Goal: Transaction & Acquisition: Purchase product/service

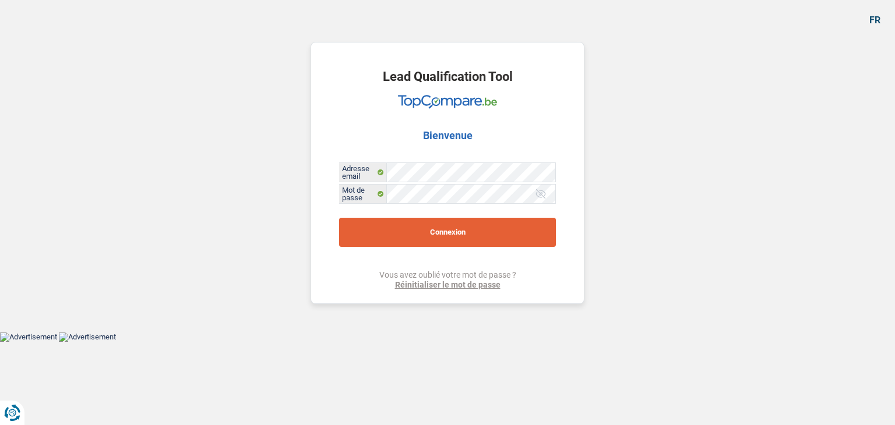
drag, startPoint x: 445, startPoint y: 242, endPoint x: 502, endPoint y: 242, distance: 57.1
click at [445, 240] on button "Connexion" at bounding box center [447, 232] width 217 height 29
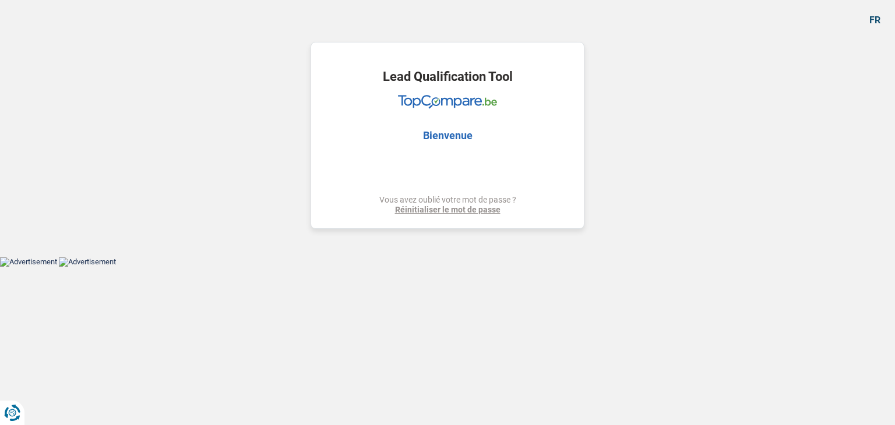
select select "medical"
select select "42"
select select "medical"
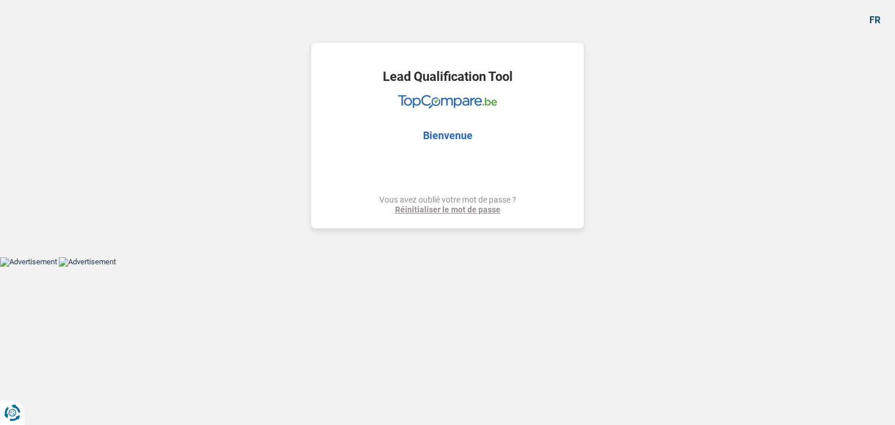
select select "yes"
select select "42"
select select "retired"
select select "pension"
select select "ownerWithoutMortgage"
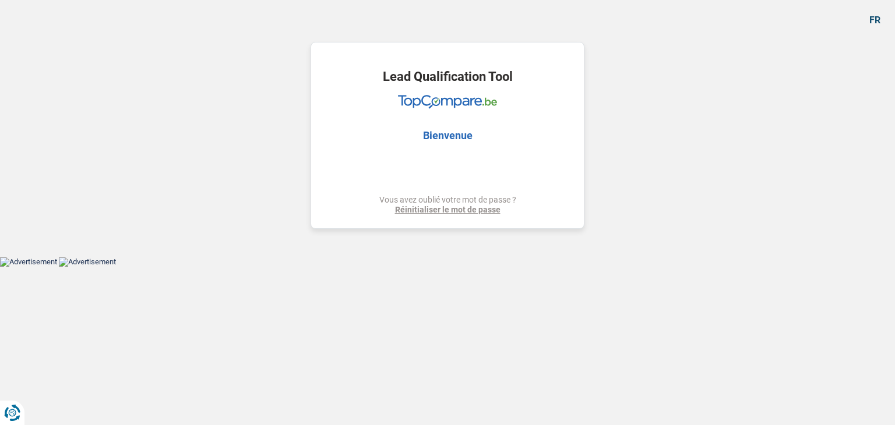
select select "personalLoan"
select select "homeFurnishingOrRelocation"
select select "72"
select select "medical"
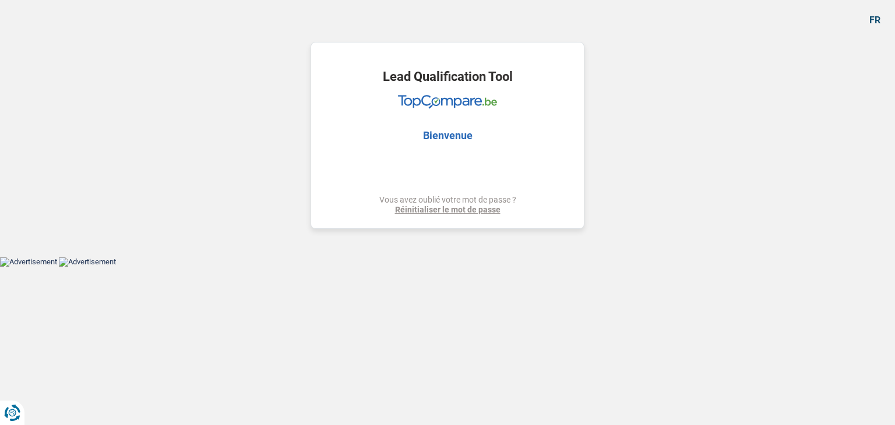
select select "yes"
select select "42"
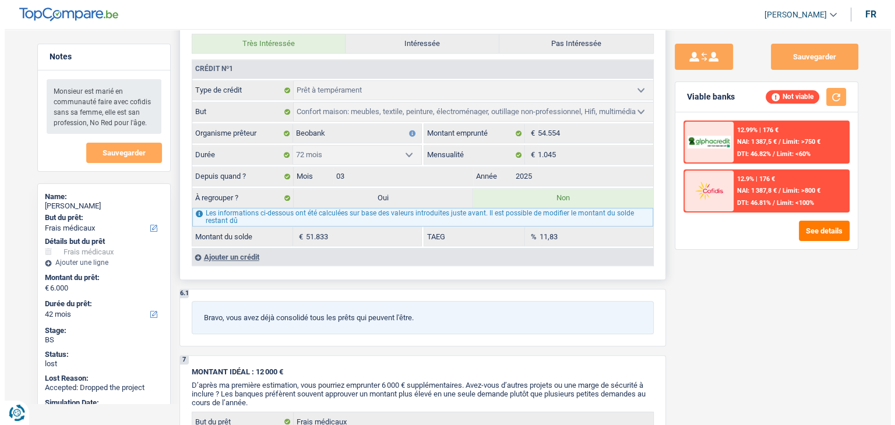
scroll to position [874, 0]
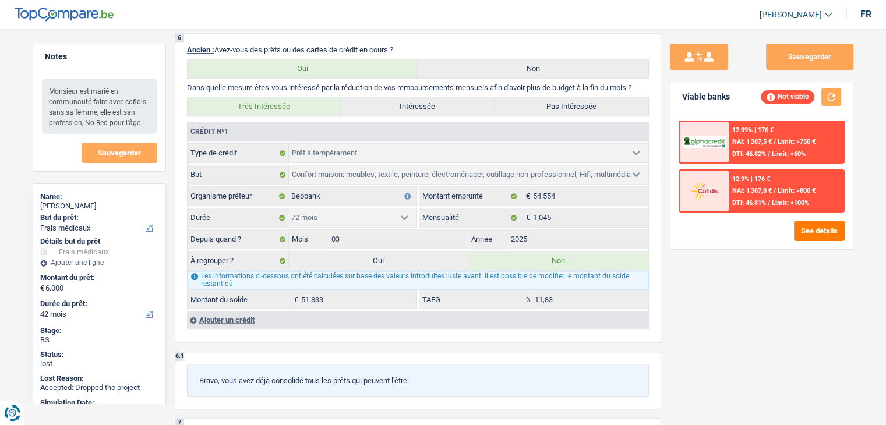
click at [841, 241] on div "12.99% | 176 € NAI: 1 387,5 € / Limit: >750 € DTI: 46.82% / Limit: <60% 12.9% |…" at bounding box center [761, 180] width 182 height 137
click at [816, 232] on button "See details" at bounding box center [819, 231] width 51 height 20
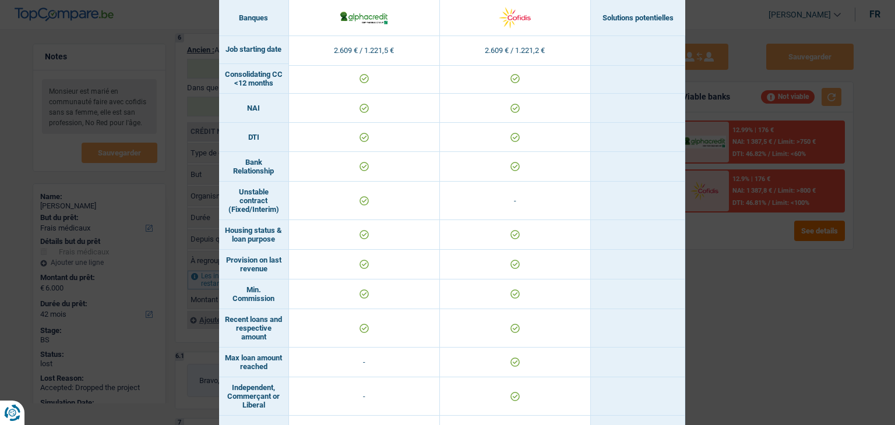
scroll to position [652, 0]
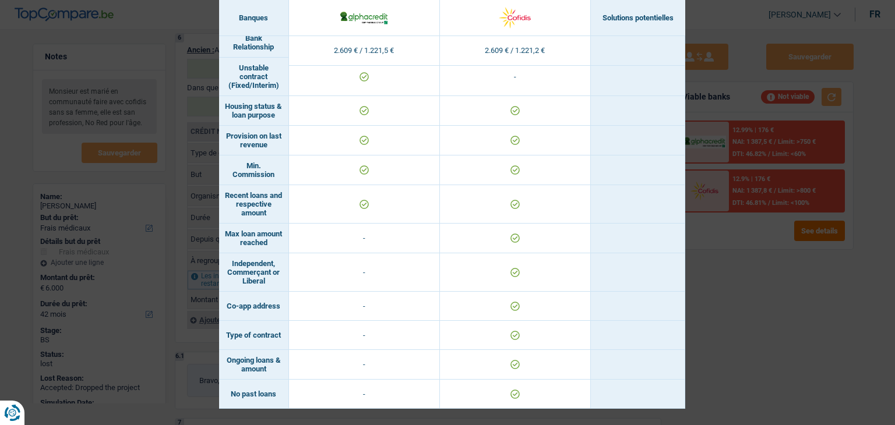
drag, startPoint x: 780, startPoint y: 296, endPoint x: 783, endPoint y: 289, distance: 8.3
click at [783, 294] on div "Banks conditions × Banques Solutions potentielles Revenus / Charges 2.609 € / 1…" at bounding box center [447, 212] width 895 height 425
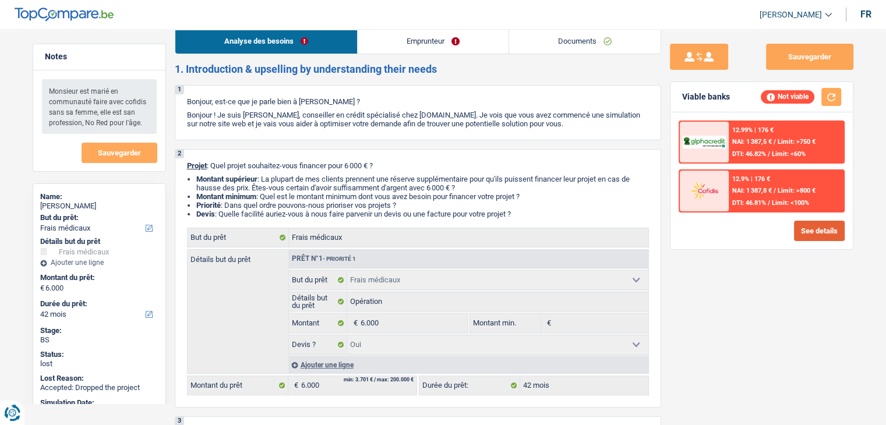
scroll to position [0, 0]
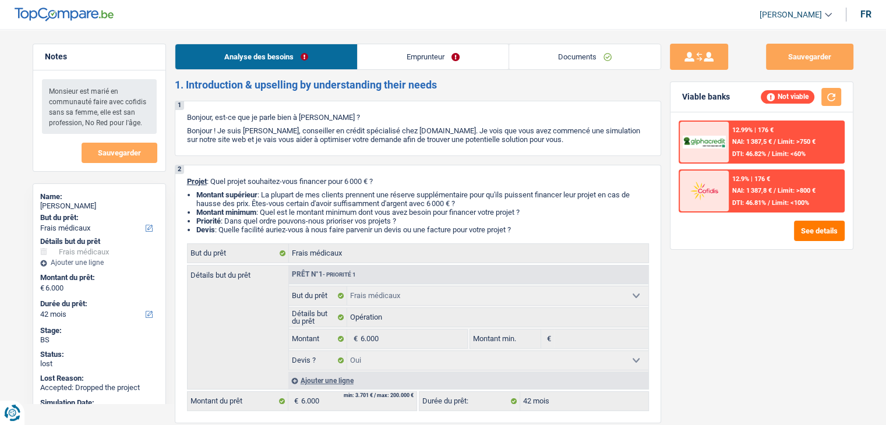
click at [604, 58] on link "Documents" at bounding box center [584, 56] width 151 height 25
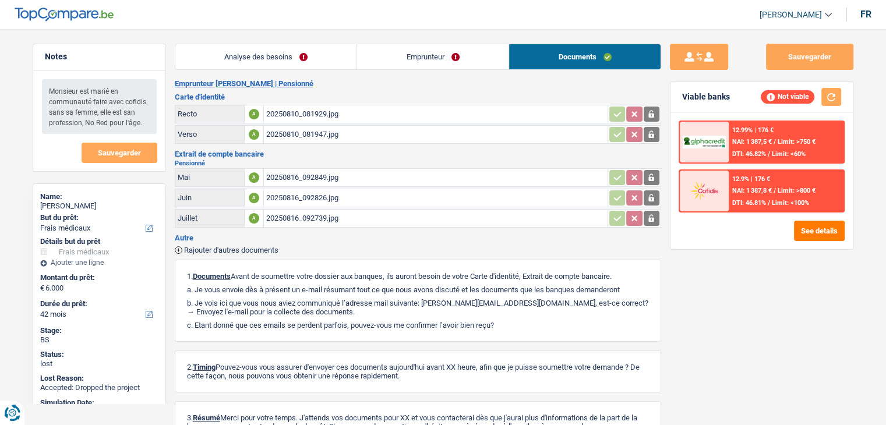
click at [437, 56] on link "Emprunteur" at bounding box center [432, 56] width 151 height 25
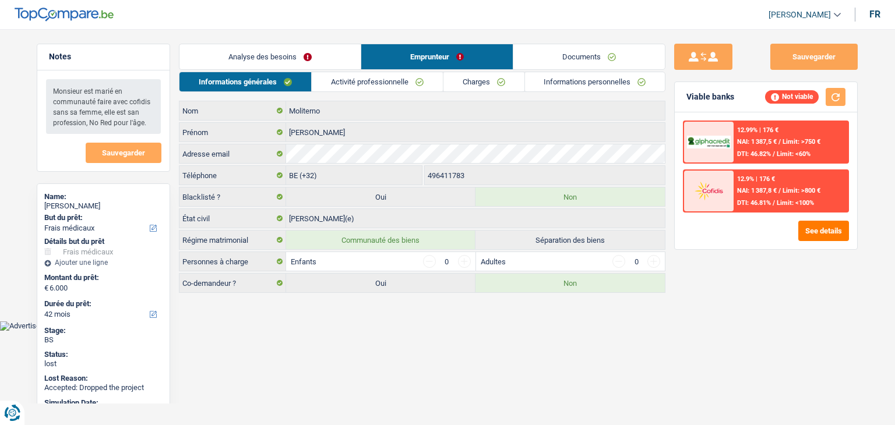
click at [609, 91] on li "Informations personnelles" at bounding box center [595, 82] width 142 height 20
click at [578, 90] on link "Informations personnelles" at bounding box center [595, 81] width 140 height 19
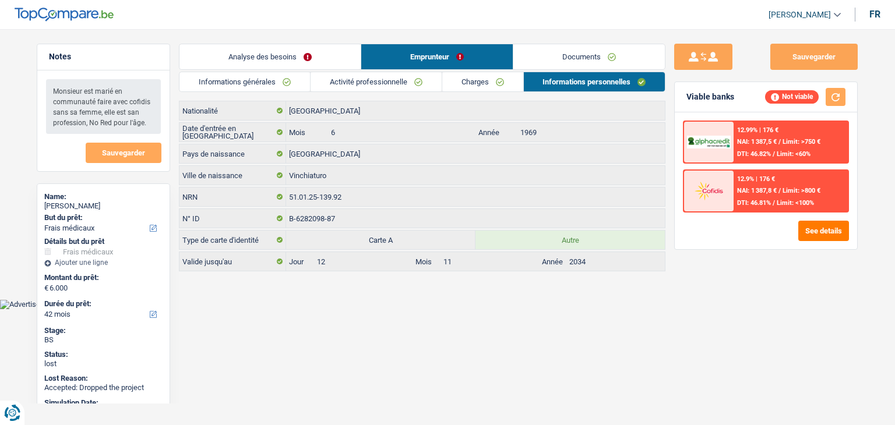
click at [483, 84] on link "Charges" at bounding box center [482, 81] width 81 height 19
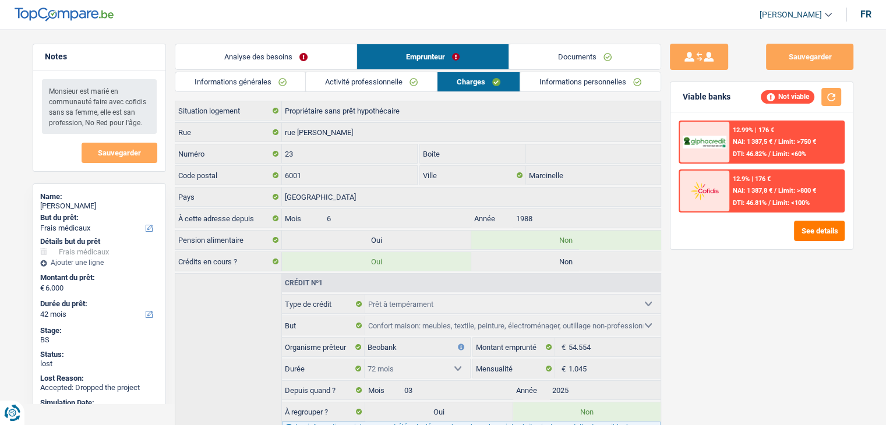
click at [390, 79] on link "Activité professionnelle" at bounding box center [371, 81] width 131 height 19
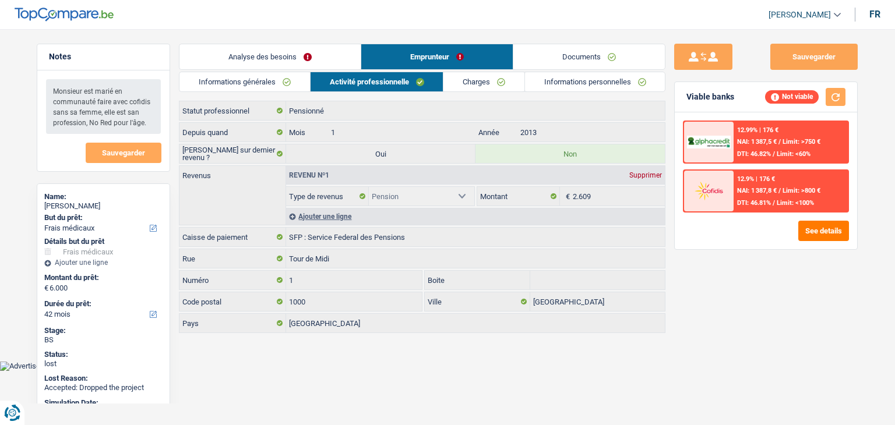
click at [237, 36] on main "Notes Monsieur est marié en communauté faire avec cofidis sans sa femme, elle e…" at bounding box center [447, 189] width 895 height 344
click at [255, 61] on link "Analyse des besoins" at bounding box center [269, 56] width 181 height 25
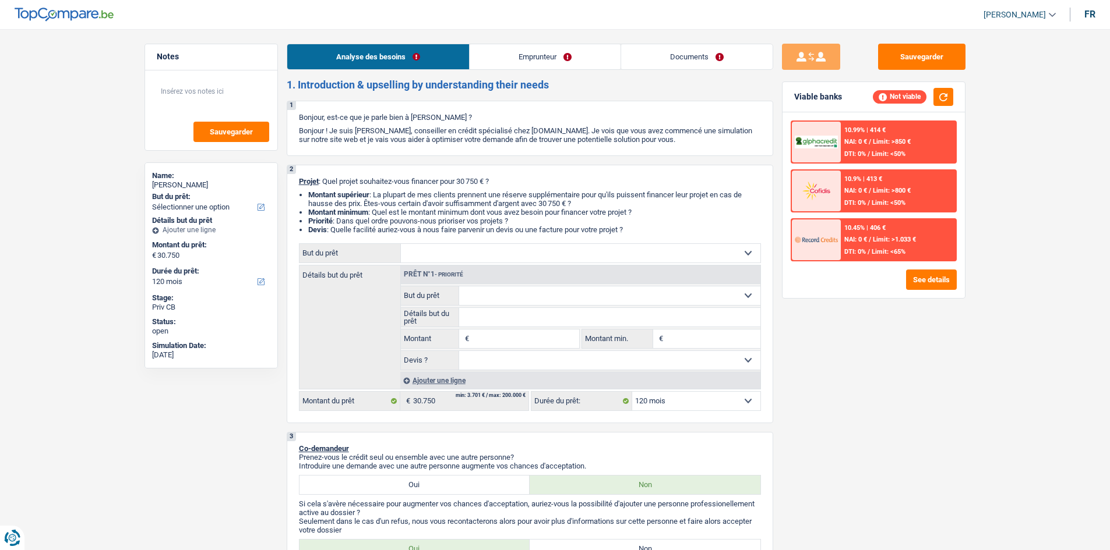
select select "120"
select select "publicEmployee"
select select "netSalary"
select select "mealVouchers"
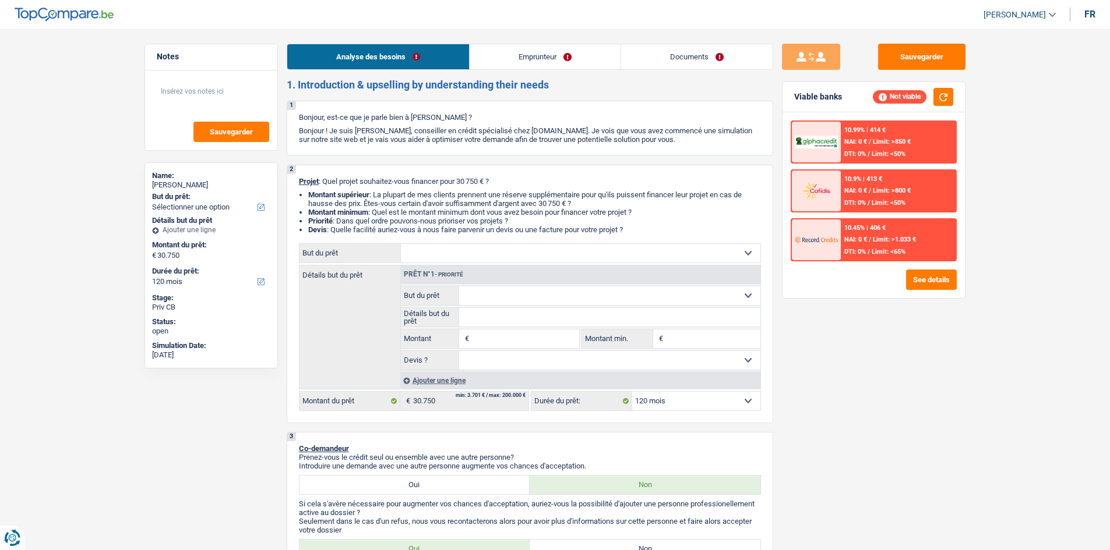
select select "120"
click at [390, 58] on link "Analyse des besoins" at bounding box center [378, 56] width 182 height 25
click at [733, 51] on link "Documents" at bounding box center [696, 56] width 151 height 25
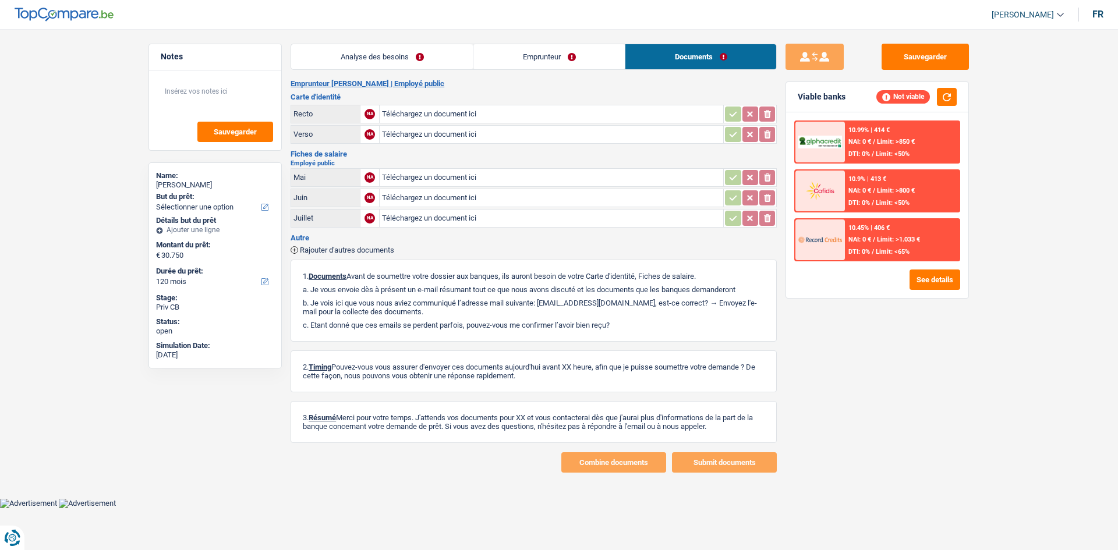
drag, startPoint x: 419, startPoint y: 58, endPoint x: 510, endPoint y: 135, distance: 119.0
click at [418, 56] on link "Analyse des besoins" at bounding box center [382, 56] width 182 height 25
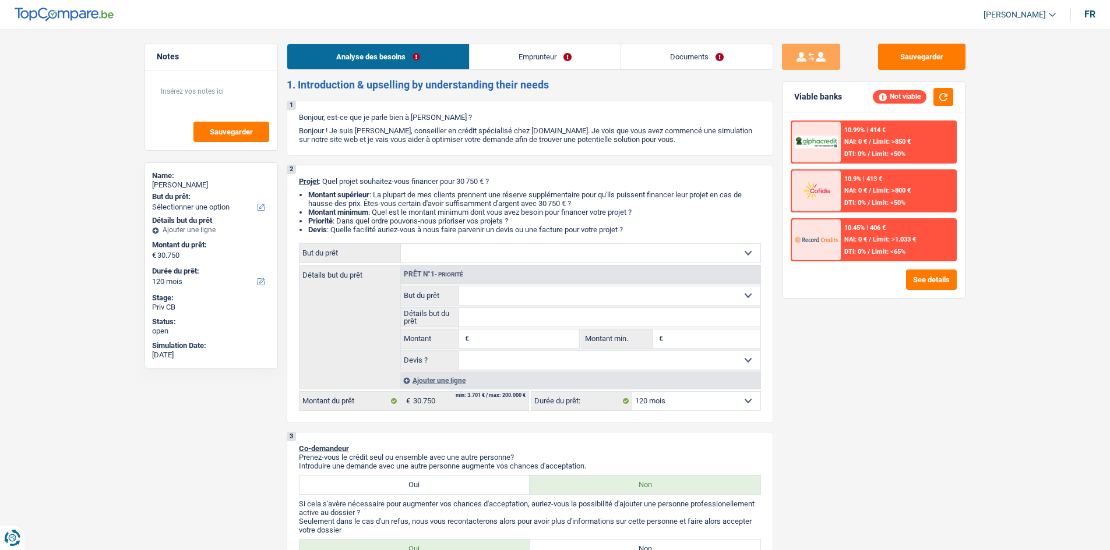
click at [549, 61] on link "Emprunteur" at bounding box center [544, 56] width 151 height 25
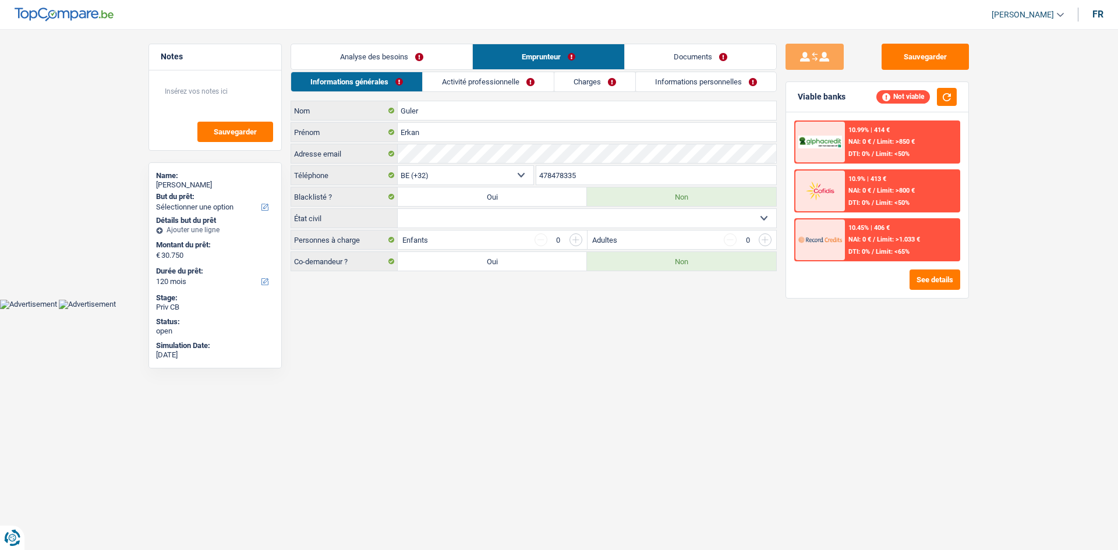
click at [599, 84] on link "Charges" at bounding box center [595, 81] width 81 height 19
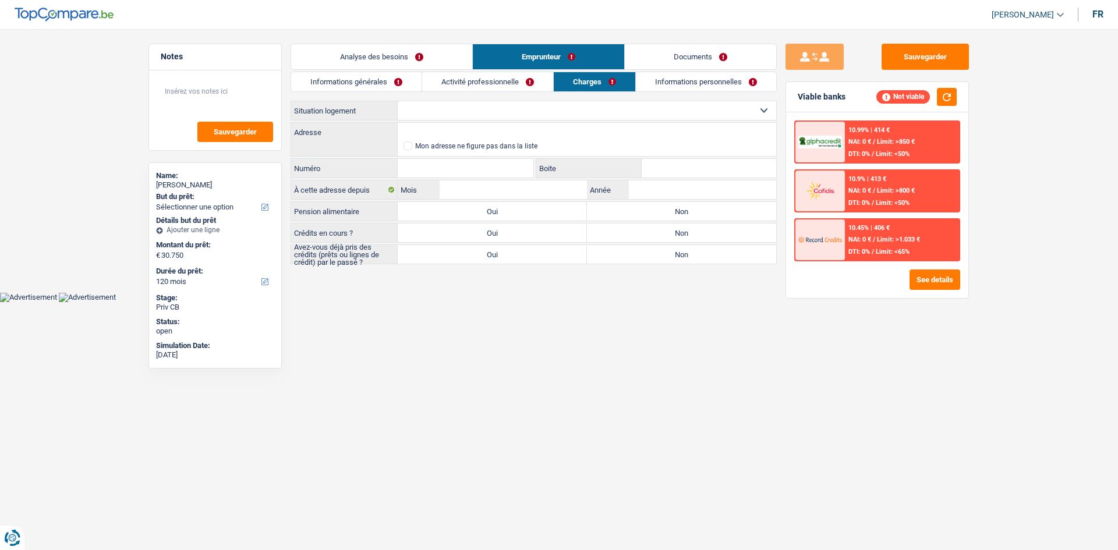
click at [512, 84] on link "Activité professionnelle" at bounding box center [487, 81] width 131 height 19
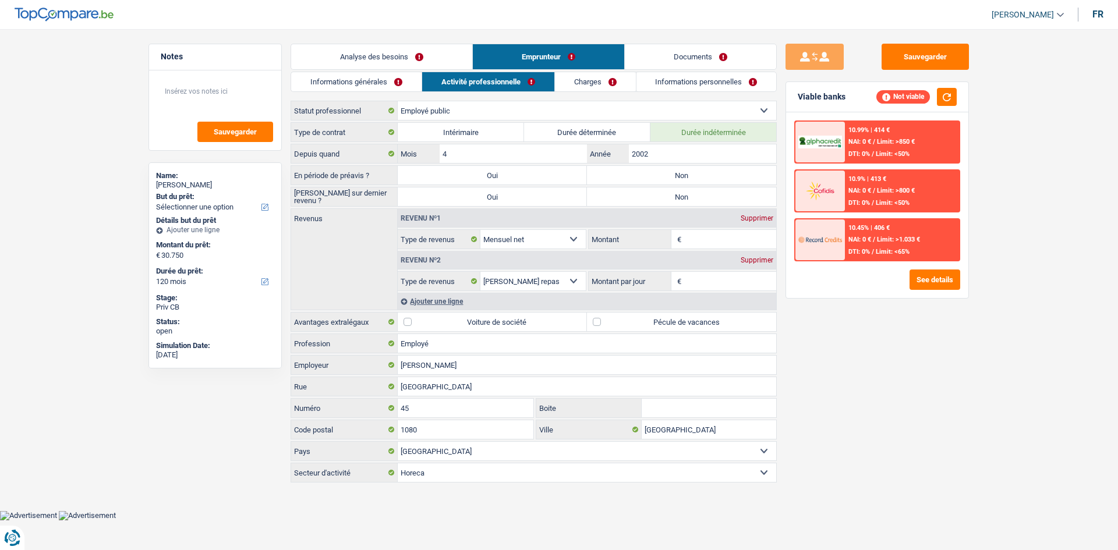
click at [383, 84] on link "Informations générales" at bounding box center [356, 81] width 130 height 19
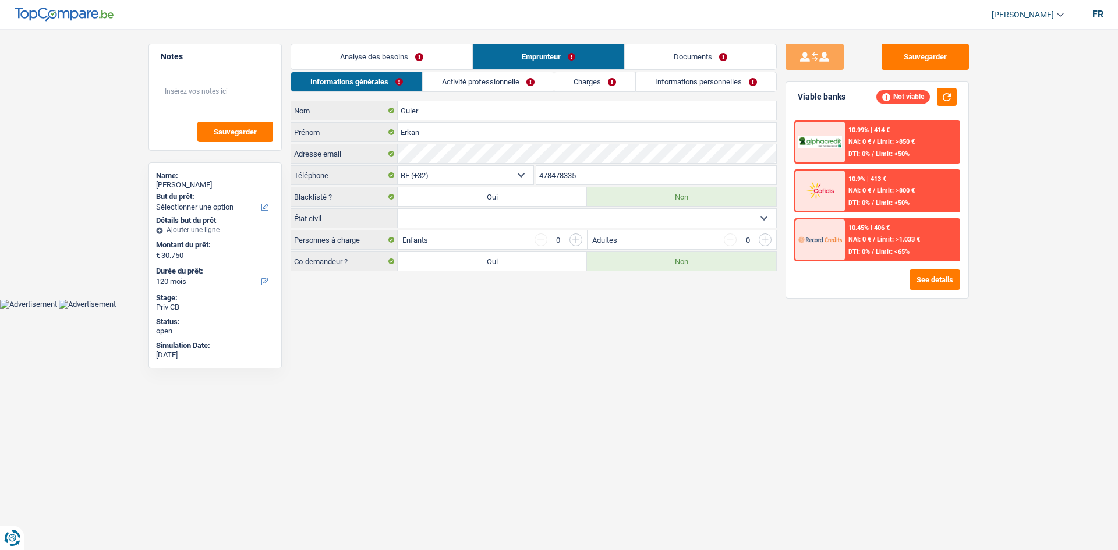
click at [418, 50] on link "Analyse des besoins" at bounding box center [381, 56] width 181 height 25
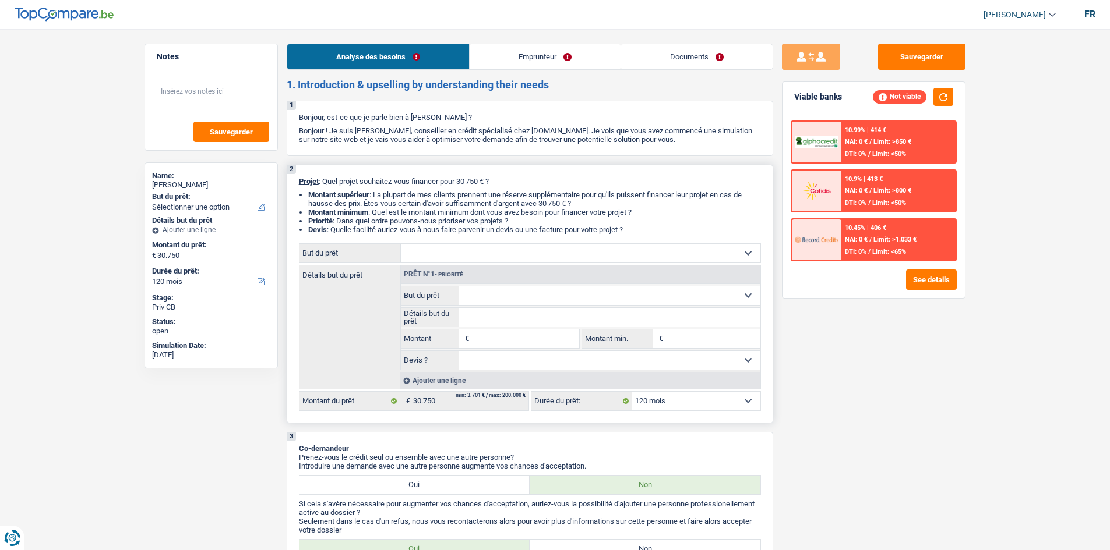
click at [450, 250] on select "Confort maison: meubles, textile, peinture, électroménager, outillage non-profe…" at bounding box center [580, 253] width 359 height 19
select select "houseOrGarden"
click at [401, 244] on select "Confort maison: meubles, textile, peinture, électroménager, outillage non-profe…" at bounding box center [580, 253] width 359 height 19
select select "houseOrGarden"
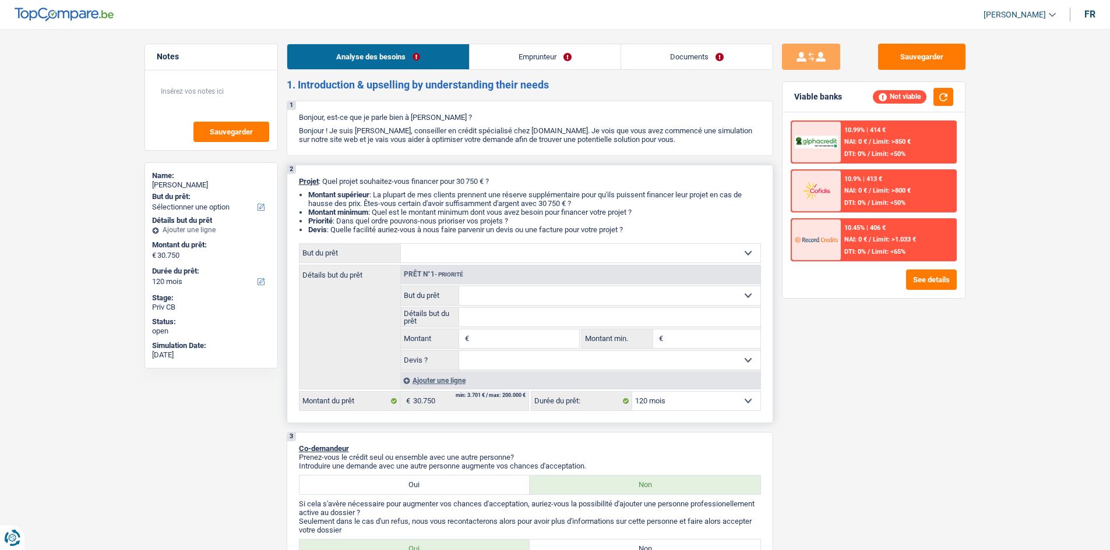
type input "30.750"
select select "houseOrGarden"
type input "30.750"
select select "houseOrGarden"
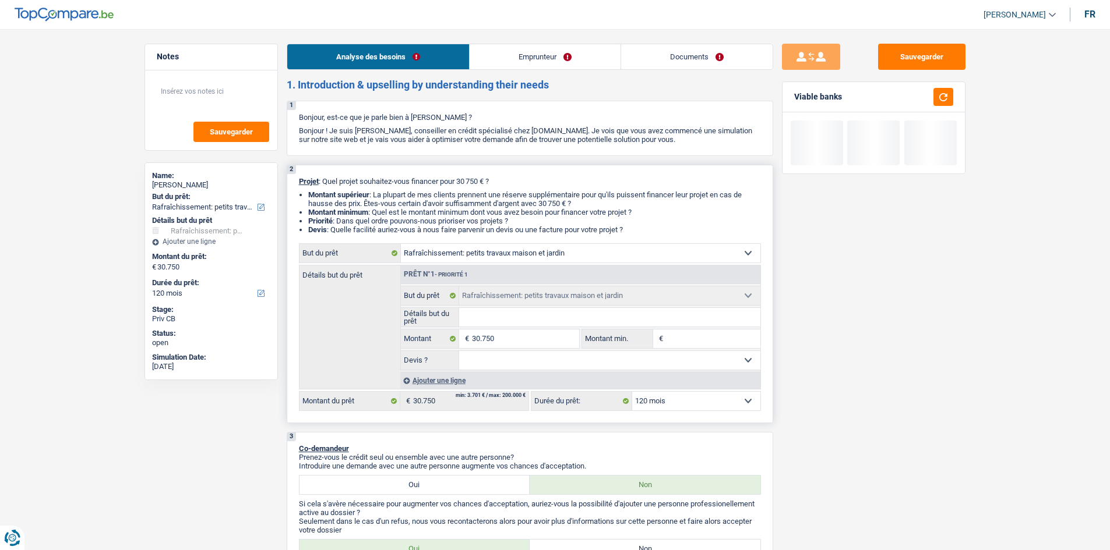
click at [499, 320] on input "Détails but du prêt" at bounding box center [609, 317] width 301 height 19
type input "3"
type input "30"
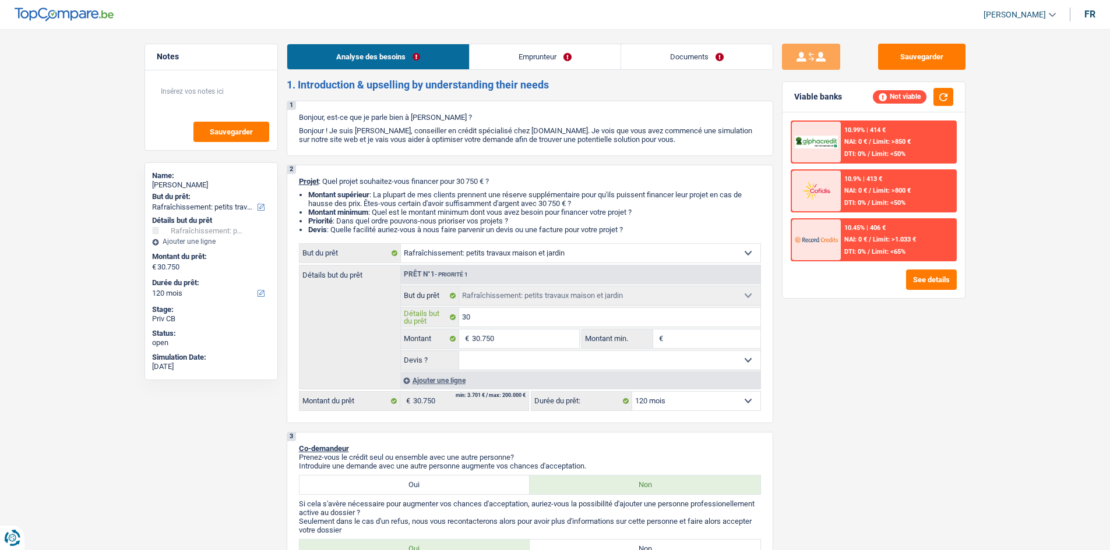
type input "300"
type input "3000"
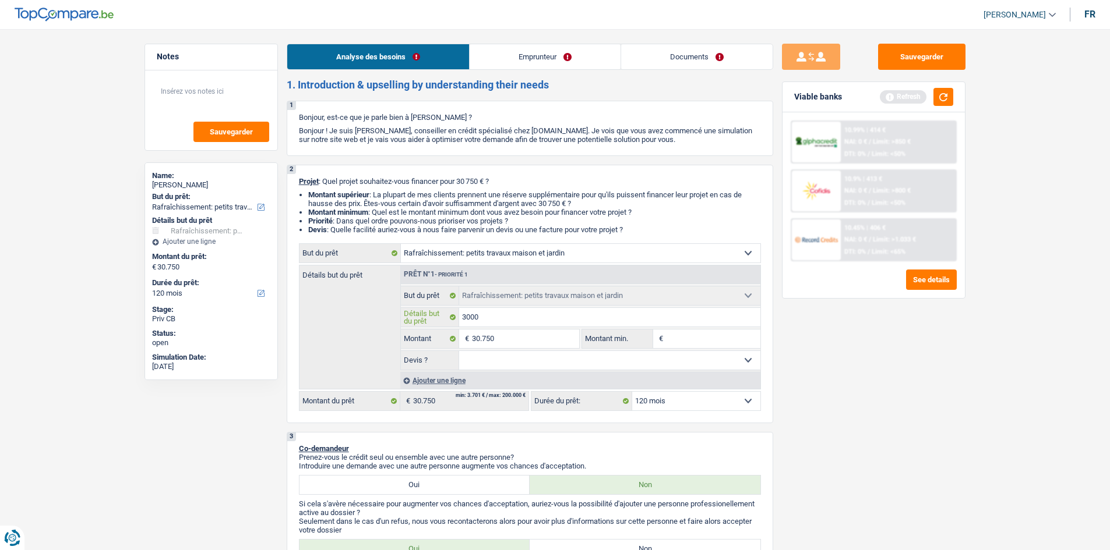
type input "30000"
drag, startPoint x: 907, startPoint y: 378, endPoint x: 907, endPoint y: 372, distance: 6.4
click at [907, 372] on div "Sauvegarder Viable banks Refresh 10.99% | 414 € NAI: 0 € / Limit: >850 € DTI: 0…" at bounding box center [873, 286] width 201 height 485
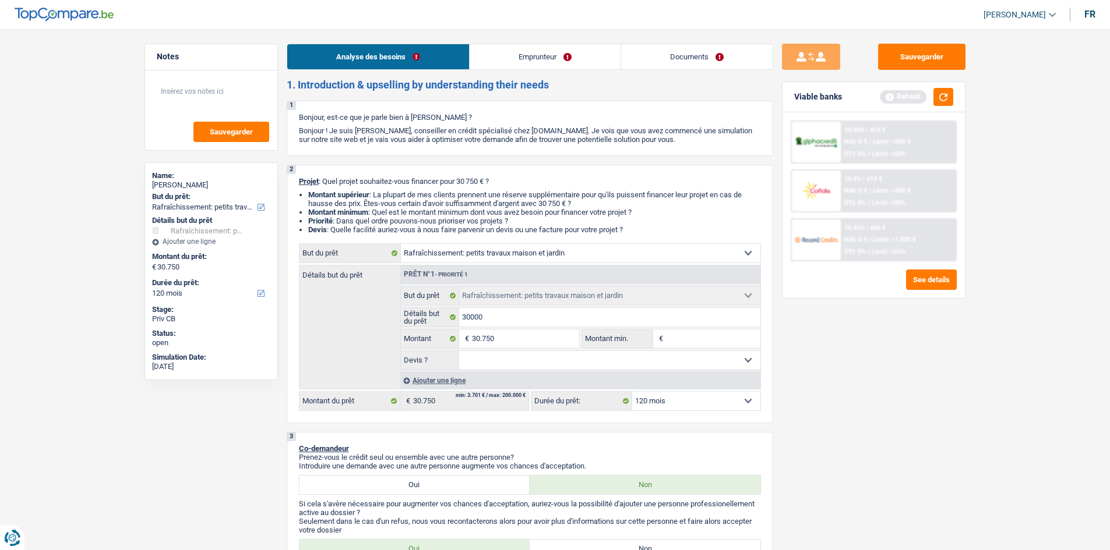
drag, startPoint x: 535, startPoint y: 43, endPoint x: 538, endPoint y: 34, distance: 9.4
click at [541, 52] on link "Emprunteur" at bounding box center [544, 56] width 151 height 25
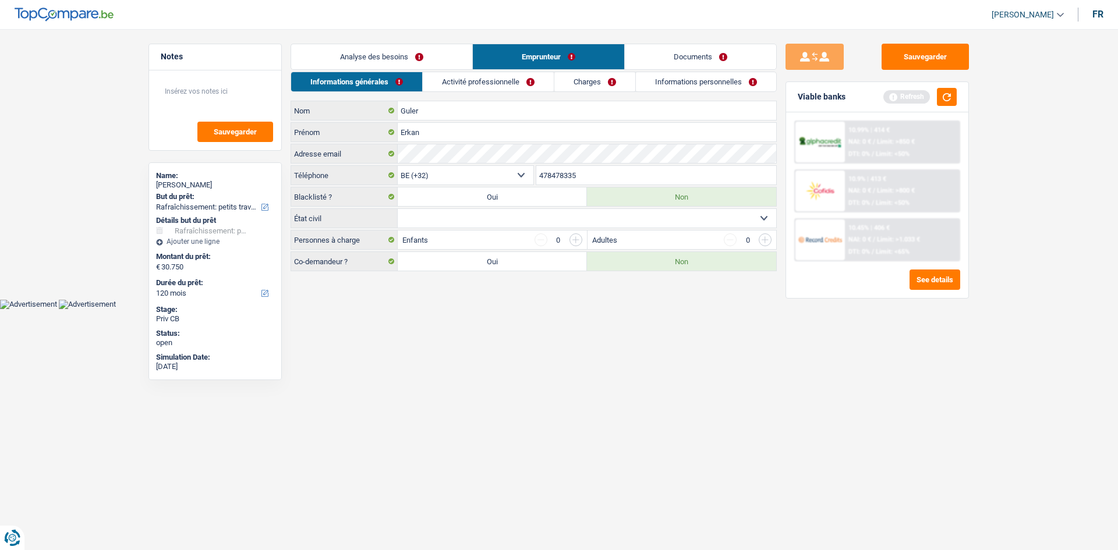
click at [587, 84] on link "Charges" at bounding box center [595, 81] width 81 height 19
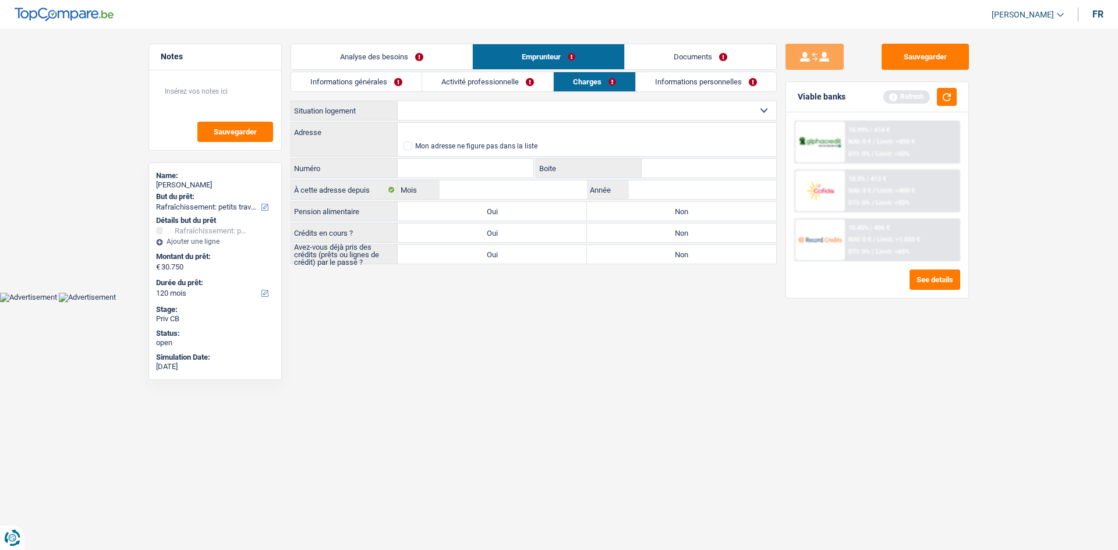
click at [535, 108] on select "Locataire Propriétaire avec prêt hypothécaire Propriétaire sans prêt hypothécai…" at bounding box center [587, 110] width 379 height 19
select select "ownerWithMortgage"
click at [398, 101] on select "Locataire Propriétaire avec prêt hypothécaire Propriétaire sans prêt hypothécai…" at bounding box center [587, 110] width 379 height 19
click at [507, 233] on label "Oui" at bounding box center [492, 233] width 189 height 19
click at [507, 233] on input "Oui" at bounding box center [492, 233] width 189 height 19
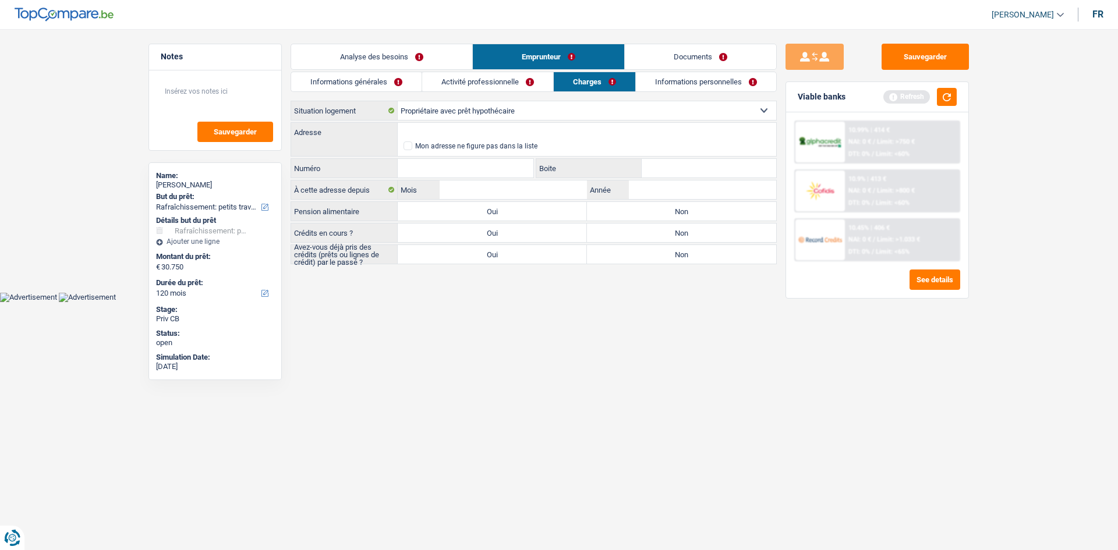
radio input "true"
select select "mortgage"
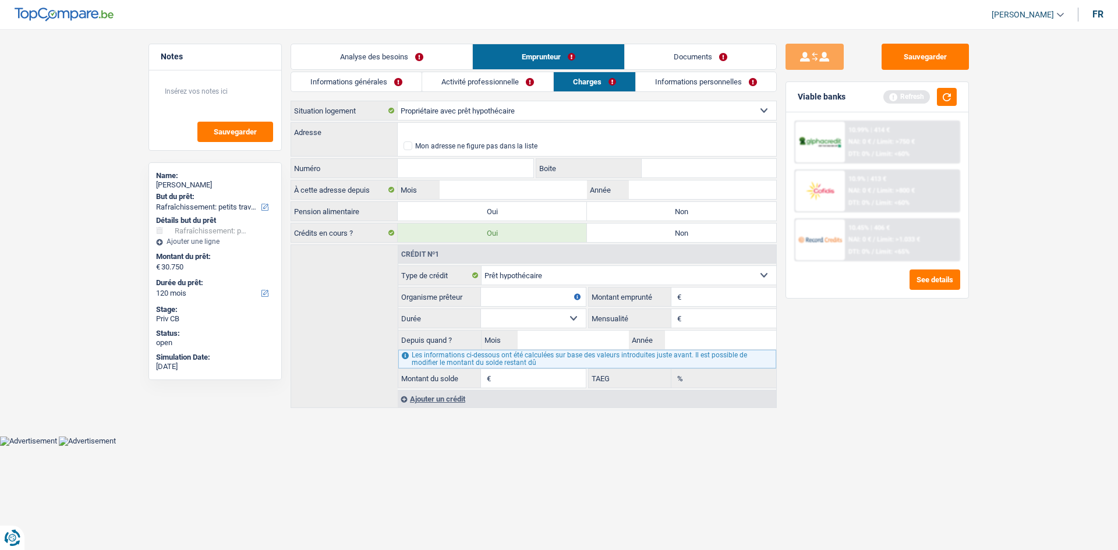
drag, startPoint x: 705, startPoint y: 299, endPoint x: 937, endPoint y: 342, distance: 235.1
click at [705, 295] on input "Montant" at bounding box center [730, 297] width 92 height 19
type input "360.000"
click at [944, 343] on div "Sauvegarder Viable banks Refresh 10.99% | 414 € NAI: 0 € / Limit: >750 € DTI: 0…" at bounding box center [877, 286] width 201 height 485
click at [734, 309] on fieldset "€ Mensualité Tous les champs sont obligatoires. Veuillez fournir une réponse pl…" at bounding box center [683, 319] width 188 height 20
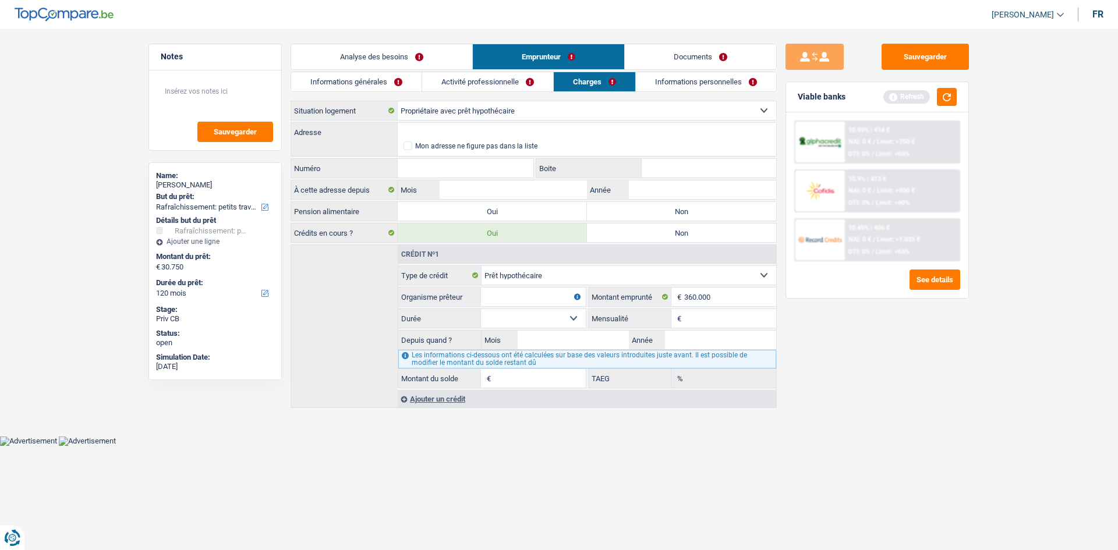
drag, startPoint x: 734, startPoint y: 309, endPoint x: 702, endPoint y: 331, distance: 39.4
click at [708, 326] on input "Mensualité" at bounding box center [730, 318] width 92 height 19
click at [705, 332] on input "Année" at bounding box center [720, 340] width 111 height 19
type input "2017"
click at [708, 319] on input "Mensualité" at bounding box center [730, 318] width 92 height 19
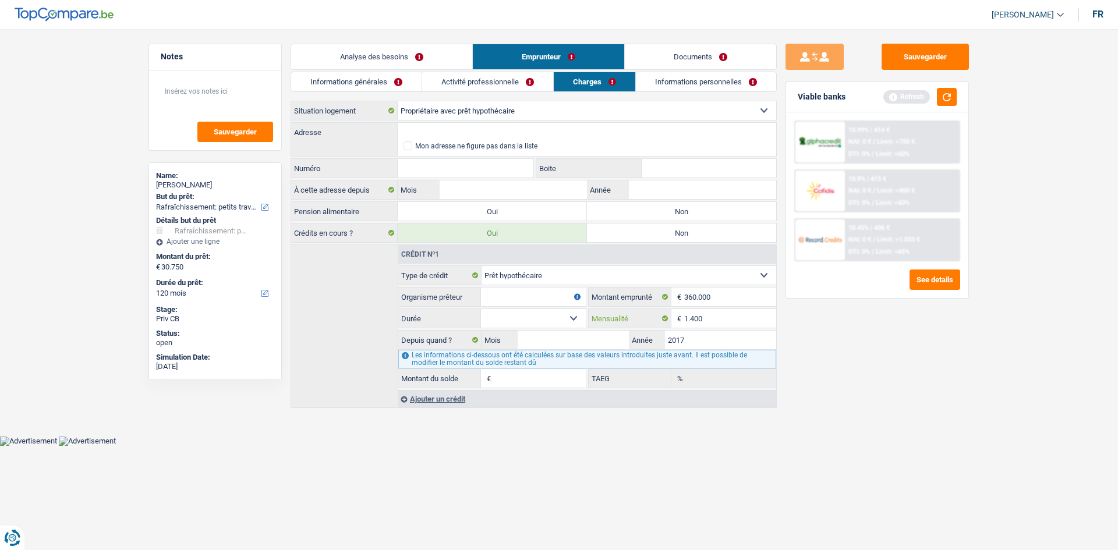
type input "1.400"
click at [591, 338] on input "Mois" at bounding box center [573, 340] width 111 height 19
type input "6"
drag, startPoint x: 543, startPoint y: 313, endPoint x: 548, endPoint y: 303, distance: 11.5
click at [543, 313] on select "120 mois 132 mois 144 mois 180 mois 240 mois 300 mois 360 mois 420 mois Sélecti…" at bounding box center [533, 318] width 105 height 19
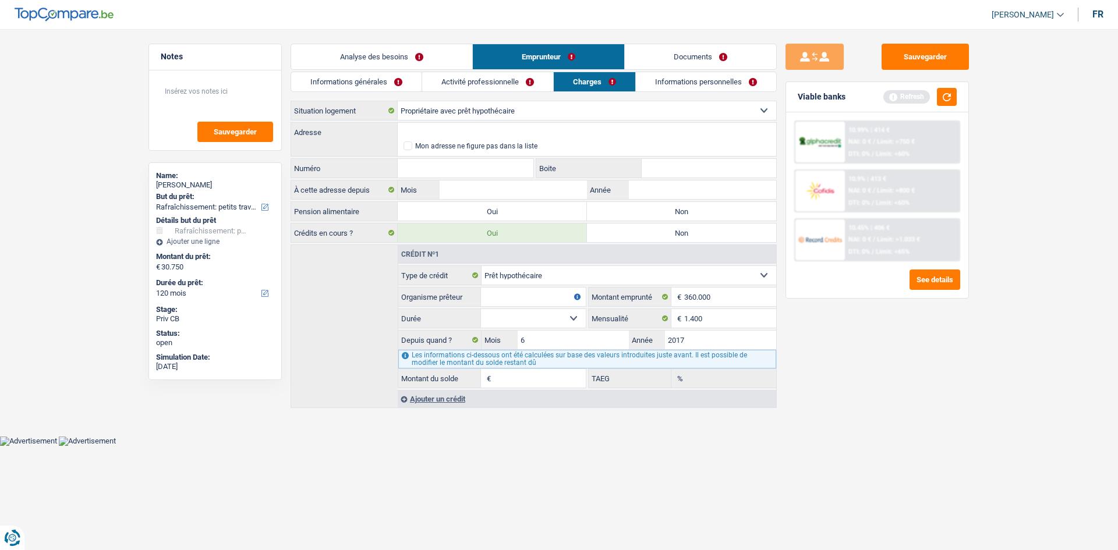
select select "240"
click at [481, 309] on select "120 mois 132 mois 144 mois 180 mois 240 mois 300 mois 360 mois 420 mois Sélecti…" at bounding box center [533, 318] width 105 height 19
type input "207.069"
type input "0,00"
click at [525, 310] on select "120 mois 132 mois 144 mois 180 mois 240 mois 300 mois 360 mois 420 mois Sélecti…" at bounding box center [533, 318] width 105 height 19
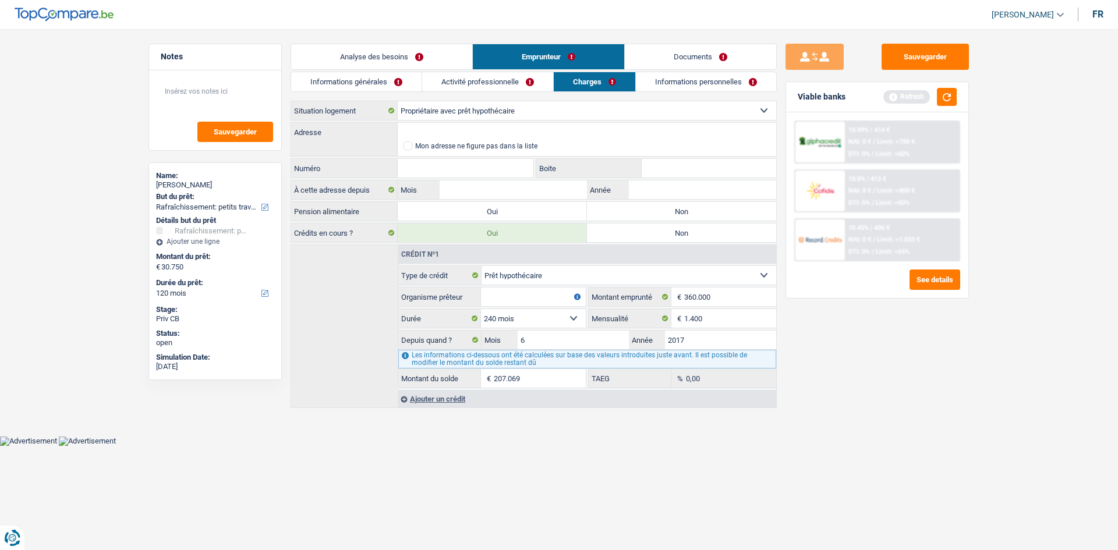
select select "300"
click at [481, 309] on select "120 mois 132 mois 144 mois 180 mois 240 mois 300 mois 360 mois 420 mois Sélecti…" at bounding box center [533, 318] width 105 height 19
type input "254.643"
type input "1,27"
click at [535, 316] on select "120 mois 132 mois 144 mois 180 mois 240 mois 300 mois 360 mois 420 mois Sélecti…" at bounding box center [533, 318] width 105 height 19
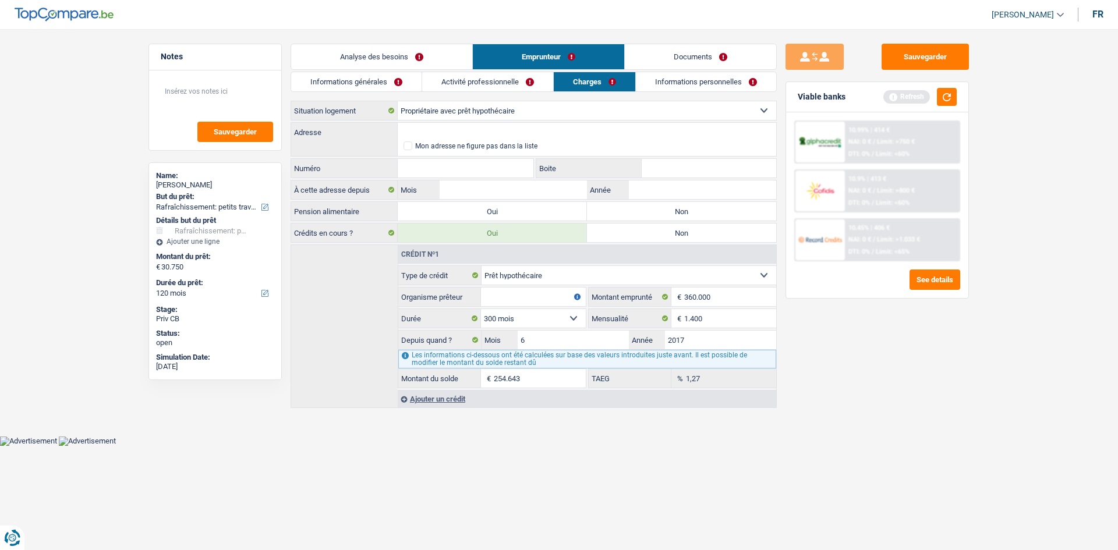
select select "360"
click at [481, 309] on select "120 mois 132 mois 144 mois 180 mois 240 mois 300 mois 360 mois 420 mois Sélecti…" at bounding box center [533, 318] width 105 height 19
type input "285.863"
type input "2,41"
click at [526, 327] on select "120 mois 132 mois 144 mois 180 mois 240 mois 300 mois 360 mois 420 mois Sélecti…" at bounding box center [533, 318] width 105 height 19
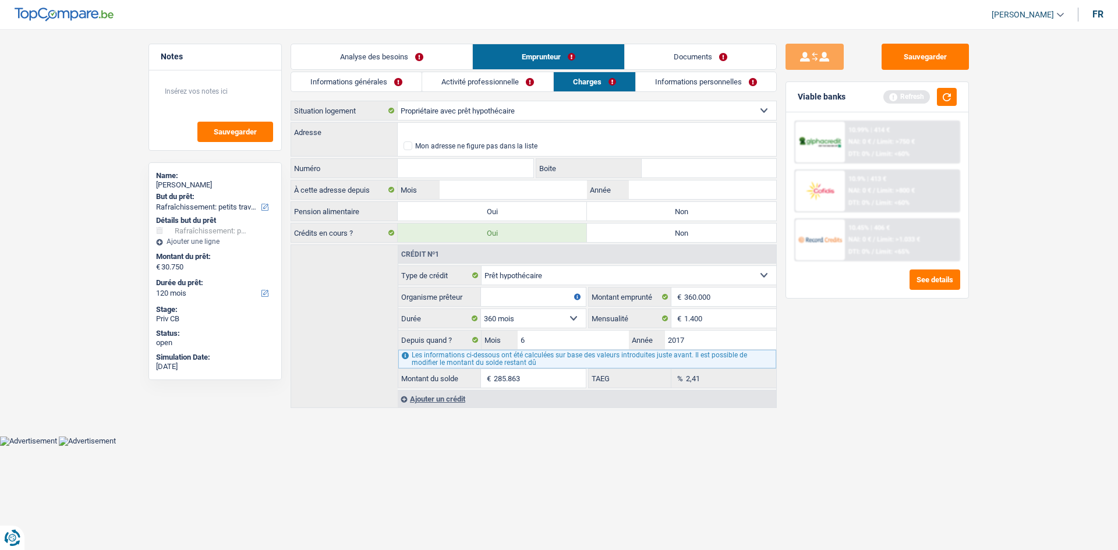
select select "240"
click at [481, 309] on select "120 mois 132 mois 144 mois 180 mois 240 mois 300 mois 360 mois 420 mois Sélecti…" at bounding box center [533, 318] width 105 height 19
type input "207.069"
type input "0,00"
drag, startPoint x: 514, startPoint y: 306, endPoint x: 779, endPoint y: 353, distance: 269.2
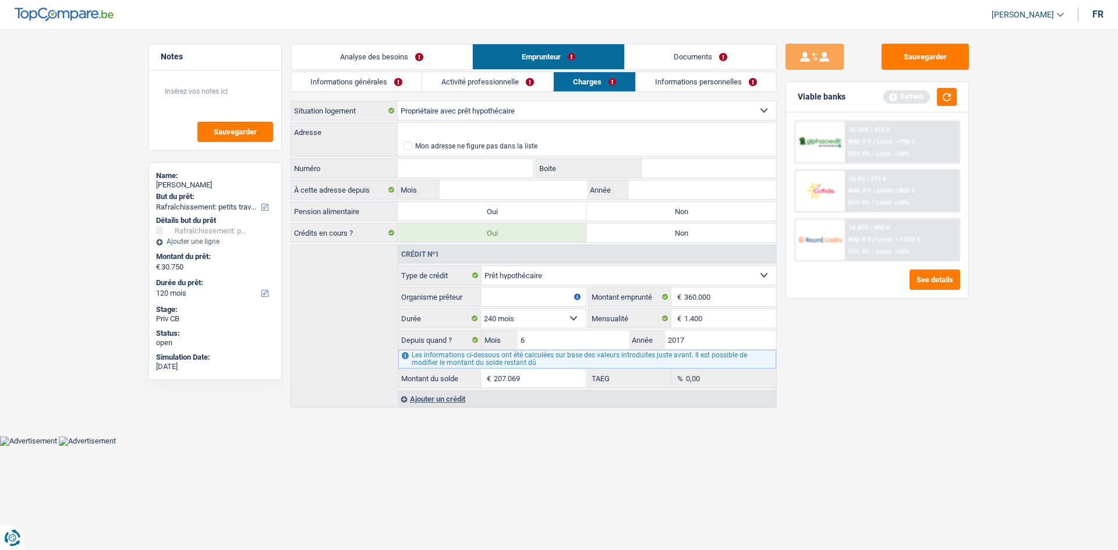
click at [524, 305] on input "Organisme prêteur" at bounding box center [533, 297] width 105 height 19
type input "B"
type input "Bp"
type input "Bpo"
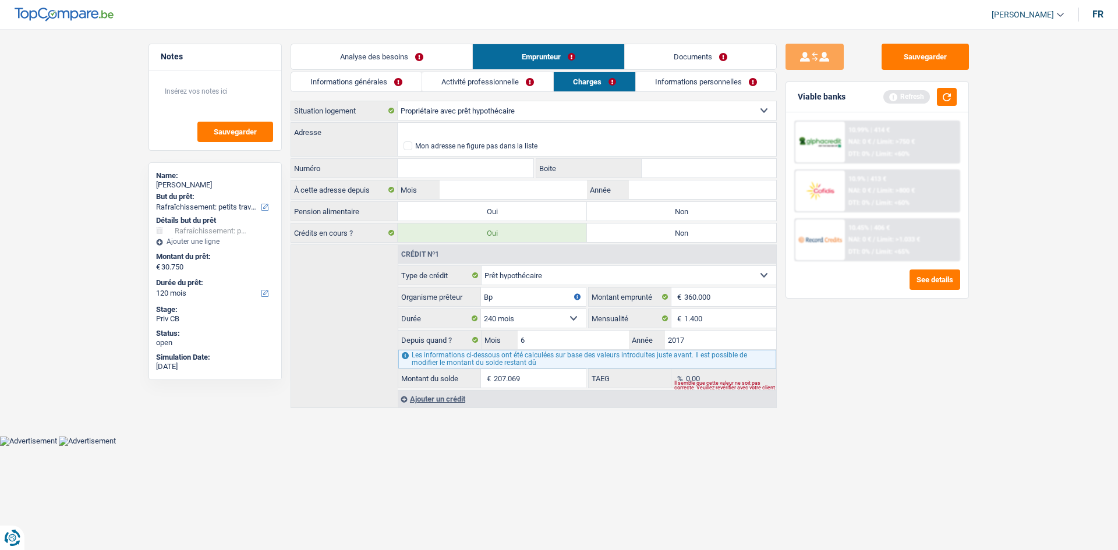
type input "Bpo"
type input "Bpos"
type input "Bpost"
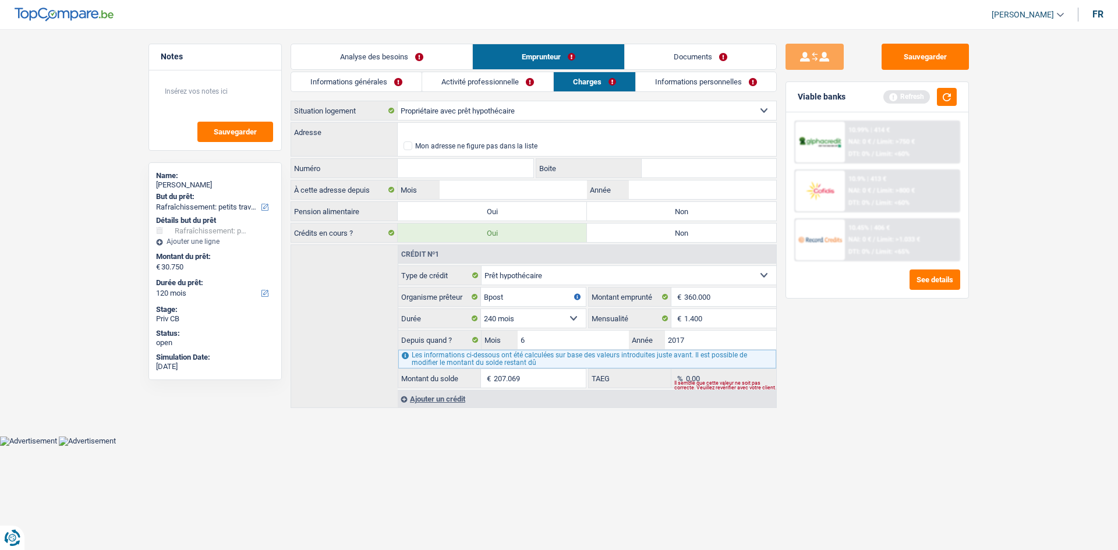
click at [389, 44] on li "Analyse des besoins" at bounding box center [382, 57] width 182 height 26
click at [393, 74] on link "Informations générales" at bounding box center [356, 81] width 130 height 19
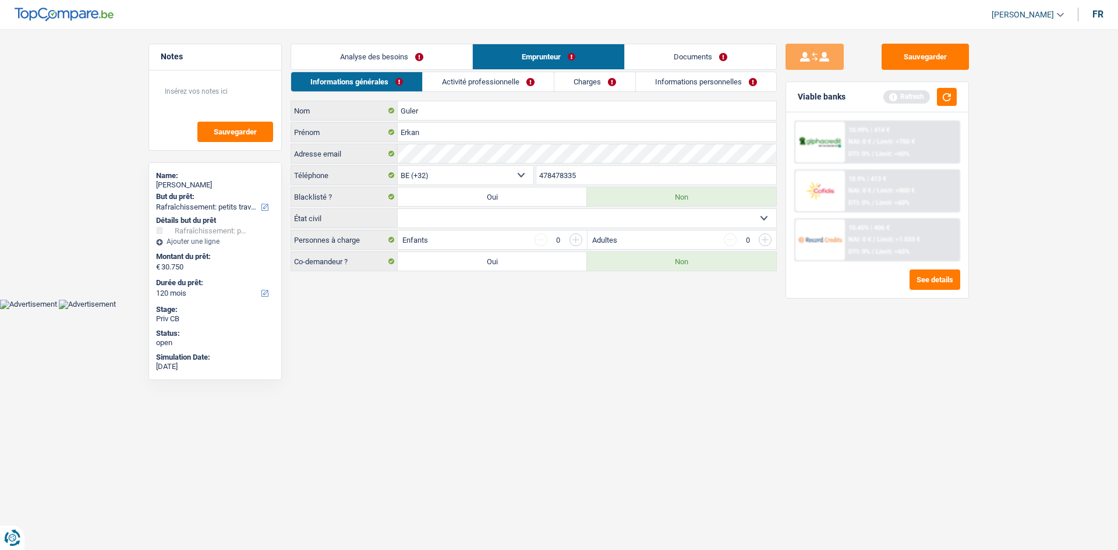
click at [411, 66] on link "Analyse des besoins" at bounding box center [381, 56] width 181 height 25
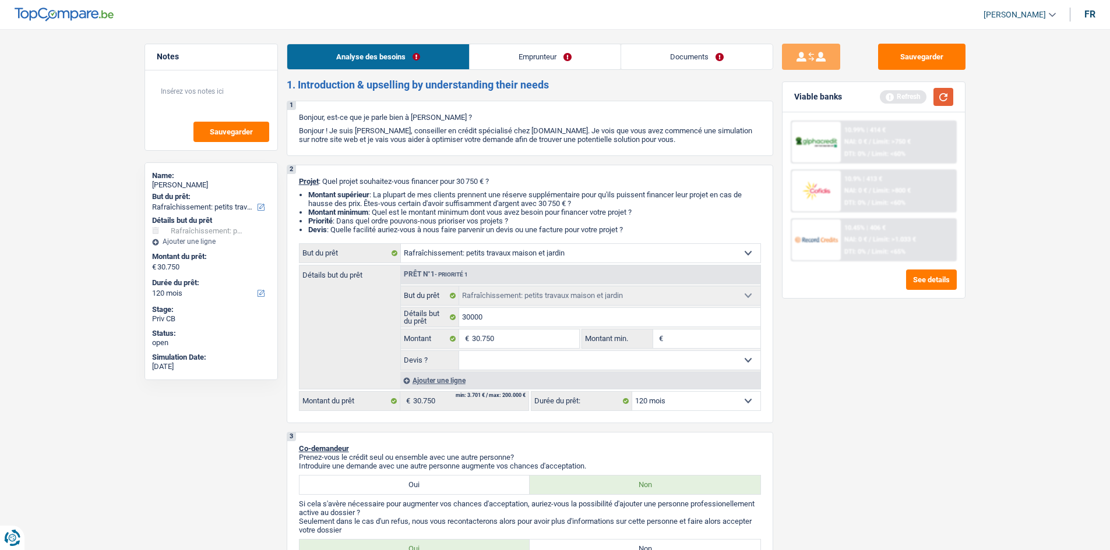
click at [944, 103] on button "button" at bounding box center [943, 97] width 20 height 18
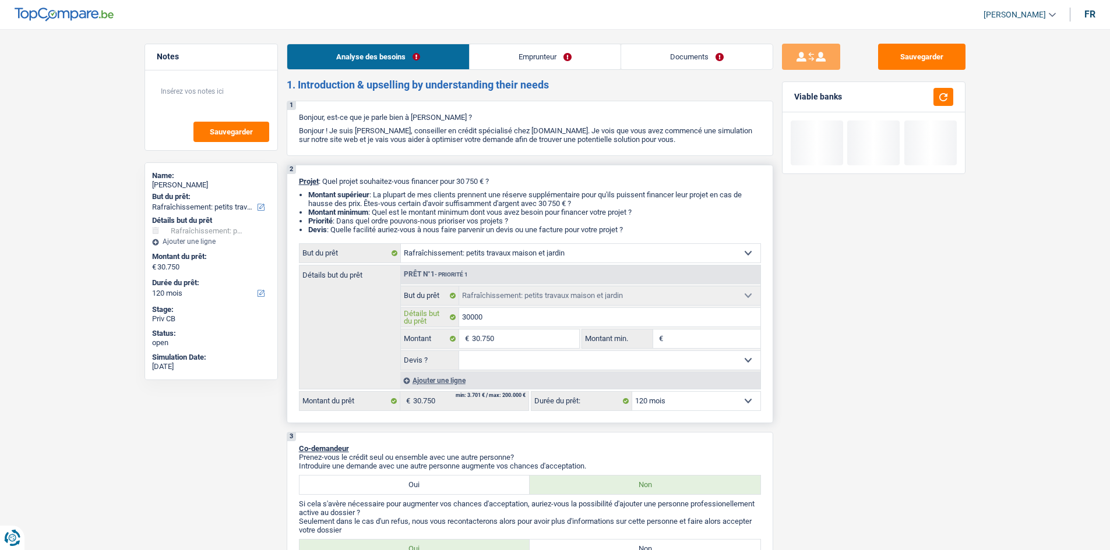
click at [538, 325] on input "30000" at bounding box center [609, 317] width 301 height 19
type input "3000"
type input "300"
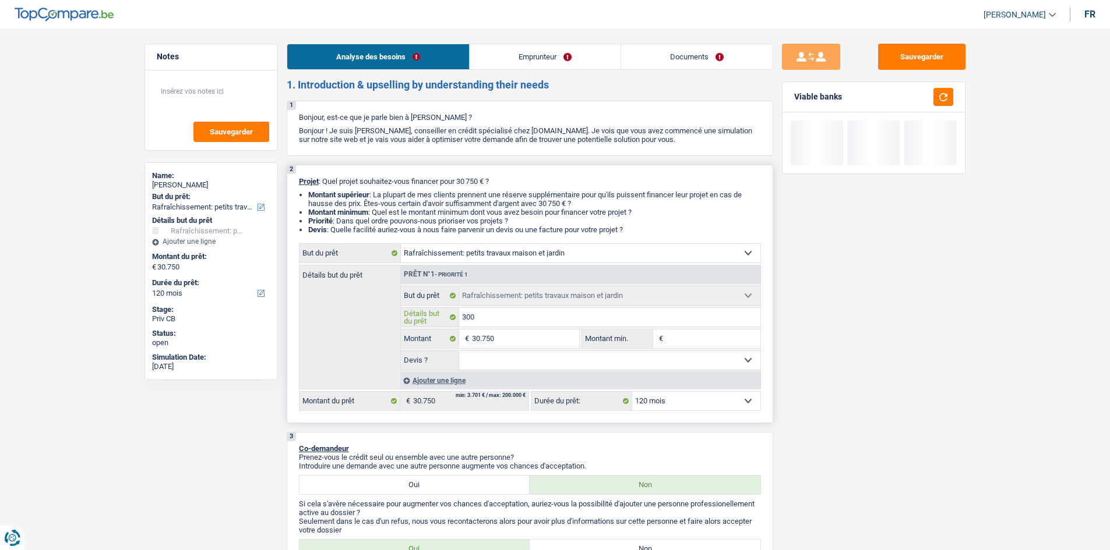
type input "30"
type input "3"
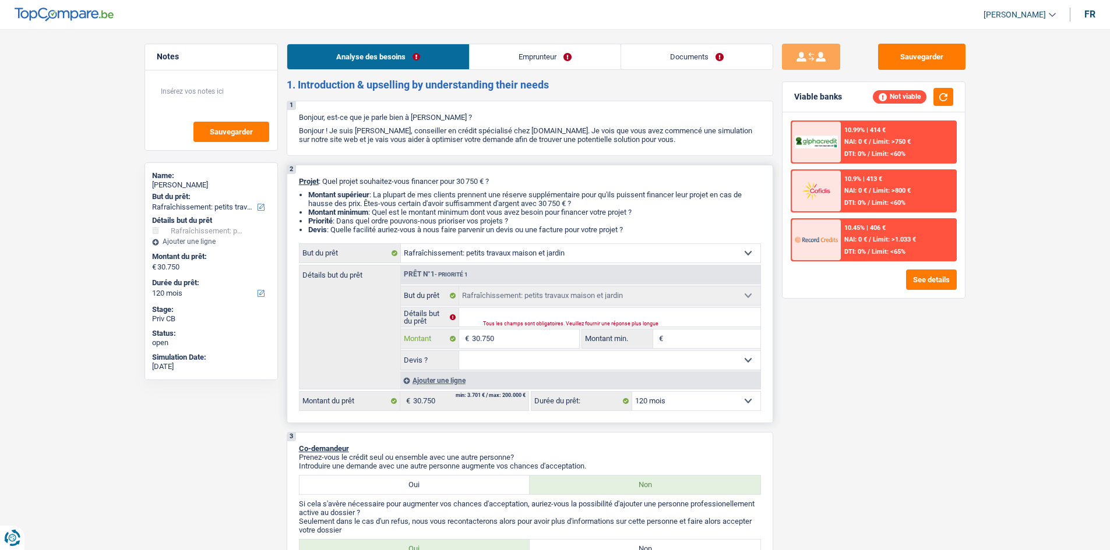
drag, startPoint x: 555, startPoint y: 341, endPoint x: 771, endPoint y: 369, distance: 217.9
click at [554, 341] on input "30.750" at bounding box center [525, 339] width 107 height 19
click at [536, 246] on select "Confort maison: meubles, textile, peinture, électroménager, outillage non-profe…" at bounding box center [580, 253] width 359 height 19
select select "renovation"
click at [401, 244] on select "Confort maison: meubles, textile, peinture, électroménager, outillage non-profe…" at bounding box center [580, 253] width 359 height 19
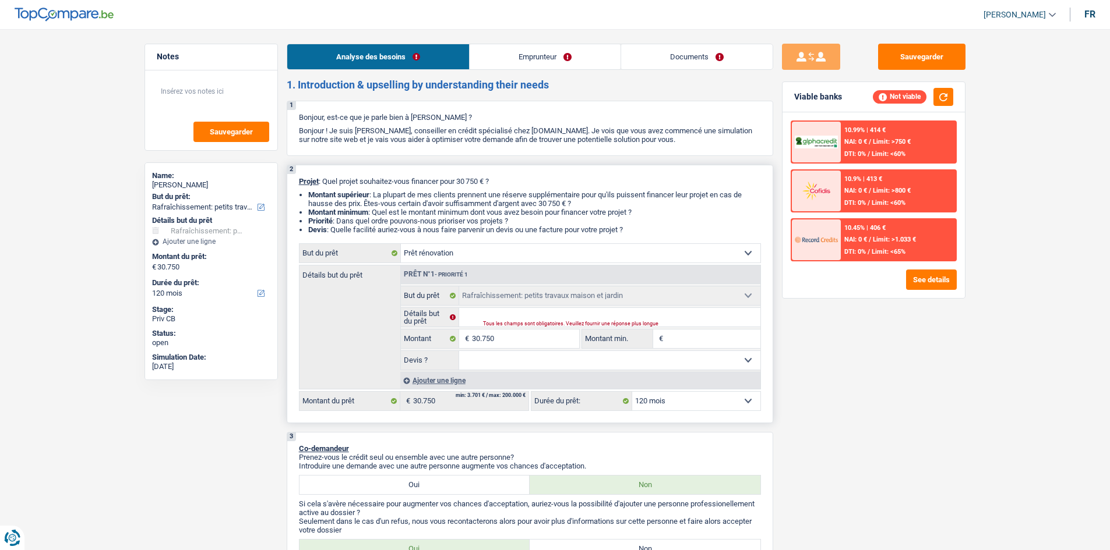
select select "renovation"
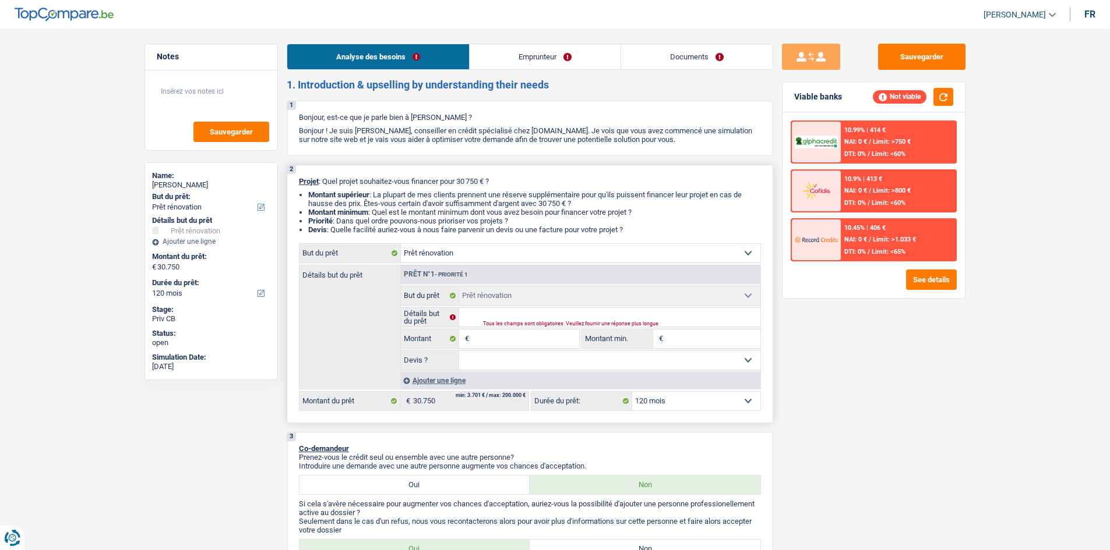
select select "houseOrGarden"
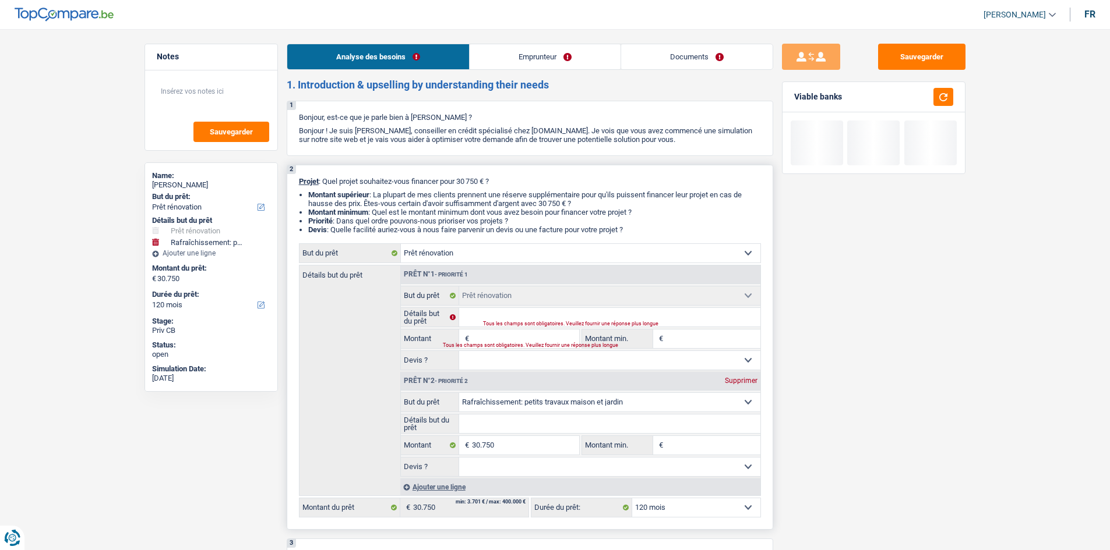
click at [736, 379] on div "Supprimer" at bounding box center [741, 380] width 38 height 7
type input "0"
select select
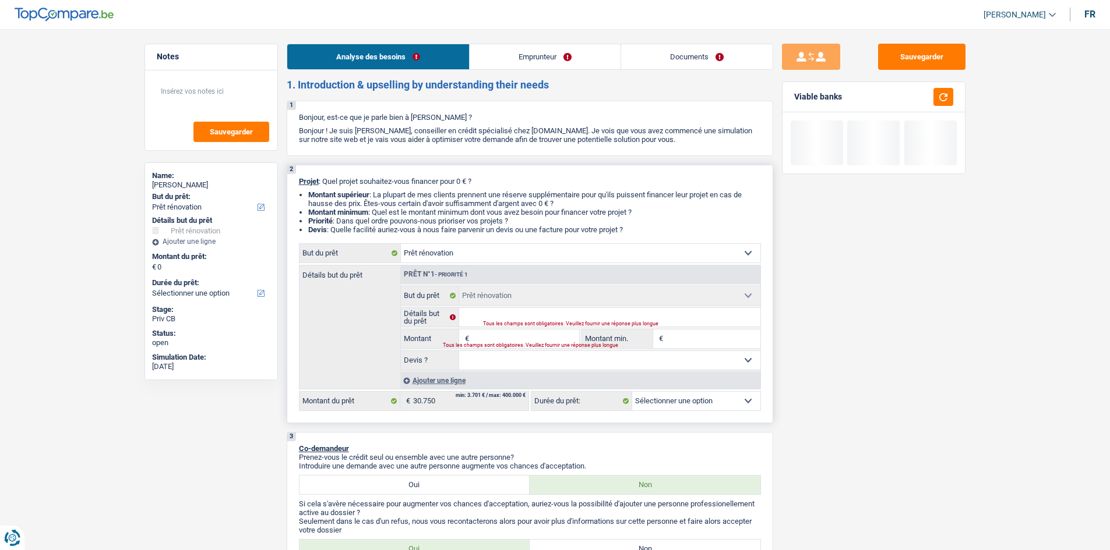
click at [492, 332] on input "Montant" at bounding box center [525, 339] width 107 height 19
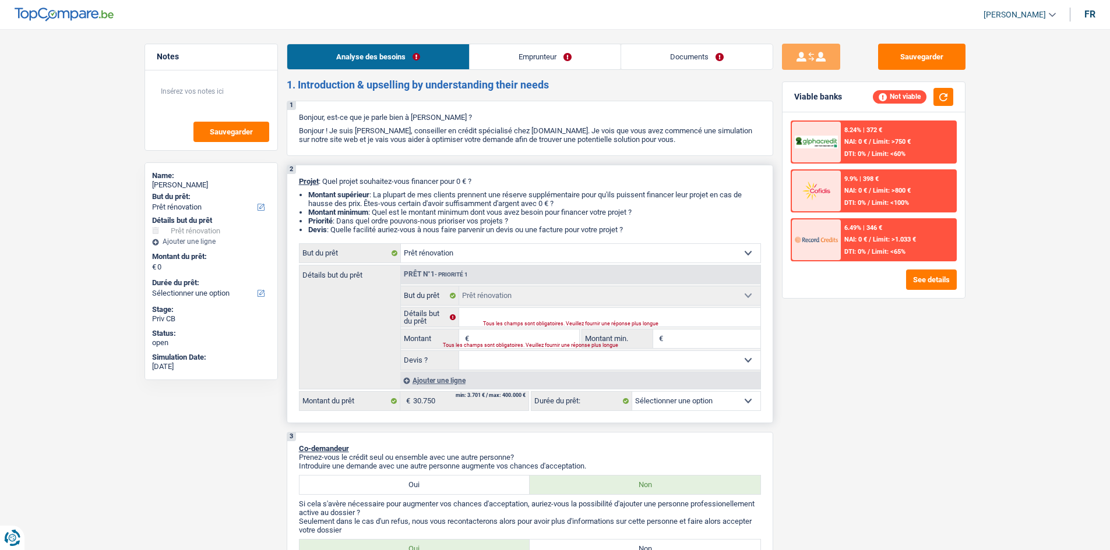
type input "3"
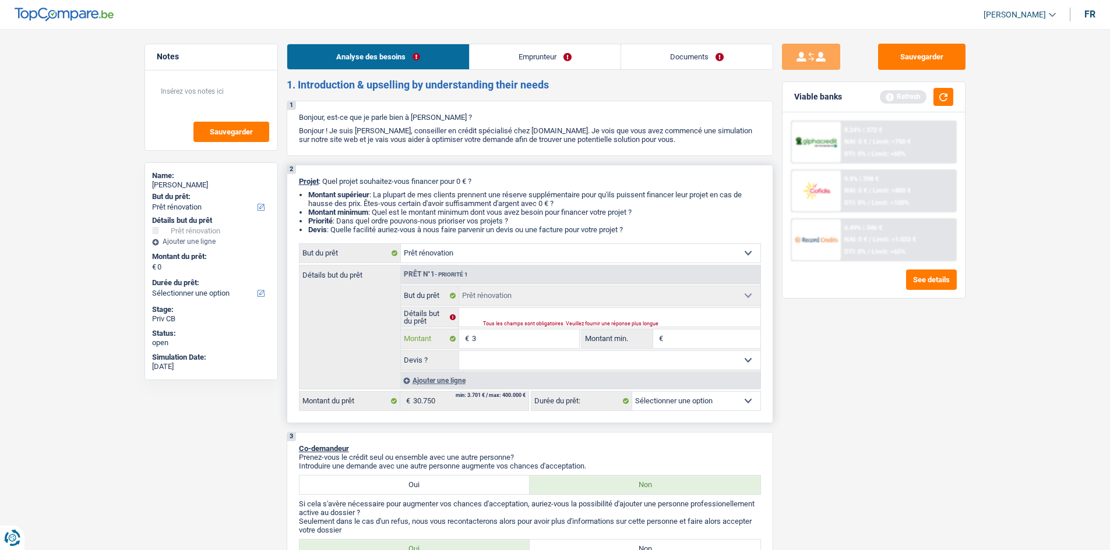
type input "30"
type input "300"
type input "3.000"
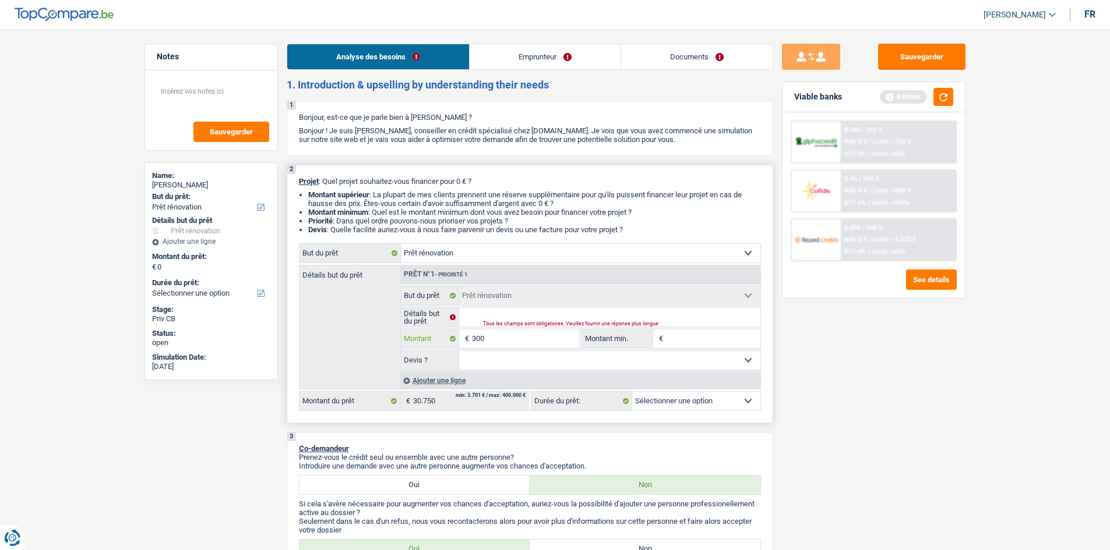
type input "3.000"
type input "30.000"
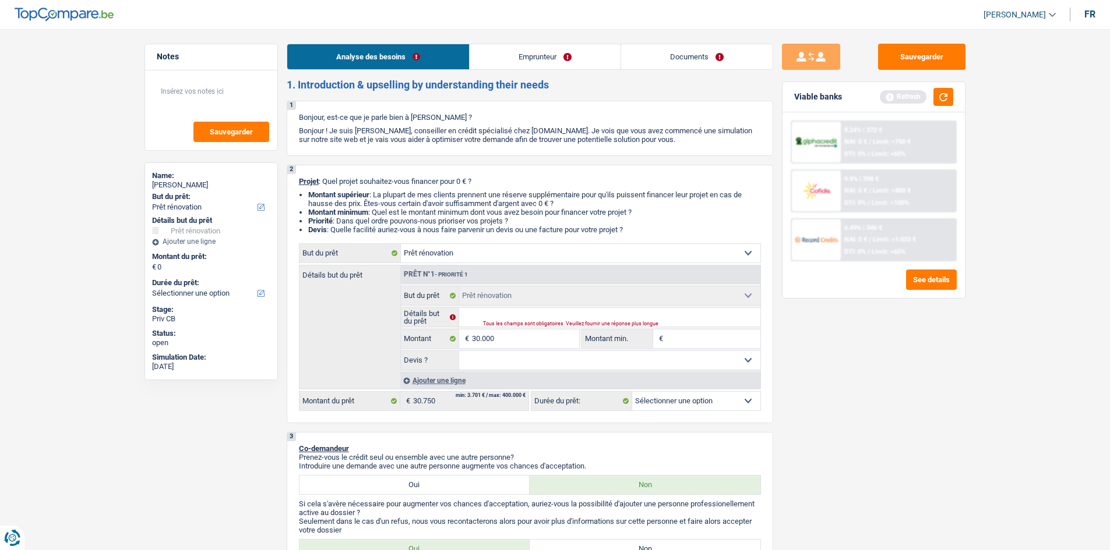
type input "30.000"
click at [941, 420] on div "Sauvegarder Viable banks Refresh 8.24% | 372 € NAI: 0 € / Limit: >750 € DTI: 0%…" at bounding box center [873, 286] width 201 height 485
select select "120"
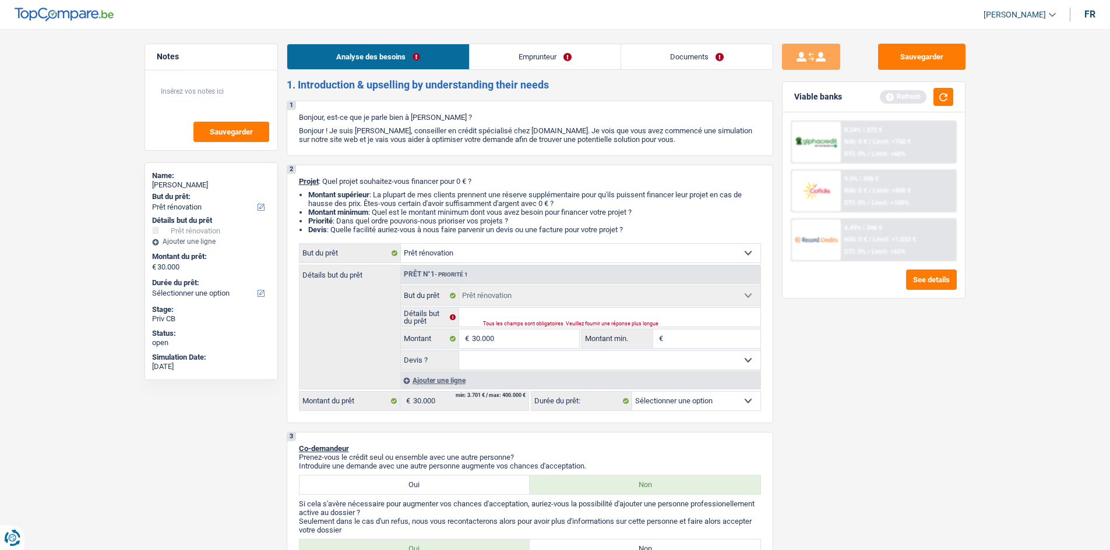
select select "120"
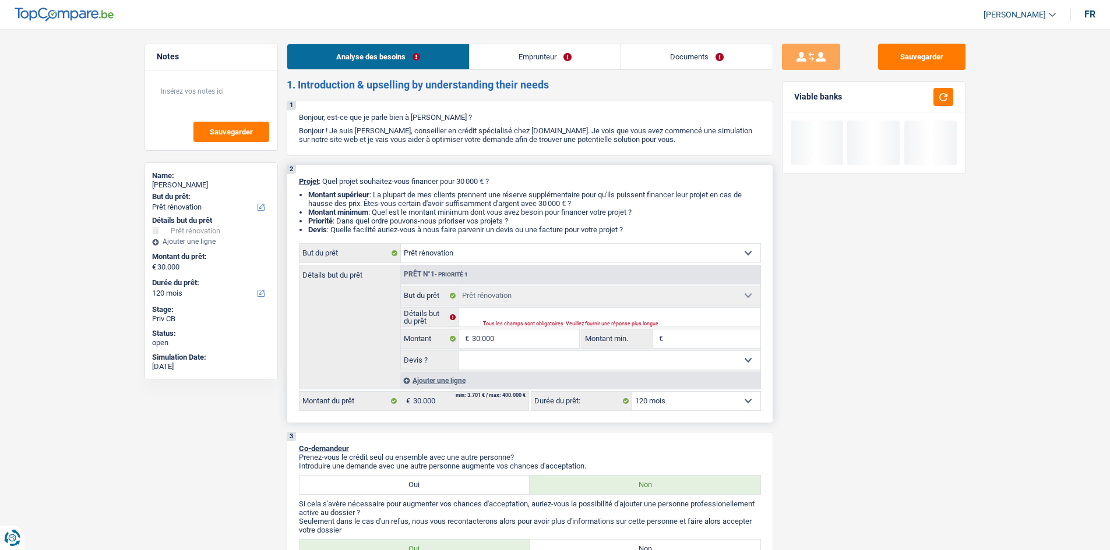
click at [491, 358] on select "Oui Non Non répondu Sélectionner une option" at bounding box center [609, 360] width 301 height 19
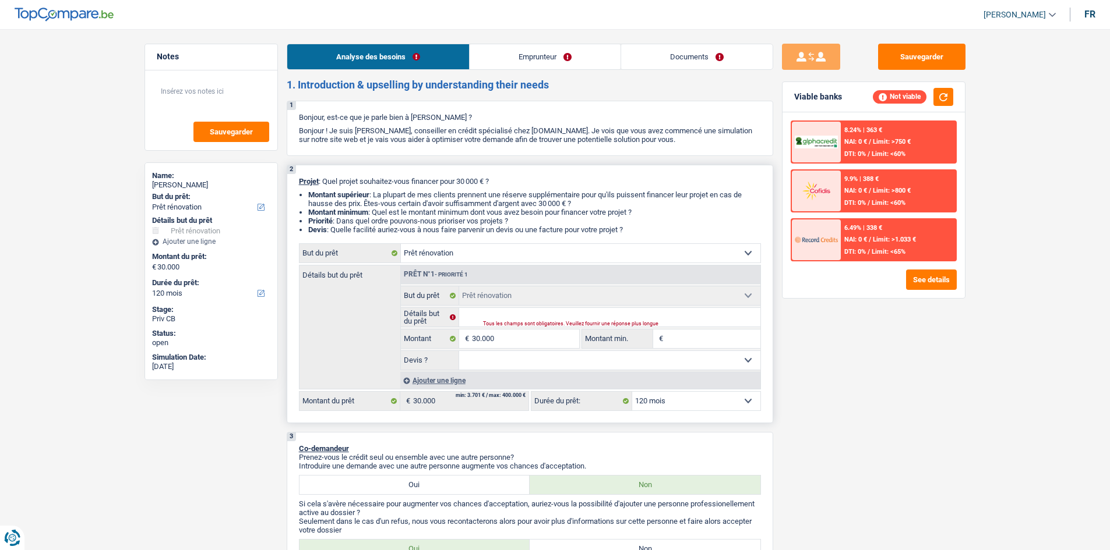
select select "yes"
click at [459, 351] on select "Oui Non Non répondu Sélectionner une option" at bounding box center [609, 360] width 301 height 19
select select "yes"
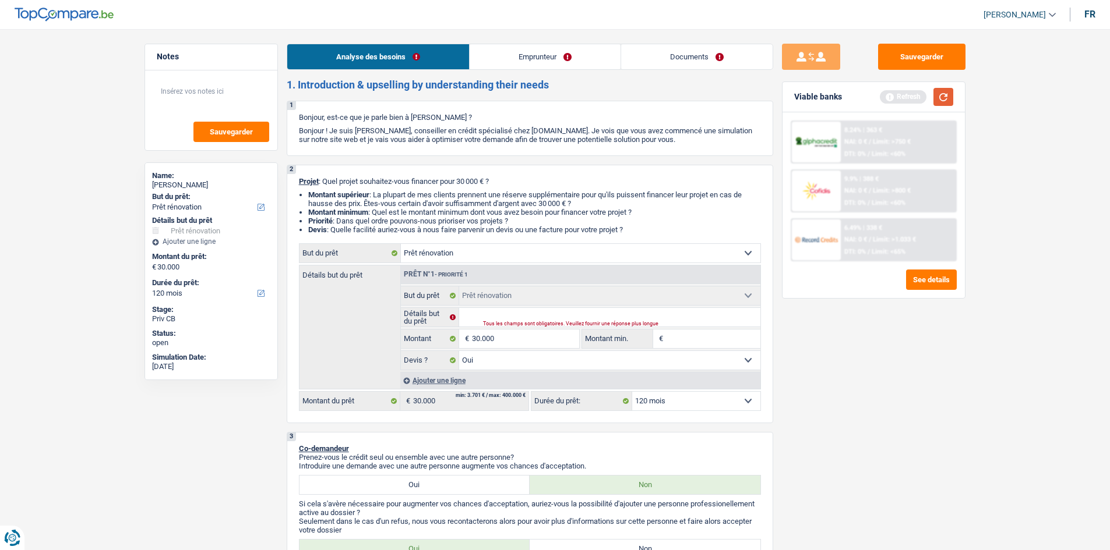
click at [947, 98] on button "button" at bounding box center [943, 97] width 20 height 18
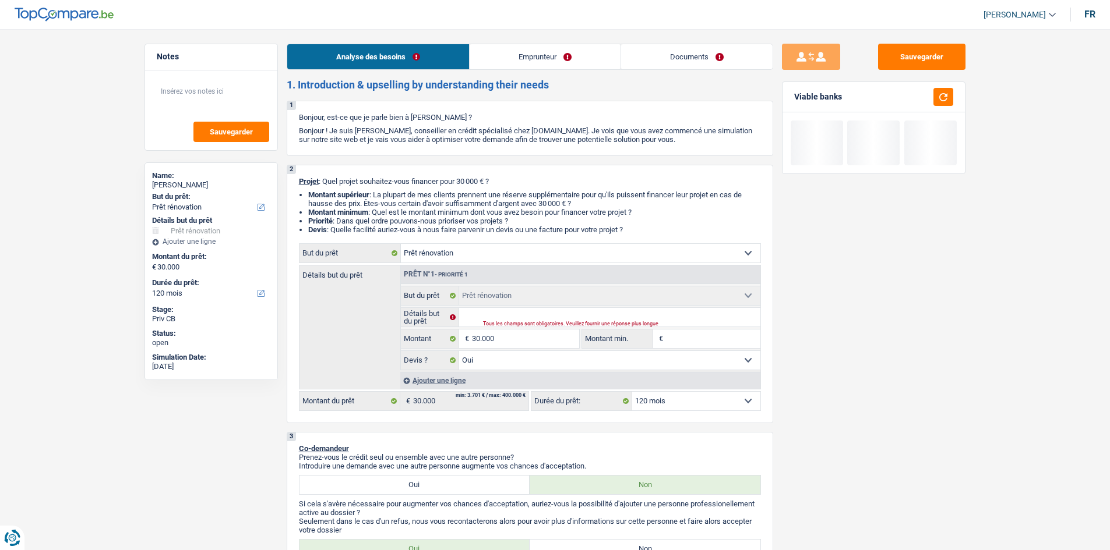
click at [578, 59] on link "Emprunteur" at bounding box center [544, 56] width 151 height 25
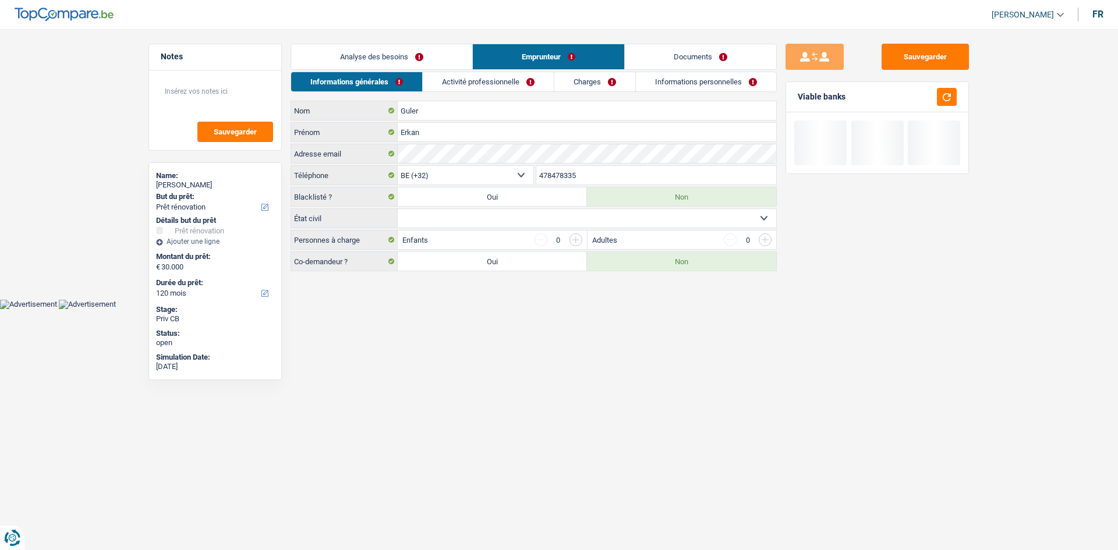
click at [603, 80] on link "Charges" at bounding box center [595, 81] width 81 height 19
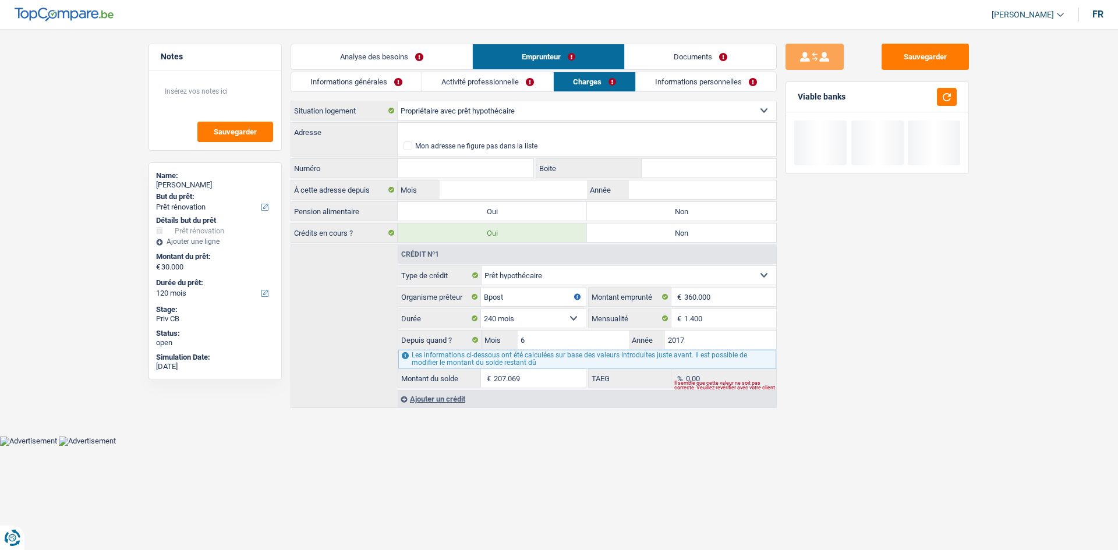
click at [673, 74] on link "Informations personnelles" at bounding box center [706, 81] width 140 height 19
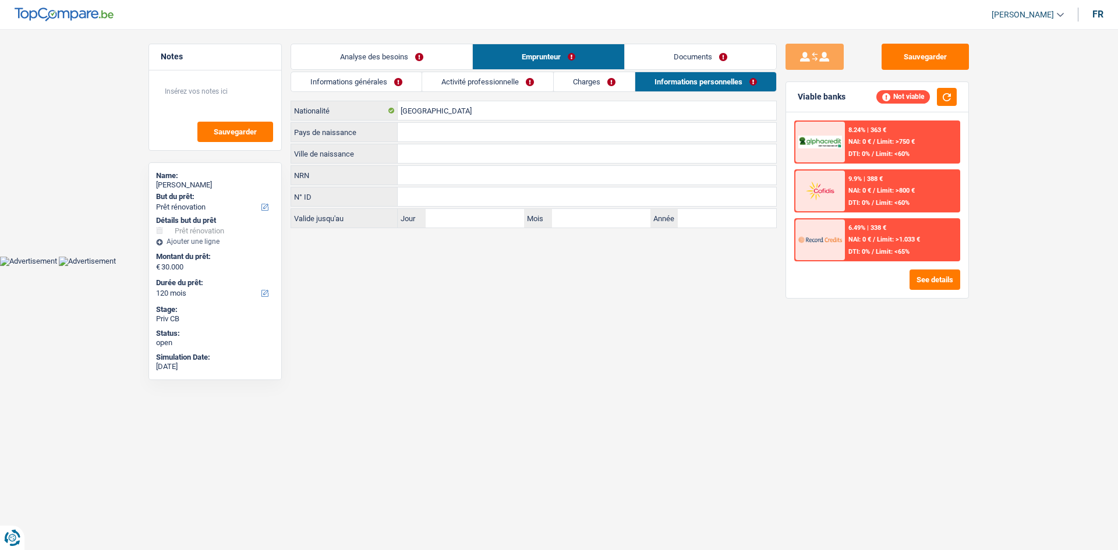
click at [598, 84] on link "Charges" at bounding box center [594, 81] width 81 height 19
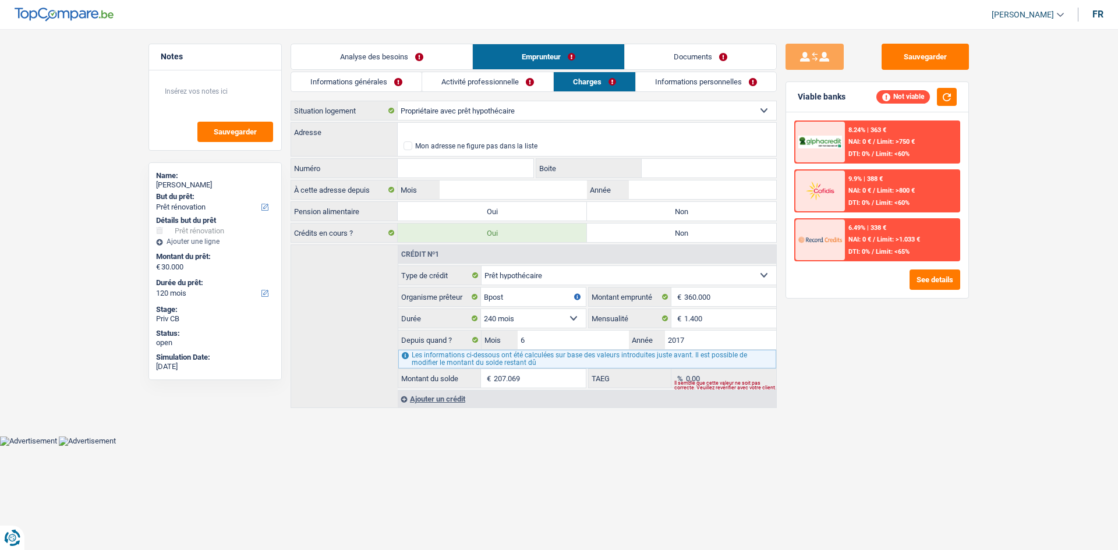
click at [493, 81] on link "Activité professionnelle" at bounding box center [487, 81] width 131 height 19
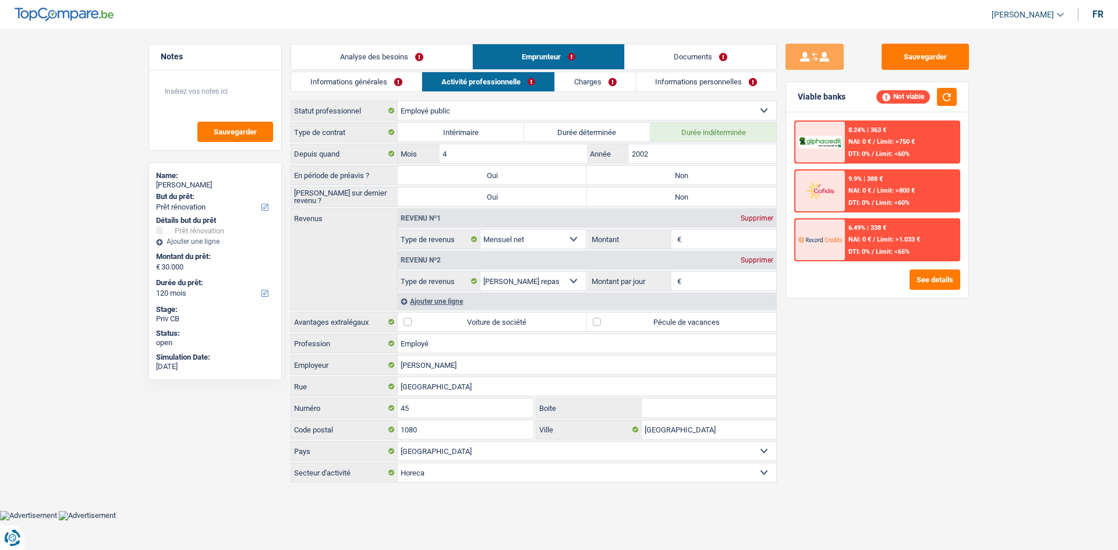
click at [376, 84] on link "Informations générales" at bounding box center [356, 81] width 130 height 19
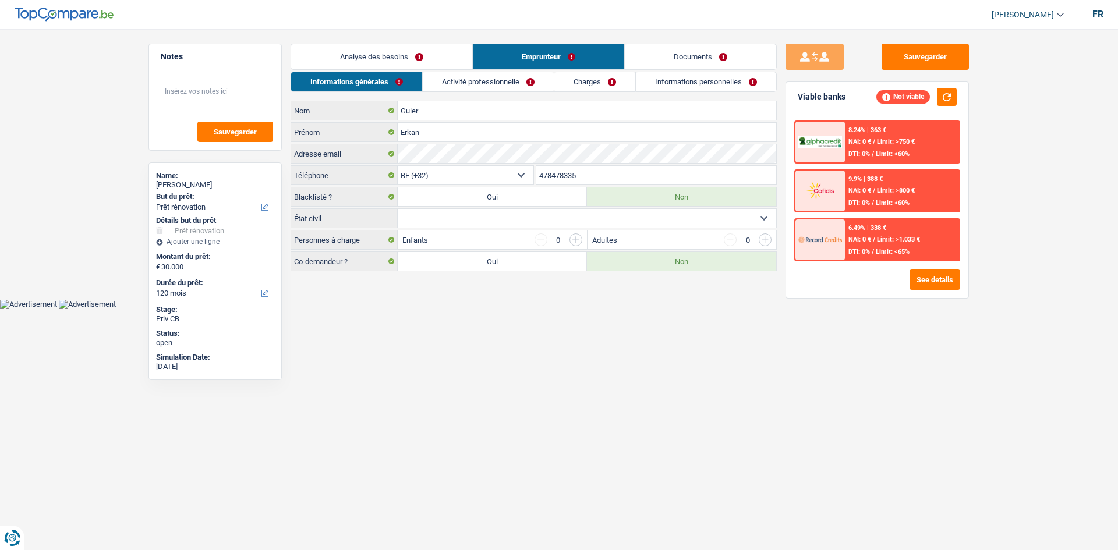
click at [403, 60] on link "Analyse des besoins" at bounding box center [381, 56] width 181 height 25
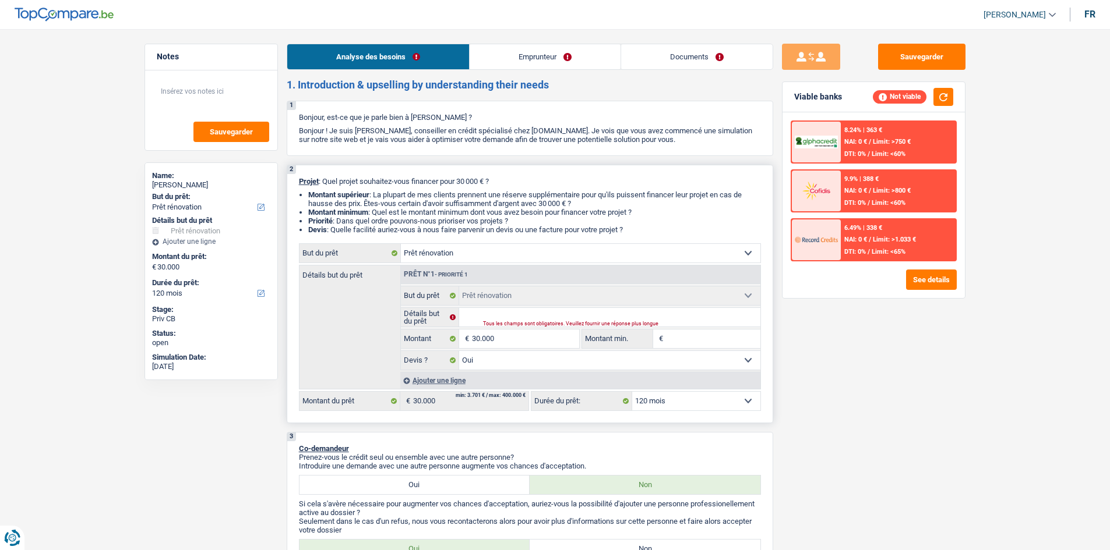
click at [534, 252] on select "Confort maison: meubles, textile, peinture, électroménager, outillage non-profe…" at bounding box center [580, 253] width 359 height 19
select select "houseOrGarden"
click at [401, 244] on select "Confort maison: meubles, textile, peinture, électroménager, outillage non-profe…" at bounding box center [580, 253] width 359 height 19
select select "houseOrGarden"
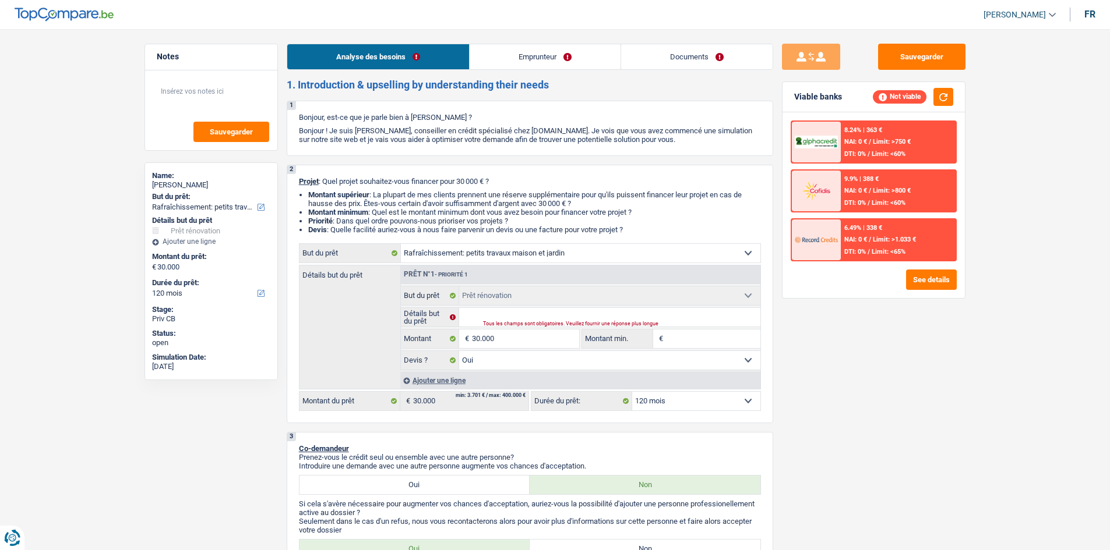
select select
select select "houseOrGarden"
select select
select select "houseOrGarden"
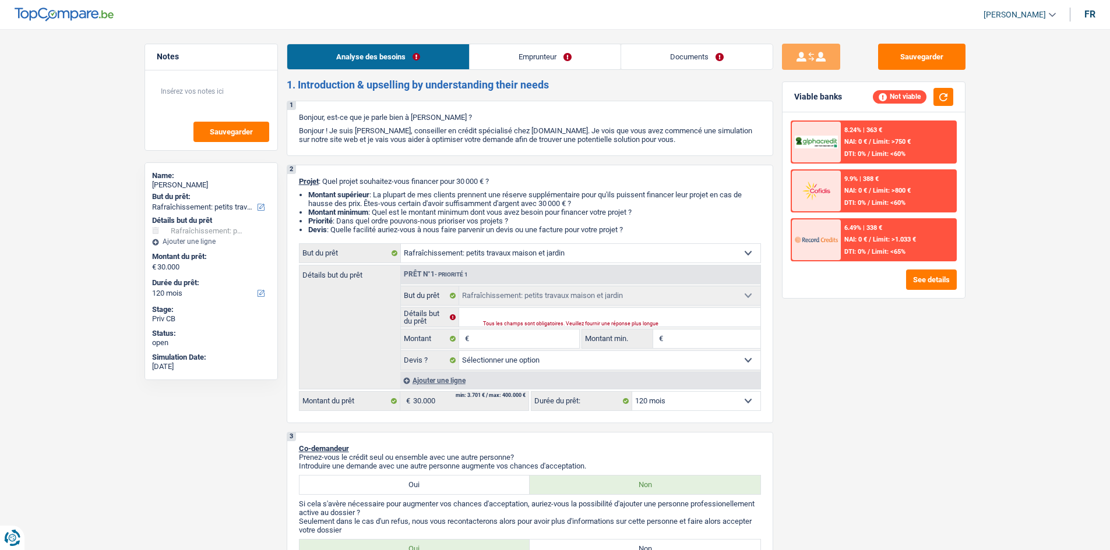
select select "renovation"
select select "yes"
select select "renovation"
select select "yes"
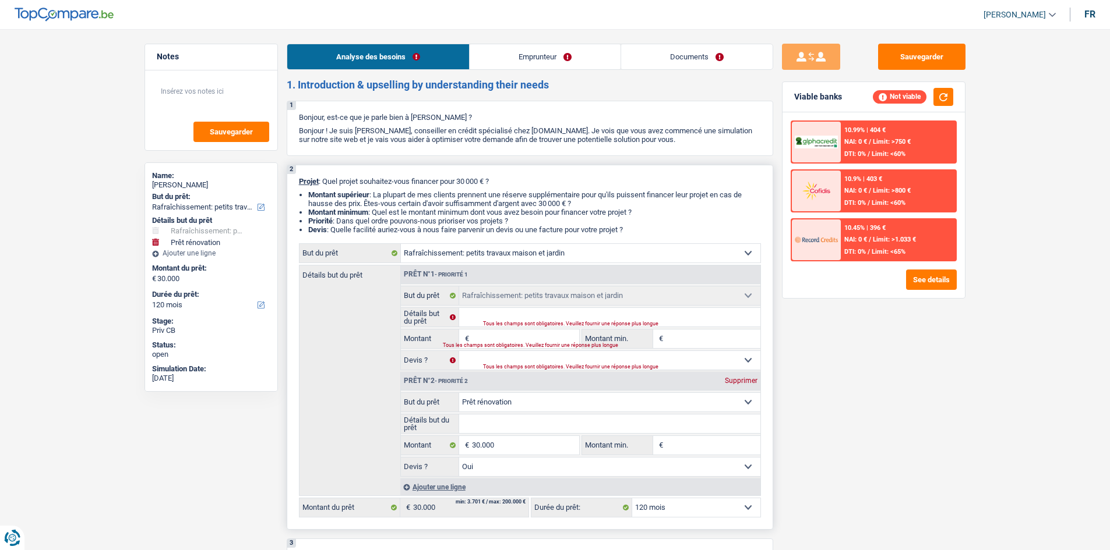
click at [749, 379] on div "Supprimer" at bounding box center [741, 380] width 38 height 7
type input "0"
select select
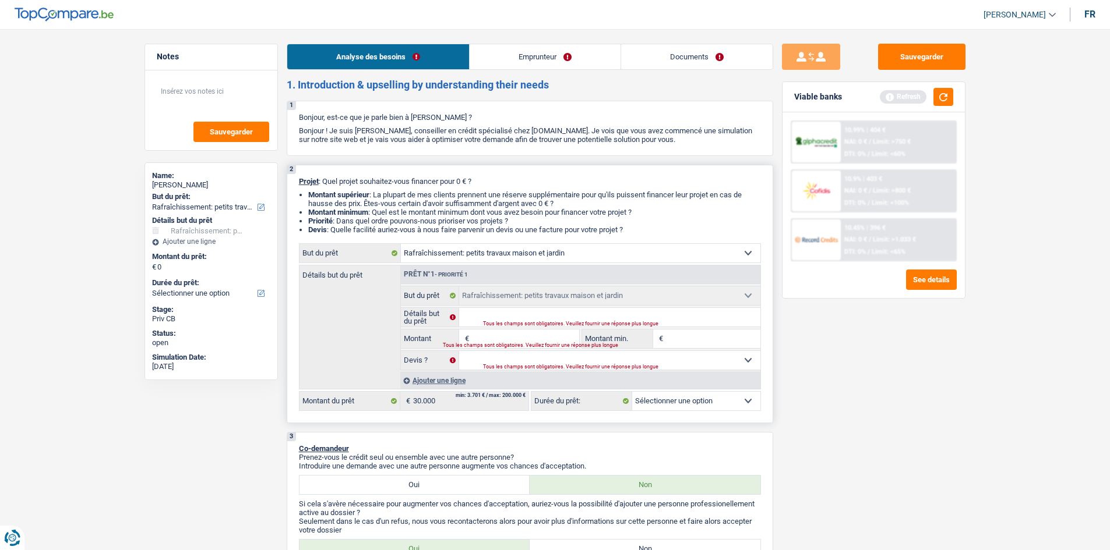
click at [518, 333] on input "Montant" at bounding box center [525, 339] width 107 height 19
type input "3"
type input "30"
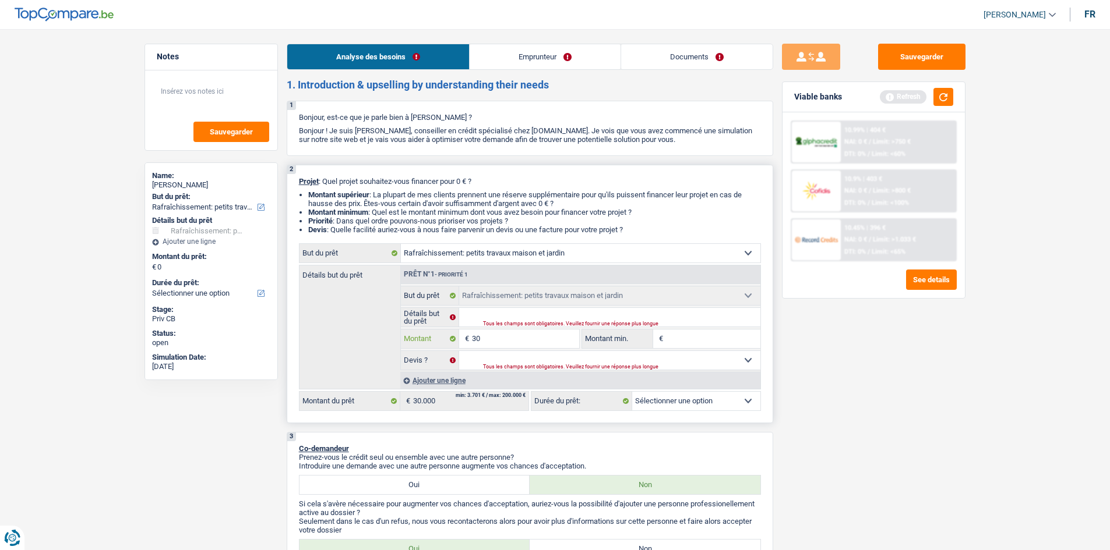
type input "300"
type input "3.000"
type input "30.000"
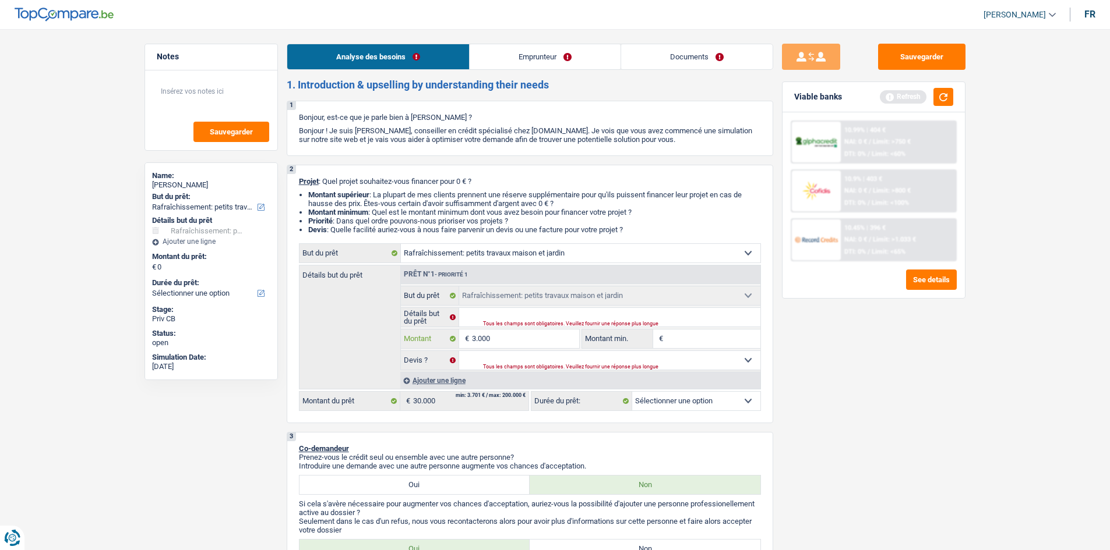
type input "30.000"
click at [850, 506] on div "Sauvegarder Viable banks Refresh 10.99% | 404 € NAI: 0 € / Limit: >750 € DTI: 0…" at bounding box center [873, 286] width 201 height 485
select select "120"
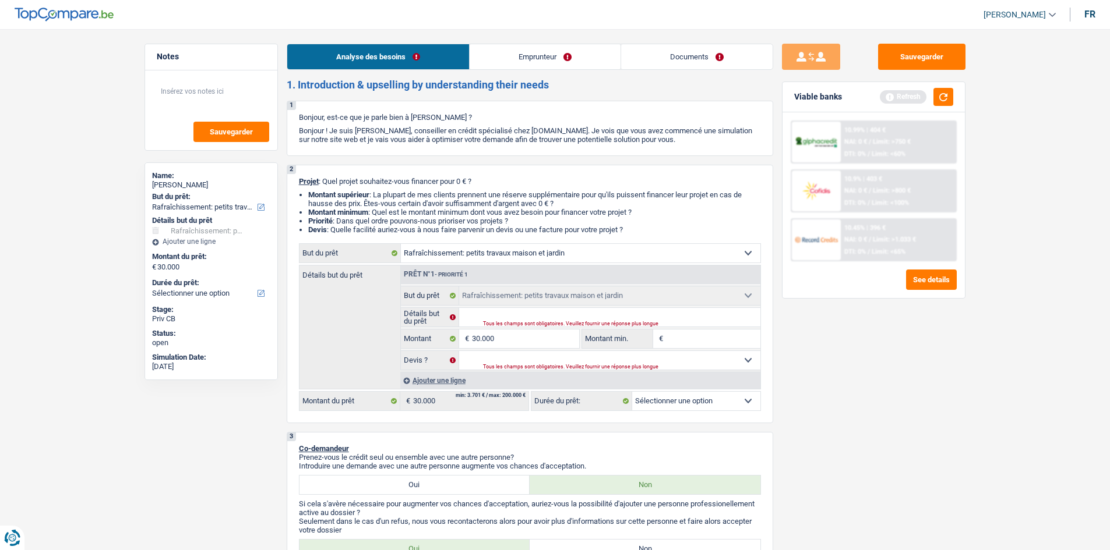
select select "120"
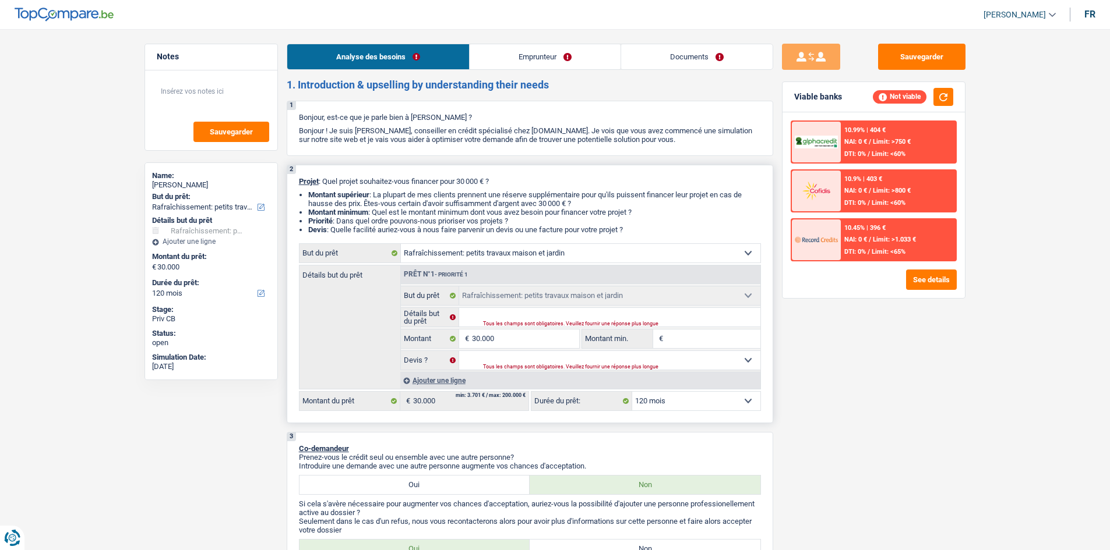
click at [486, 308] on fieldset "Détails but du prêt Tous les champs sont obligatoires. Veuillez fournir une rép…" at bounding box center [580, 318] width 359 height 20
click at [596, 326] on div "Tous les champs sont obligatoires. Veuillez fournir une réponse plus longue" at bounding box center [607, 324] width 249 height 5
click at [484, 326] on div "Tous les champs sont obligatoires. Veuillez fournir une réponse plus longue" at bounding box center [607, 324] width 249 height 5
click at [487, 322] on div "Tous les champs sont obligatoires. Veuillez fournir une réponse plus longue" at bounding box center [607, 324] width 249 height 5
click at [511, 306] on fieldset "Confort maison: meubles, textile, peinture, électroménager, outillage non-profe…" at bounding box center [580, 328] width 359 height 84
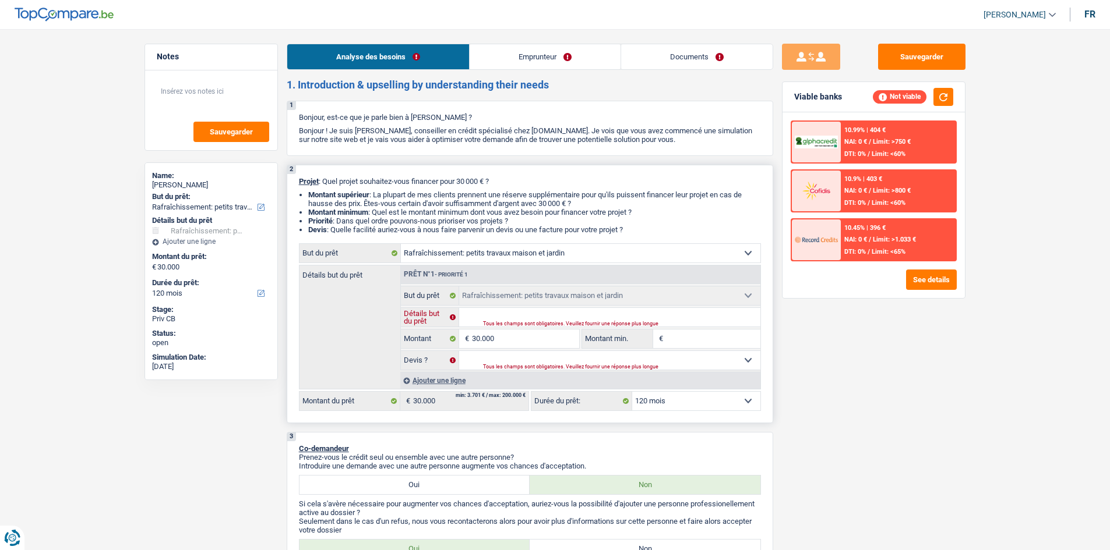
click at [502, 313] on input "Détails but du prêt" at bounding box center [609, 317] width 301 height 19
type input "T"
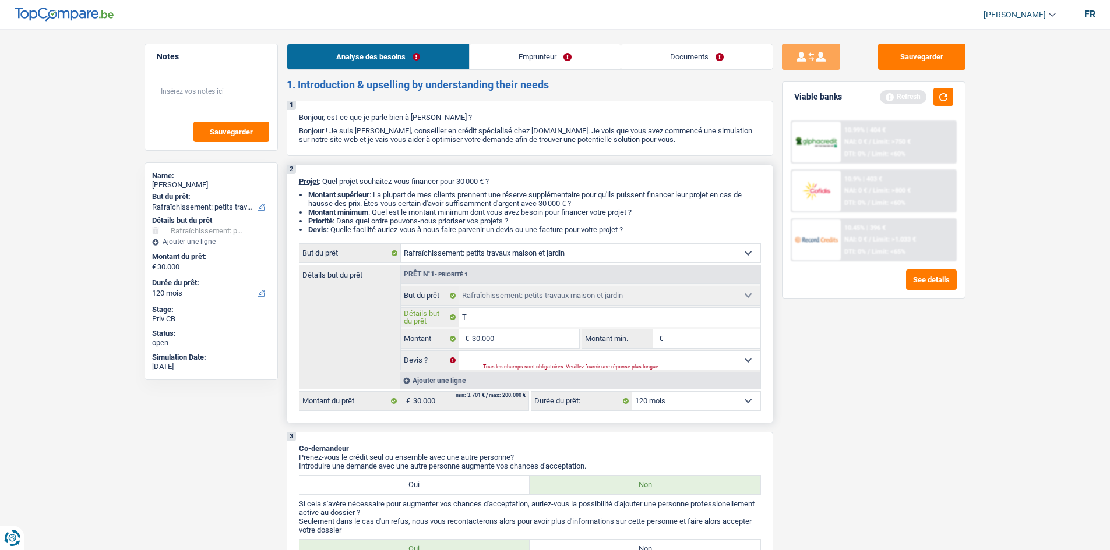
type input "Tr"
type input "Tra"
type input "Trav"
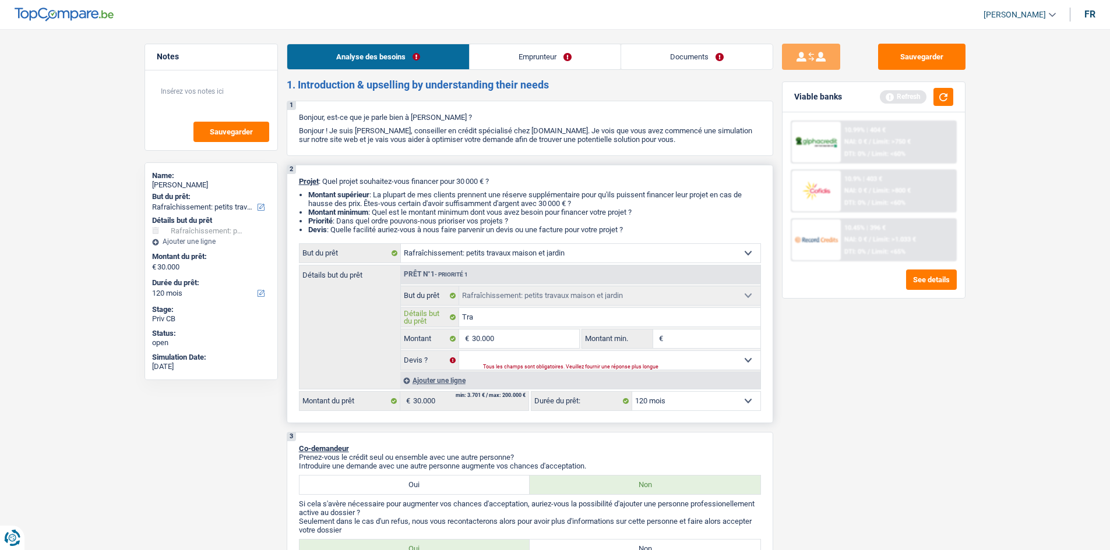
type input "Trav"
type input "Trava"
type input "Travau"
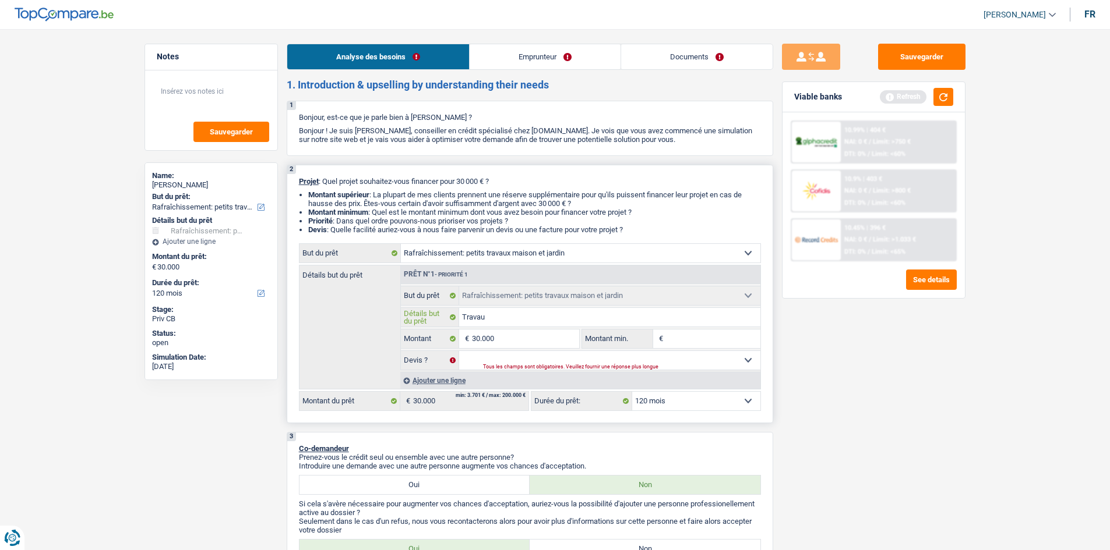
type input "Travaux"
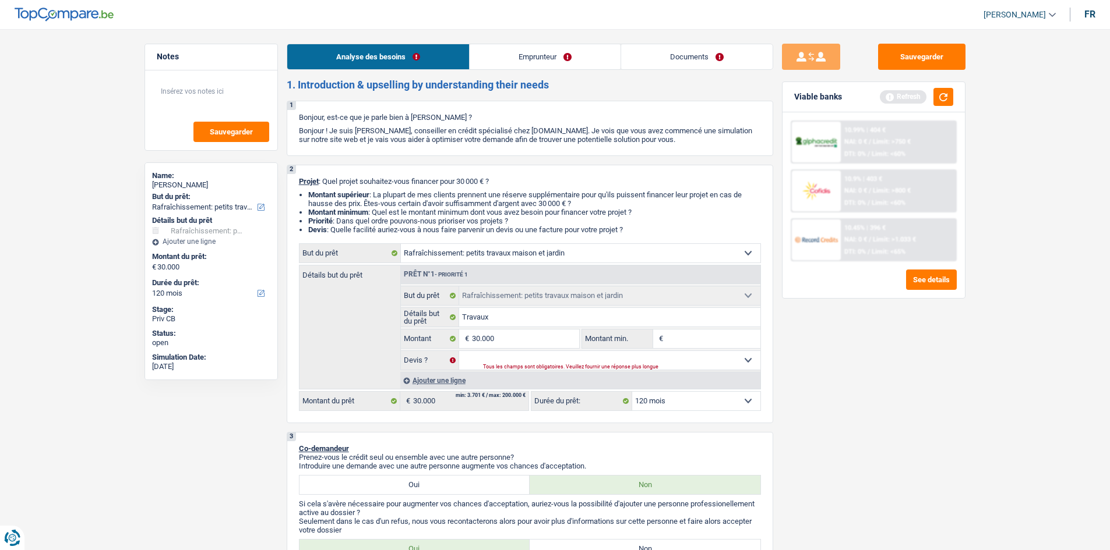
click at [960, 389] on div "Sauvegarder Viable banks Refresh 10.99% | 404 € NAI: 0 € / Limit: >750 € DTI: 0…" at bounding box center [873, 286] width 201 height 485
drag, startPoint x: 471, startPoint y: 353, endPoint x: 476, endPoint y: 358, distance: 7.0
click at [471, 353] on select "Oui Non Non répondu Sélectionner une option" at bounding box center [609, 360] width 301 height 19
select select "yes"
click at [459, 351] on select "Oui Non Non répondu Sélectionner une option" at bounding box center [609, 360] width 301 height 19
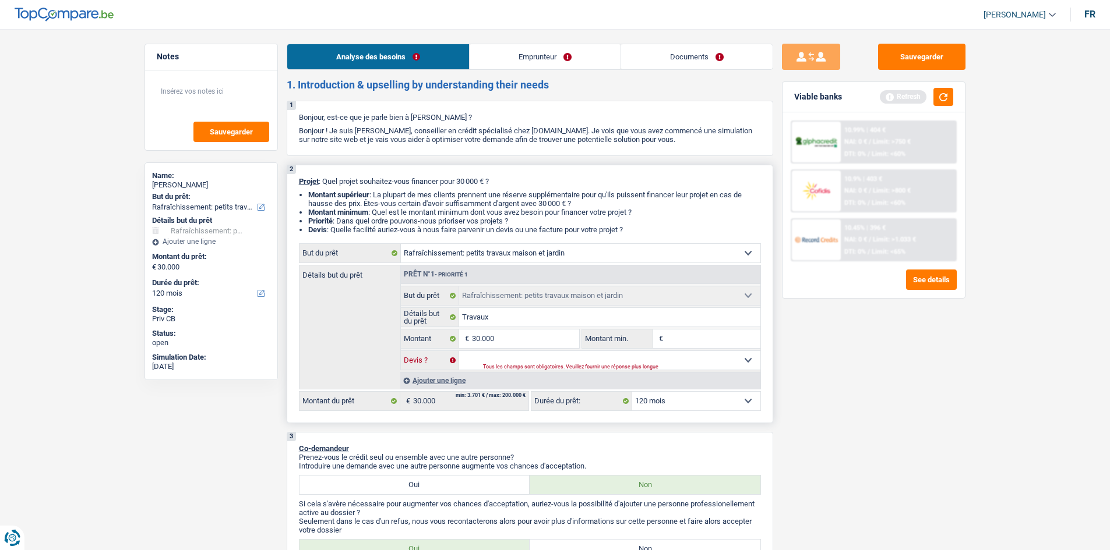
select select "yes"
click at [517, 64] on link "Emprunteur" at bounding box center [544, 56] width 151 height 25
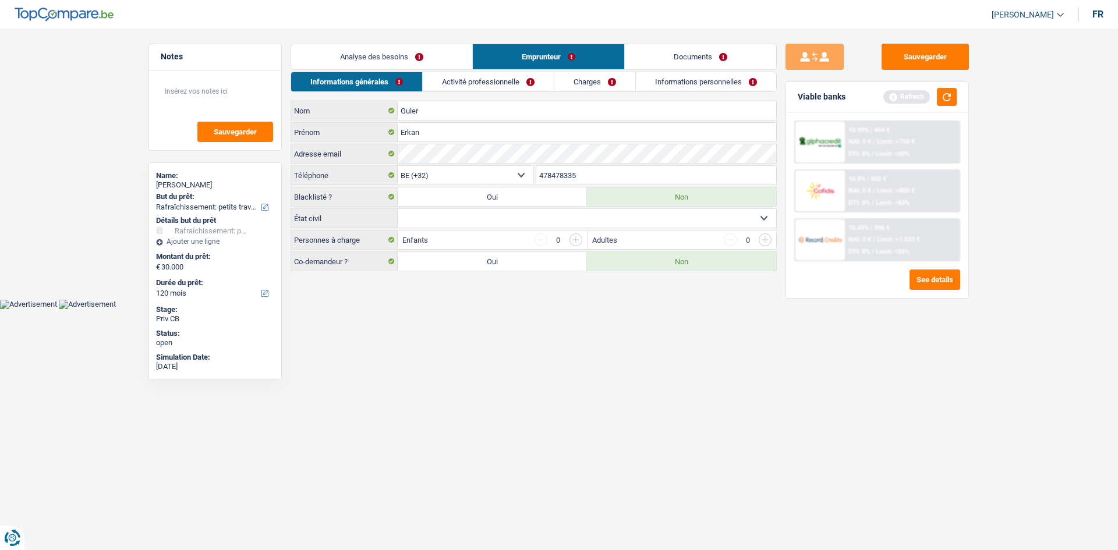
drag, startPoint x: 481, startPoint y: 221, endPoint x: 475, endPoint y: 226, distance: 7.0
click at [481, 221] on select "Célibataire Marié(e) Cohabitant(e) légal(e) Divorcé(e) Veuf(ve) Séparé (de fait…" at bounding box center [587, 218] width 379 height 19
select select "single"
click at [398, 209] on select "Célibataire Marié(e) Cohabitant(e) légal(e) Divorcé(e) Veuf(ve) Séparé (de fait…" at bounding box center [587, 218] width 379 height 19
click at [392, 66] on link "Analyse des besoins" at bounding box center [381, 56] width 181 height 25
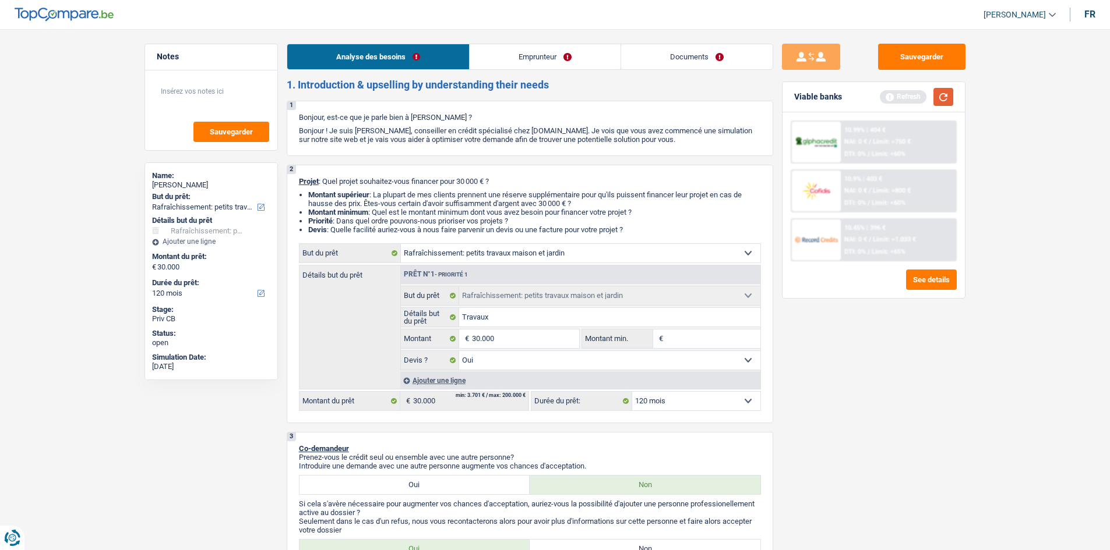
click at [951, 97] on button "button" at bounding box center [943, 97] width 20 height 18
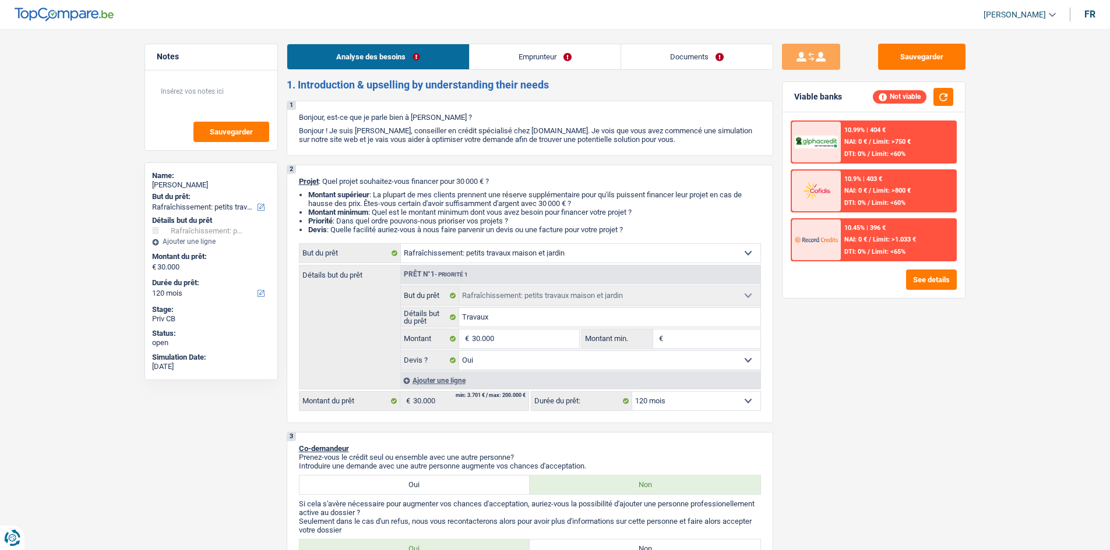
click at [524, 56] on link "Emprunteur" at bounding box center [544, 56] width 151 height 25
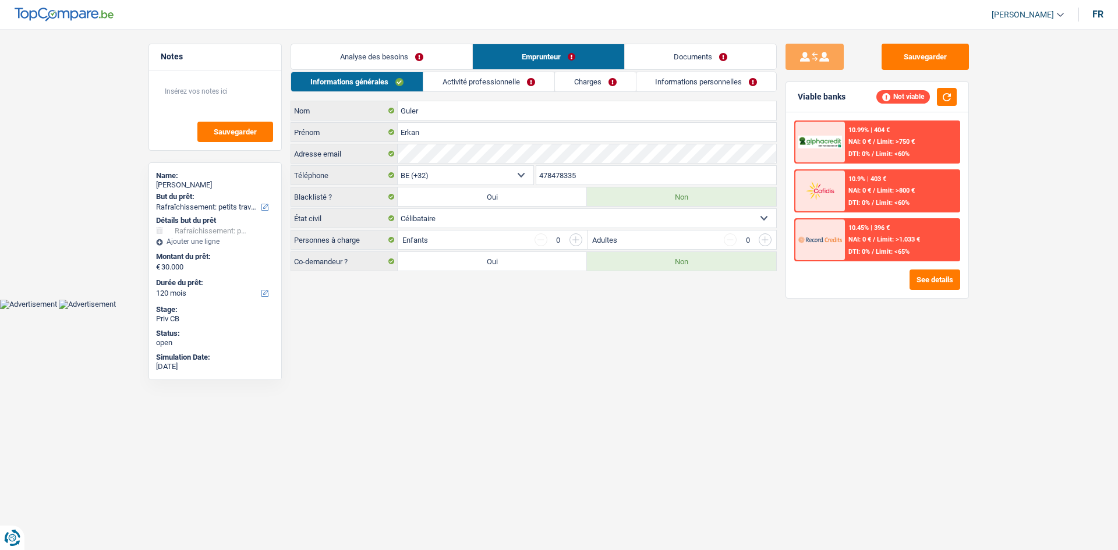
click at [520, 82] on link "Activité professionnelle" at bounding box center [488, 81] width 131 height 19
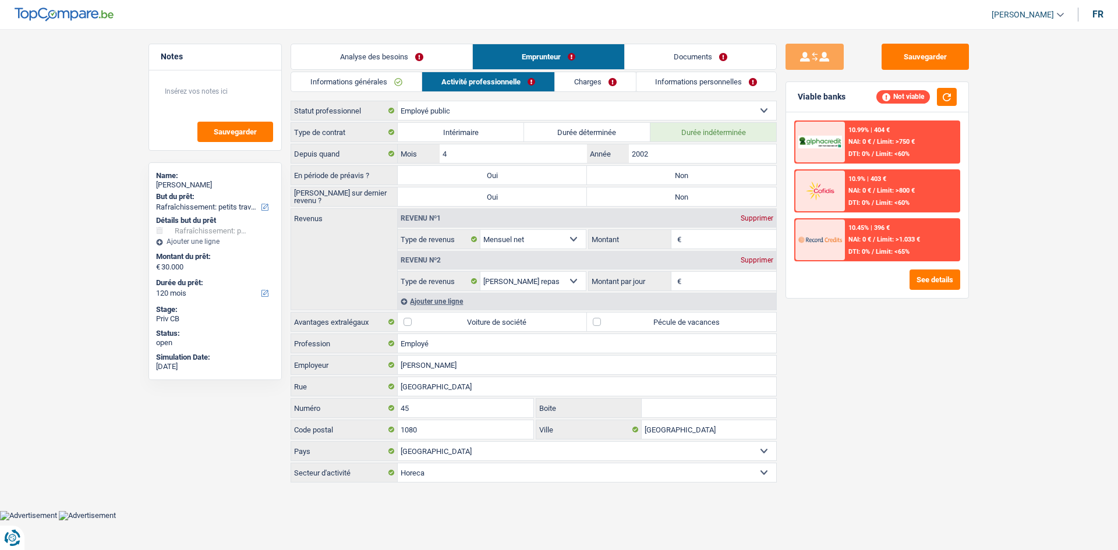
click at [585, 80] on link "Charges" at bounding box center [595, 81] width 81 height 19
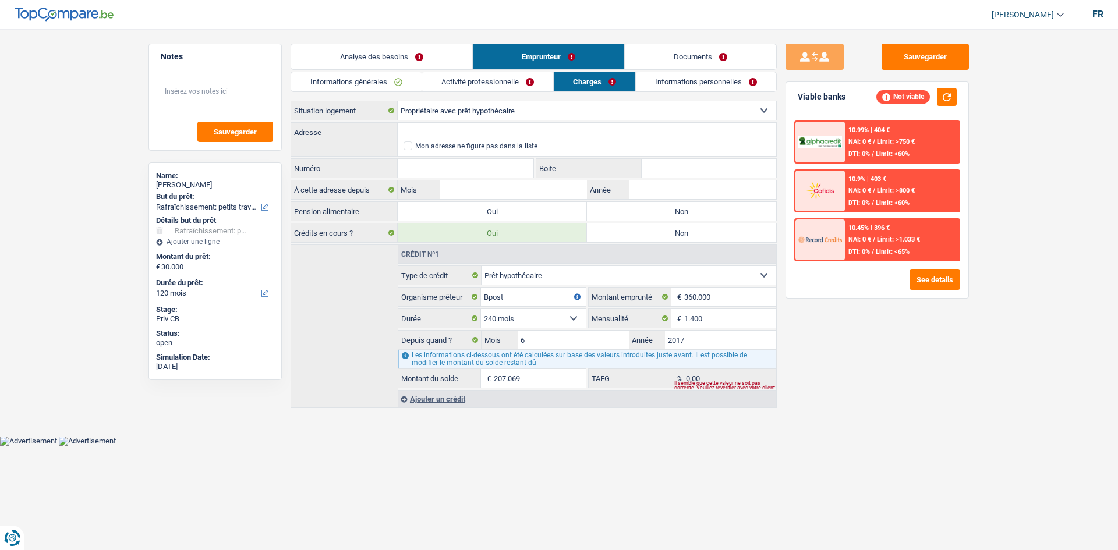
click at [707, 82] on link "Informations personnelles" at bounding box center [706, 81] width 140 height 19
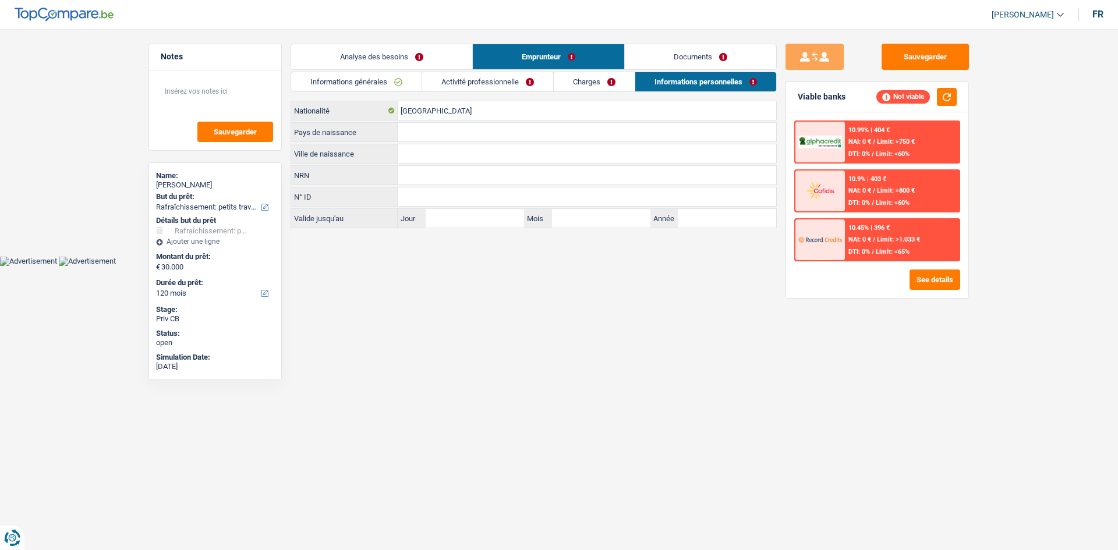
click at [520, 81] on link "Activité professionnelle" at bounding box center [487, 81] width 131 height 19
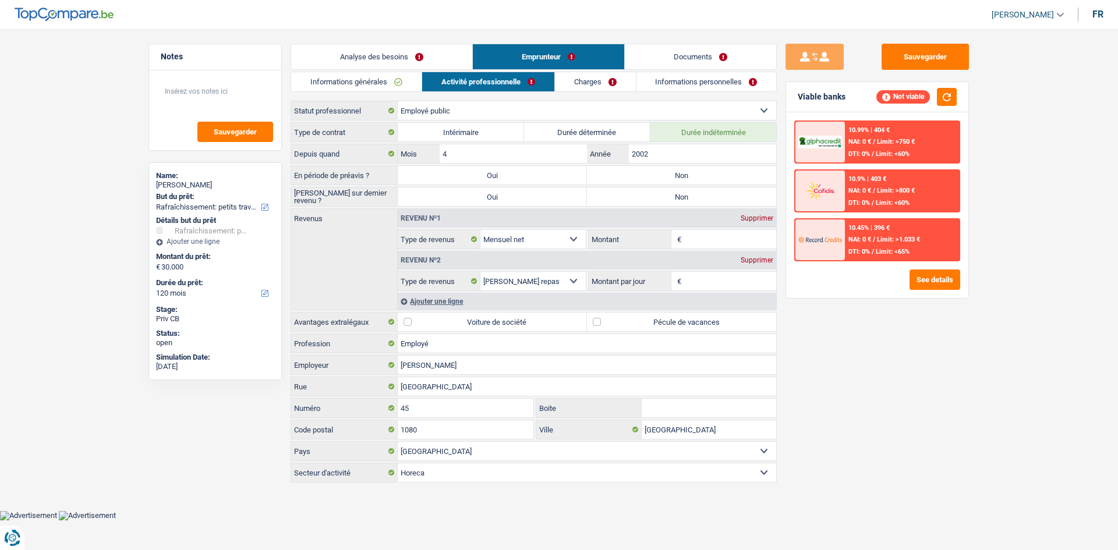
click at [732, 173] on label "Non" at bounding box center [681, 175] width 189 height 19
click at [732, 173] on input "Non" at bounding box center [681, 175] width 189 height 19
radio input "true"
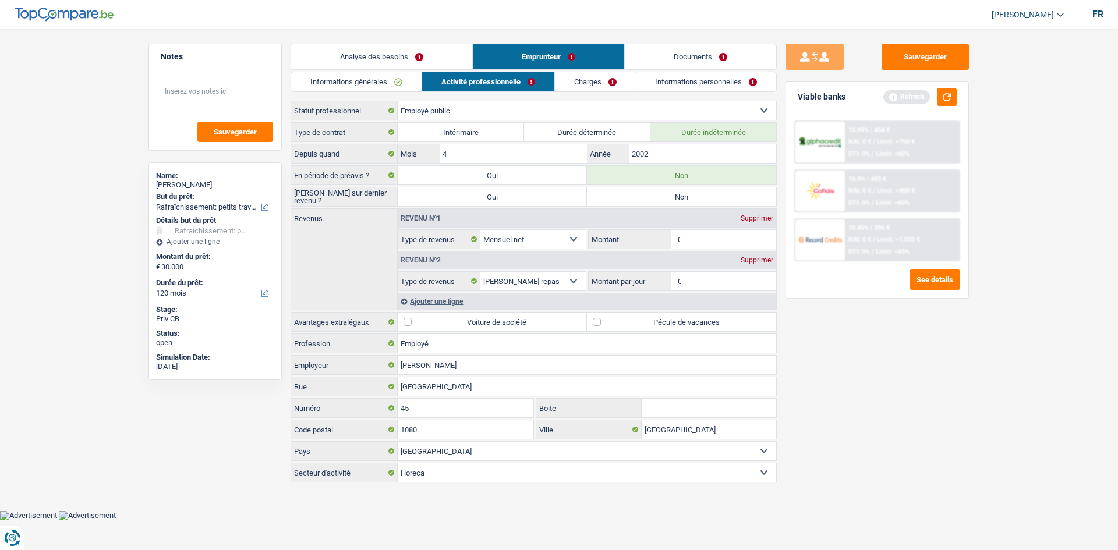
click at [706, 190] on label "Non" at bounding box center [681, 197] width 189 height 19
click at [706, 190] on input "Non" at bounding box center [681, 197] width 189 height 19
radio input "true"
click at [849, 327] on div "Sauvegarder Viable banks Refresh 10.99% | 404 € NAI: 0 € / Limit: >750 € DTI: 0…" at bounding box center [877, 286] width 201 height 485
click at [402, 86] on link "Informations générales" at bounding box center [356, 81] width 130 height 19
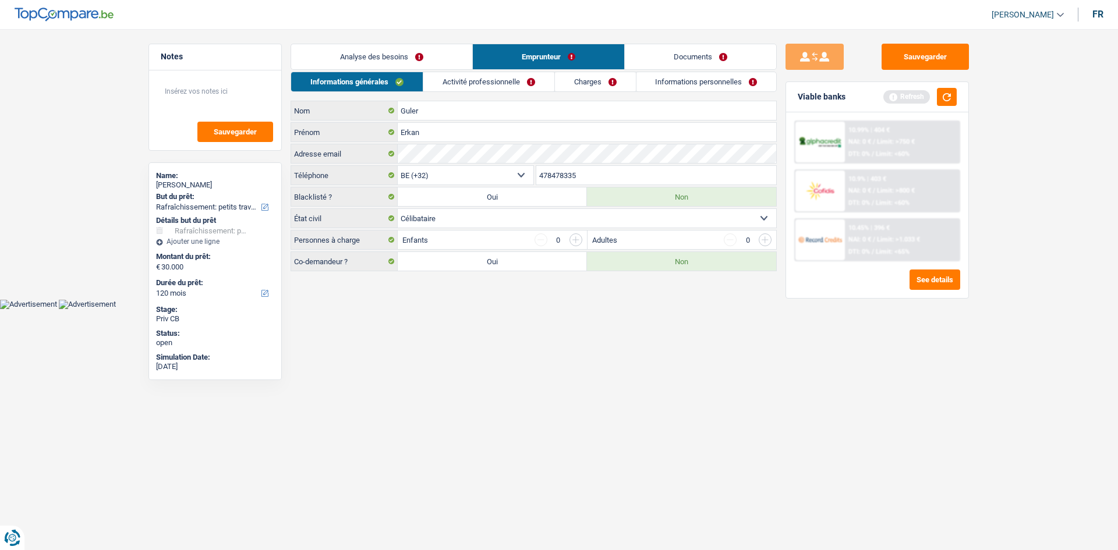
click at [411, 58] on link "Analyse des besoins" at bounding box center [381, 56] width 181 height 25
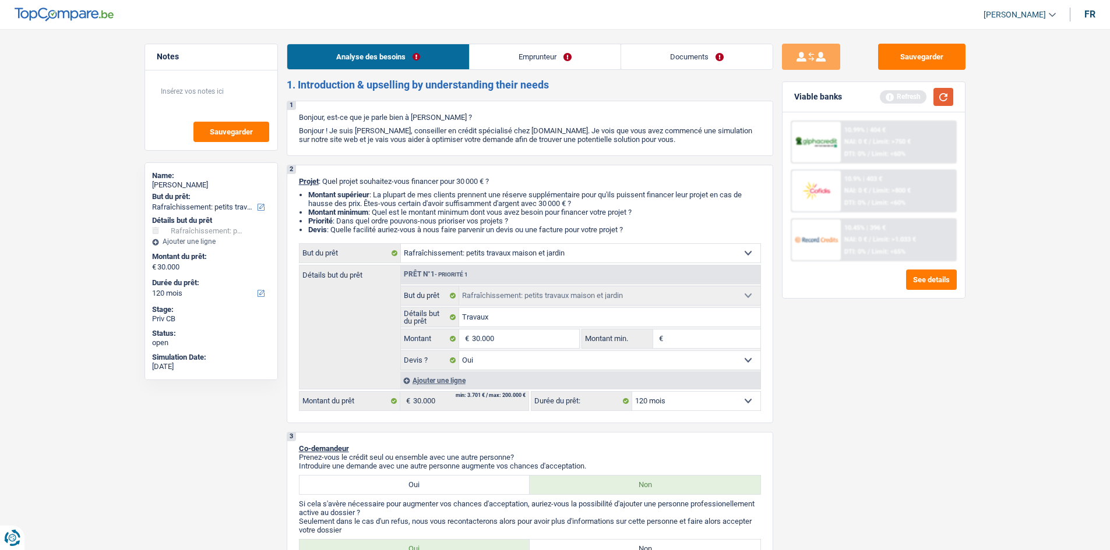
click at [945, 96] on button "button" at bounding box center [943, 97] width 20 height 18
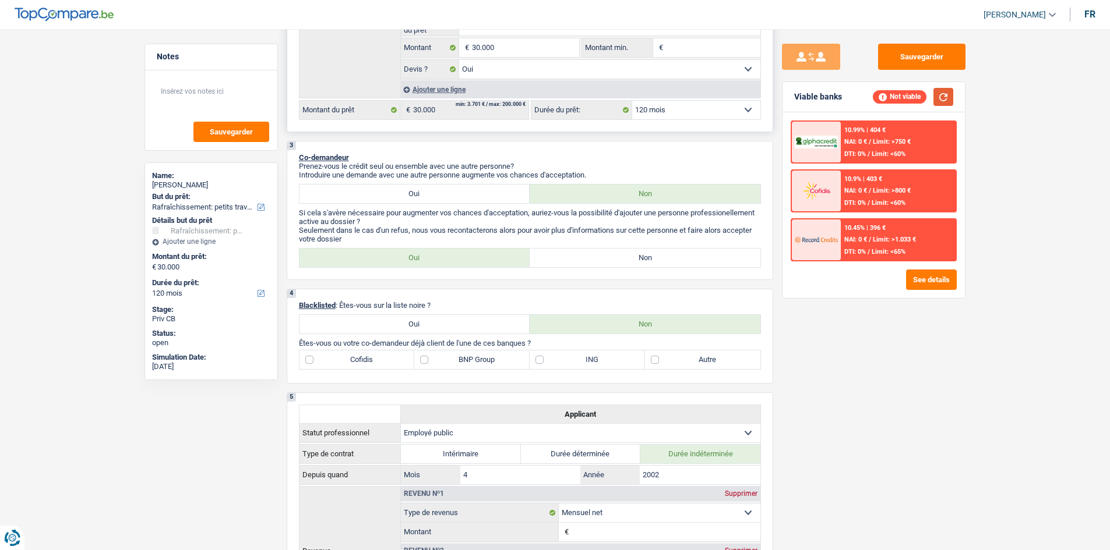
scroll to position [116, 0]
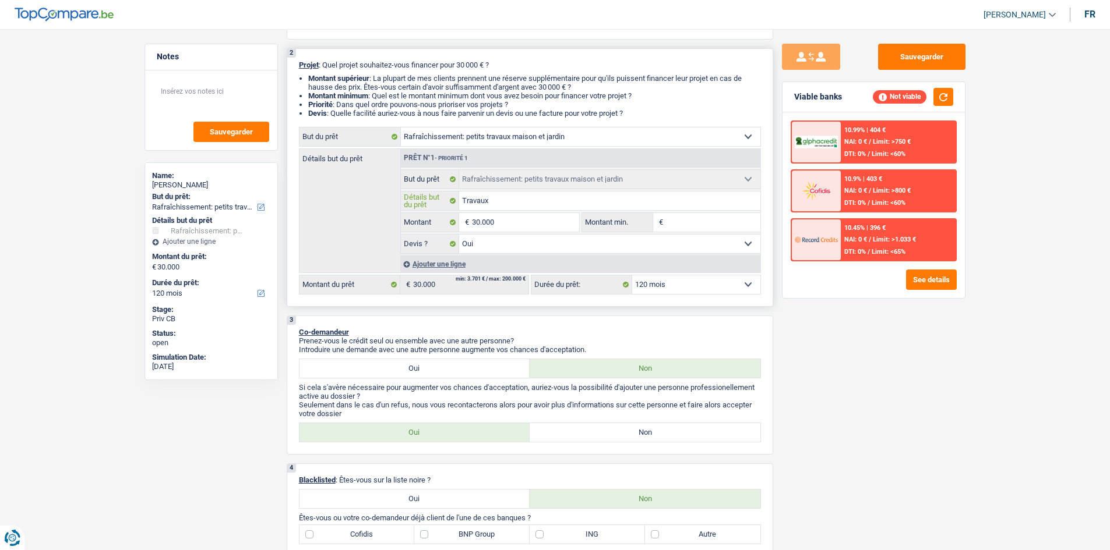
click at [525, 202] on input "Travaux" at bounding box center [609, 201] width 301 height 19
type input "Travaux"
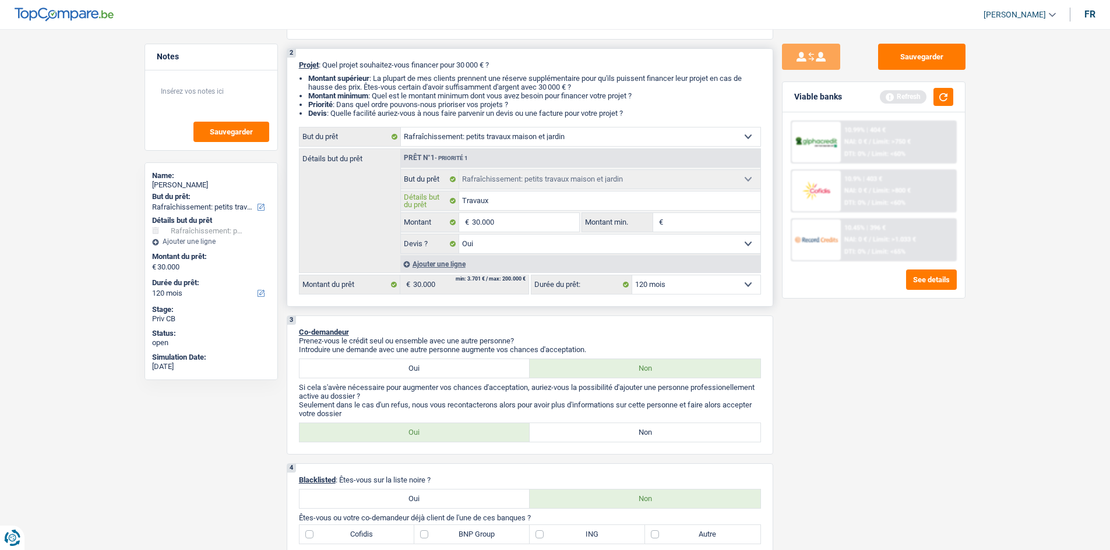
type input "Travaux,"
type input "Travaux, c"
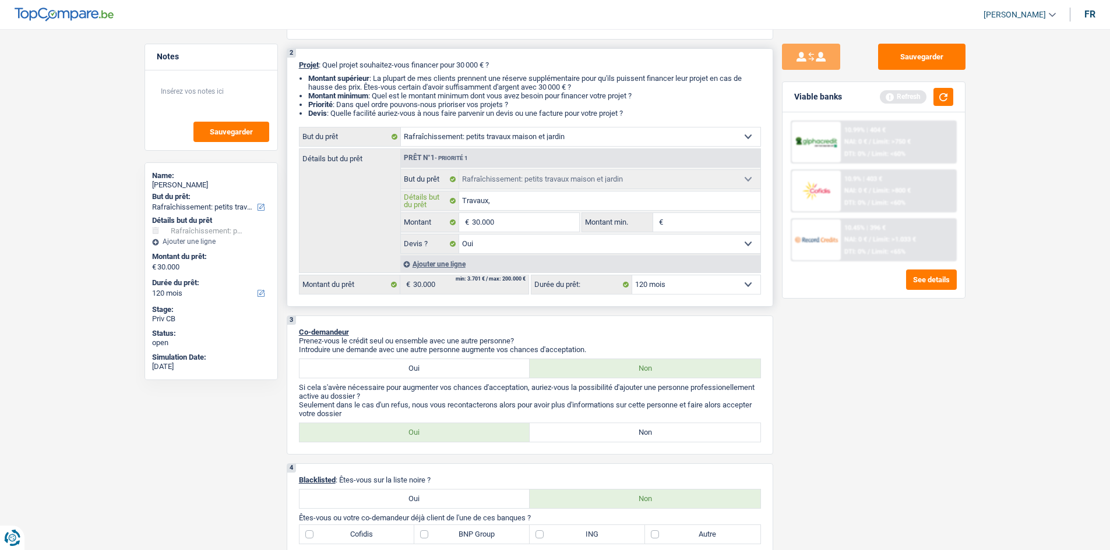
type input "Travaux, c"
type input "Travaux, ca"
type input "Travaux, car"
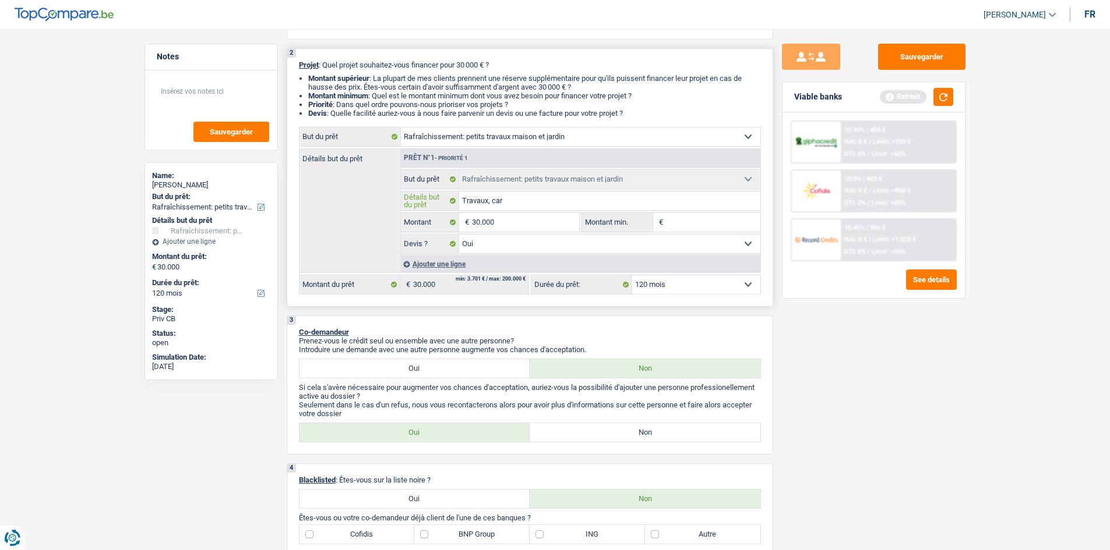
type input "Travaux, carr"
type input "Travaux, carre"
type input "Travaux, carrel"
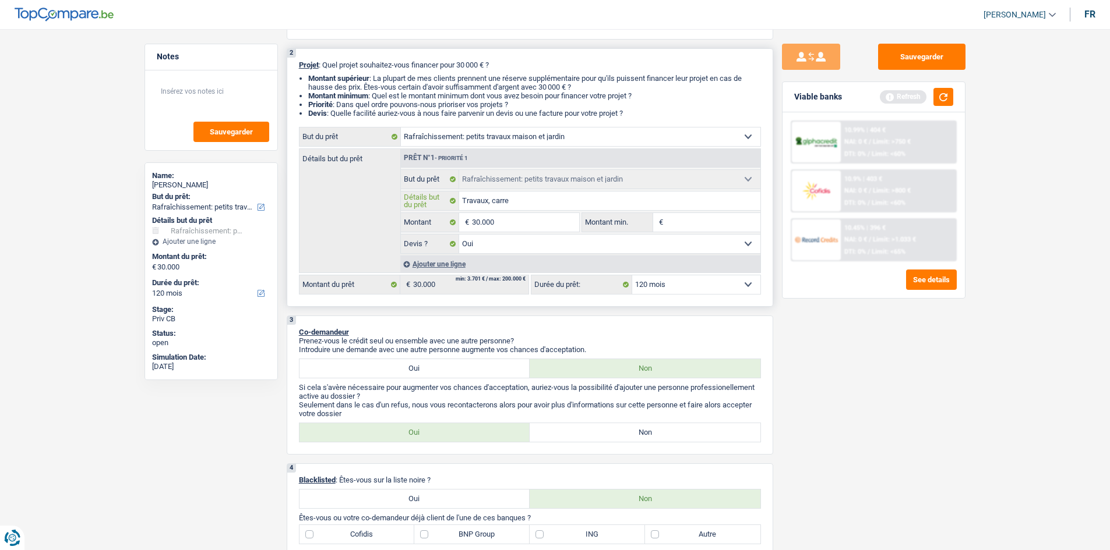
type input "Travaux, carrel"
type input "Travaux, carrela"
type input "Travaux, carrelag"
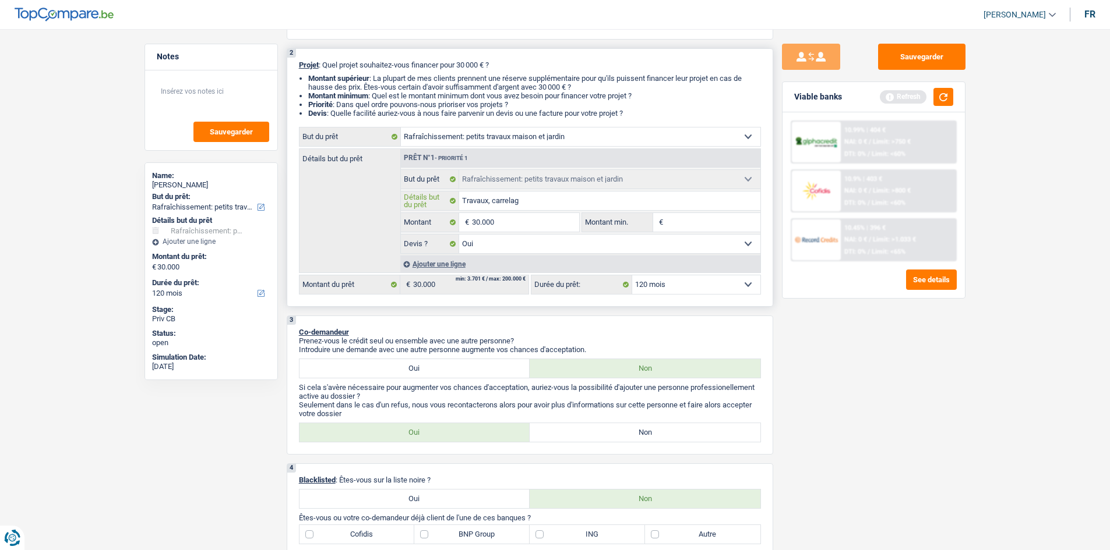
type input "Travaux, carrelage"
type input "Travaux, carrelage,"
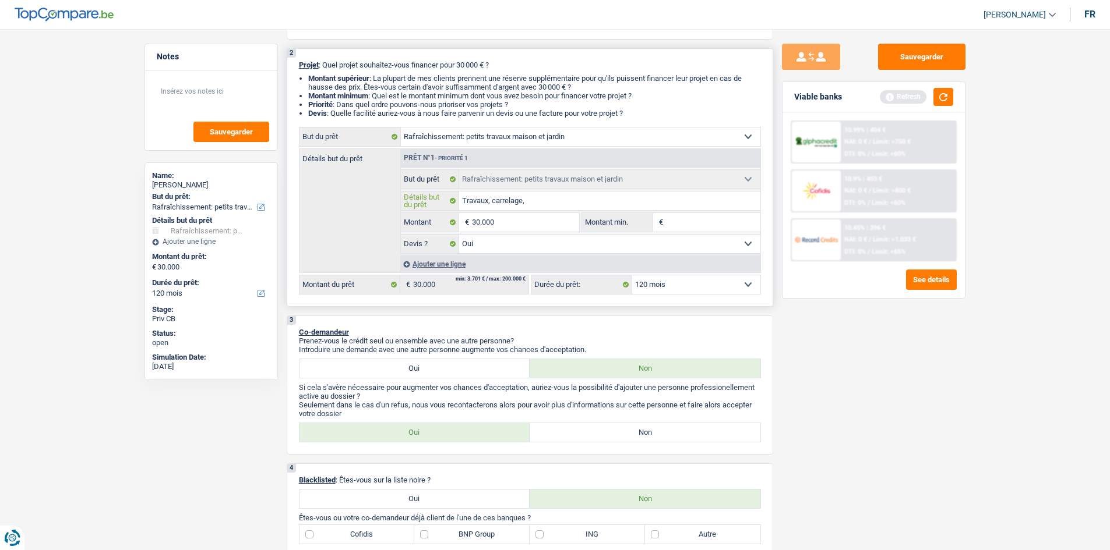
type input "Travaux, carrelage,"
type input "Travaux, carrelage, é"
type input "Travaux, carrelage, él"
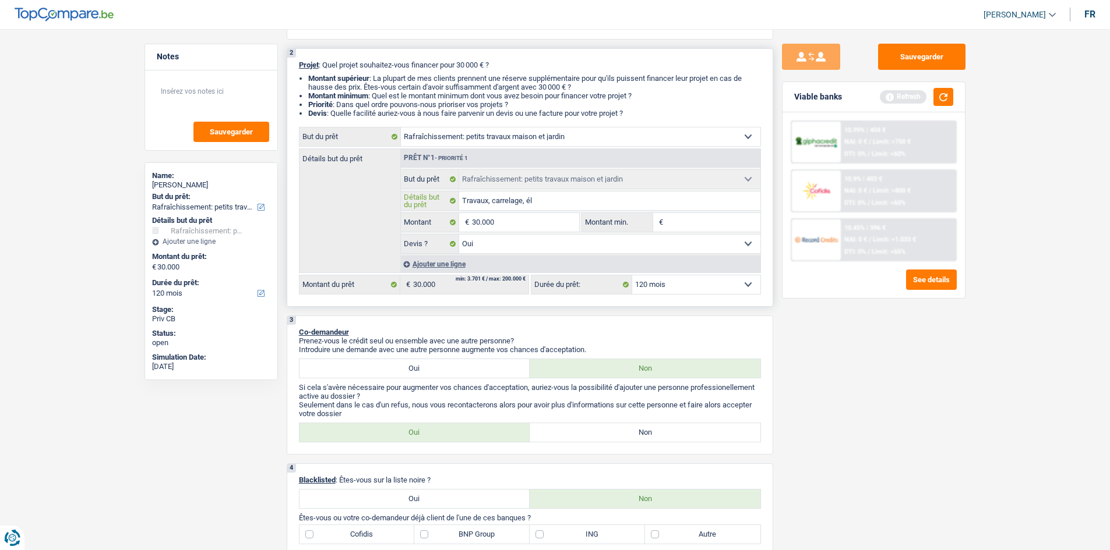
type input "Travaux, carrelage, éle"
type input "Travaux, carrelage, élet"
type input "Travaux, carrelage, életr"
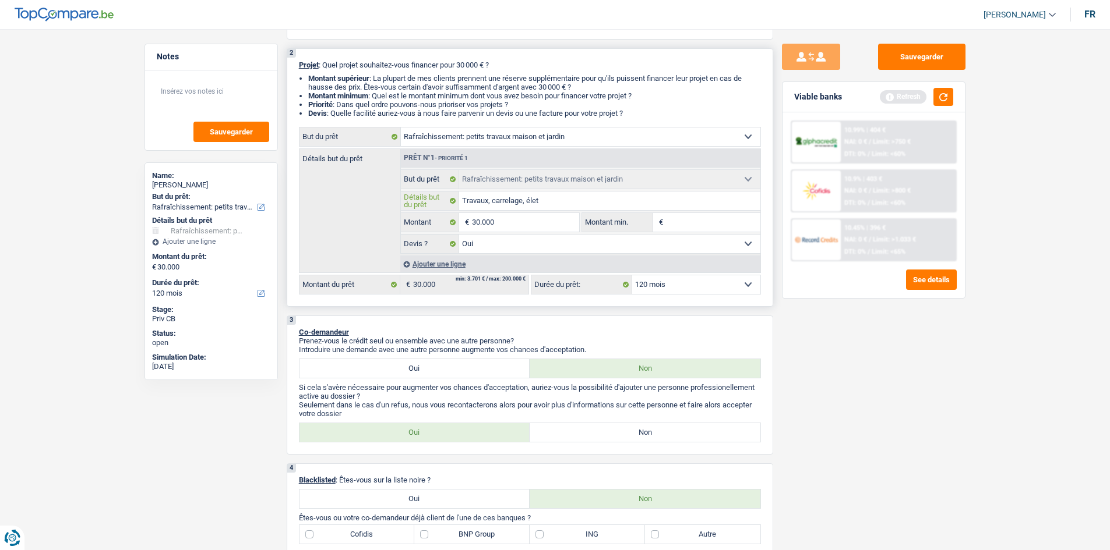
type input "Travaux, carrelage, életr"
type input "Travaux, carrelage, életri"
type input "Travaux, carrelage, életric"
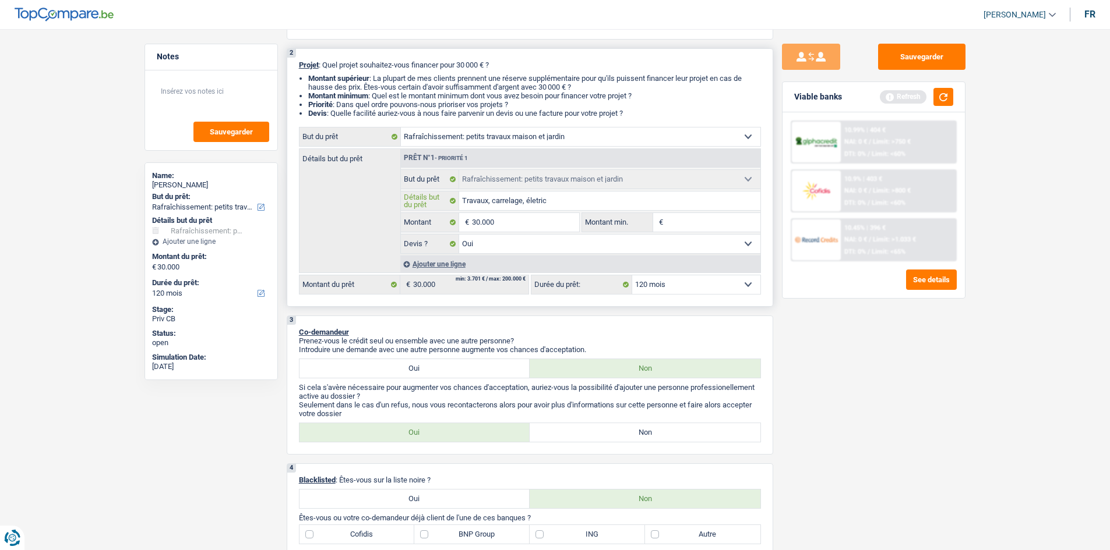
type input "Travaux, carrelage, életrici"
type input "Travaux, carrelage, életricit"
drag, startPoint x: 906, startPoint y: 472, endPoint x: 904, endPoint y: 453, distance: 19.3
click at [906, 456] on div "Sauvegarder Viable banks Refresh 10.99% | 404 € NAI: 0 € / Limit: >750 € DTI: 0…" at bounding box center [873, 286] width 201 height 485
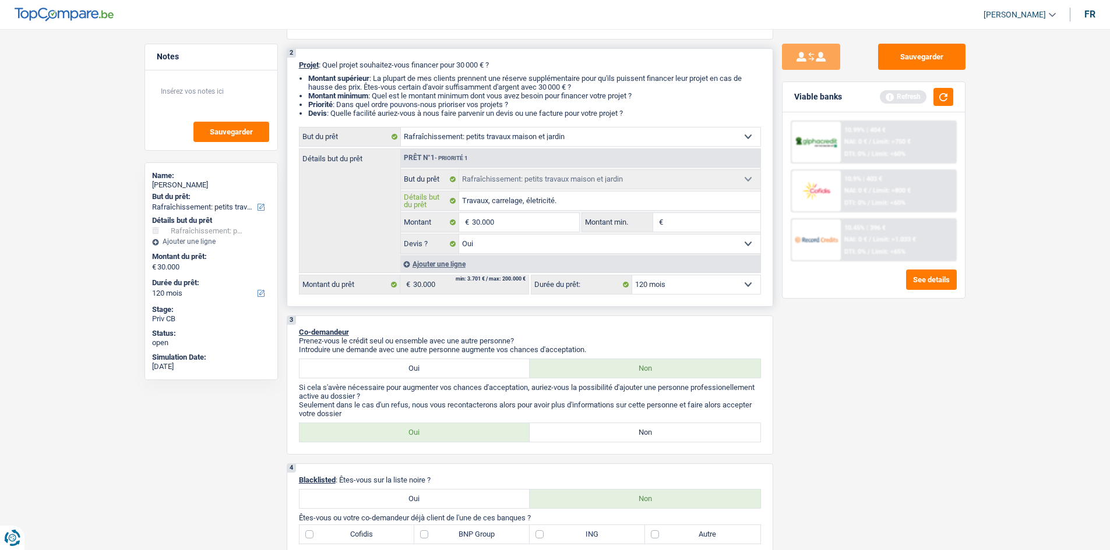
click at [535, 194] on input "Travaux, carrelage, életricité." at bounding box center [609, 201] width 301 height 19
drag, startPoint x: 853, startPoint y: 379, endPoint x: 836, endPoint y: 380, distance: 16.9
click at [844, 380] on div "Sauvegarder Viable banks Refresh 10.99% | 404 € NAI: 0 € / Limit: >750 € DTI: 0…" at bounding box center [873, 286] width 201 height 485
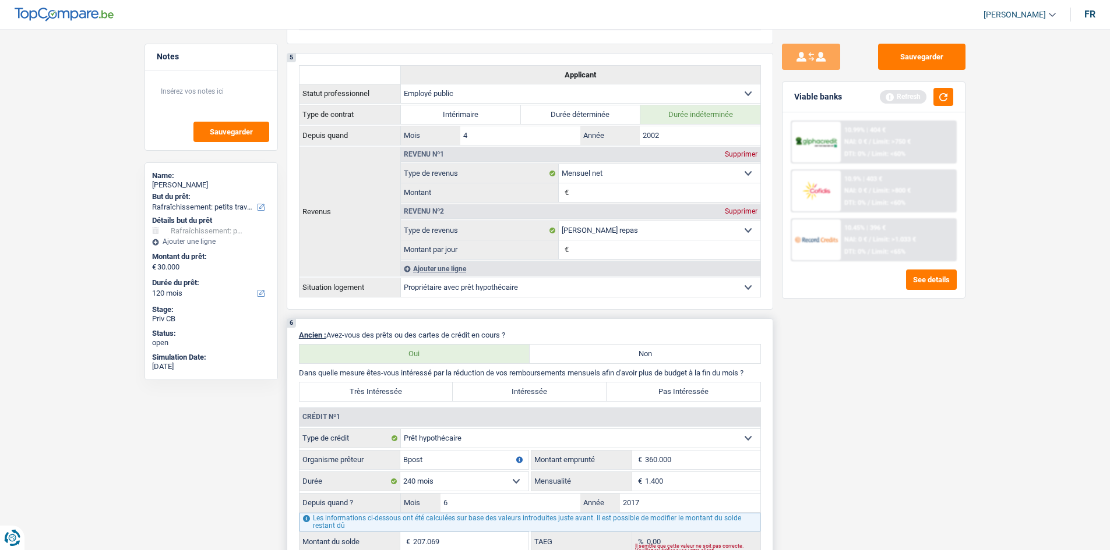
scroll to position [874, 0]
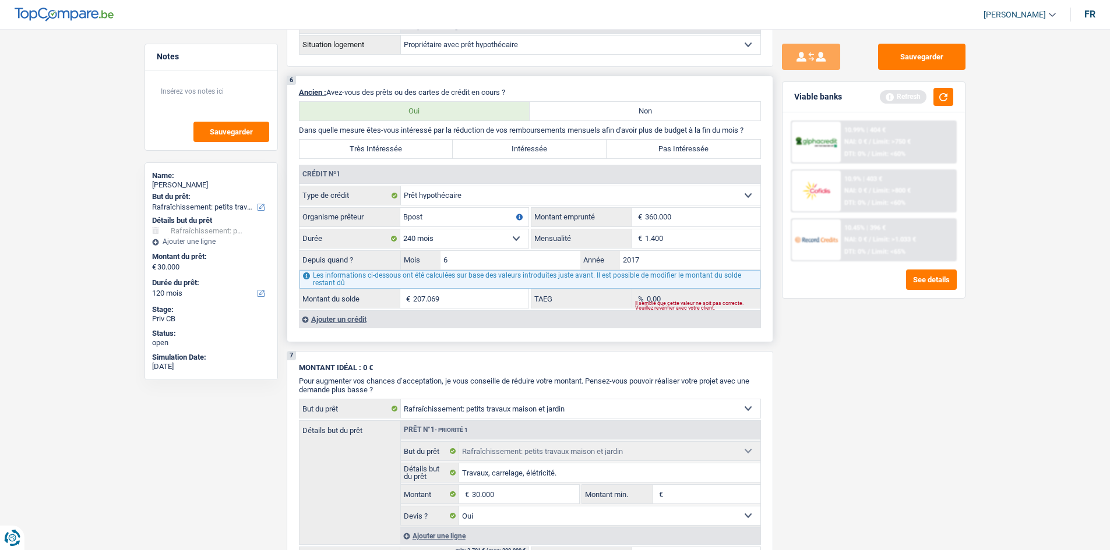
click at [635, 140] on label "Pas Intéressée" at bounding box center [683, 149] width 154 height 19
click at [635, 140] on input "Pas Intéressée" at bounding box center [683, 149] width 154 height 19
drag, startPoint x: 834, startPoint y: 352, endPoint x: 832, endPoint y: 345, distance: 7.4
click at [834, 353] on div "Sauvegarder Viable banks Refresh 10.99% | 404 € NAI: 0 € / Limit: >750 € DTI: 0…" at bounding box center [873, 286] width 201 height 485
click at [700, 234] on input "1.400" at bounding box center [702, 238] width 115 height 19
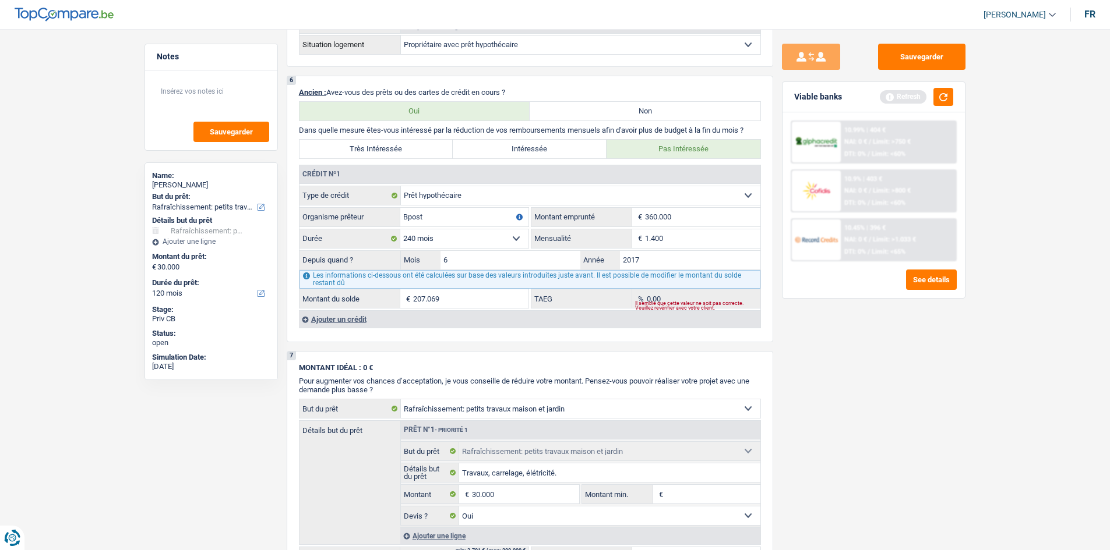
drag, startPoint x: 841, startPoint y: 412, endPoint x: 848, endPoint y: 398, distance: 15.4
click at [843, 400] on div "Sauvegarder Viable banks Refresh 10.99% | 404 € NAI: 0 € / Limit: >750 € DTI: 0…" at bounding box center [873, 286] width 201 height 485
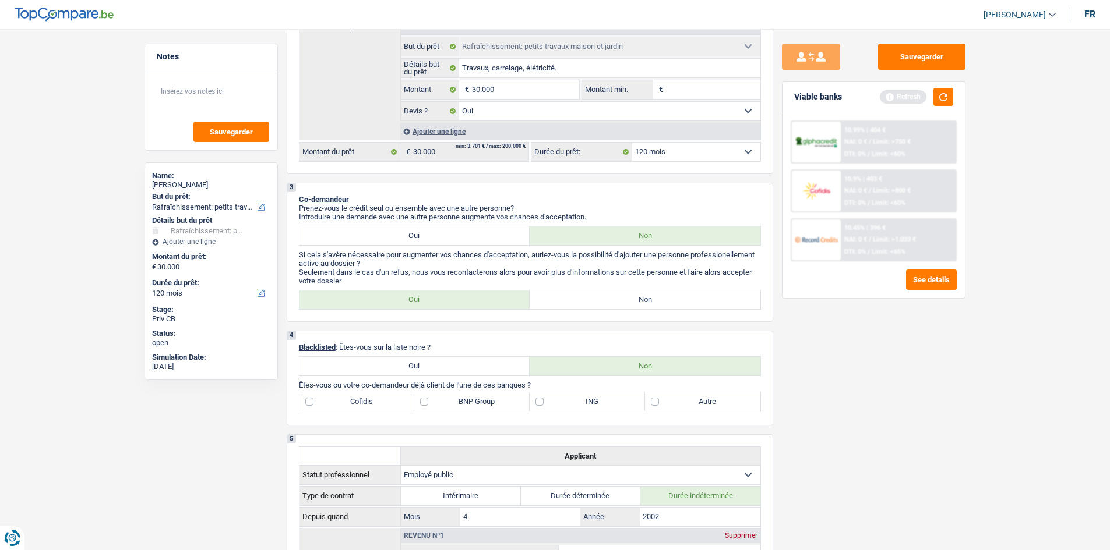
scroll to position [291, 0]
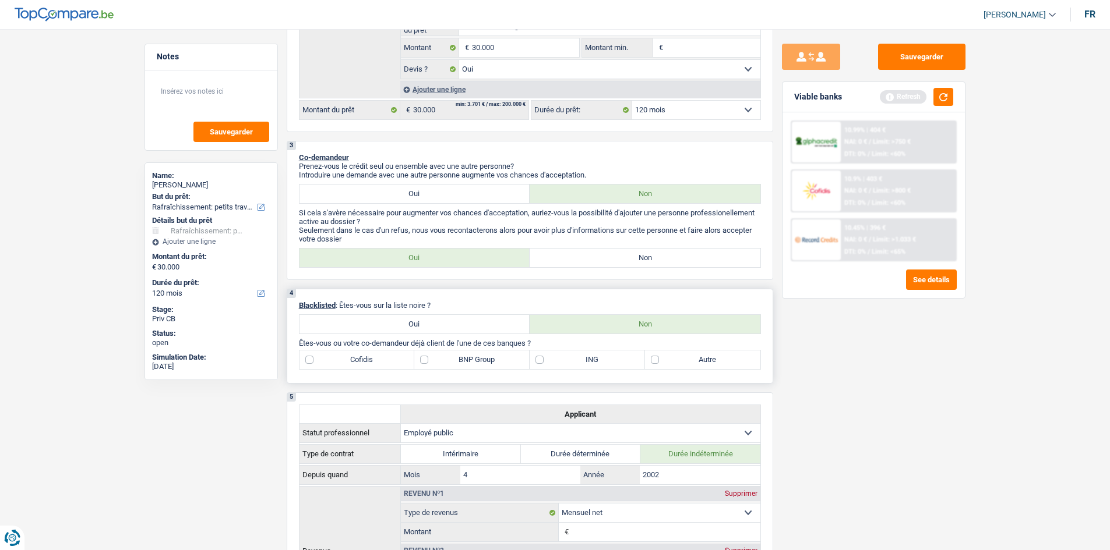
click at [476, 357] on label "BNP Group" at bounding box center [471, 360] width 115 height 19
click at [476, 357] on input "BNP Group" at bounding box center [471, 360] width 115 height 19
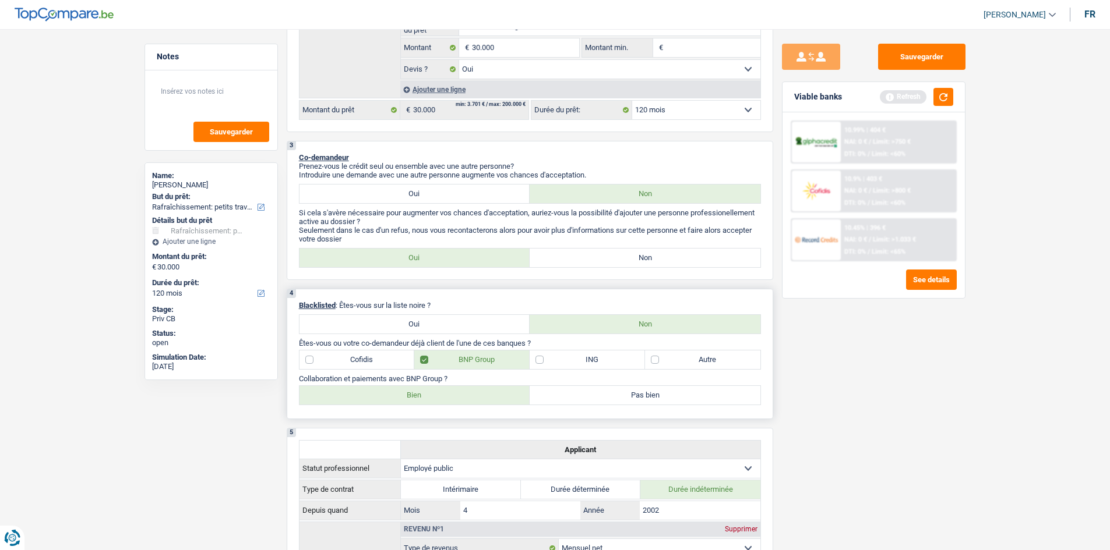
click at [445, 394] on label "Bien" at bounding box center [414, 395] width 231 height 19
click at [445, 394] on input "Bien" at bounding box center [414, 395] width 231 height 19
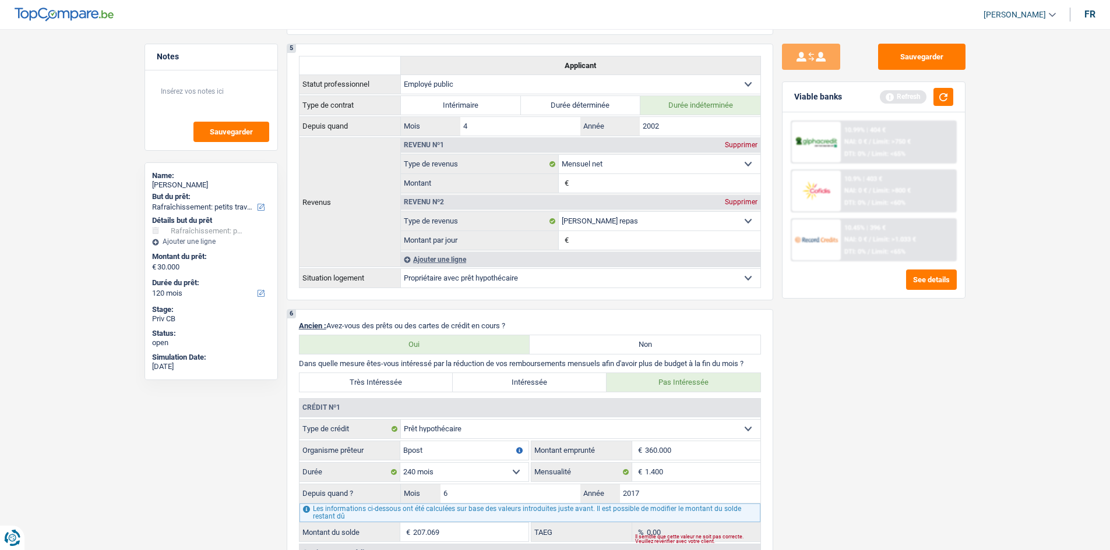
scroll to position [815, 0]
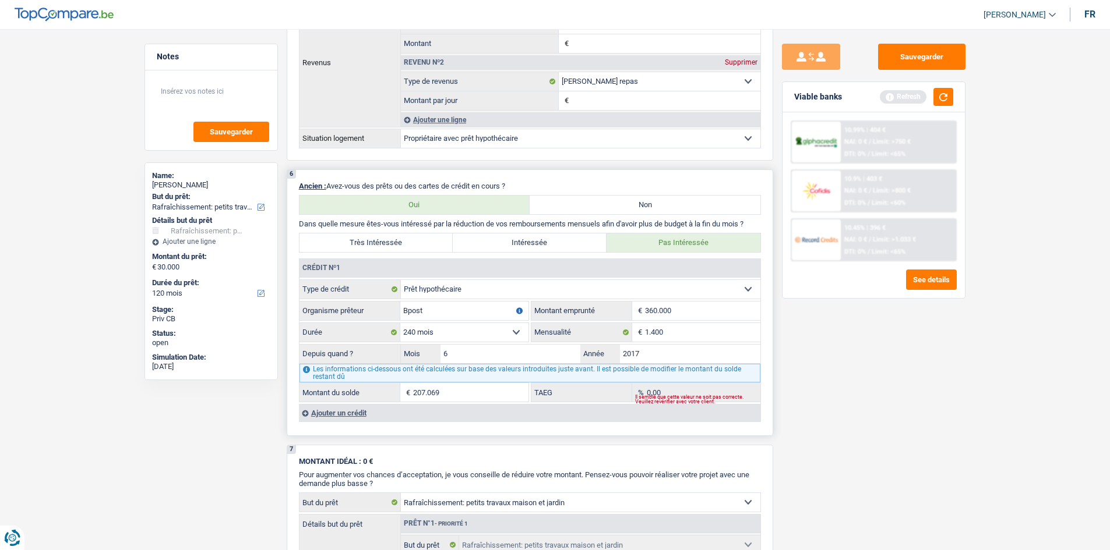
click at [345, 407] on div "Ajouter un crédit" at bounding box center [529, 412] width 461 height 17
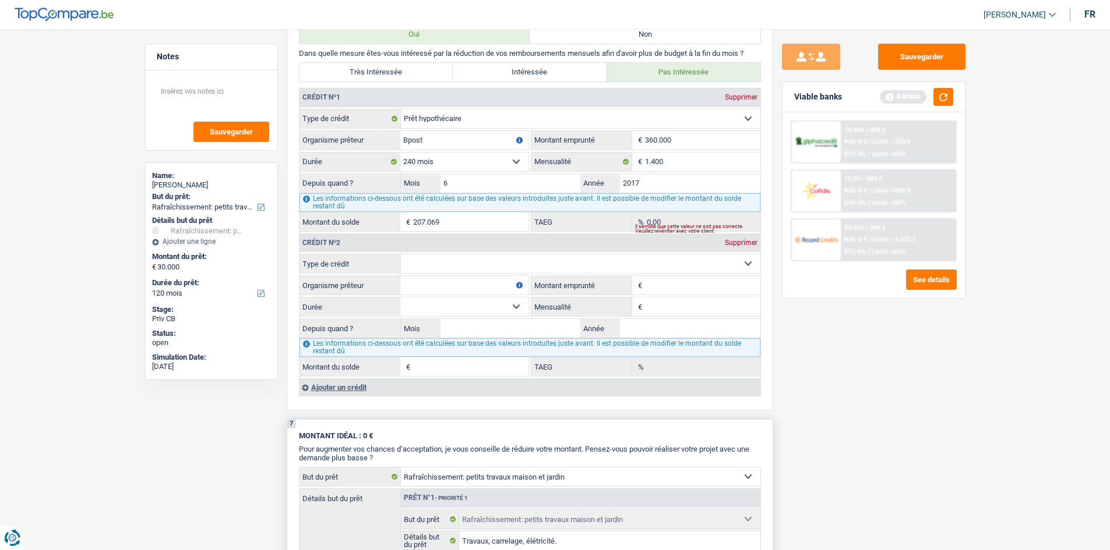
scroll to position [1107, 0]
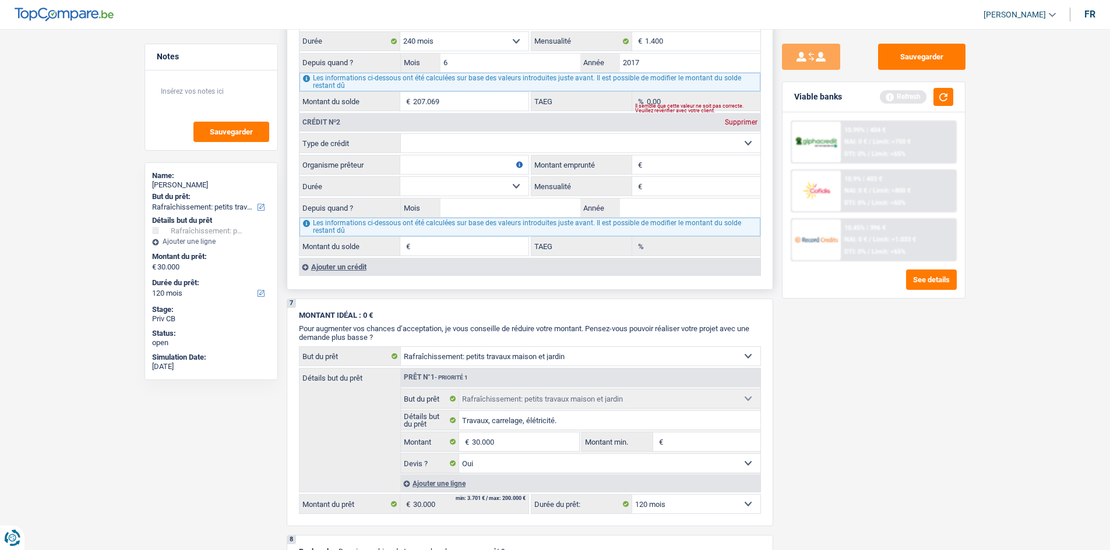
click at [445, 142] on select "Carte ou ouverture de crédit Prêt hypothécaire Vente à tempérament Prêt à tempé…" at bounding box center [580, 143] width 359 height 19
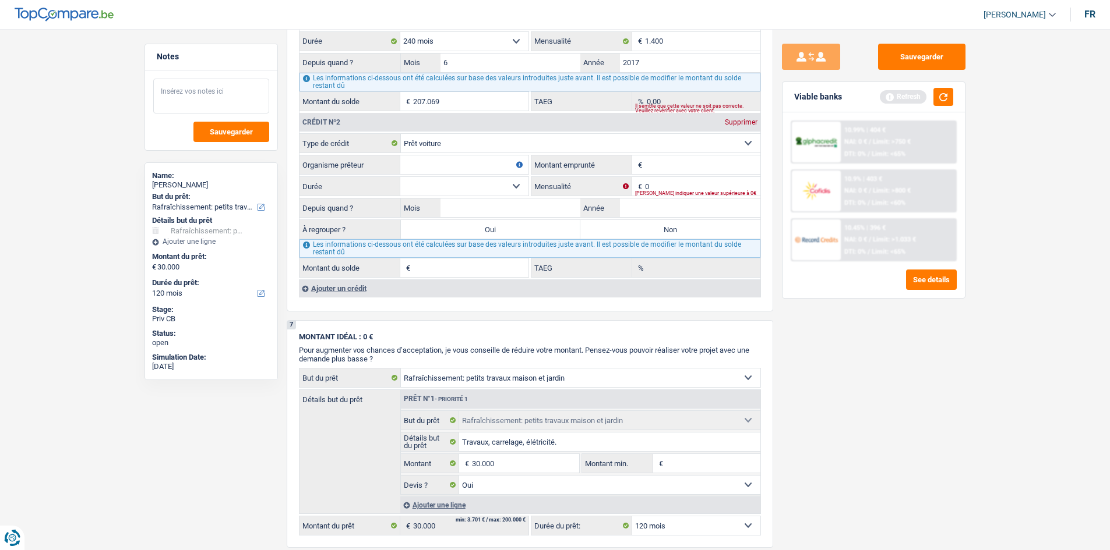
click at [231, 107] on textarea at bounding box center [211, 96] width 116 height 35
click at [683, 164] on input "Montant emprunté" at bounding box center [702, 165] width 115 height 19
click at [860, 307] on div "Sauvegarder Viable banks Refresh 10.99% | 404 € NAI: 0 € / Limit: >750 € DTI: 0…" at bounding box center [873, 286] width 201 height 485
click at [688, 187] on input "0" at bounding box center [702, 186] width 115 height 19
drag, startPoint x: 935, startPoint y: 409, endPoint x: 864, endPoint y: 379, distance: 78.0
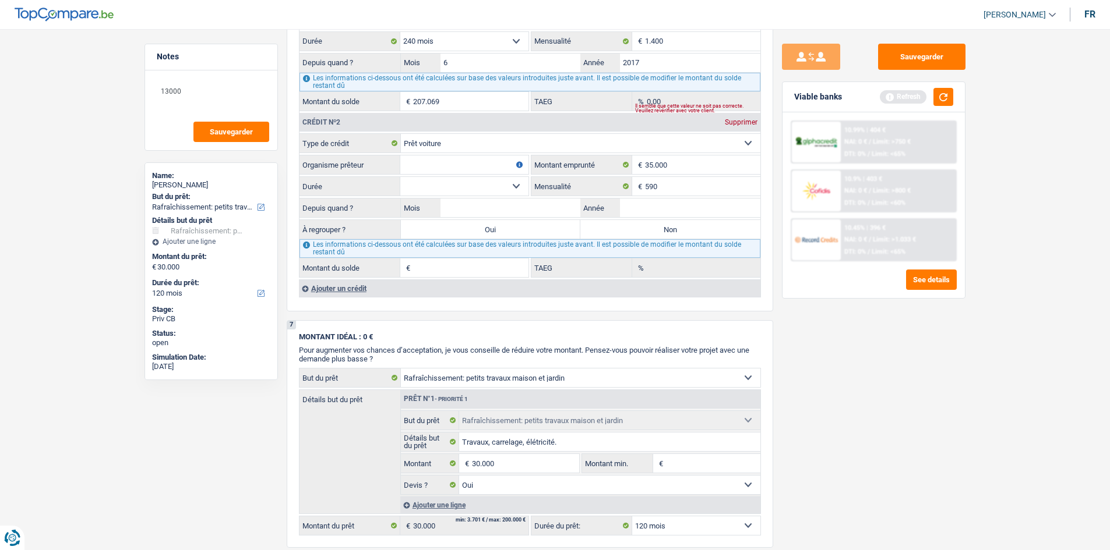
click at [931, 409] on div "Sauvegarder Viable banks Refresh 10.99% | 404 € NAI: 0 € / Limit: >750 € DTI: 0…" at bounding box center [873, 286] width 201 height 485
click at [669, 207] on input "Année" at bounding box center [690, 208] width 140 height 19
click at [916, 400] on div "Sauvegarder Viable banks Refresh 10.99% | 404 € NAI: 0 € / Limit: >750 € DTI: 0…" at bounding box center [873, 286] width 201 height 485
drag, startPoint x: 511, startPoint y: 184, endPoint x: 509, endPoint y: 178, distance: 6.6
click at [511, 184] on select "12 mois 18 mois 24 mois 30 mois 36 mois 42 mois 48 mois 60 mois 72 mois 84 mois…" at bounding box center [464, 186] width 128 height 19
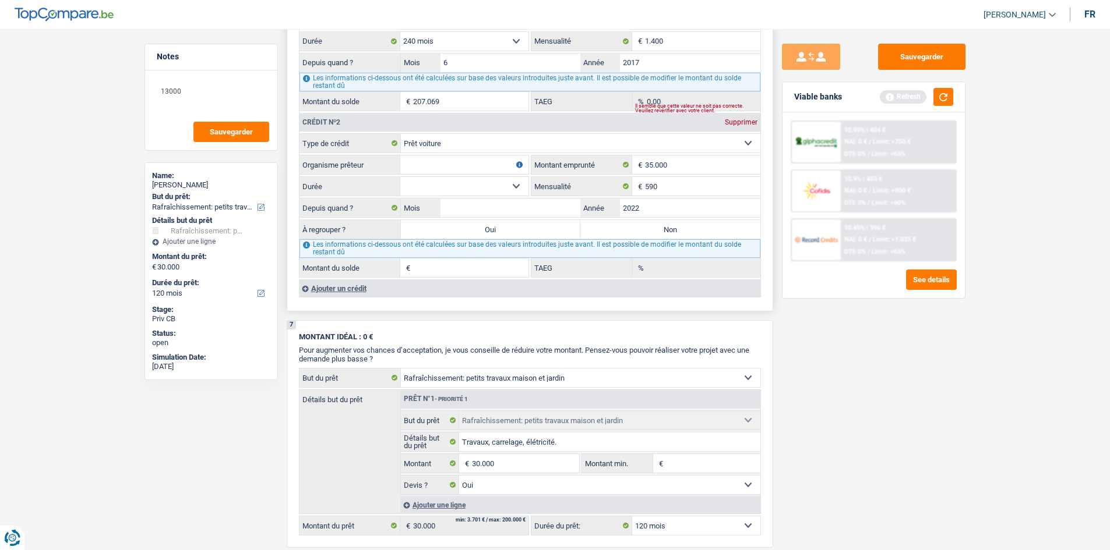
click at [400, 177] on select "12 mois 18 mois 24 mois 30 mois 36 mois 42 mois 48 mois 60 mois 72 mois 84 mois…" at bounding box center [464, 186] width 128 height 19
drag, startPoint x: 512, startPoint y: 203, endPoint x: 535, endPoint y: 205, distance: 22.8
click at [511, 203] on input "Mois" at bounding box center [510, 208] width 140 height 19
click at [810, 358] on div "Sauvegarder Viable banks Refresh 10.99% | 404 € NAI: 0 € / Limit: >750 € DTI: 0…" at bounding box center [873, 286] width 201 height 485
click at [520, 206] on input "Mois" at bounding box center [510, 208] width 140 height 19
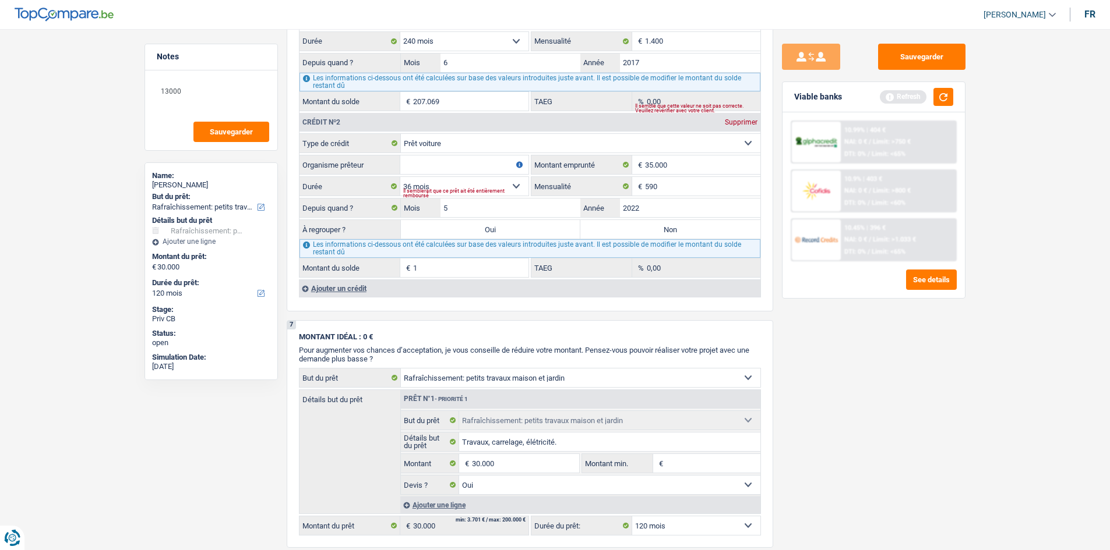
click at [802, 379] on div "Sauvegarder Viable banks Refresh 10.99% | 404 € NAI: 0 € / Limit: >750 € DTI: 0…" at bounding box center [873, 286] width 201 height 485
click at [465, 191] on div "Il semblerait que ce prêt ait été entièrement remboursé" at bounding box center [465, 193] width 125 height 5
click at [486, 181] on select "12 mois 18 mois 24 mois 30 mois 36 mois 42 mois 48 mois 60 mois 72 mois 84 mois…" at bounding box center [464, 186] width 128 height 19
click at [400, 177] on select "12 mois 18 mois 24 mois 30 mois 36 mois 42 mois 48 mois 60 mois 72 mois 84 mois…" at bounding box center [464, 186] width 128 height 19
click at [451, 179] on select "12 mois 18 mois 24 mois 30 mois 36 mois 42 mois 48 mois 60 mois 72 mois 84 mois…" at bounding box center [464, 186] width 128 height 19
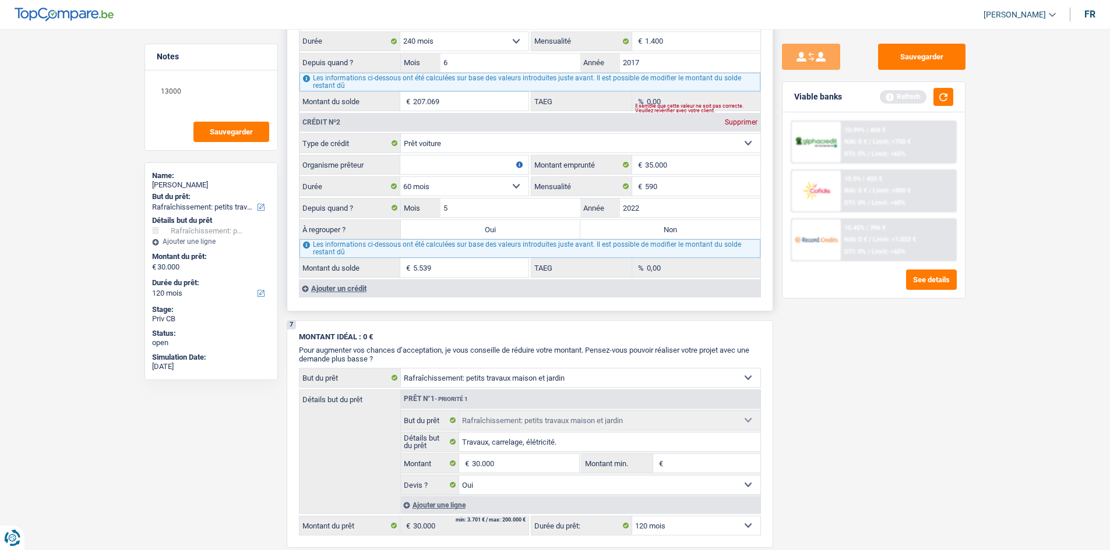
click at [400, 177] on select "12 mois 18 mois 24 mois 30 mois 36 mois 42 mois 48 mois 60 mois 72 mois 84 mois…" at bounding box center [464, 186] width 128 height 19
click at [434, 159] on input "Organisme prêteur" at bounding box center [464, 165] width 128 height 19
click at [459, 209] on input "5" at bounding box center [510, 208] width 140 height 19
click at [912, 384] on div "Sauvegarder Viable banks Refresh 10.99% | 404 € NAI: 0 € / Limit: >750 € DTI: 0…" at bounding box center [873, 286] width 201 height 485
click at [488, 211] on input "4" at bounding box center [510, 208] width 140 height 19
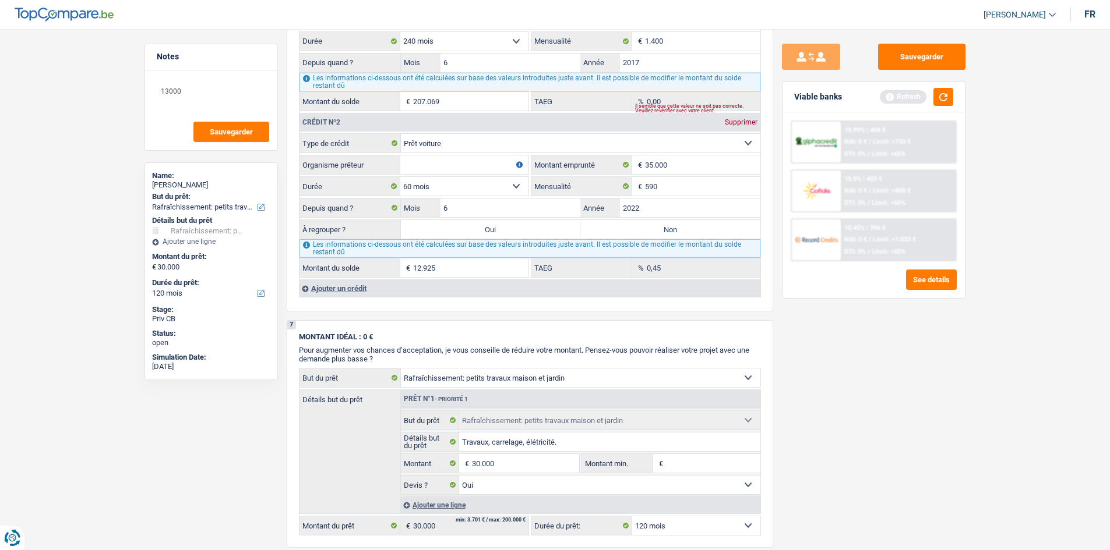
click at [855, 355] on div "Sauvegarder Viable banks Refresh 10.99% | 404 € NAI: 0 € / Limit: >750 € DTI: 0…" at bounding box center [873, 286] width 201 height 485
click at [490, 208] on input "6" at bounding box center [510, 208] width 140 height 19
drag, startPoint x: 842, startPoint y: 365, endPoint x: 832, endPoint y: 354, distance: 14.4
click at [840, 364] on div "Sauvegarder Viable banks Refresh 10.99% | 404 € NAI: 0 € / Limit: >750 € DTI: 0…" at bounding box center [873, 286] width 201 height 485
click at [455, 162] on input "Organisme prêteur" at bounding box center [464, 165] width 128 height 19
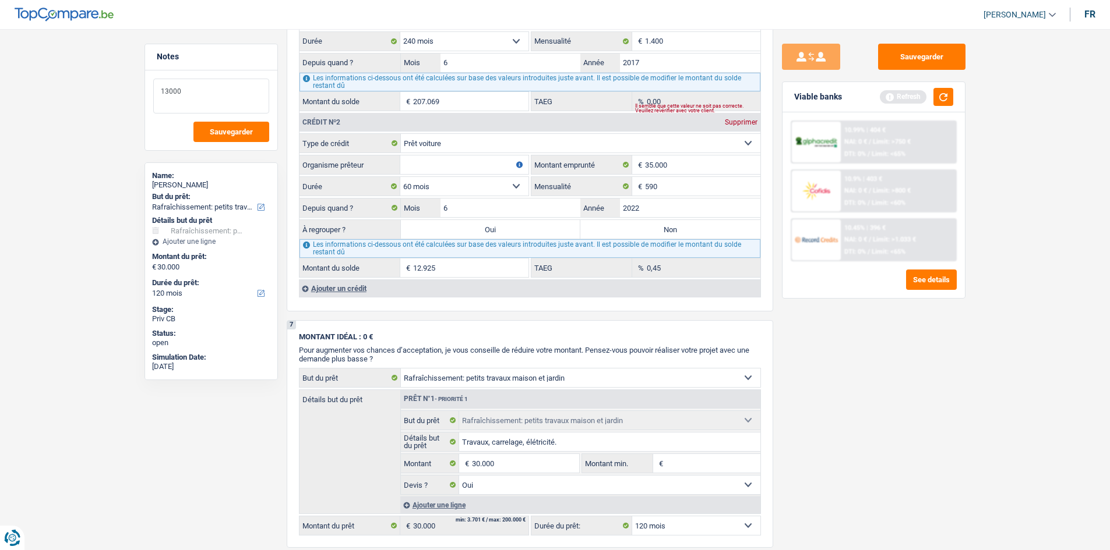
click at [228, 88] on textarea "13000" at bounding box center [211, 96] width 116 height 35
click at [481, 164] on input "Organisme prêteur" at bounding box center [464, 165] width 128 height 19
click at [804, 446] on div "Sauvegarder Viable banks Refresh 10.99% | 404 € NAI: 0 € / Limit: >750 € DTI: 0…" at bounding box center [873, 286] width 201 height 485
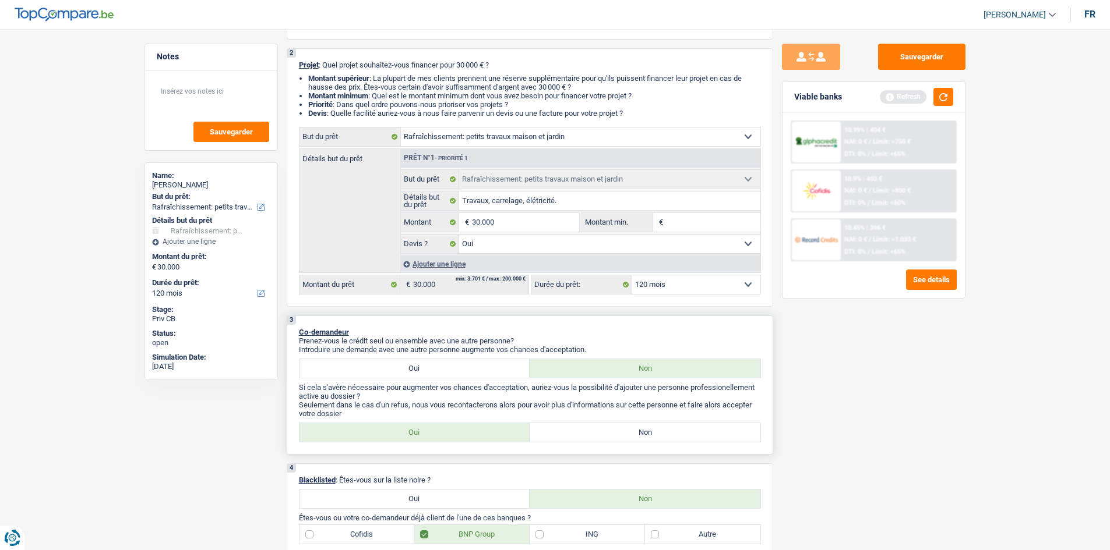
scroll to position [408, 0]
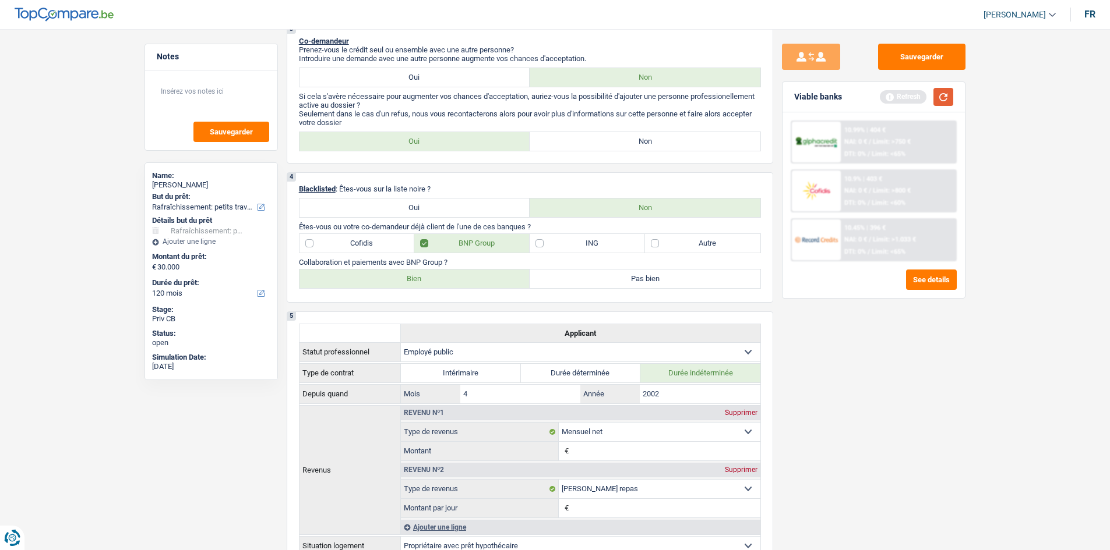
click at [941, 97] on button "button" at bounding box center [943, 97] width 20 height 18
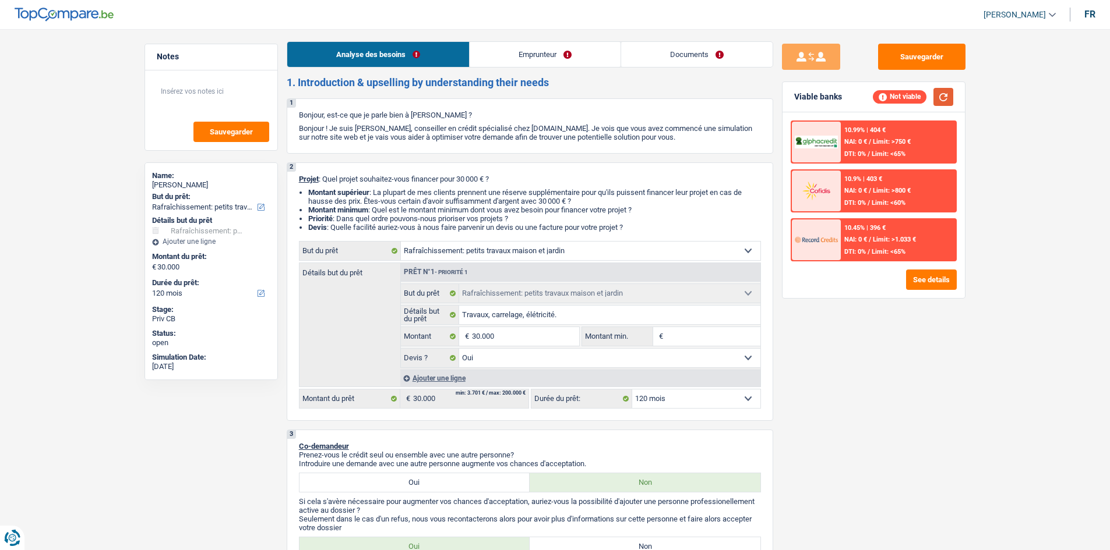
scroll to position [0, 0]
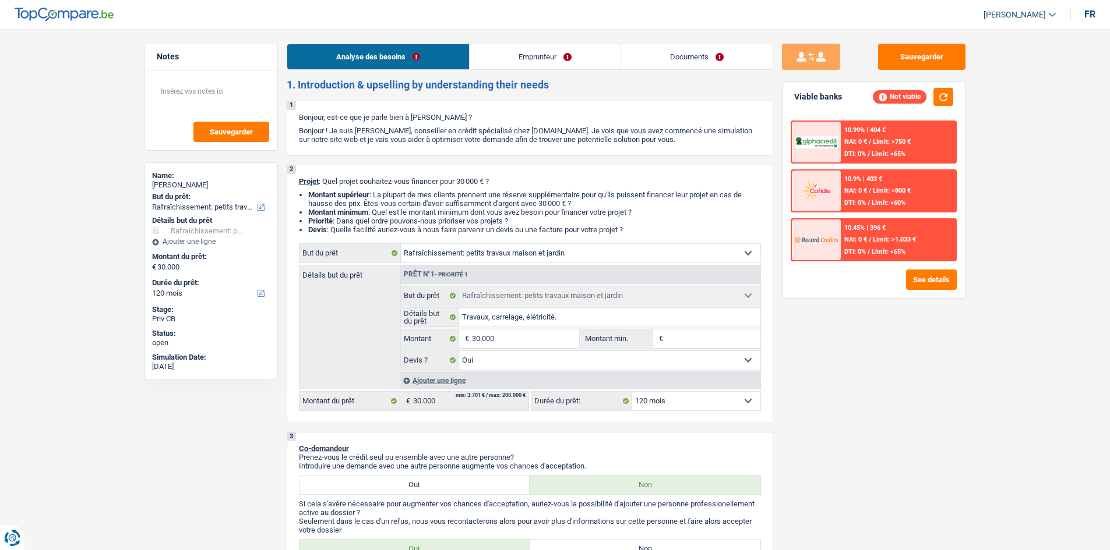
click at [542, 60] on link "Emprunteur" at bounding box center [544, 56] width 151 height 25
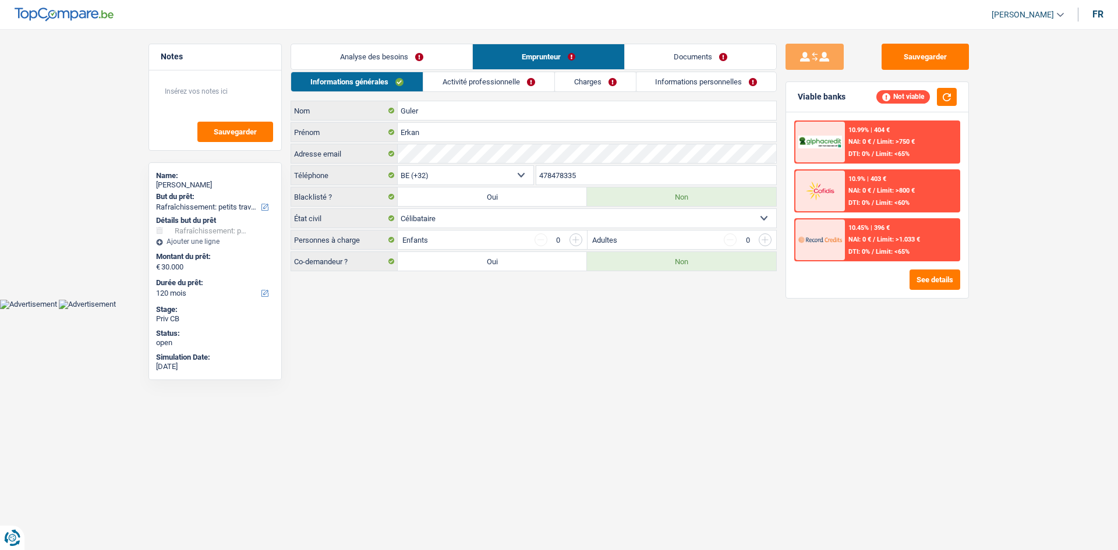
click at [462, 84] on link "Activité professionnelle" at bounding box center [488, 81] width 131 height 19
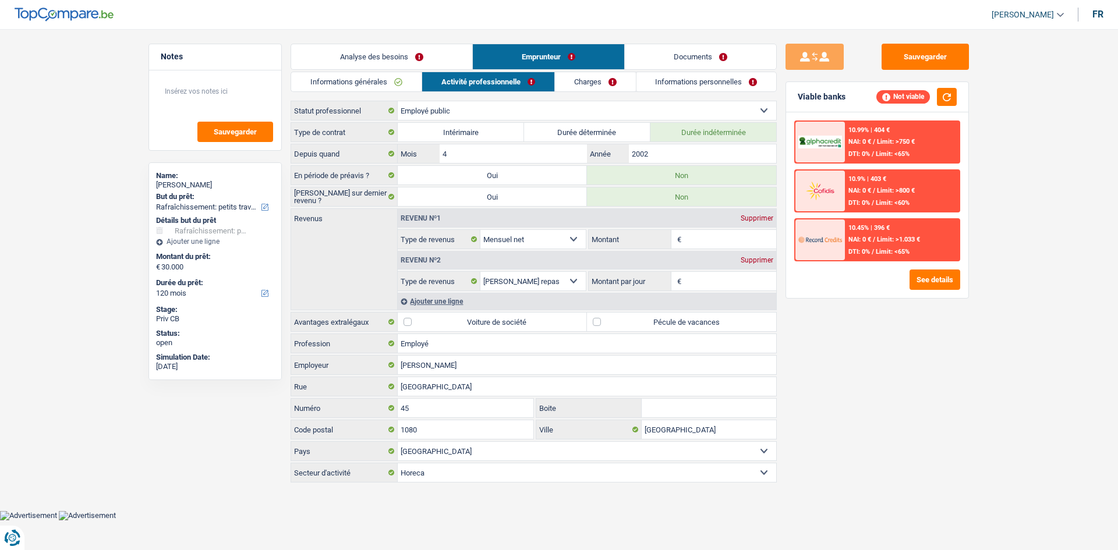
click at [407, 84] on link "Informations générales" at bounding box center [356, 81] width 130 height 19
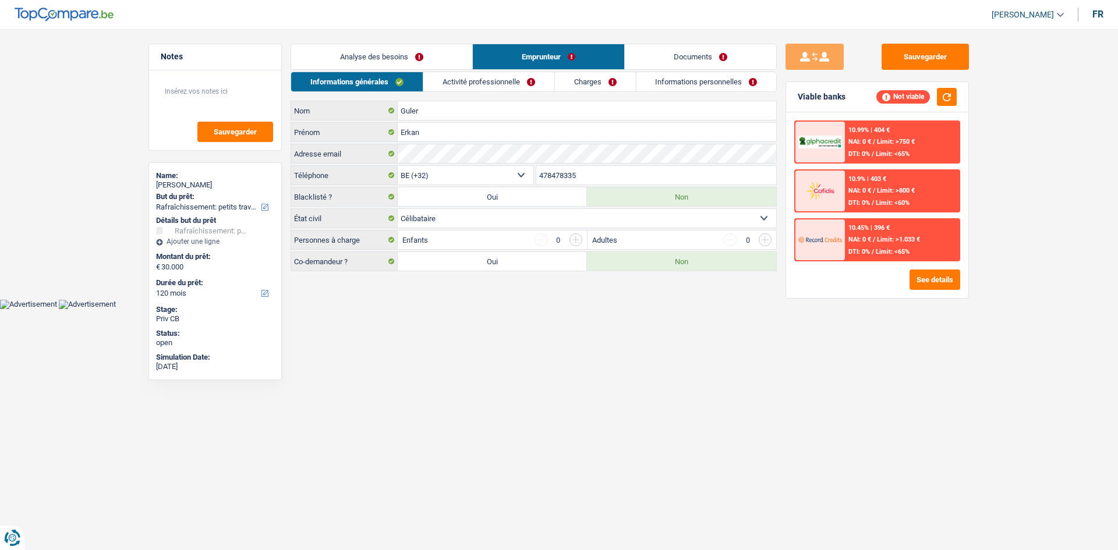
click at [464, 223] on select "Célibataire Marié(e) Cohabitant(e) légal(e) Divorcé(e) Veuf(ve) Séparé (de fait…" at bounding box center [587, 218] width 379 height 19
click at [398, 209] on select "Célibataire Marié(e) Cohabitant(e) légal(e) Divorcé(e) Veuf(ve) Séparé (de fait…" at bounding box center [587, 218] width 379 height 19
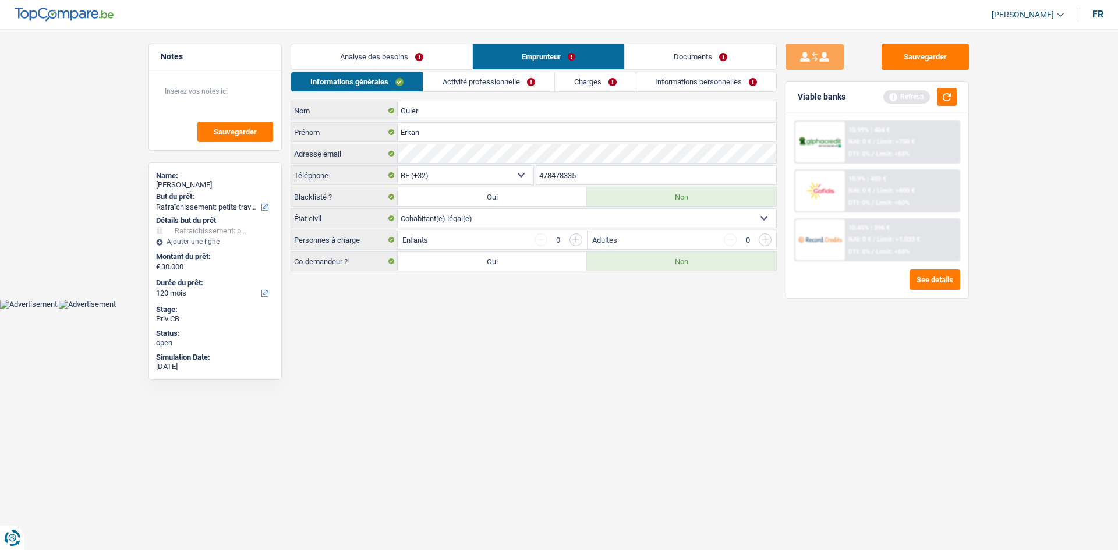
click at [517, 270] on label "Oui" at bounding box center [492, 261] width 189 height 19
click at [517, 270] on input "Oui" at bounding box center [492, 261] width 189 height 19
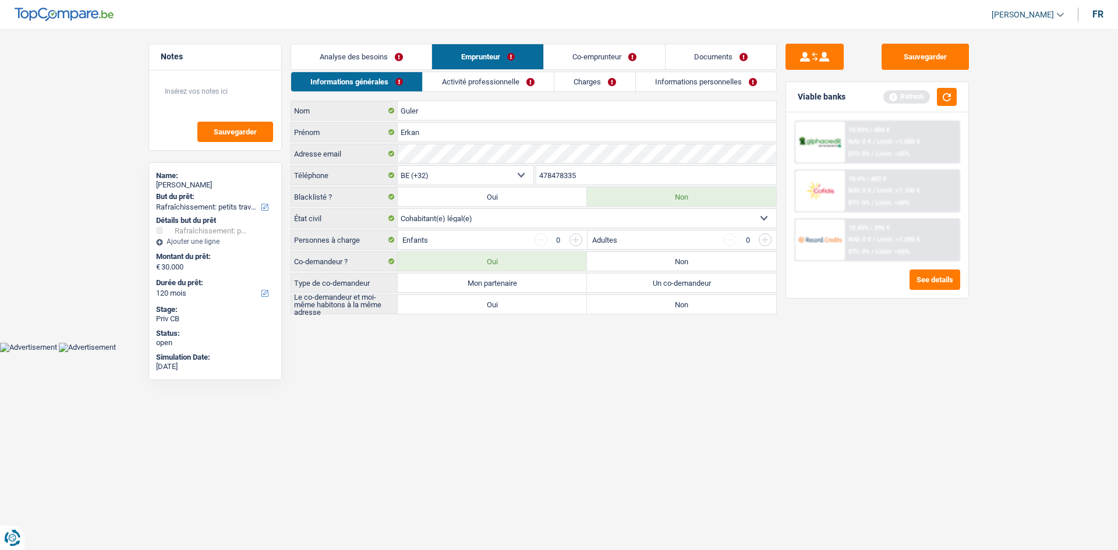
click at [519, 287] on label "Mon partenaire" at bounding box center [492, 283] width 189 height 19
click at [519, 287] on input "Mon partenaire" at bounding box center [492, 283] width 189 height 19
click at [506, 314] on div "Le co-demandeur et moi-même habitons à la même adresse Oui Non Tous les champs …" at bounding box center [534, 305] width 486 height 20
click at [512, 309] on label "Oui" at bounding box center [492, 304] width 189 height 19
click at [512, 309] on input "Oui" at bounding box center [492, 304] width 189 height 19
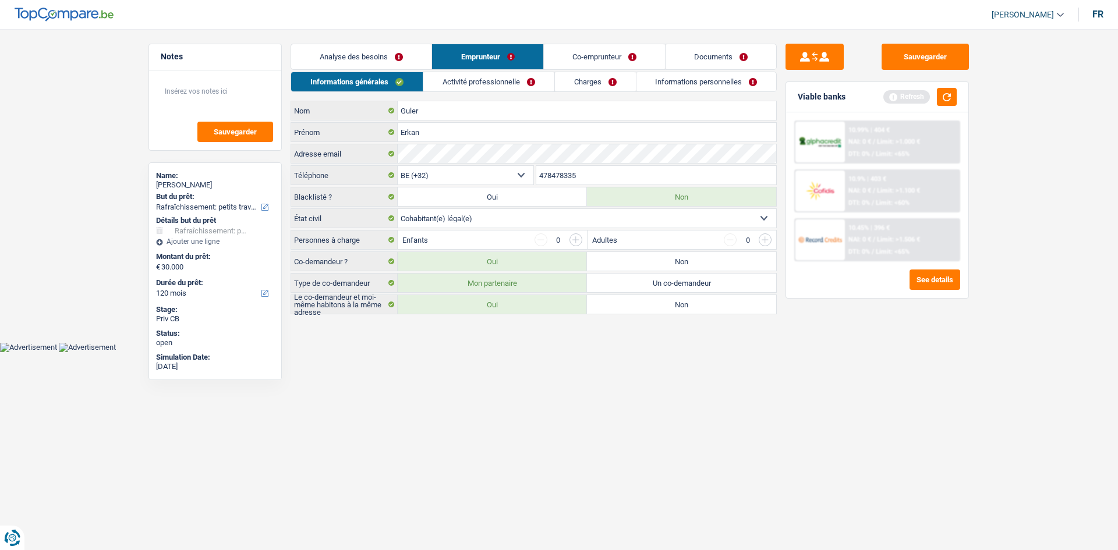
click at [492, 91] on link "Activité professionnelle" at bounding box center [488, 81] width 131 height 19
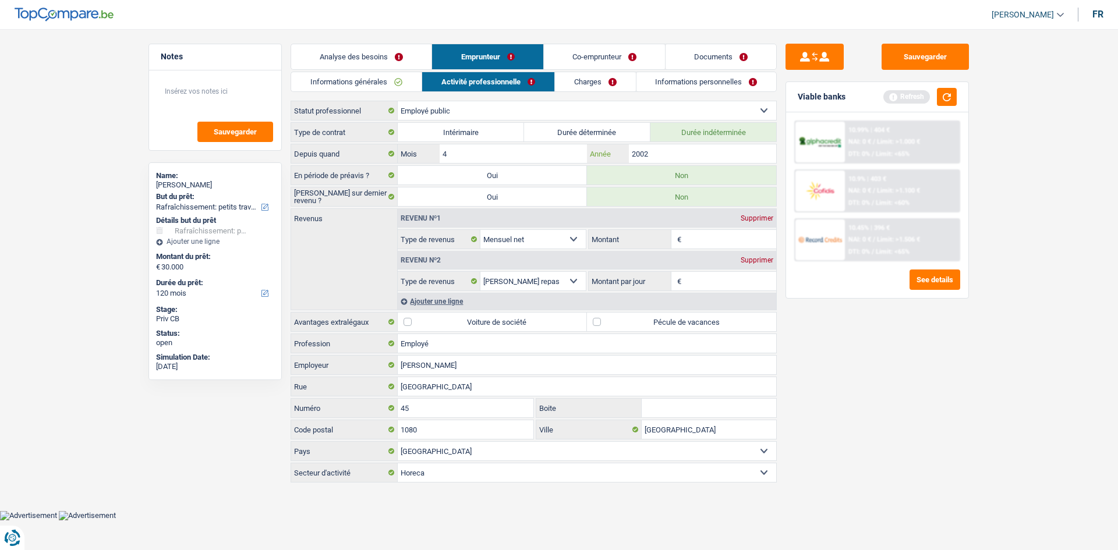
click at [678, 146] on input "2002" at bounding box center [702, 153] width 147 height 19
click at [699, 243] on input "Montant" at bounding box center [730, 239] width 93 height 19
click at [1014, 383] on main "Notes Sauvegarder Name: Erkan Guler But du prêt: Confort maison: meubles, texti…" at bounding box center [559, 263] width 1118 height 493
click at [733, 276] on input "Montant par jour" at bounding box center [730, 281] width 93 height 19
drag, startPoint x: 906, startPoint y: 349, endPoint x: 903, endPoint y: 356, distance: 7.8
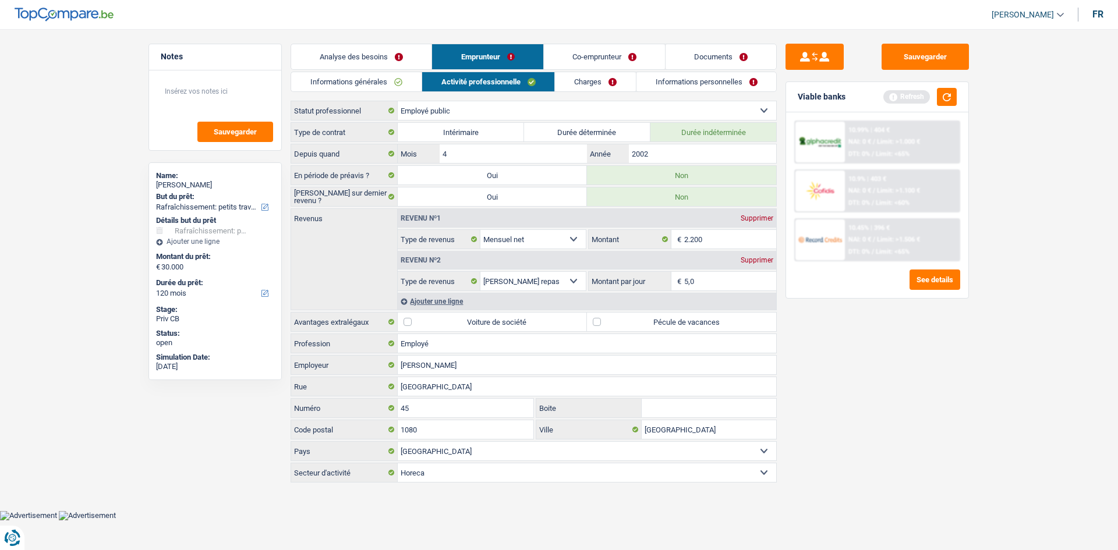
click at [908, 350] on div "Sauvegarder Viable banks Refresh 10.99% | 404 € NAI: 0 € / Limit: >1.000 € DTI:…" at bounding box center [877, 286] width 201 height 485
click at [460, 295] on div "Ajouter une ligne" at bounding box center [587, 301] width 379 height 17
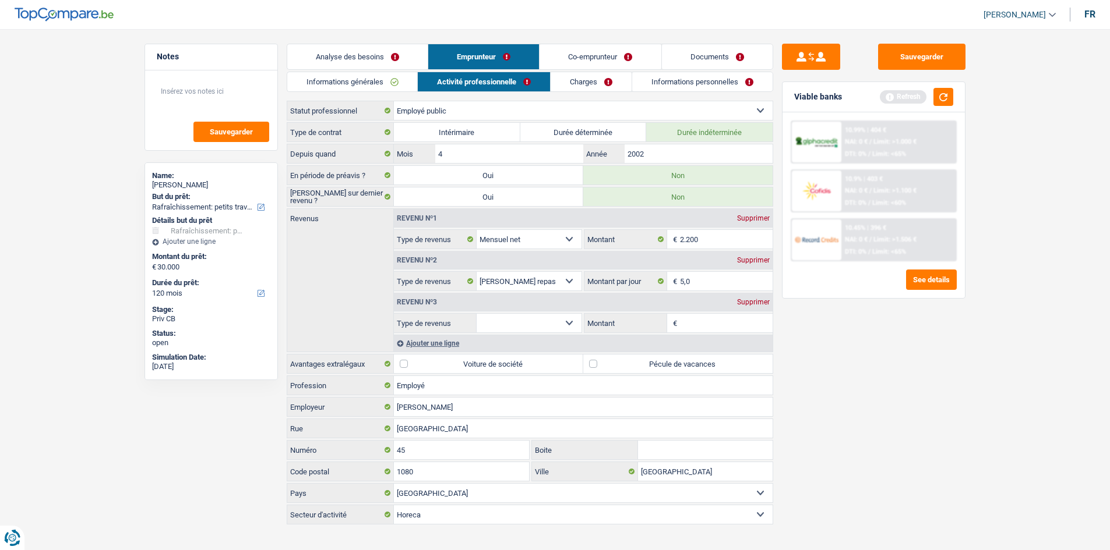
click at [649, 356] on label "Pécule de vacances" at bounding box center [677, 364] width 189 height 19
click at [649, 356] on input "Pécule de vacances" at bounding box center [677, 364] width 189 height 19
drag, startPoint x: 556, startPoint y: 325, endPoint x: 567, endPoint y: 323, distance: 11.2
click at [560, 323] on select "Allocation d'handicap Allocations chômage Allocations familiales Chèques repas …" at bounding box center [528, 323] width 105 height 19
click at [476, 314] on select "Allocation d'handicap Allocations chômage Allocations familiales Chèques repas …" at bounding box center [528, 323] width 105 height 19
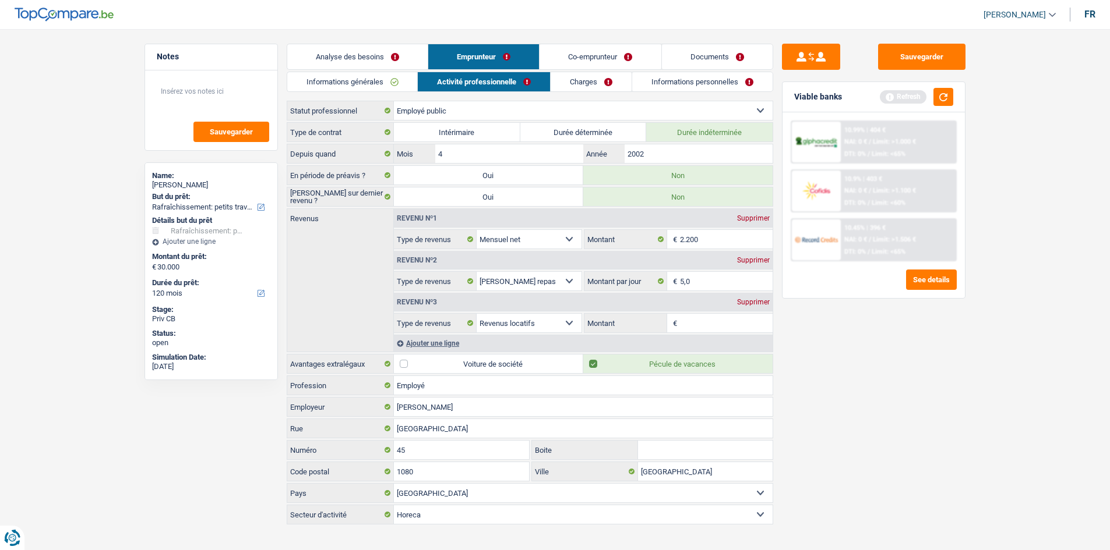
click at [719, 323] on input "Montant" at bounding box center [726, 323] width 93 height 19
click at [882, 333] on div "Sauvegarder Viable banks Refresh 10.99% | 404 € NAI: 0 € / Limit: >1.000 € DTI:…" at bounding box center [873, 286] width 201 height 485
click at [472, 340] on div "Ajouter une ligne" at bounding box center [583, 343] width 379 height 17
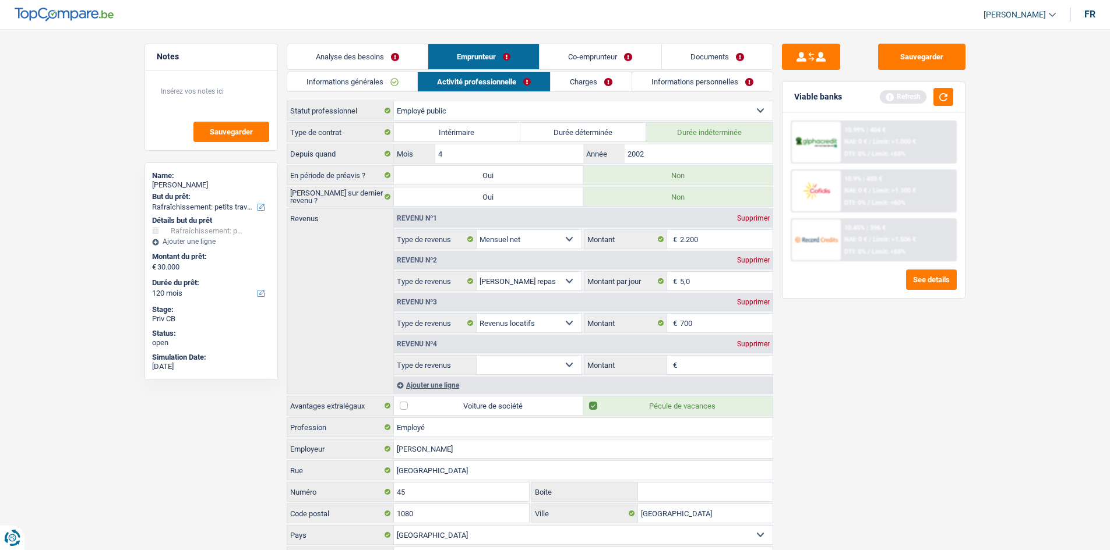
click at [538, 359] on select "Allocation d'handicap Allocations chômage Allocations familiales Chèques repas …" at bounding box center [528, 365] width 105 height 19
click at [476, 356] on select "Allocation d'handicap Allocations chômage Allocations familiales Chèques repas …" at bounding box center [528, 365] width 105 height 19
click at [707, 369] on input "Montant" at bounding box center [726, 365] width 93 height 19
click at [834, 384] on div "Sauvegarder Viable banks Refresh 10.99% | 404 € NAI: 0 € / Limit: >1.000 € DTI:…" at bounding box center [873, 286] width 201 height 485
click at [190, 88] on textarea at bounding box center [211, 96] width 116 height 35
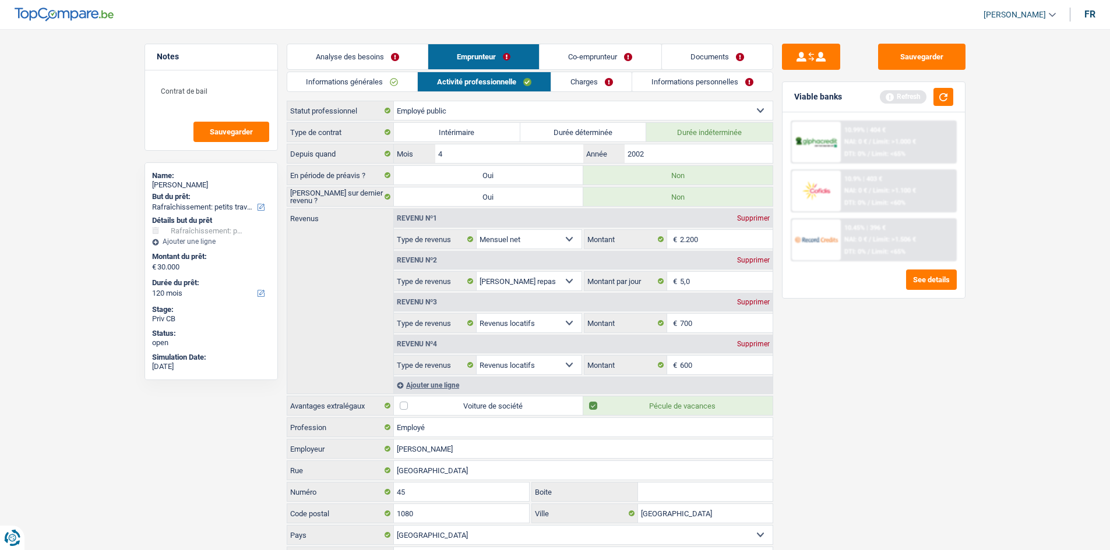
click at [901, 409] on div "Sauvegarder Viable banks Refresh 10.99% | 404 € NAI: 0 € / Limit: >1.000 € DTI:…" at bounding box center [873, 286] width 201 height 485
click at [612, 75] on link "Charges" at bounding box center [591, 81] width 81 height 19
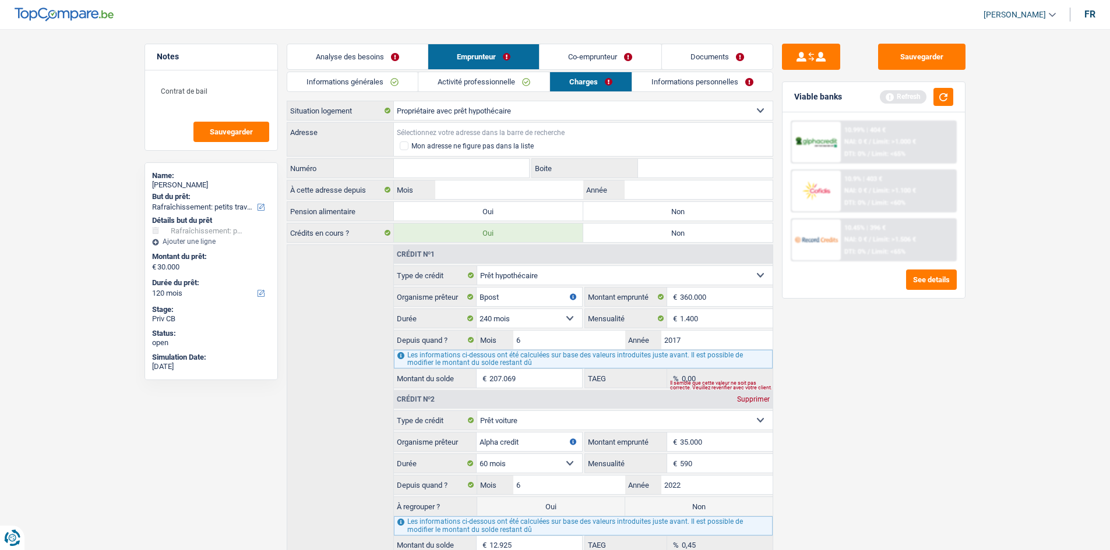
click at [481, 133] on input "Adresse" at bounding box center [583, 132] width 379 height 19
click at [638, 216] on label "Non" at bounding box center [677, 211] width 189 height 19
click at [638, 216] on input "Non" at bounding box center [677, 211] width 189 height 19
click at [428, 132] on input "Adresse" at bounding box center [583, 132] width 379 height 19
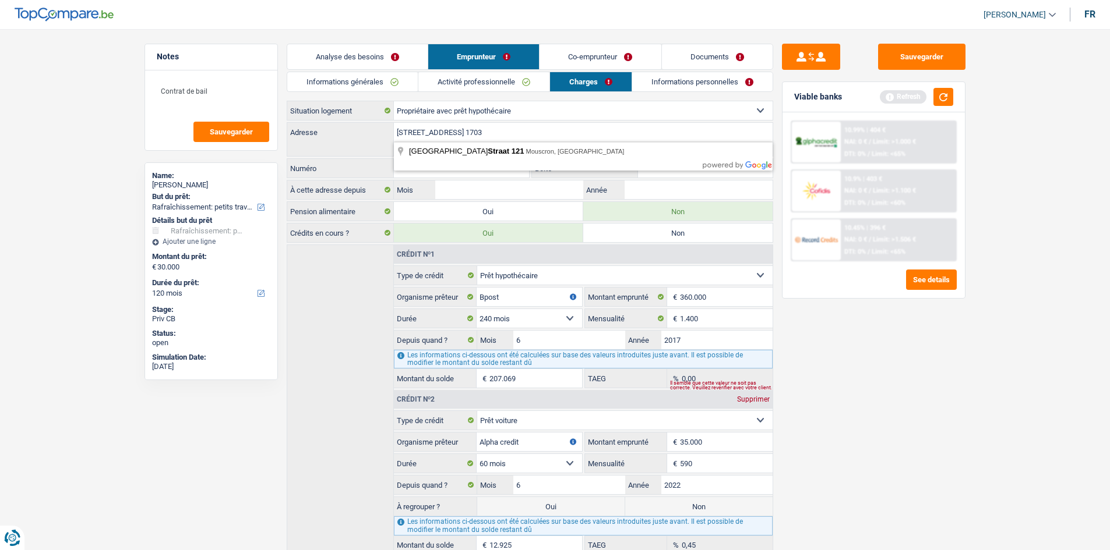
click at [921, 362] on div "Sauvegarder Viable banks Refresh 10.99% | 404 € NAI: 0 € / Limit: >1.000 € DTI:…" at bounding box center [873, 286] width 201 height 485
click at [605, 138] on input "fiefstraat 121 1703" at bounding box center [583, 132] width 379 height 19
click at [888, 440] on div "Sauvegarder Viable banks Refresh 10.99% | 404 € NAI: 0 € / Limit: >1.000 € DTI:…" at bounding box center [873, 286] width 201 height 485
click at [667, 195] on input "Année" at bounding box center [697, 190] width 147 height 19
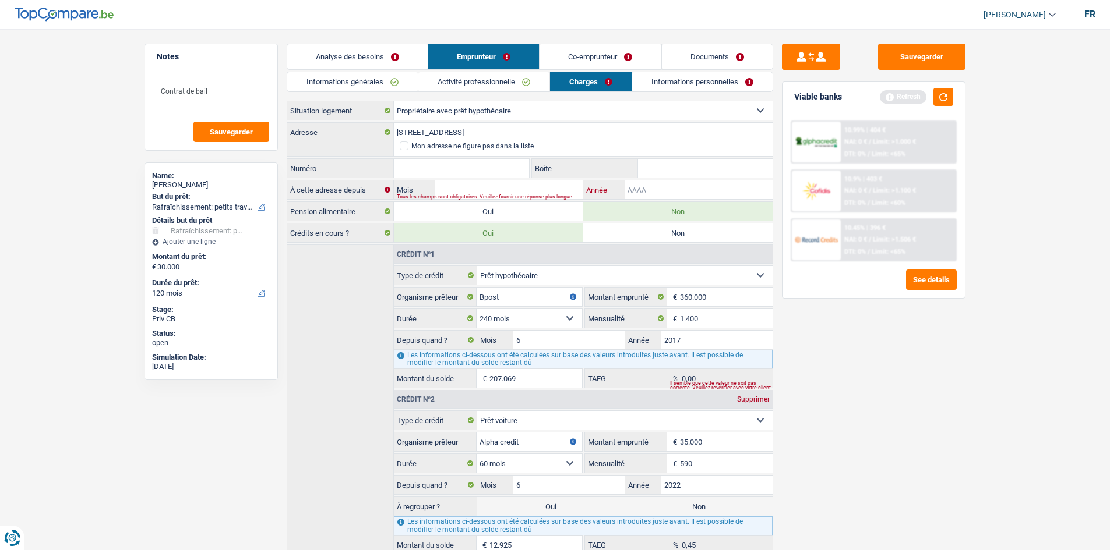
click at [677, 191] on input "Année" at bounding box center [697, 190] width 147 height 19
click at [517, 187] on input "Mois" at bounding box center [508, 190] width 147 height 19
click at [646, 185] on input "20" at bounding box center [697, 190] width 147 height 19
click at [541, 183] on input "Mois" at bounding box center [508, 190] width 147 height 19
click at [712, 78] on link "Informations personnelles" at bounding box center [702, 81] width 140 height 19
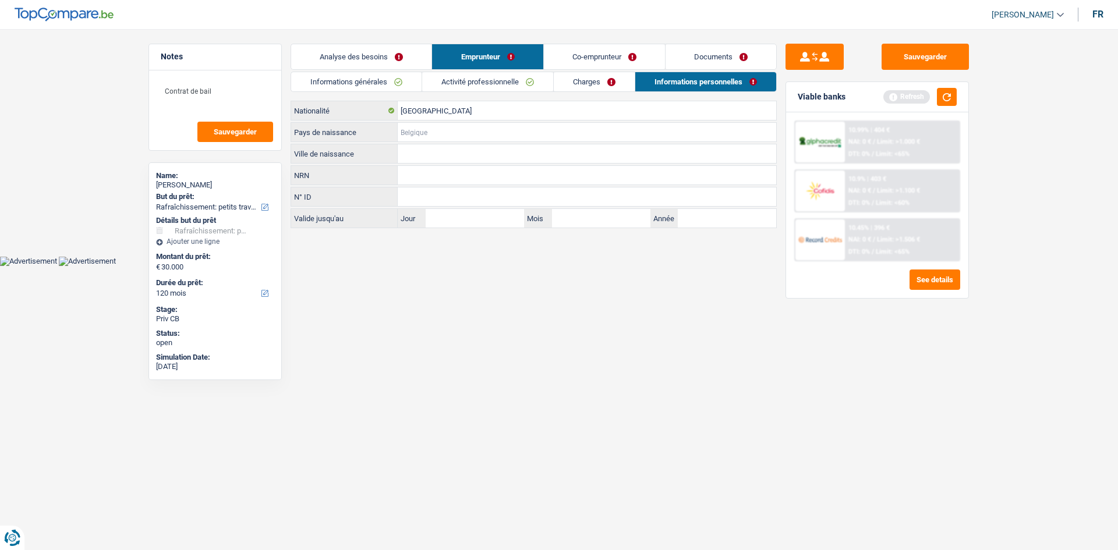
drag, startPoint x: 451, startPoint y: 130, endPoint x: 451, endPoint y: 140, distance: 9.9
click at [451, 128] on input "Pays de naissance" at bounding box center [587, 132] width 379 height 19
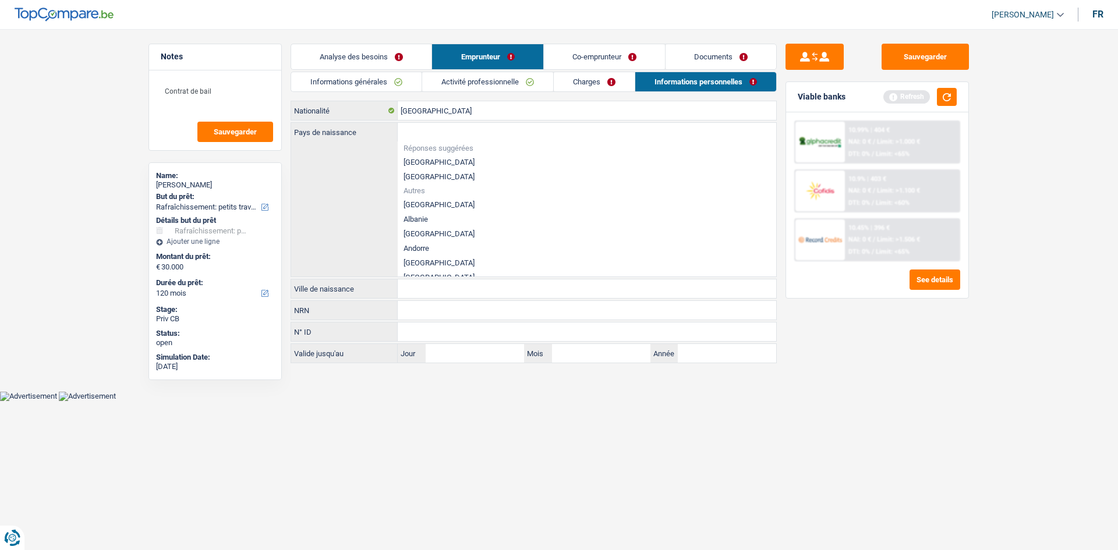
click at [460, 163] on li "[GEOGRAPHIC_DATA]" at bounding box center [587, 162] width 379 height 15
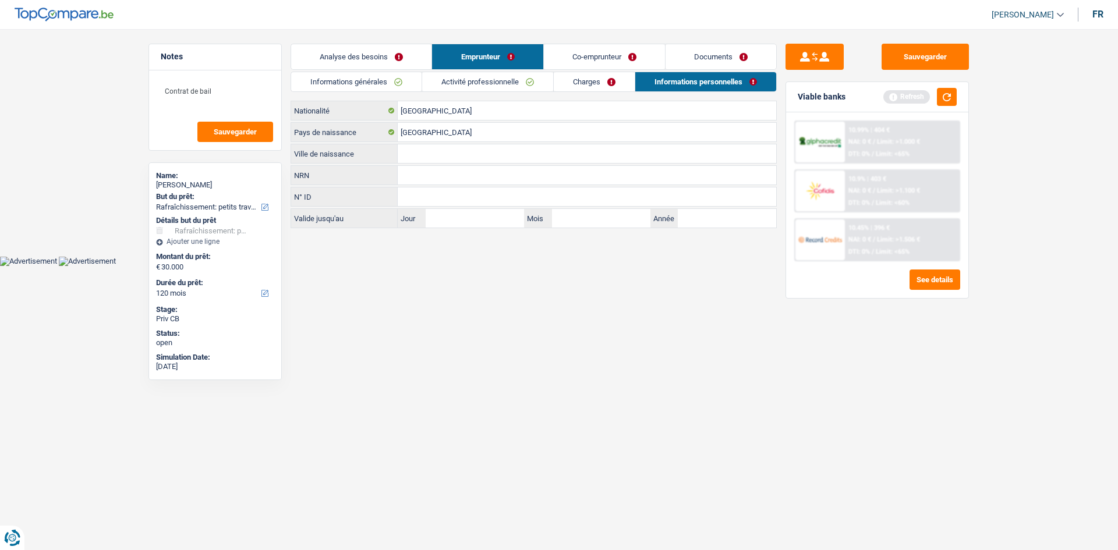
drag, startPoint x: 446, startPoint y: 161, endPoint x: 465, endPoint y: 174, distance: 23.9
click at [446, 160] on input "Ville de naissance" at bounding box center [587, 153] width 379 height 19
click at [615, 55] on link "Co-emprunteur" at bounding box center [604, 56] width 121 height 25
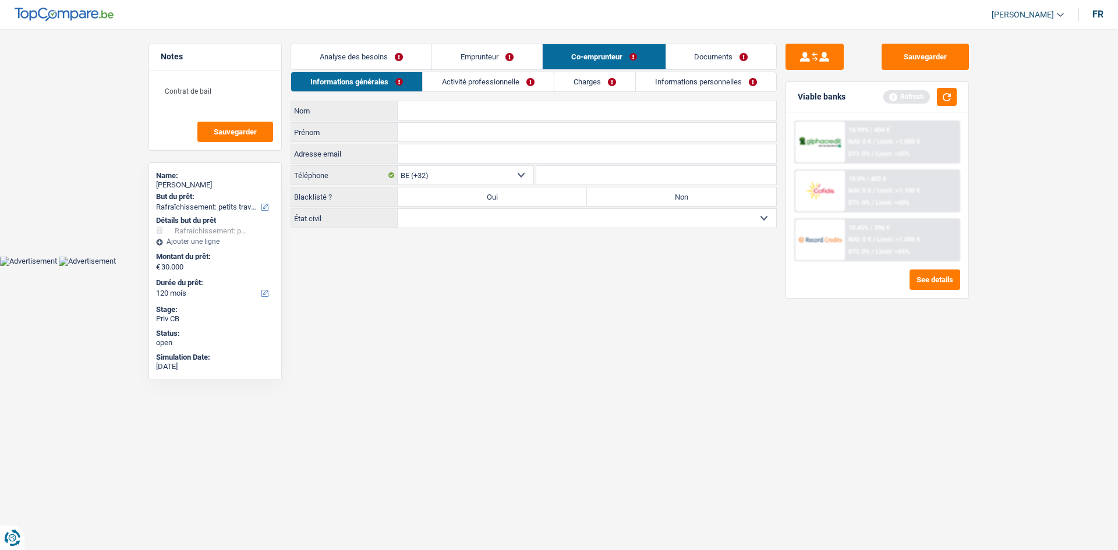
click at [425, 108] on input "Nom" at bounding box center [587, 110] width 379 height 19
click at [569, 266] on html "Vous avez le contrôle de vos données Nous utilisons des cookies, tout comme nos…" at bounding box center [559, 133] width 1118 height 266
click at [454, 129] on input "Prénom" at bounding box center [587, 132] width 379 height 19
click at [669, 266] on html "Vous avez le contrôle de vos données Nous utilisons des cookies, tout comme nos…" at bounding box center [559, 133] width 1118 height 266
click at [510, 220] on select "Célibataire Marié(e) Cohabitant(e) légal(e) Divorcé(e) Veuf(ve) Séparé (de fait…" at bounding box center [587, 218] width 379 height 19
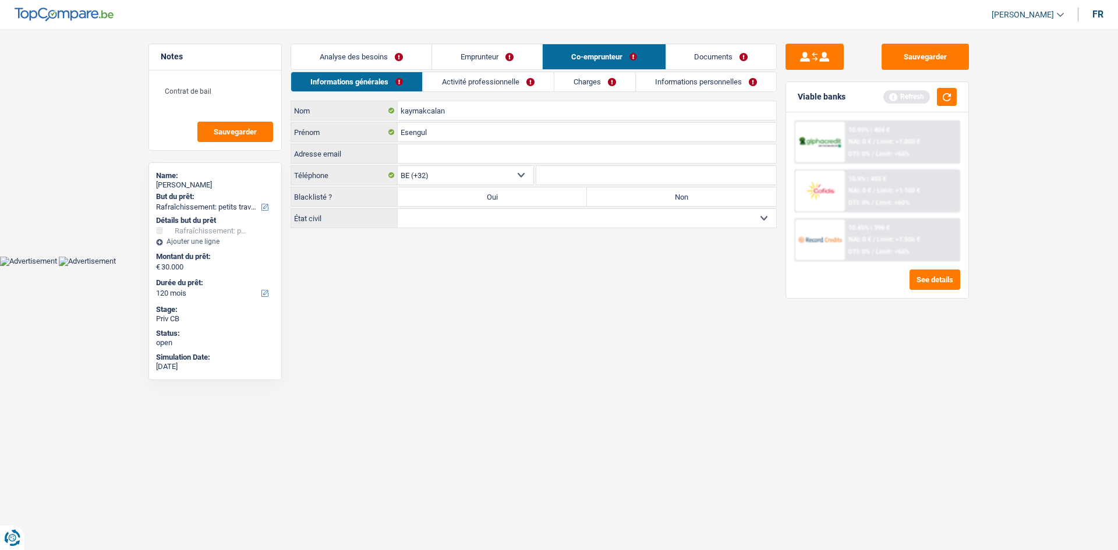
click at [398, 209] on select "Célibataire Marié(e) Cohabitant(e) légal(e) Divorcé(e) Veuf(ve) Séparé (de fait…" at bounding box center [587, 218] width 379 height 19
click at [476, 77] on link "Activité professionnelle" at bounding box center [488, 81] width 131 height 19
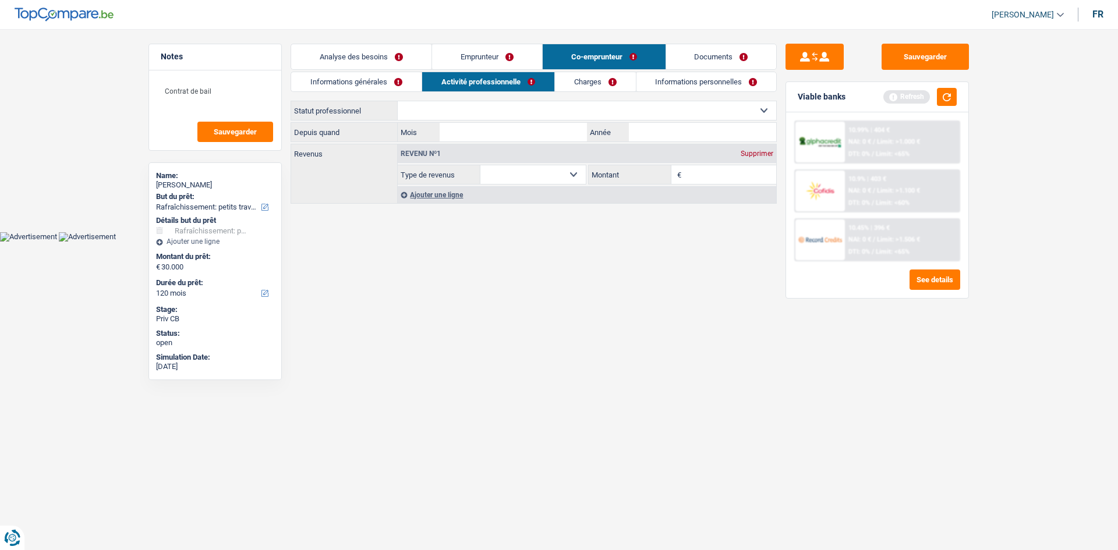
click at [465, 109] on select "Ouvrier Employé privé Employé public Invalide Indépendant Pensionné Chômeur Mut…" at bounding box center [587, 110] width 379 height 19
click at [398, 101] on select "Ouvrier Employé privé Employé public Invalide Indépendant Pensionné Chômeur Mut…" at bounding box center [587, 110] width 379 height 19
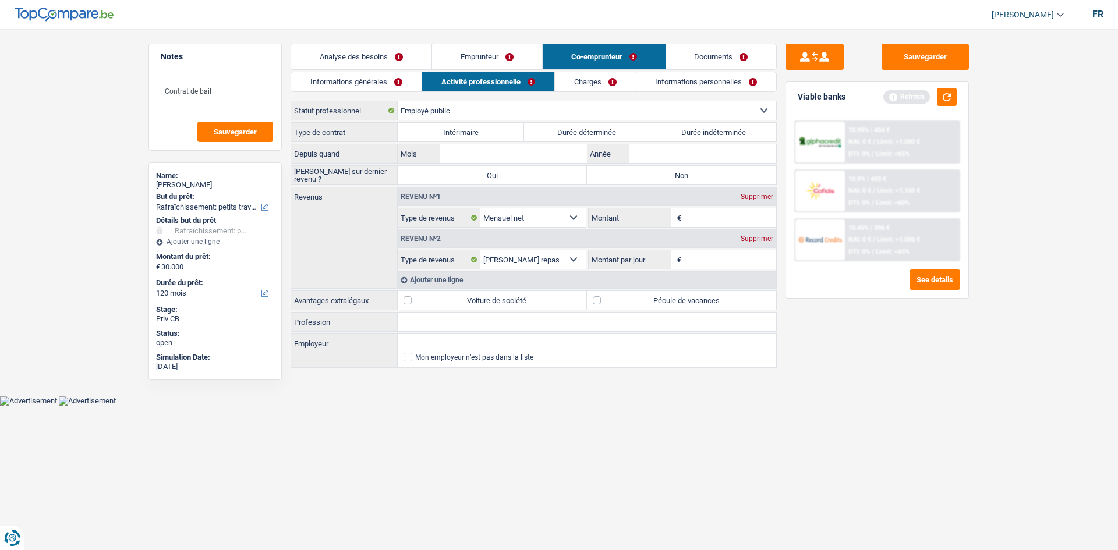
drag, startPoint x: 726, startPoint y: 132, endPoint x: 716, endPoint y: 164, distance: 33.2
click at [727, 132] on label "Durée indéterminée" at bounding box center [714, 132] width 126 height 19
click at [727, 132] on input "Durée indéterminée" at bounding box center [714, 132] width 126 height 19
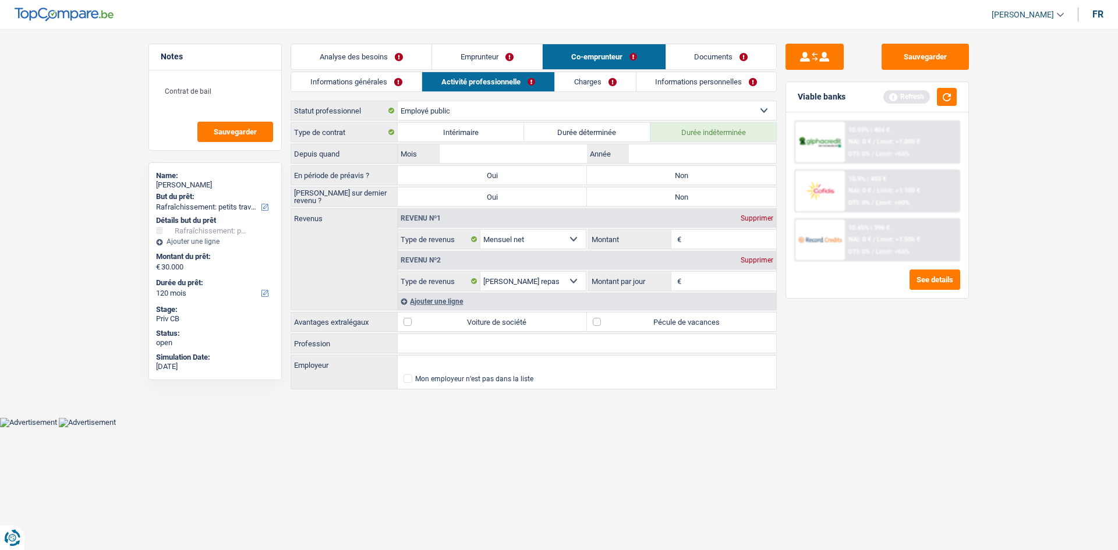
click at [701, 180] on label "Non" at bounding box center [681, 175] width 189 height 19
click at [701, 180] on input "Non" at bounding box center [681, 175] width 189 height 19
click at [696, 193] on label "Non" at bounding box center [681, 197] width 189 height 19
click at [696, 193] on input "Non" at bounding box center [681, 197] width 189 height 19
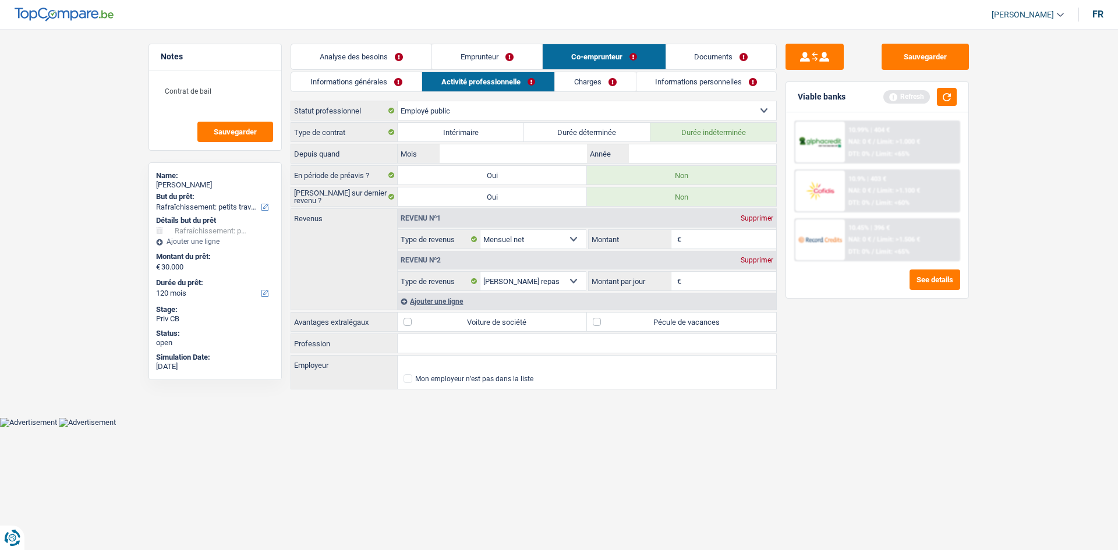
click at [577, 343] on input "Profession" at bounding box center [587, 343] width 379 height 19
click at [515, 428] on html "Vous avez le contrôle de vos données Nous utilisons des cookies, tout comme nos…" at bounding box center [559, 214] width 1118 height 428
click at [470, 343] on input "Commune de Molen,beek" at bounding box center [587, 343] width 379 height 19
drag, startPoint x: 511, startPoint y: 340, endPoint x: 438, endPoint y: 340, distance: 72.8
click at [345, 322] on div "Type de contrat Intérimaire Durée déterminée Durée indéterminée Depuis quand Mo…" at bounding box center [534, 256] width 486 height 269
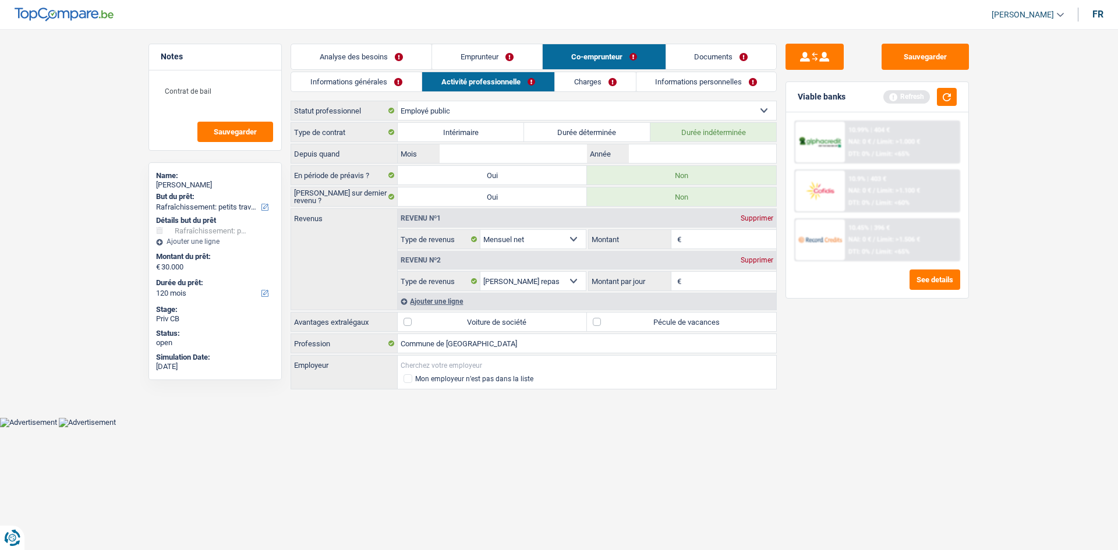
click at [448, 360] on input "Employeur" at bounding box center [587, 365] width 379 height 19
paste input "Commune de Molenbeek"
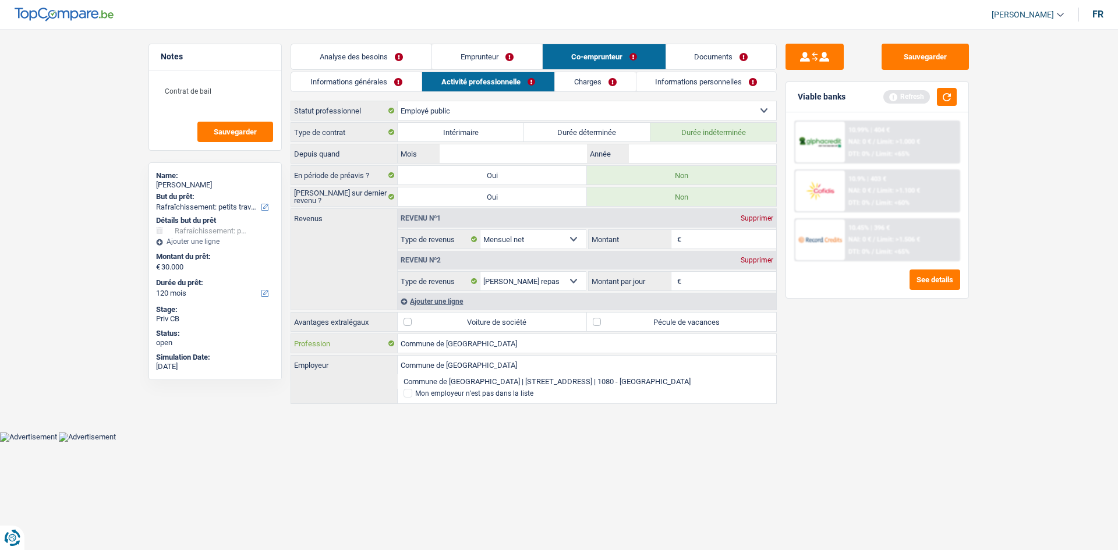
click at [513, 340] on input "Commune de Molenbeek" at bounding box center [587, 343] width 379 height 19
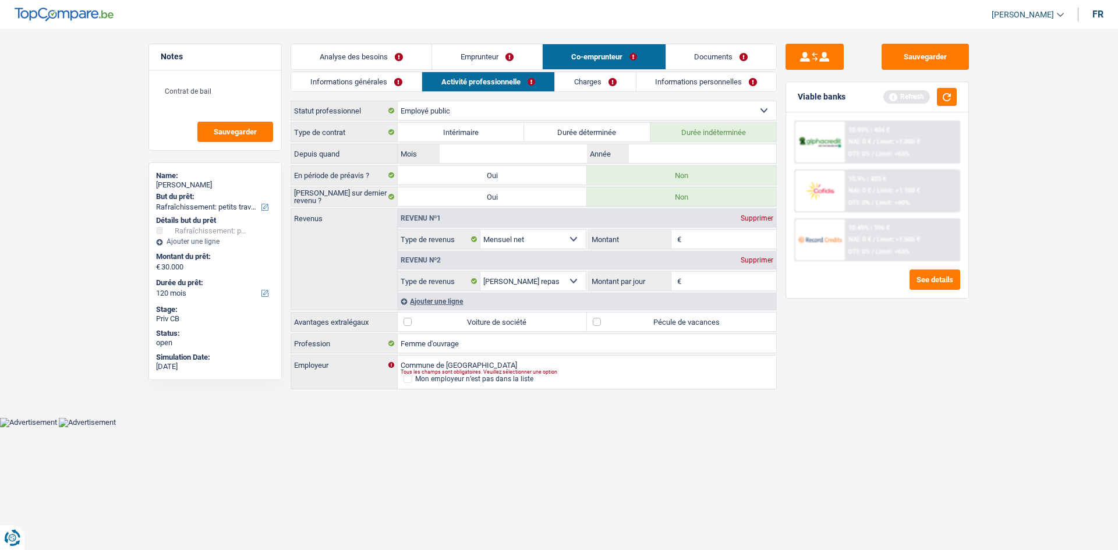
click at [858, 368] on div "Sauvegarder Viable banks Refresh 10.99% | 404 € NAI: 0 € / Limit: >1.000 € DTI:…" at bounding box center [877, 286] width 201 height 485
click at [670, 157] on input "Année" at bounding box center [702, 153] width 147 height 19
click at [537, 155] on input "Mois" at bounding box center [513, 153] width 147 height 19
click at [727, 325] on label "Pécule de vacances" at bounding box center [681, 322] width 189 height 19
click at [727, 325] on input "Pécule de vacances" at bounding box center [681, 322] width 189 height 19
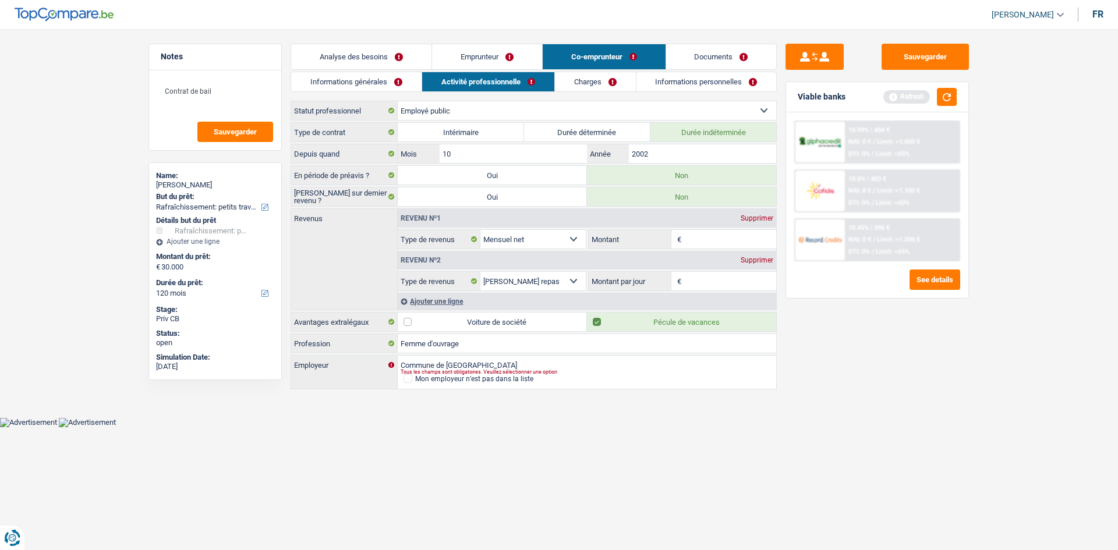
click at [721, 236] on input "Montant" at bounding box center [730, 239] width 93 height 19
click at [919, 396] on div "Sauvegarder Viable banks Refresh 10.99% | 404 € NAI: 0 € / Limit: >1.000 € DTI:…" at bounding box center [877, 286] width 201 height 485
click at [704, 278] on input "Montant par jour" at bounding box center [730, 281] width 93 height 19
click at [1004, 428] on html "Vous avez le contrôle de vos données Nous utilisons des cookies, tout comme nos…" at bounding box center [559, 214] width 1118 height 428
click at [389, 82] on link "Informations générales" at bounding box center [356, 81] width 130 height 19
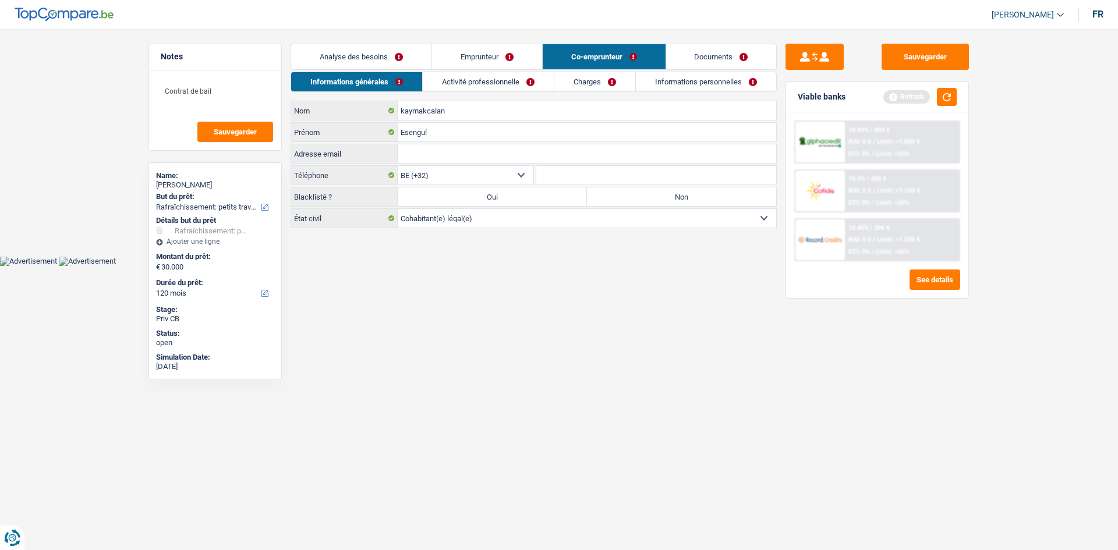
click at [497, 57] on link "Emprunteur" at bounding box center [487, 56] width 110 height 25
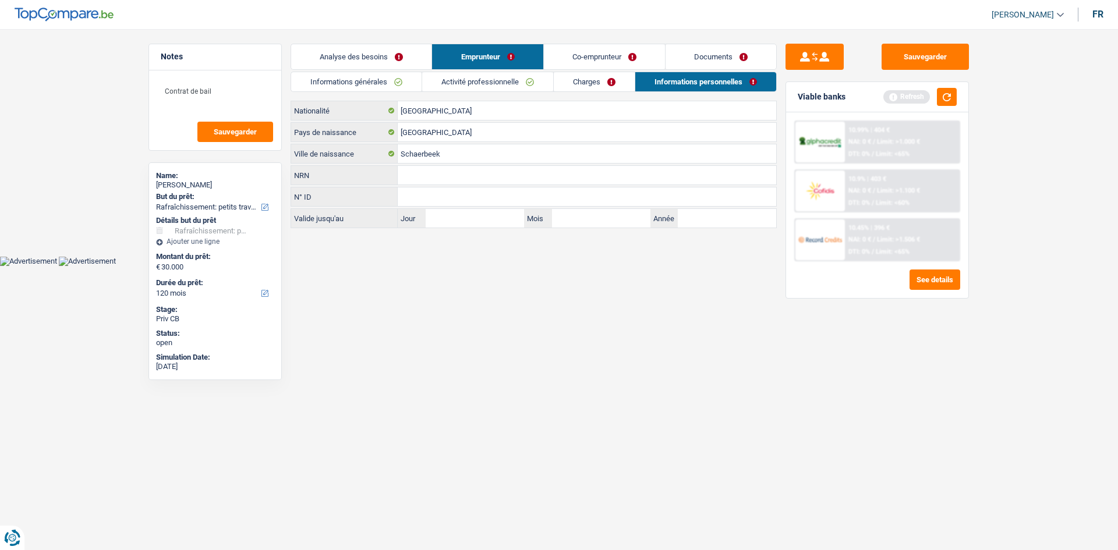
click at [406, 80] on link "Informations générales" at bounding box center [356, 81] width 130 height 19
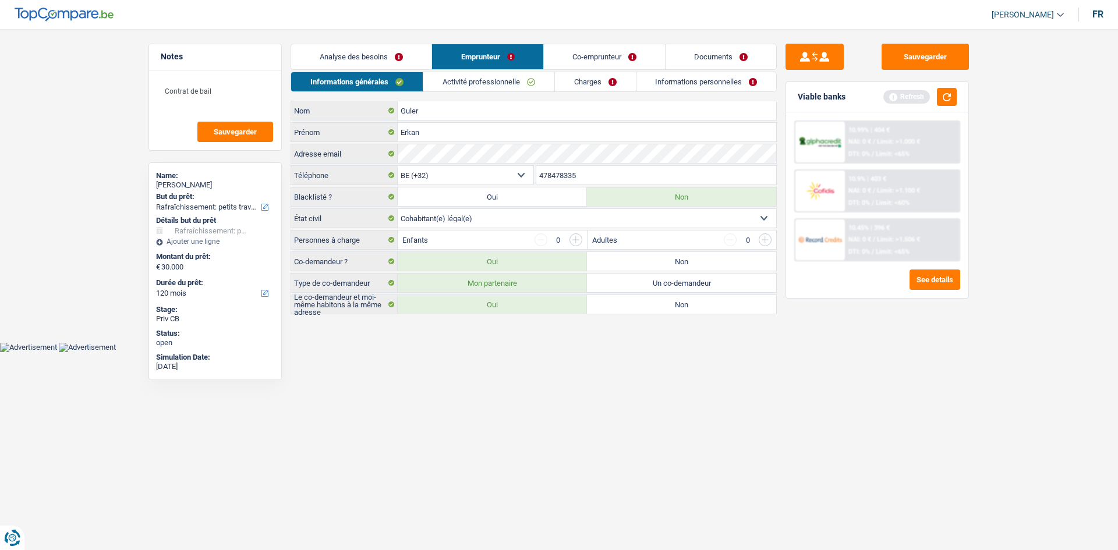
click at [492, 85] on link "Activité professionnelle" at bounding box center [488, 81] width 131 height 19
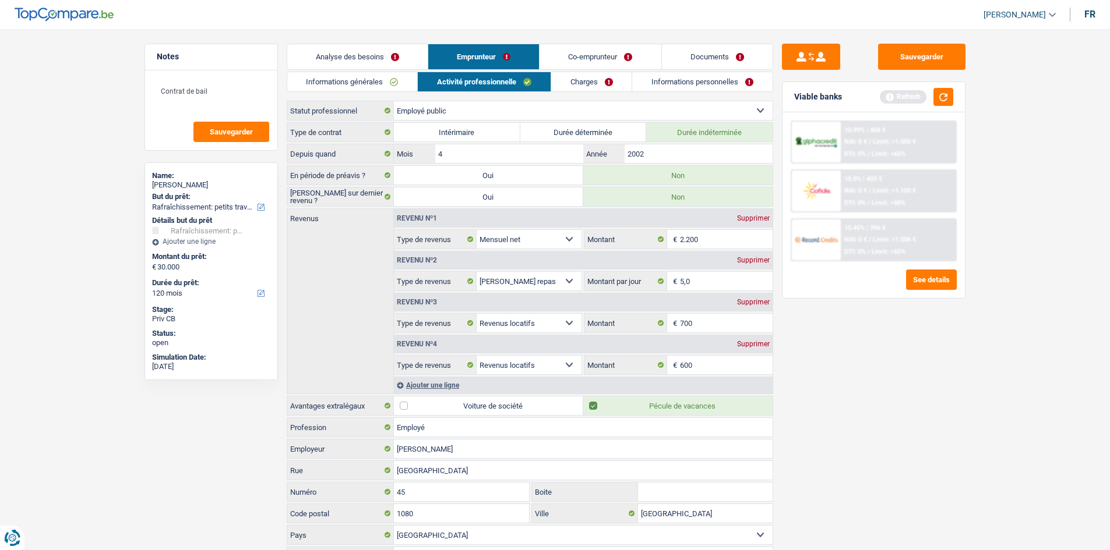
click at [368, 83] on link "Informations générales" at bounding box center [352, 81] width 130 height 19
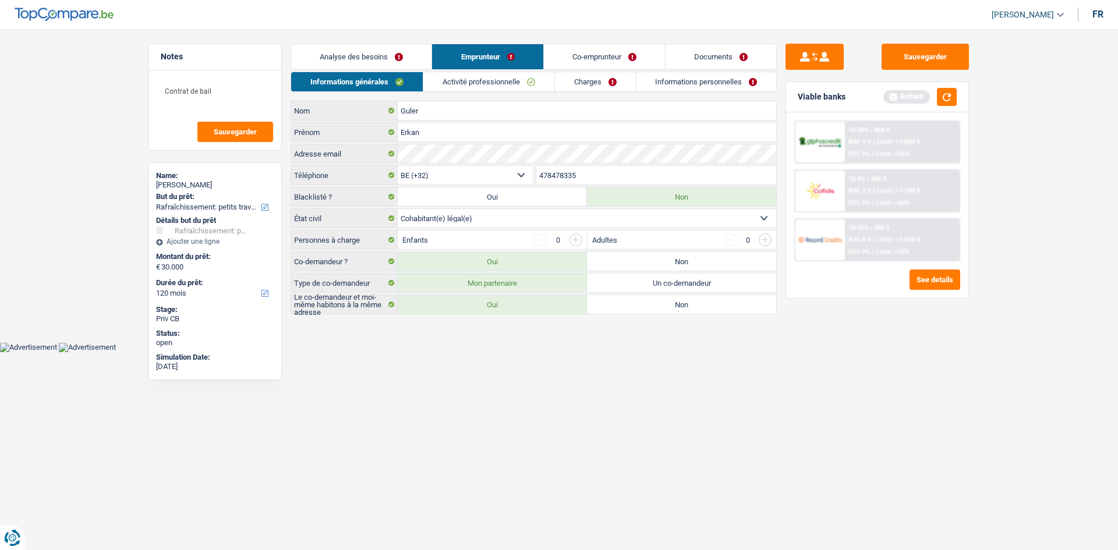
click at [573, 238] on input "button" at bounding box center [576, 240] width 13 height 13
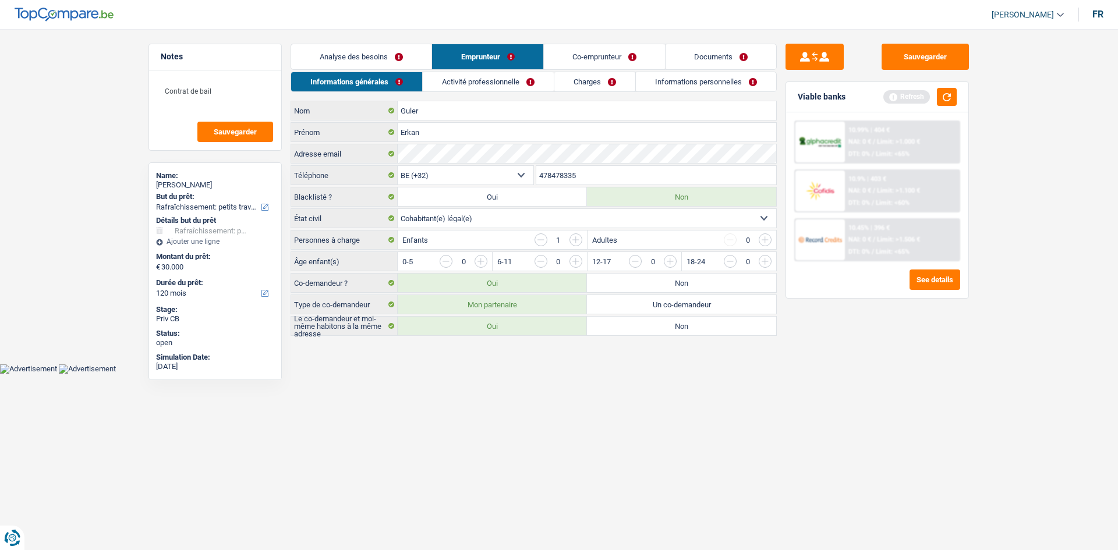
click at [579, 240] on input "button" at bounding box center [576, 240] width 13 height 13
click at [531, 84] on link "Activité professionnelle" at bounding box center [488, 81] width 131 height 19
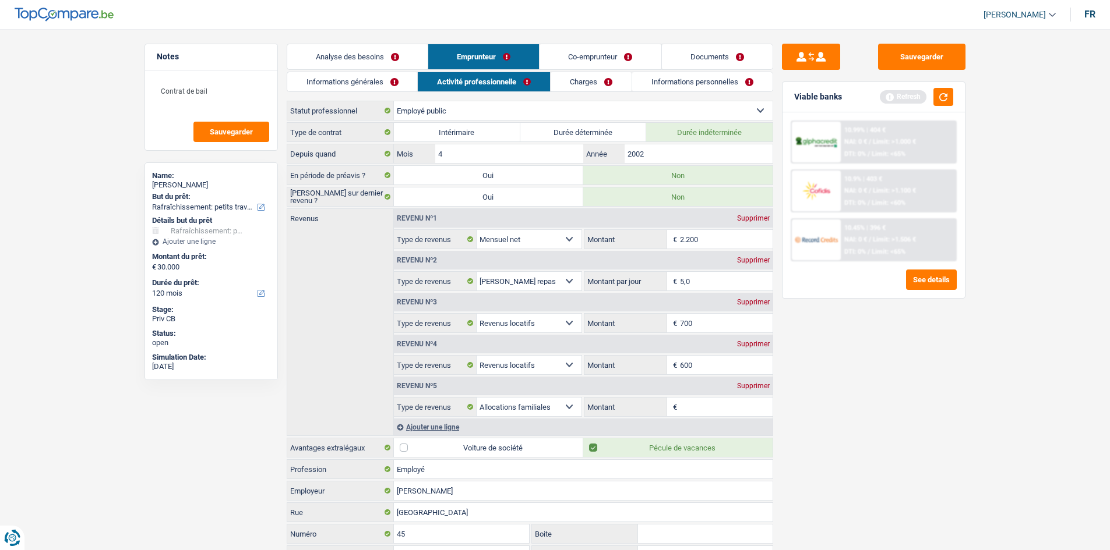
click at [707, 401] on input "Montant" at bounding box center [726, 407] width 93 height 19
click at [988, 421] on main "Notes Contrat de bail Sauvegarder Name: Erkan Guler But du prêt: Confort maison…" at bounding box center [555, 326] width 1110 height 619
click at [409, 74] on link "Informations générales" at bounding box center [352, 81] width 130 height 19
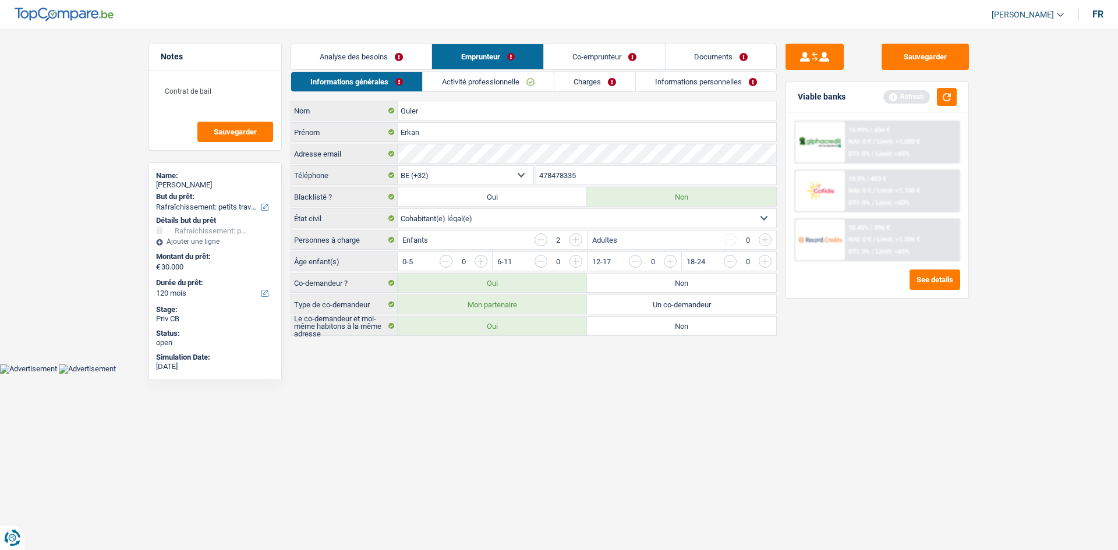
click at [580, 262] on input "button" at bounding box center [812, 264] width 485 height 19
click at [672, 260] on input "button" at bounding box center [906, 264] width 485 height 19
click at [596, 59] on link "Co-emprunteur" at bounding box center [604, 56] width 121 height 25
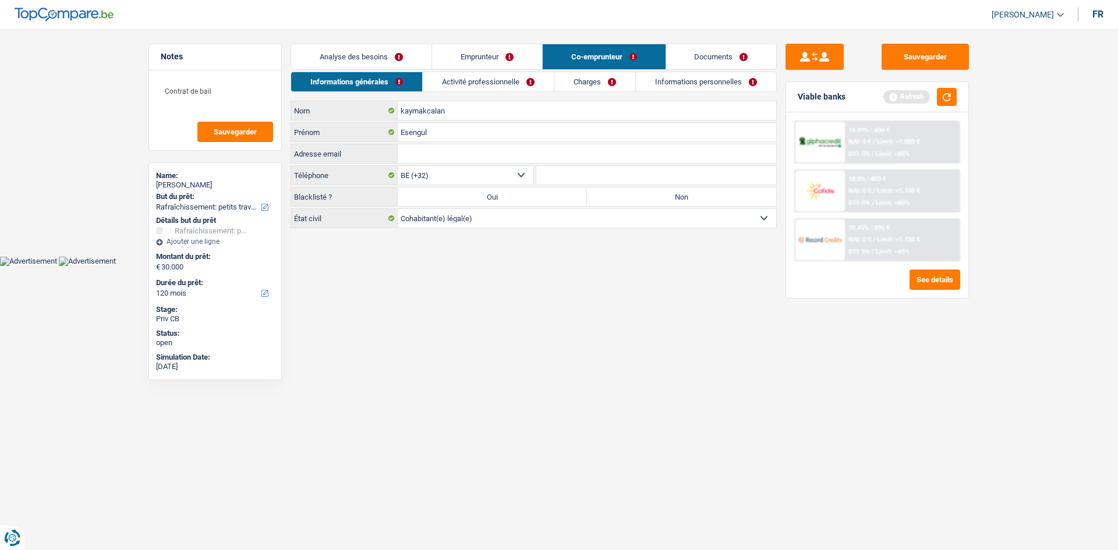
click at [537, 78] on link "Activité professionnelle" at bounding box center [488, 81] width 131 height 19
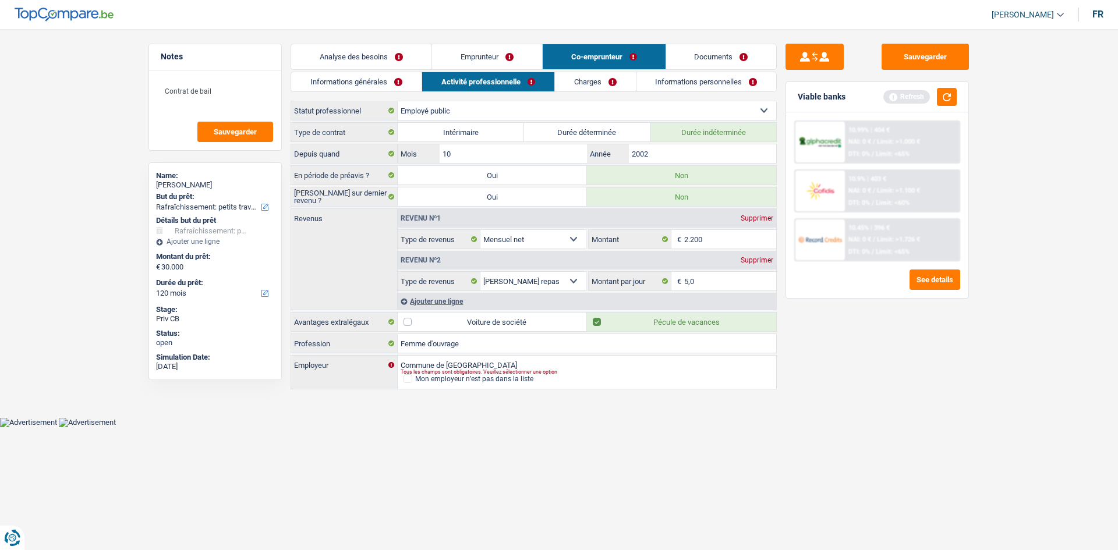
click at [592, 83] on link "Charges" at bounding box center [595, 81] width 81 height 19
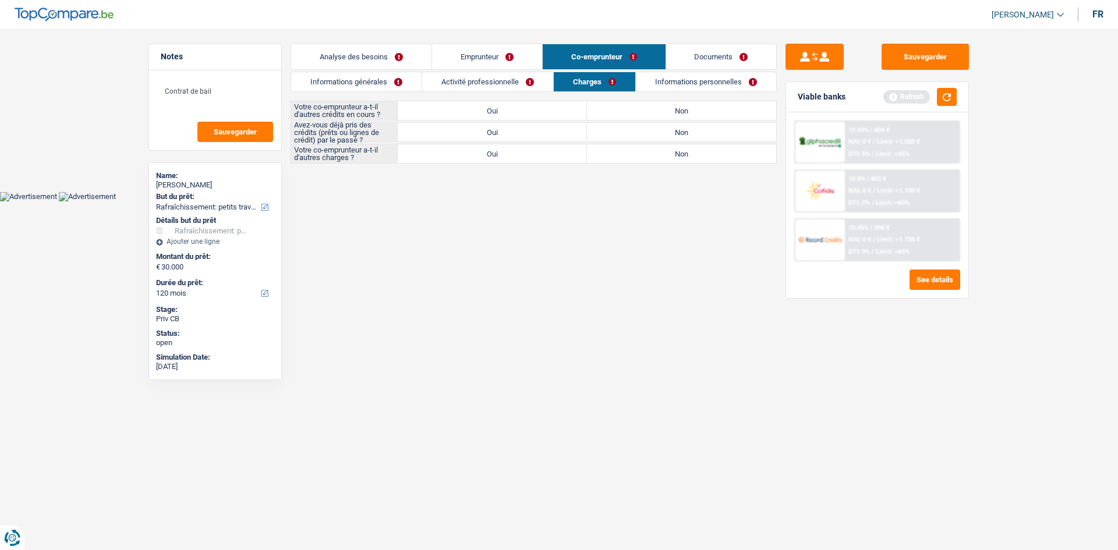
click at [684, 114] on label "Non" at bounding box center [681, 110] width 189 height 19
click at [684, 114] on input "Non" at bounding box center [681, 110] width 189 height 19
drag, startPoint x: 675, startPoint y: 154, endPoint x: 662, endPoint y: 129, distance: 28.4
click at [675, 154] on label "Non" at bounding box center [681, 153] width 189 height 19
click at [675, 154] on input "Non" at bounding box center [681, 153] width 189 height 19
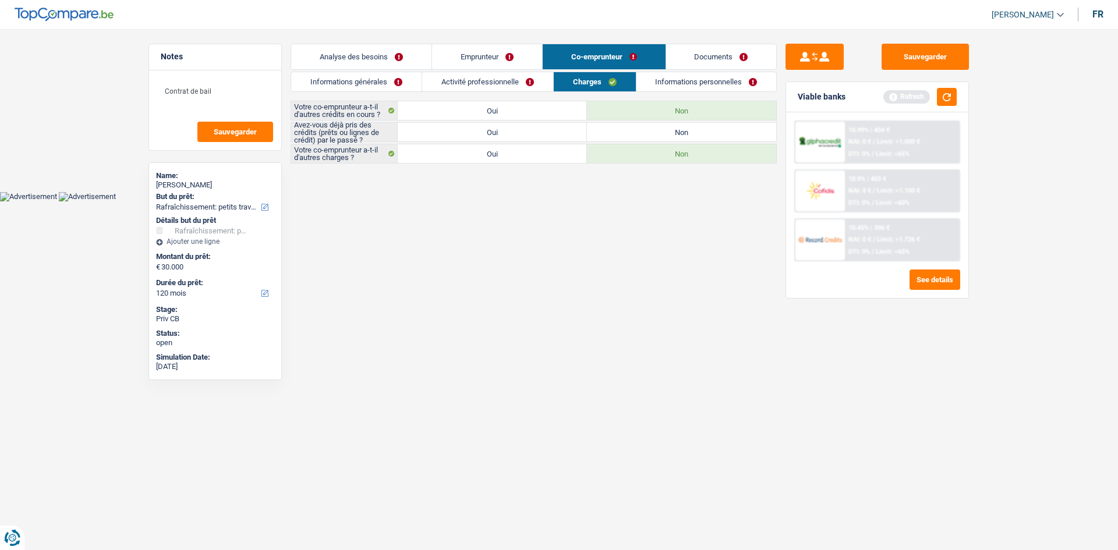
click at [521, 77] on link "Activité professionnelle" at bounding box center [487, 81] width 131 height 19
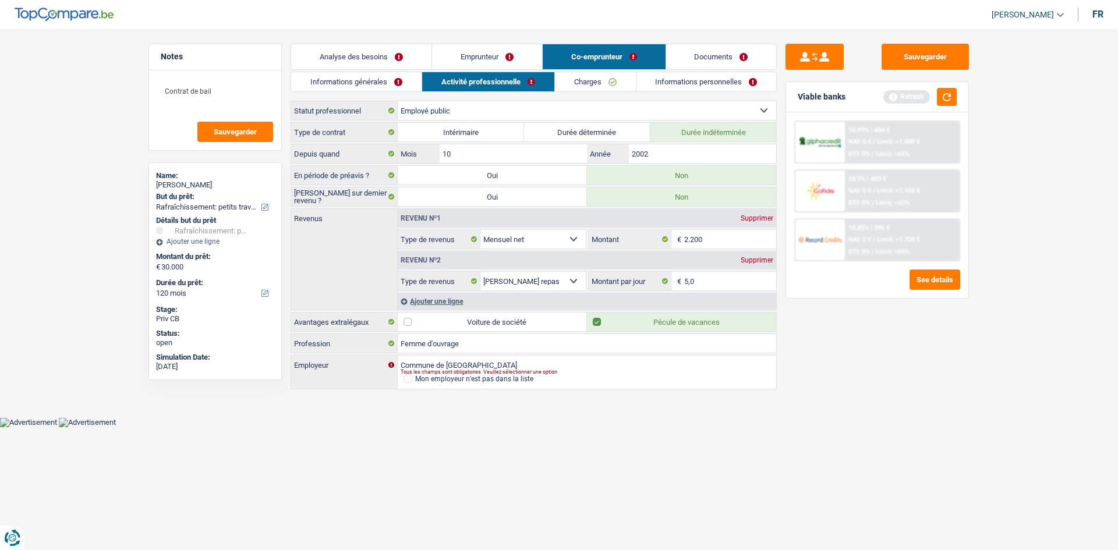
click at [617, 79] on link "Charges" at bounding box center [595, 81] width 81 height 19
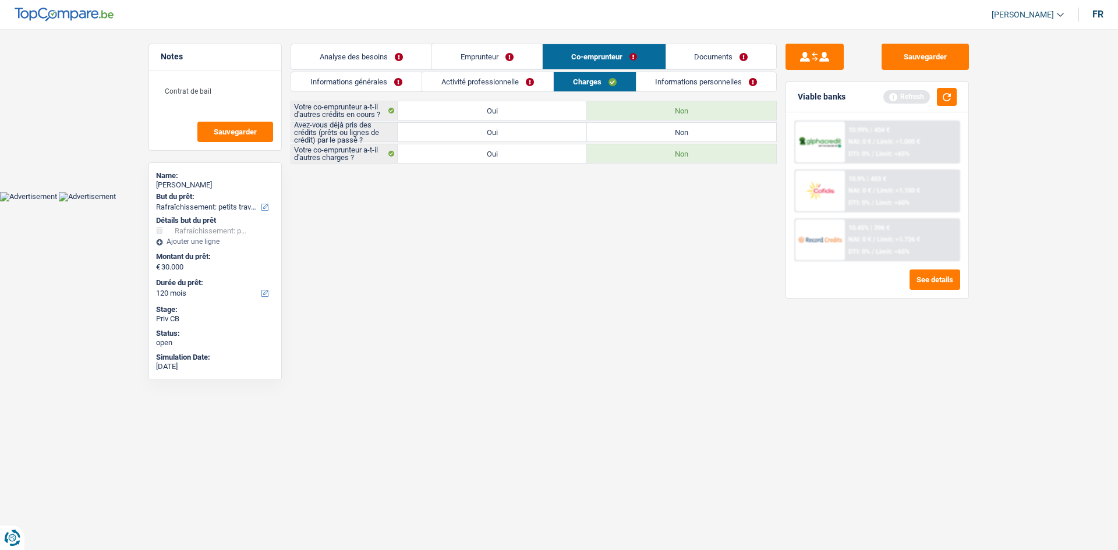
drag, startPoint x: 527, startPoint y: 135, endPoint x: 687, endPoint y: 94, distance: 165.3
click at [529, 135] on label "Oui" at bounding box center [492, 132] width 189 height 19
click at [529, 135] on input "Oui" at bounding box center [492, 132] width 189 height 19
click at [708, 80] on link "Informations personnelles" at bounding box center [707, 81] width 140 height 19
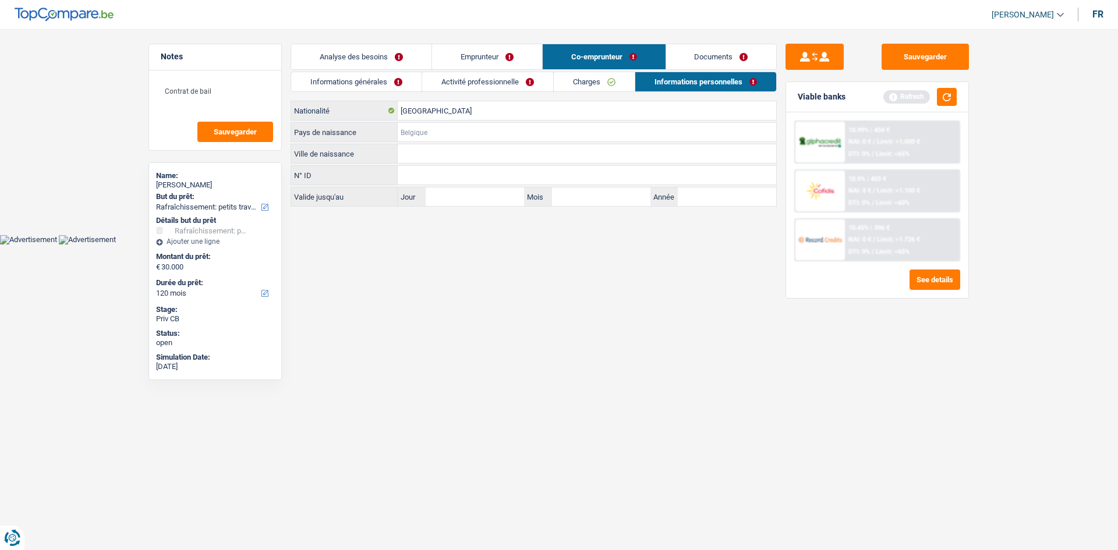
click at [447, 134] on input "Pays de naissance" at bounding box center [587, 132] width 379 height 19
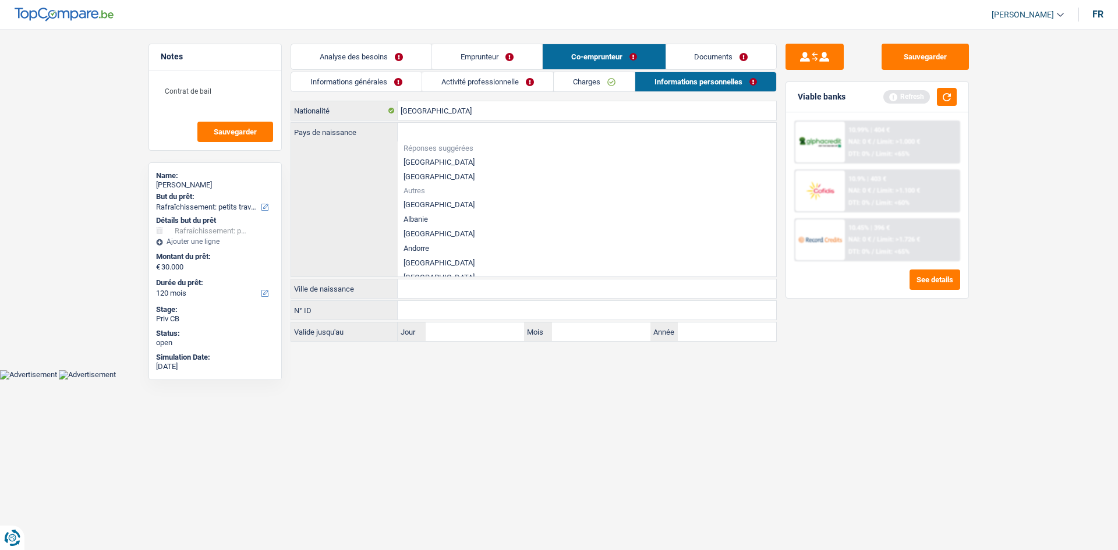
click at [439, 159] on li "[GEOGRAPHIC_DATA]" at bounding box center [587, 162] width 379 height 15
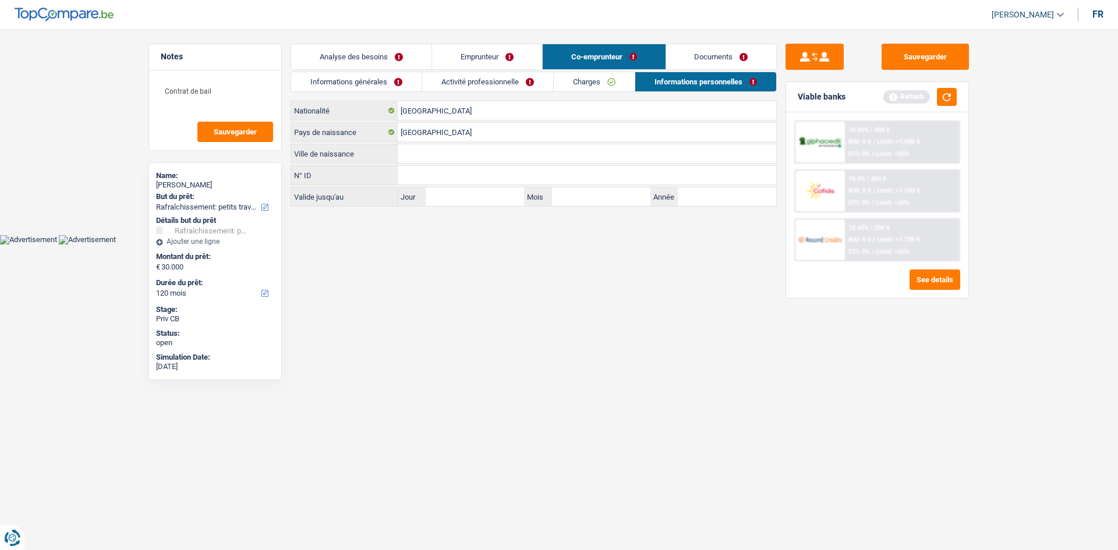
click at [443, 157] on input "Ville de naissance" at bounding box center [587, 153] width 379 height 19
click at [227, 101] on textarea "Contrat de bail" at bounding box center [215, 96] width 116 height 35
click at [226, 133] on span "Sauvegarder" at bounding box center [235, 132] width 43 height 8
click at [503, 158] on input "Ville de naissance" at bounding box center [587, 153] width 379 height 19
click at [452, 140] on input "[GEOGRAPHIC_DATA]" at bounding box center [587, 132] width 379 height 19
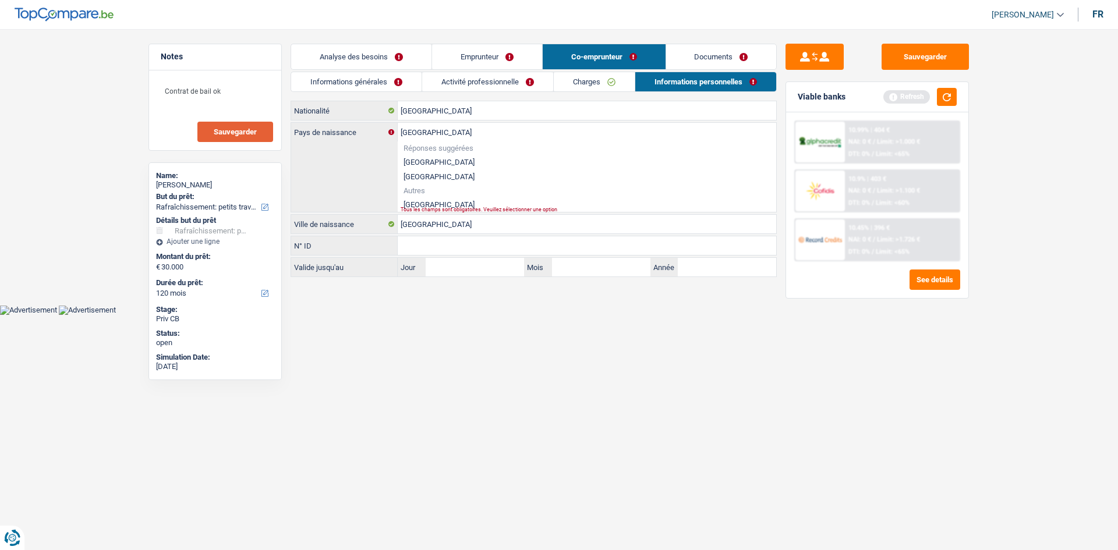
click at [419, 200] on li "Turquie" at bounding box center [587, 204] width 379 height 15
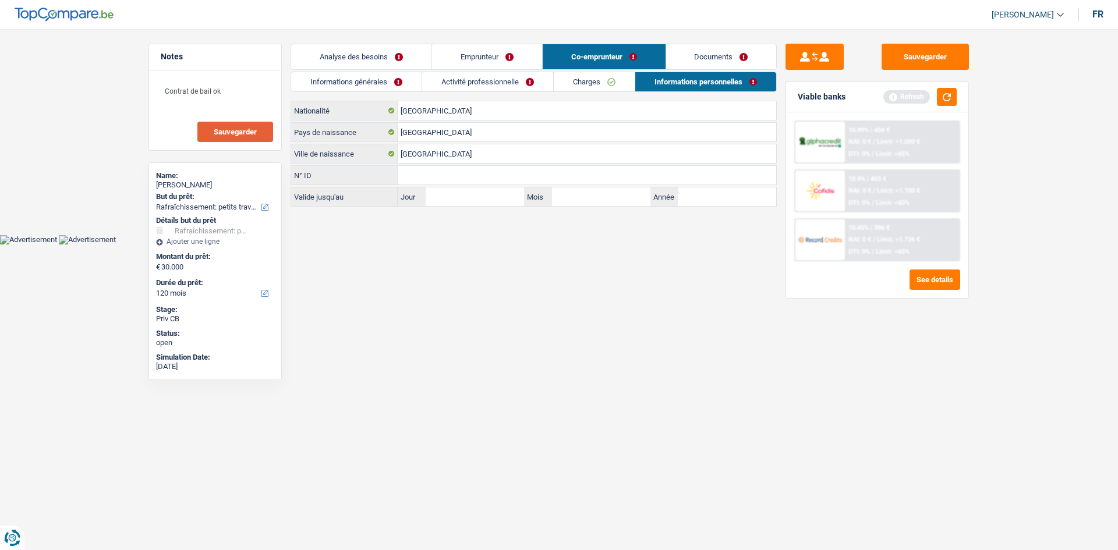
drag, startPoint x: 403, startPoint y: 55, endPoint x: 409, endPoint y: 56, distance: 6.1
click at [402, 54] on link "Analyse des besoins" at bounding box center [361, 56] width 140 height 25
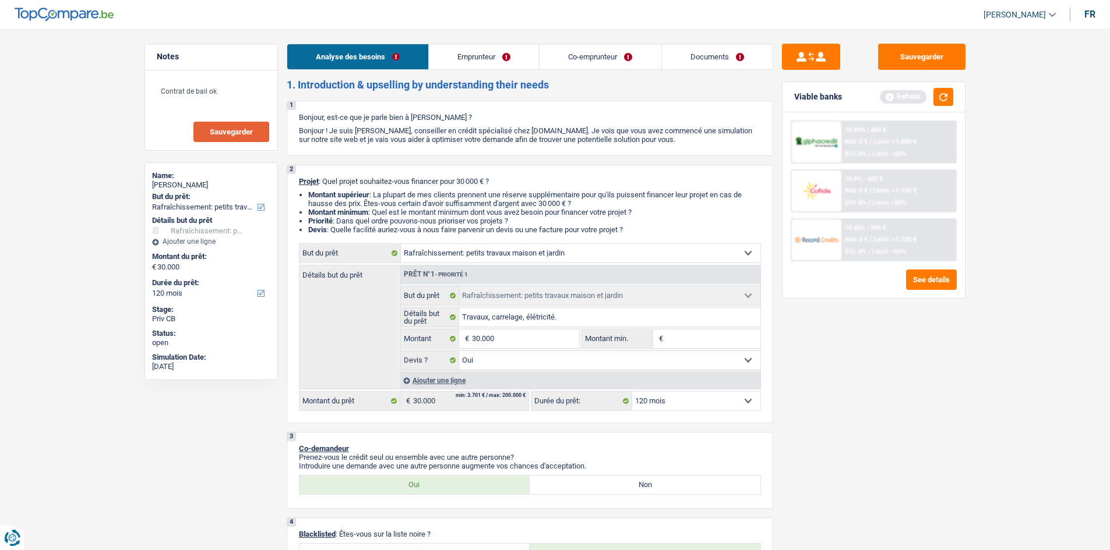
scroll to position [291, 0]
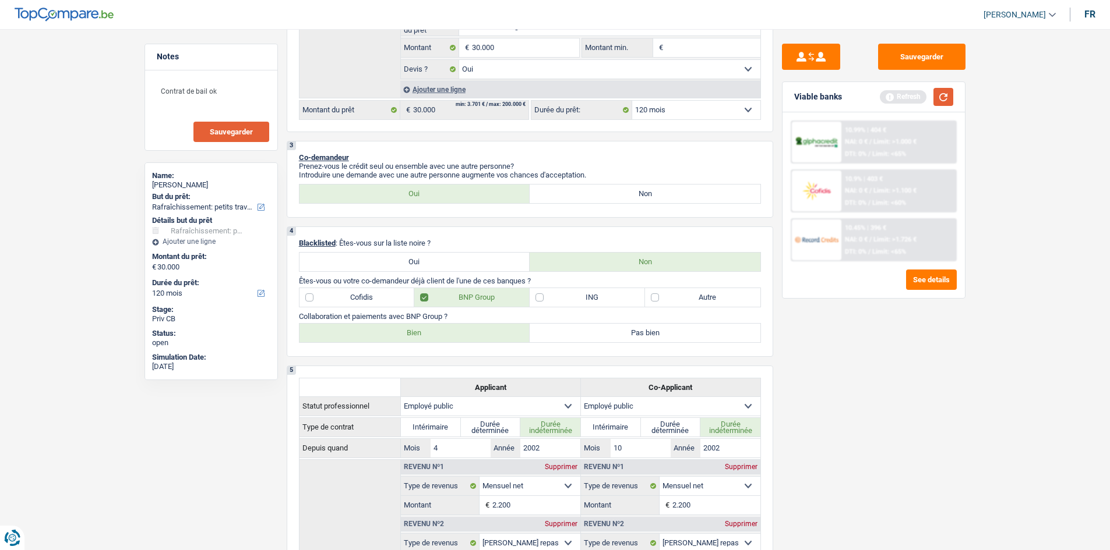
click at [937, 98] on button "button" at bounding box center [943, 97] width 20 height 18
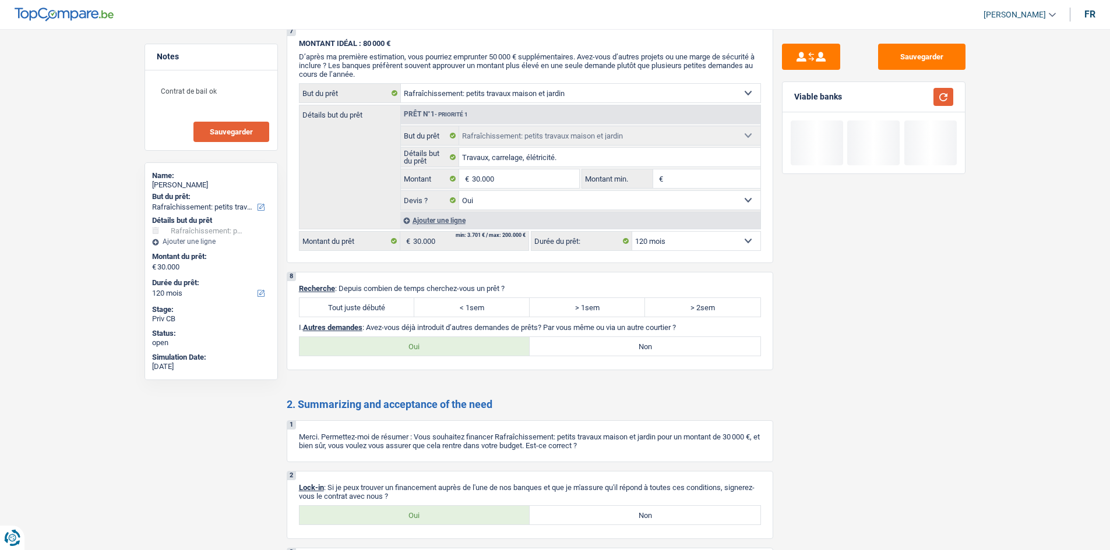
scroll to position [1573, 0]
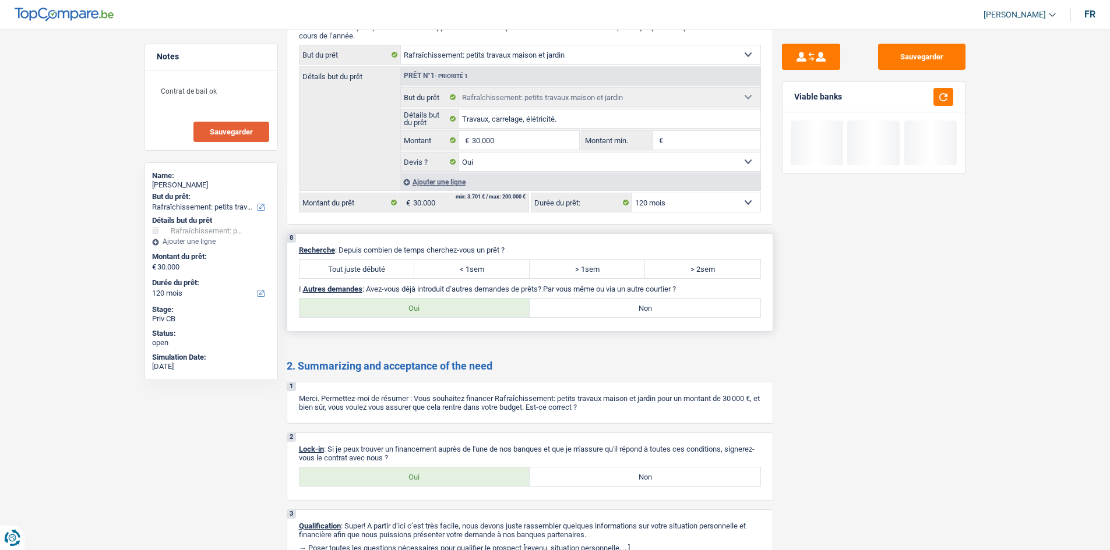
click at [370, 259] on div "8 Recherche : Depuis combien de temps cherchez-vous un prêt ? Tout juste débuté…" at bounding box center [530, 283] width 486 height 98
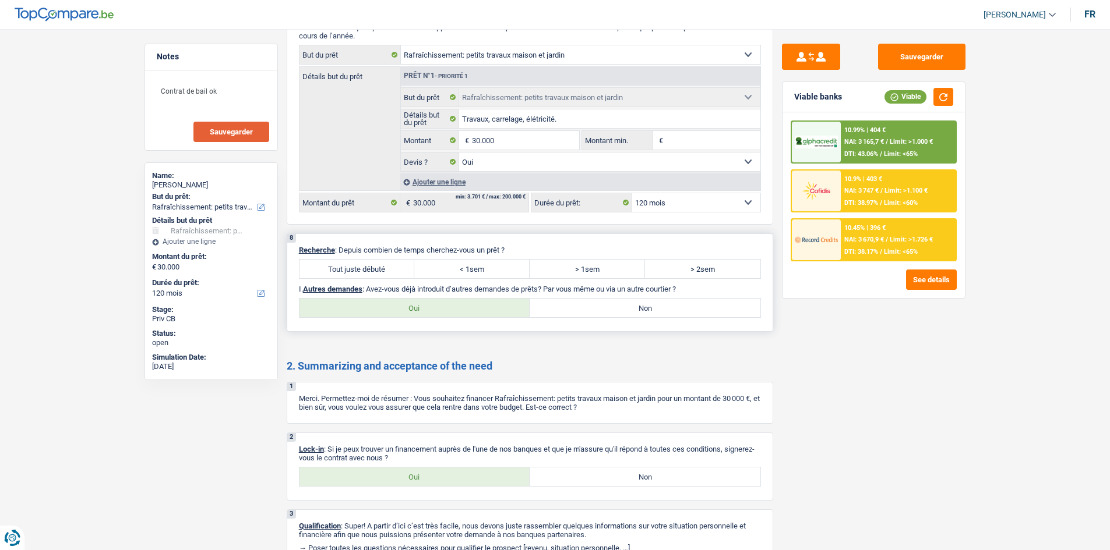
click at [387, 272] on label "Tout juste débuté" at bounding box center [356, 269] width 115 height 19
click at [387, 272] on input "Tout juste débuté" at bounding box center [356, 269] width 115 height 19
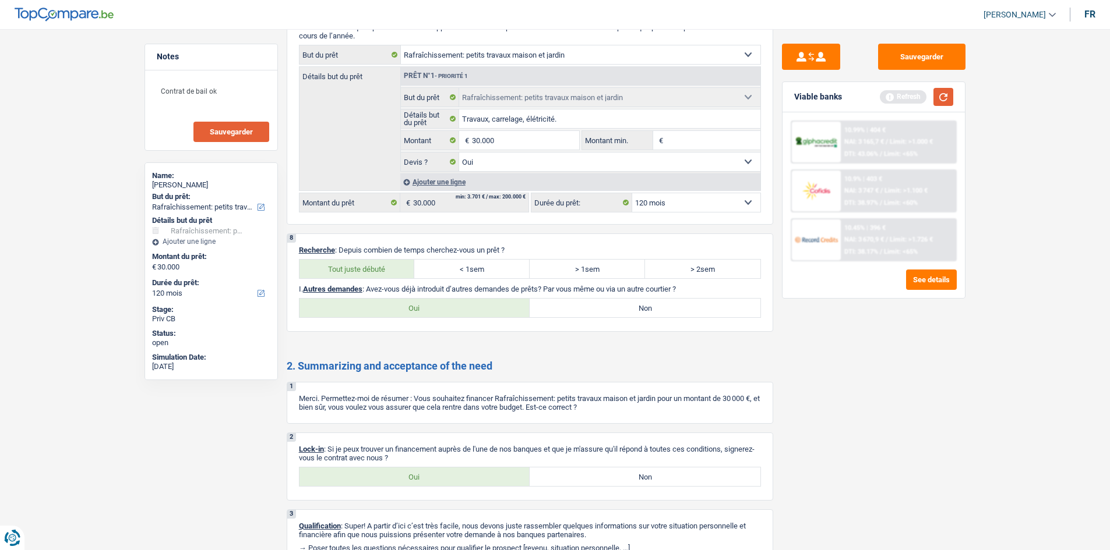
click at [942, 101] on button "button" at bounding box center [943, 97] width 20 height 18
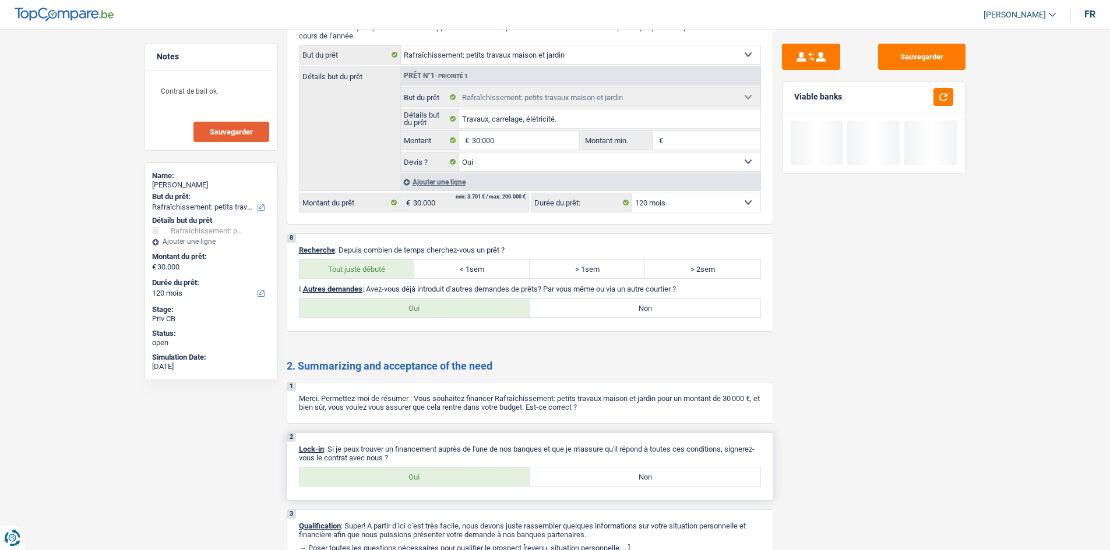
click at [452, 475] on label "Oui" at bounding box center [414, 477] width 231 height 19
click at [452, 475] on input "Oui" at bounding box center [414, 477] width 231 height 19
click at [693, 299] on label "Non" at bounding box center [644, 308] width 231 height 19
click at [693, 299] on input "Non" at bounding box center [644, 308] width 231 height 19
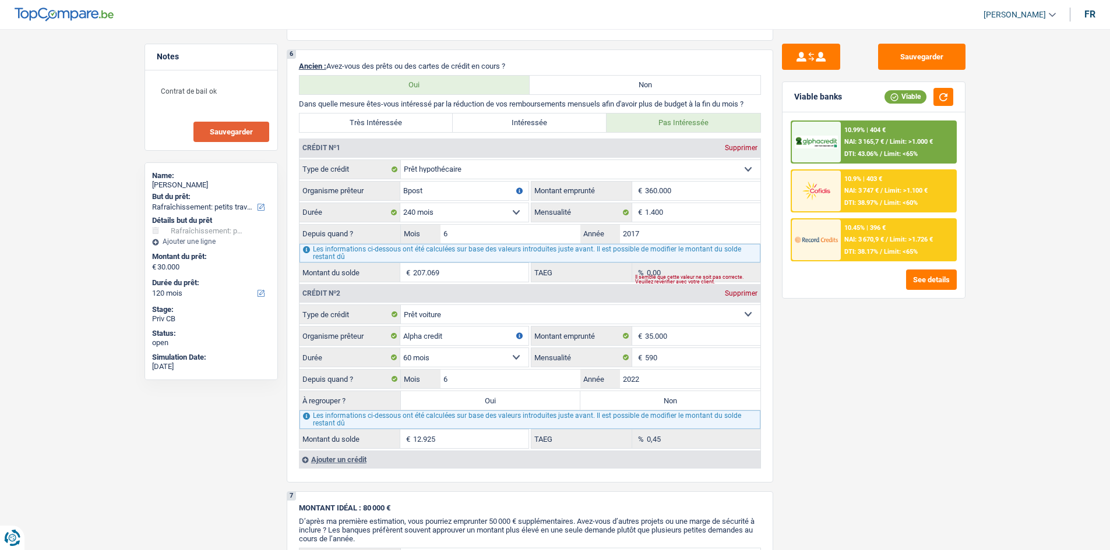
scroll to position [1048, 0]
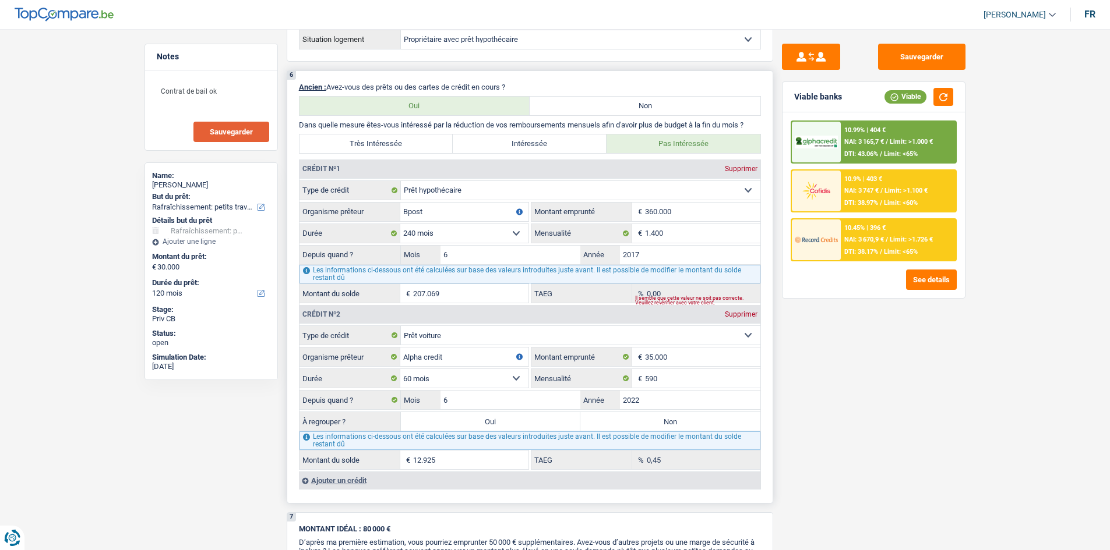
click at [707, 415] on label "Non" at bounding box center [670, 421] width 180 height 19
click at [707, 415] on input "Non" at bounding box center [670, 421] width 180 height 19
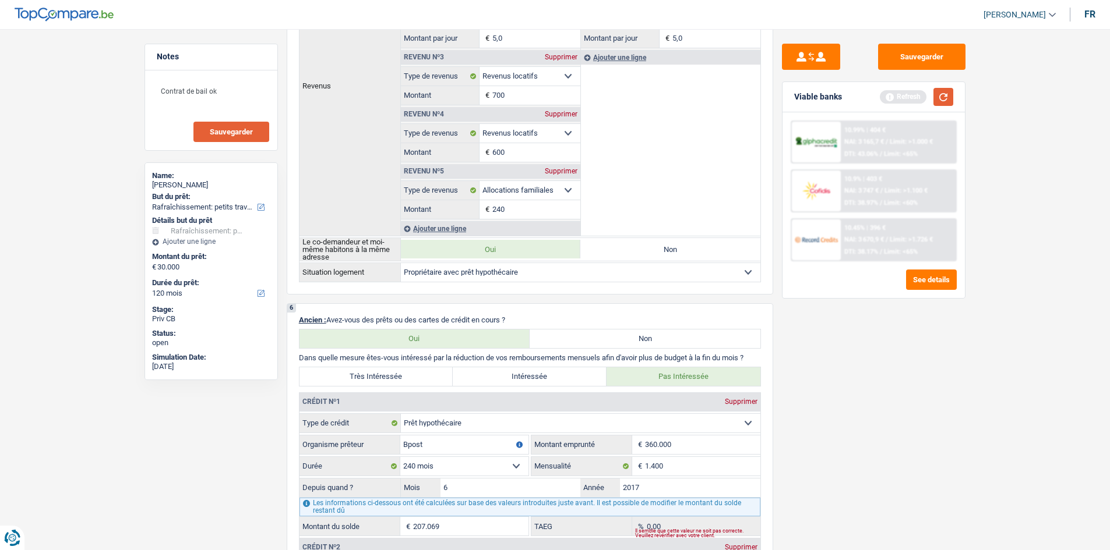
click at [940, 94] on button "button" at bounding box center [943, 97] width 20 height 18
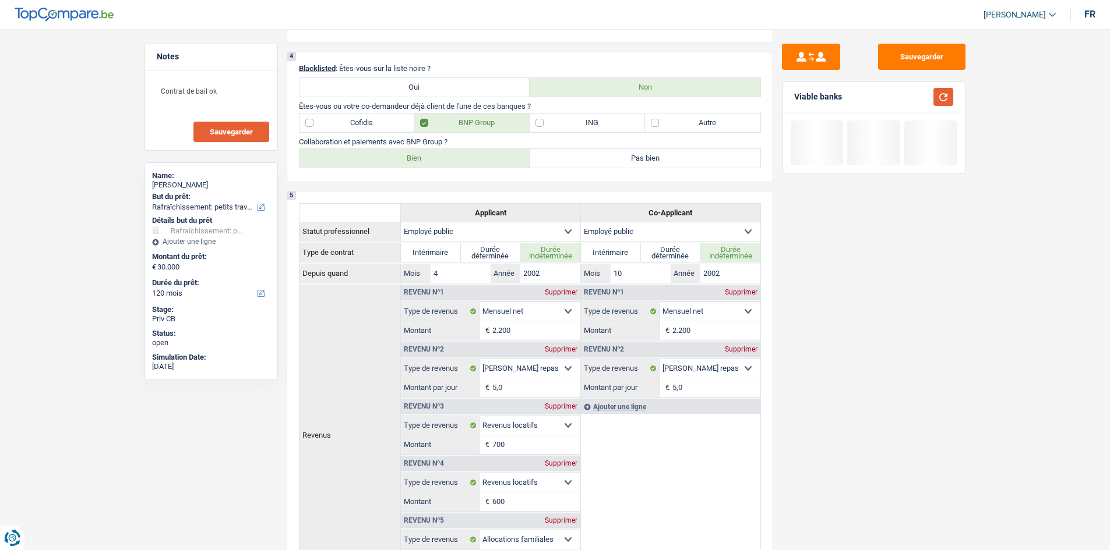
scroll to position [175, 0]
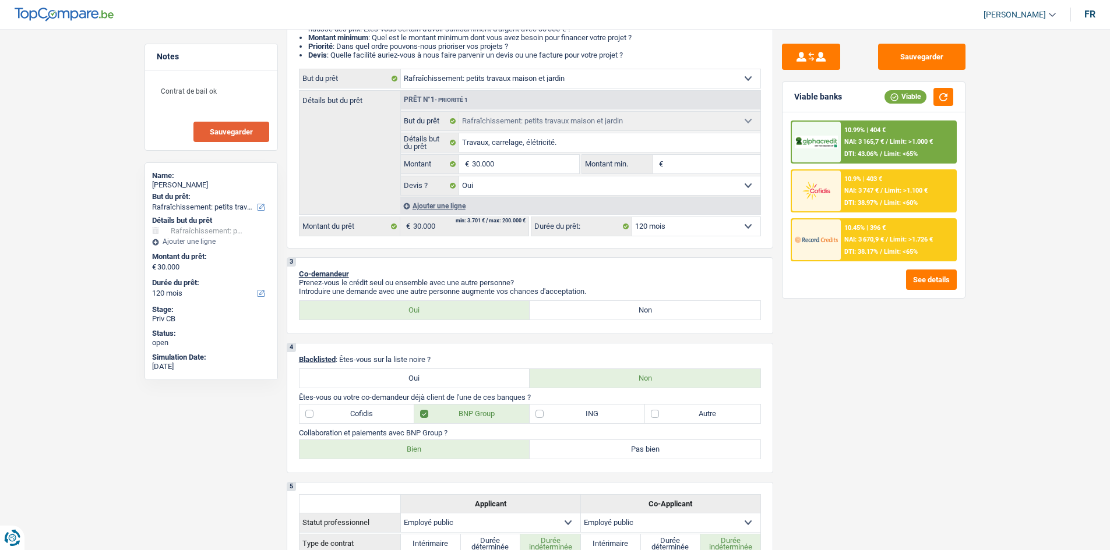
click at [867, 257] on div "10.45% | 396 € NAI: 3 670,9 € / Limit: >1.726 € DTI: 38.17% / Limit: <65%" at bounding box center [898, 240] width 115 height 41
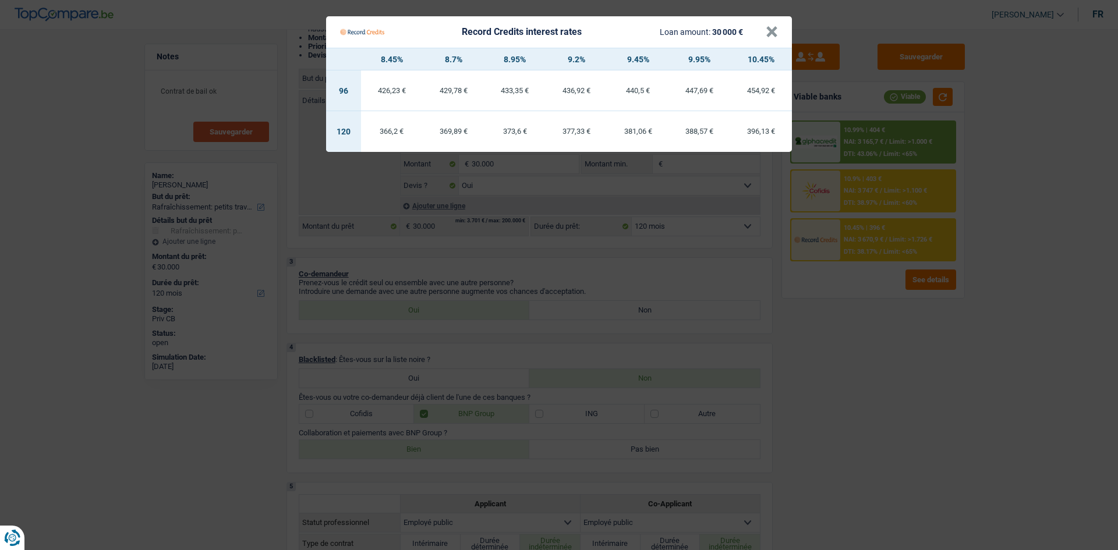
click at [875, 411] on Credits "Record Credits interest rates Loan amount: 30 000 € × 8.45% 8.7% 8.95% 9.2% 9.4…" at bounding box center [559, 275] width 1118 height 550
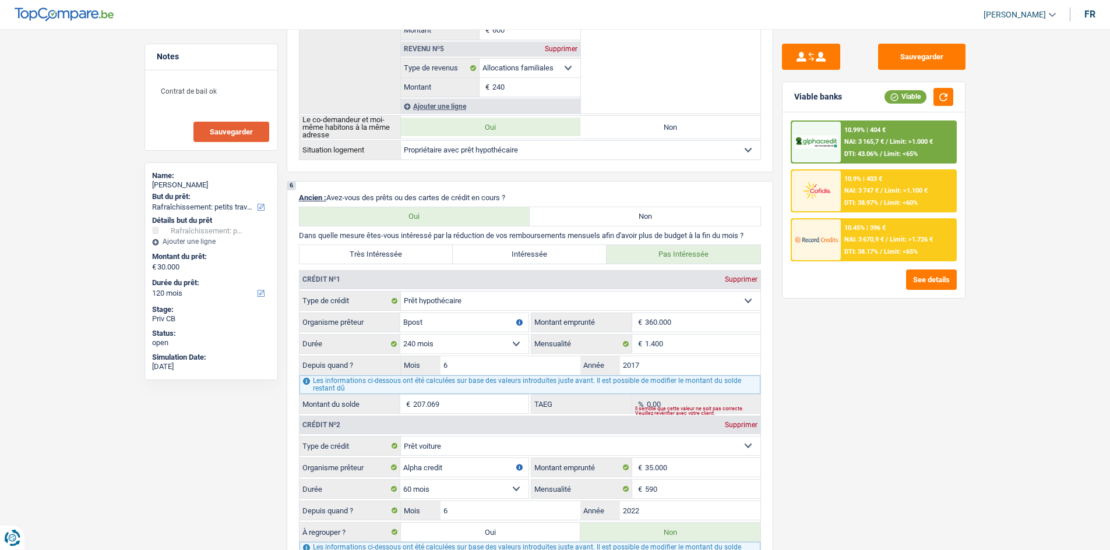
scroll to position [1048, 0]
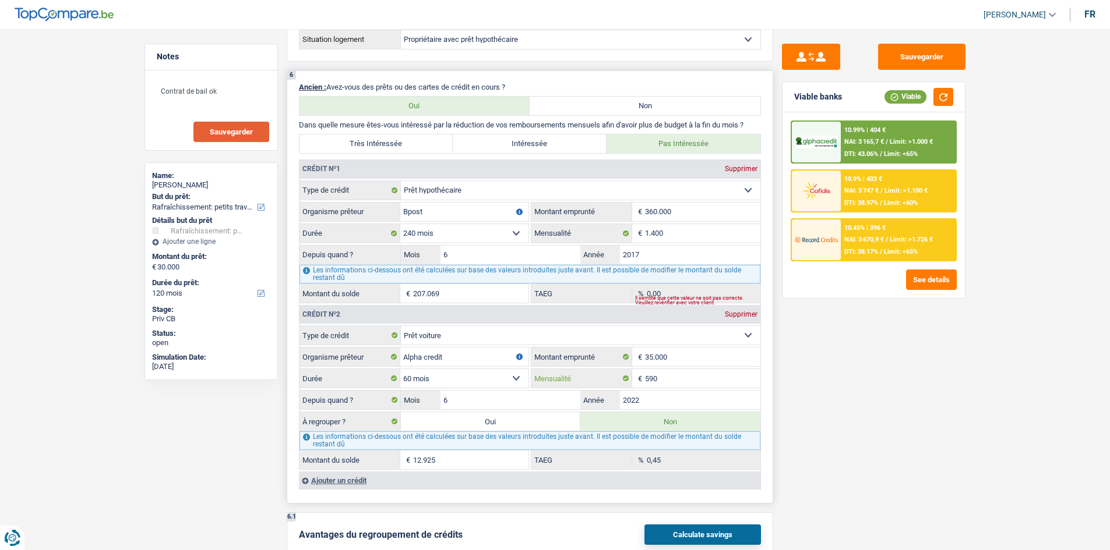
click at [684, 376] on input "590" at bounding box center [702, 378] width 115 height 19
click at [871, 520] on div "Sauvegarder Viable banks Viable 10.99% | 404 € NAI: 3 165,7 € / Limit: >1.000 €…" at bounding box center [873, 286] width 201 height 485
click at [467, 467] on input "12.925" at bounding box center [470, 460] width 115 height 19
click at [914, 436] on div "Sauvegarder Viable banks Viable 10.99% | 404 € NAI: 3 165,7 € / Limit: >1.000 €…" at bounding box center [873, 286] width 201 height 485
click at [522, 421] on label "Oui" at bounding box center [491, 421] width 180 height 19
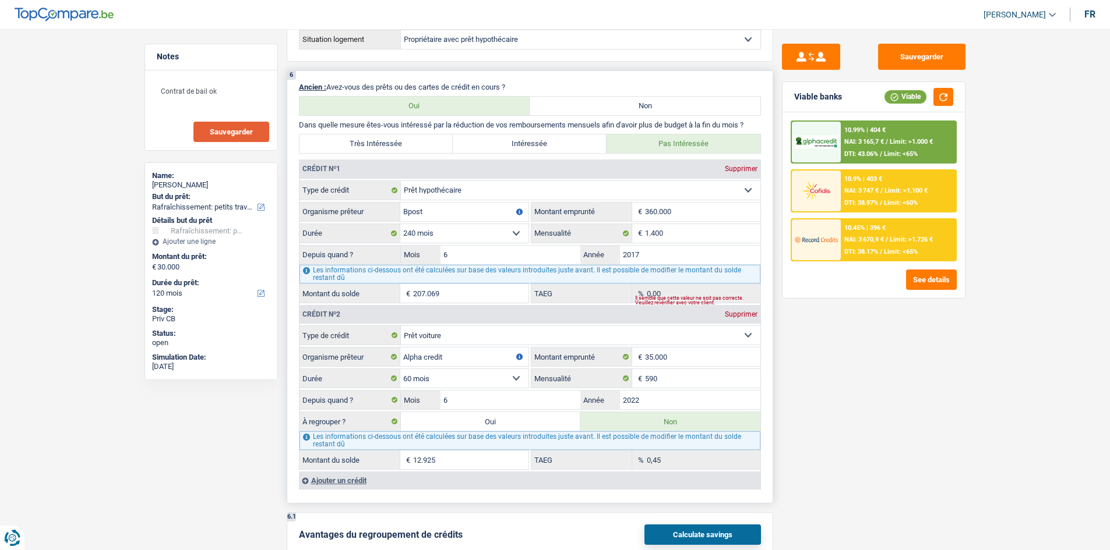
click at [522, 421] on input "Oui" at bounding box center [491, 421] width 180 height 19
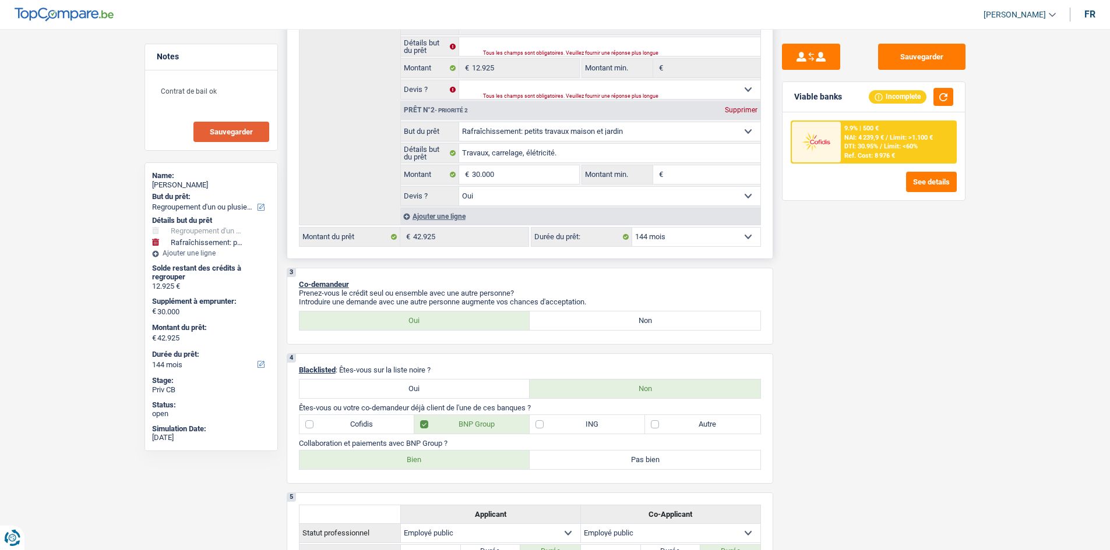
scroll to position [233, 0]
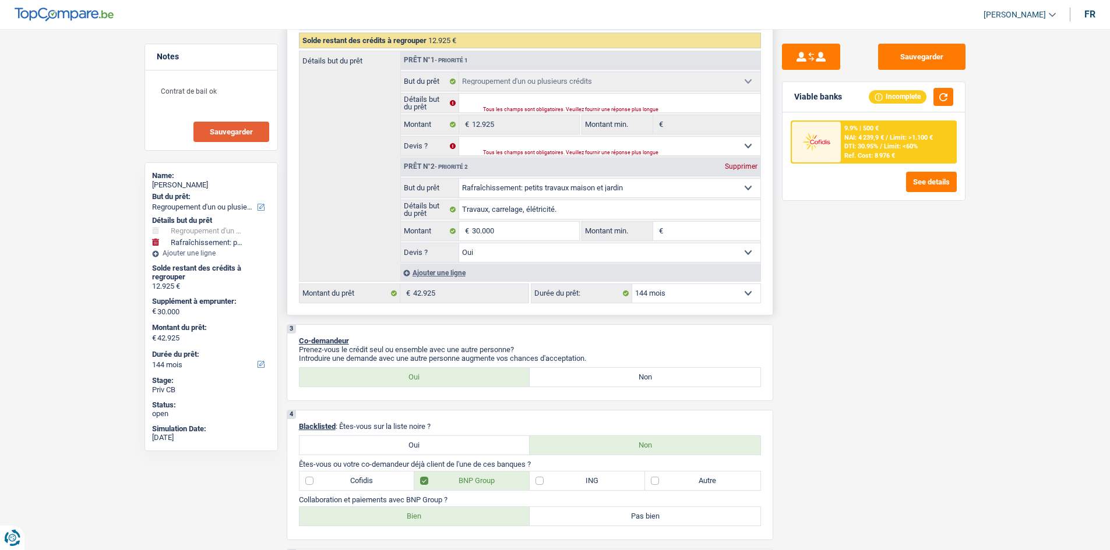
click at [677, 288] on select "12 mois 18 mois 24 mois 30 mois 36 mois 42 mois 48 mois 60 mois 72 mois 84 mois…" at bounding box center [696, 293] width 128 height 19
click at [632, 284] on select "12 mois 18 mois 24 mois 30 mois 36 mois 42 mois 48 mois 60 mois 72 mois 84 mois…" at bounding box center [696, 293] width 128 height 19
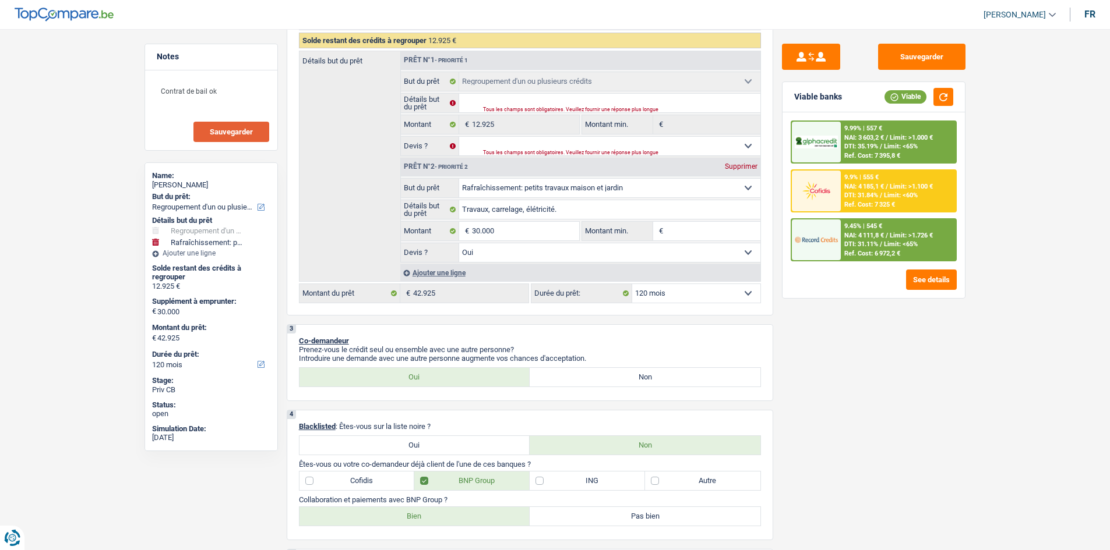
click at [896, 138] on span "Limit: >1.000 €" at bounding box center [910, 138] width 43 height 8
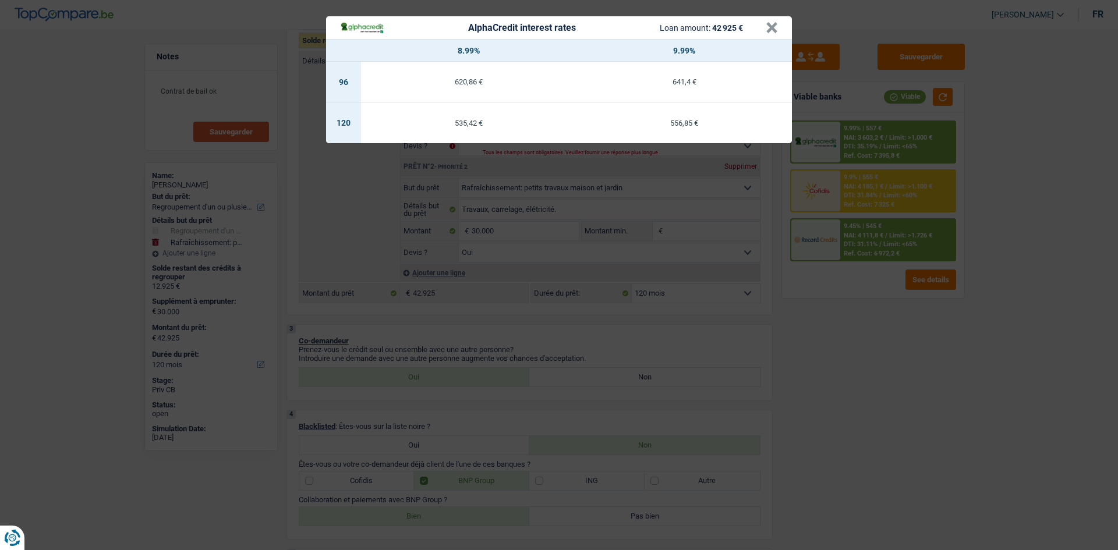
click at [855, 363] on div "AlphaCredit interest rates Loan amount: 42 925 € × 8.99% 9.99% 96 620,86 € 641,…" at bounding box center [559, 275] width 1118 height 550
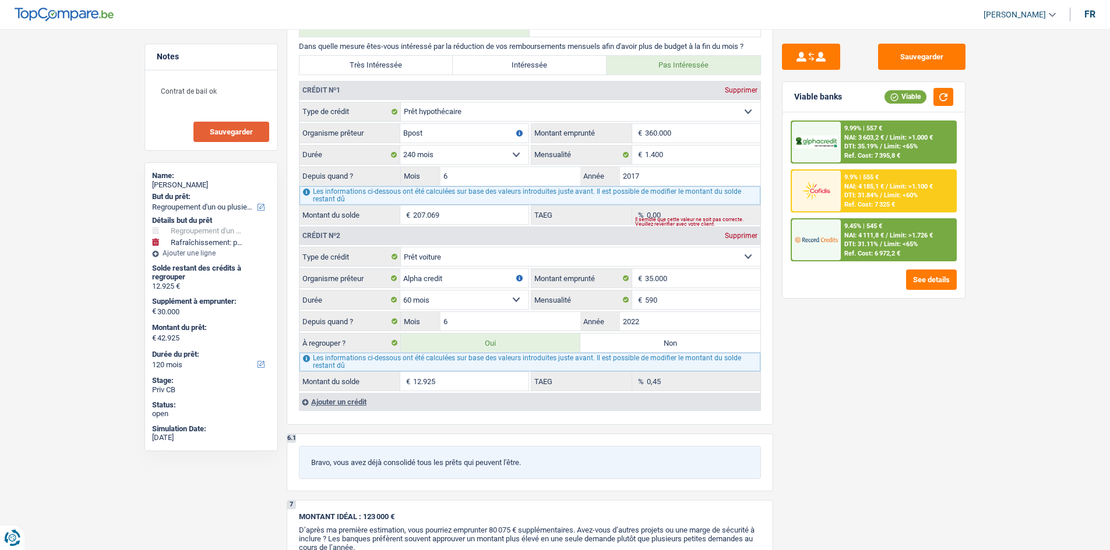
scroll to position [1340, 0]
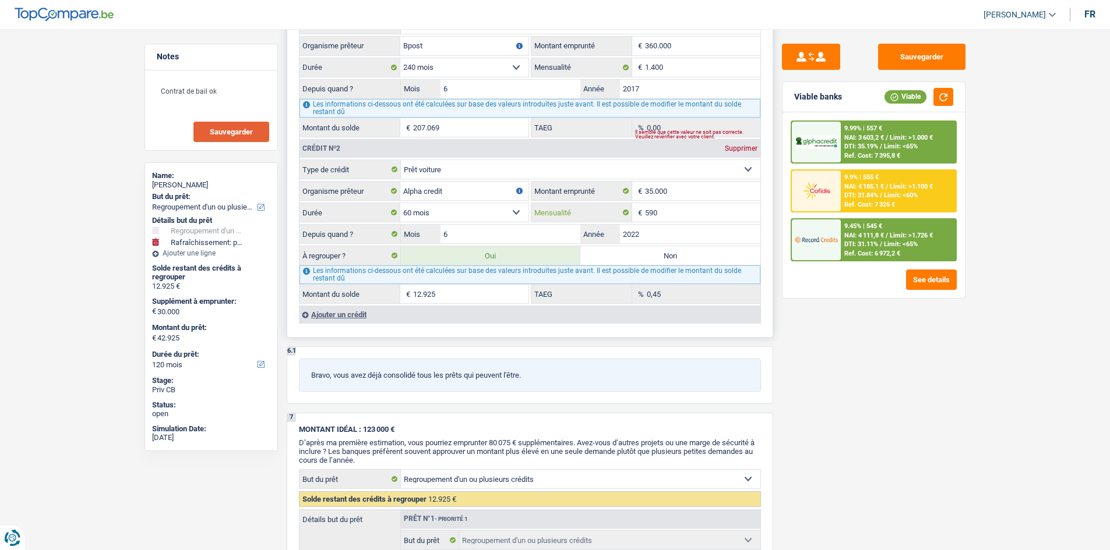
click at [696, 219] on input "590" at bounding box center [702, 212] width 115 height 19
drag, startPoint x: 669, startPoint y: 264, endPoint x: 817, endPoint y: 322, distance: 158.5
click at [668, 264] on label "Non" at bounding box center [670, 255] width 180 height 19
click at [668, 264] on input "Non" at bounding box center [670, 255] width 180 height 19
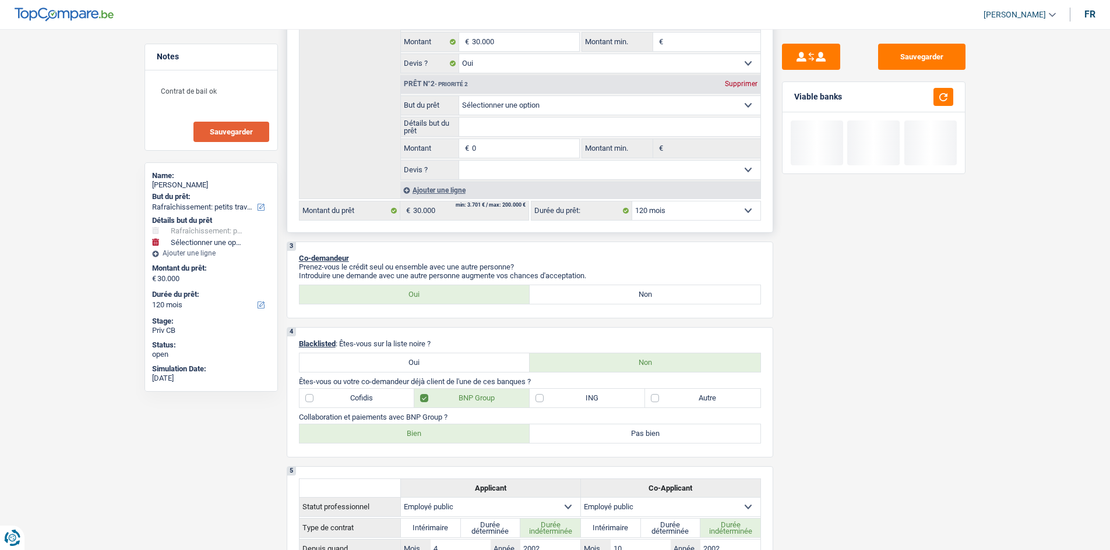
scroll to position [233, 0]
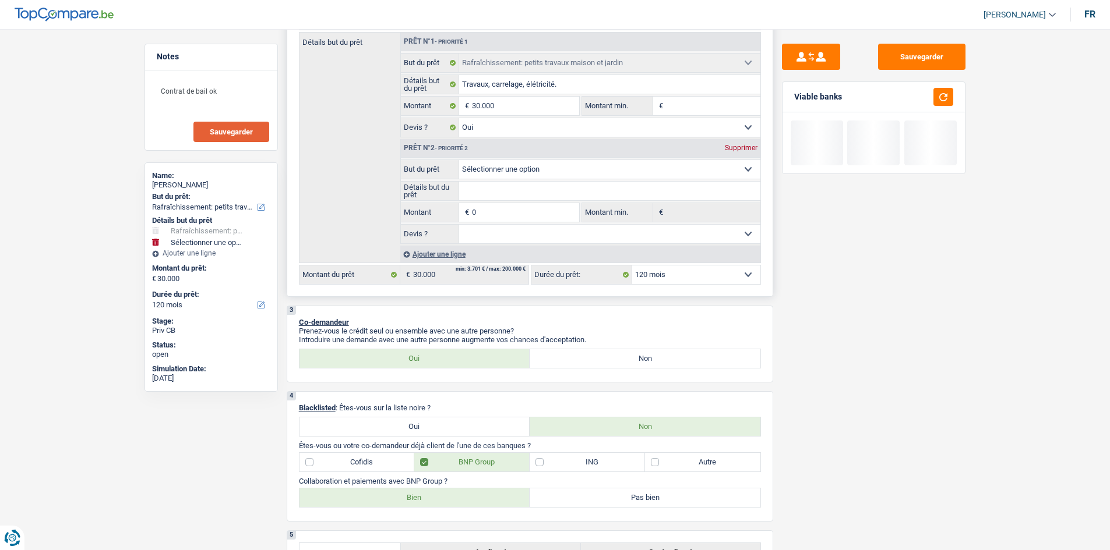
click at [749, 147] on div "Supprimer" at bounding box center [741, 147] width 38 height 7
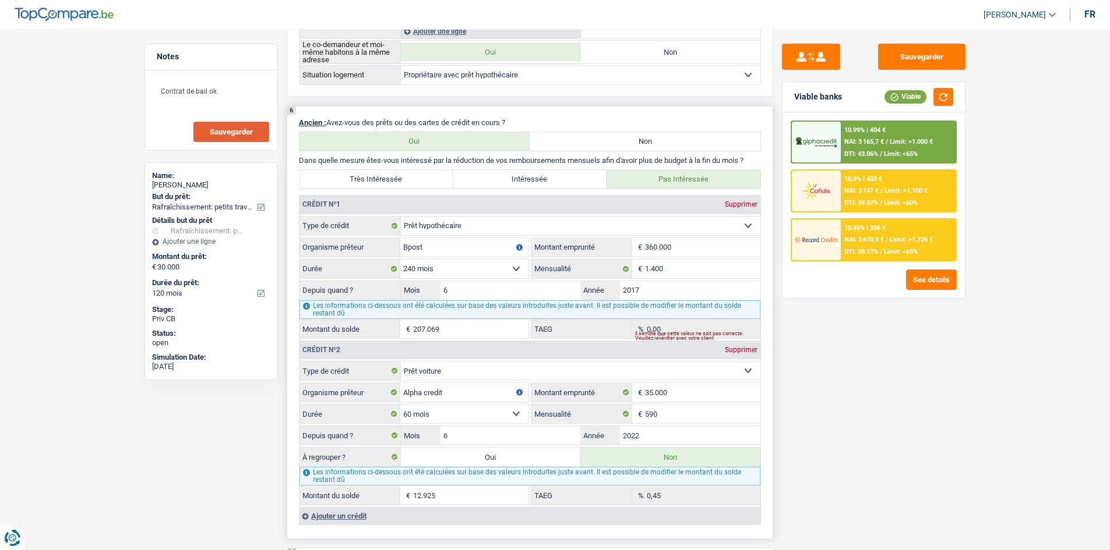
scroll to position [1107, 0]
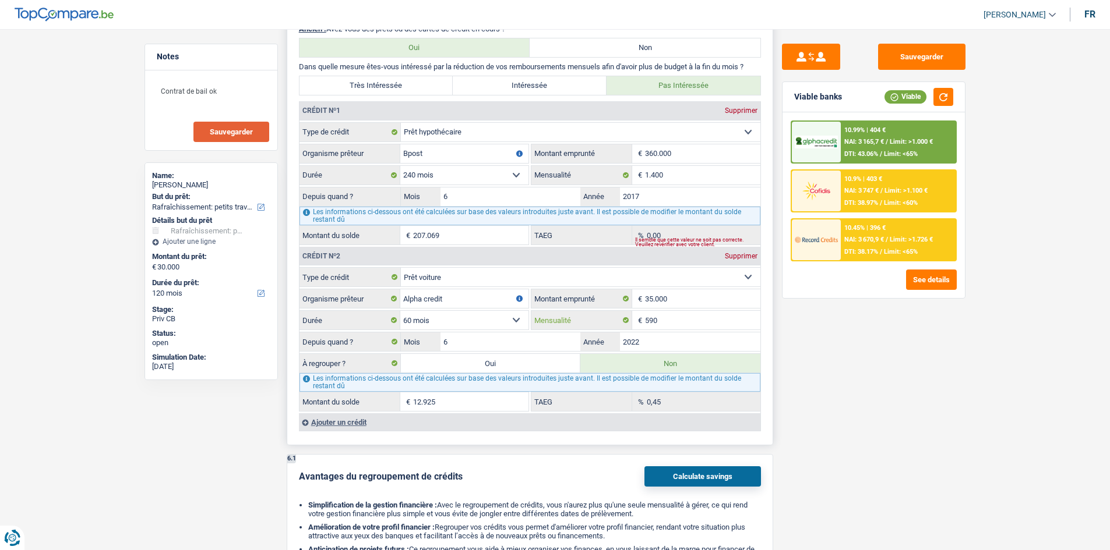
click at [692, 327] on input "590" at bounding box center [702, 320] width 115 height 19
click at [481, 366] on label "Oui" at bounding box center [491, 363] width 180 height 19
click at [481, 366] on input "Oui" at bounding box center [491, 363] width 180 height 19
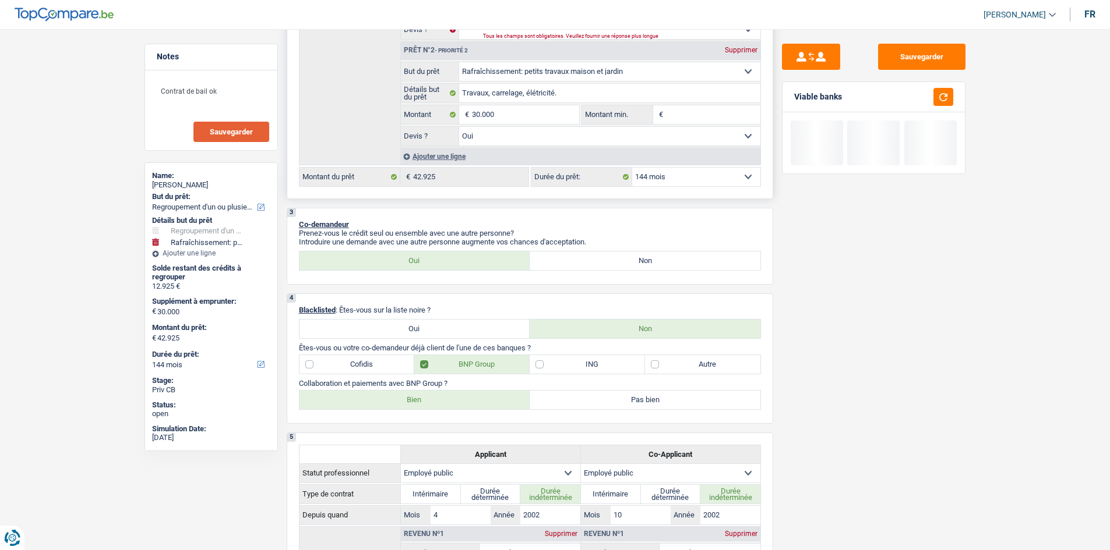
scroll to position [116, 0]
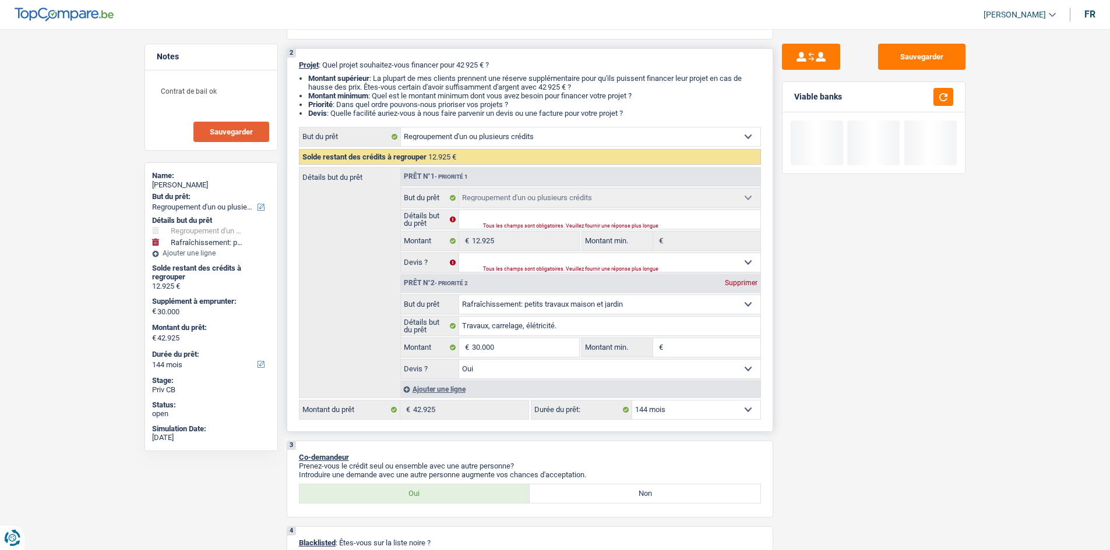
drag, startPoint x: 686, startPoint y: 417, endPoint x: 677, endPoint y: 422, distance: 10.2
click at [686, 417] on select "12 mois 18 mois 24 mois 30 mois 36 mois 42 mois 48 mois 60 mois 72 mois 84 mois…" at bounding box center [696, 410] width 128 height 19
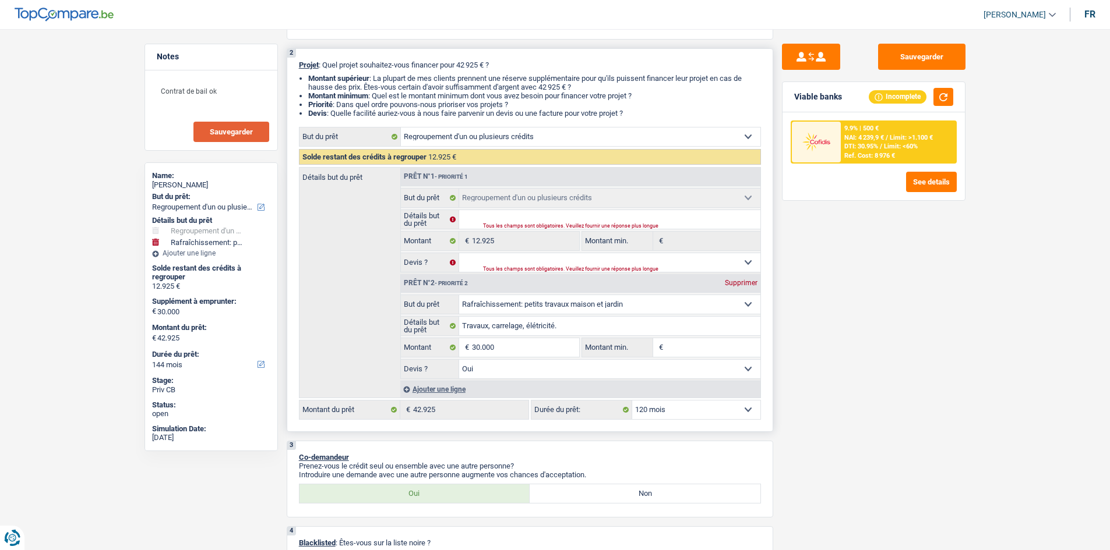
click at [632, 401] on select "12 mois 18 mois 24 mois 30 mois 36 mois 42 mois 48 mois 60 mois 72 mois 84 mois…" at bounding box center [696, 410] width 128 height 19
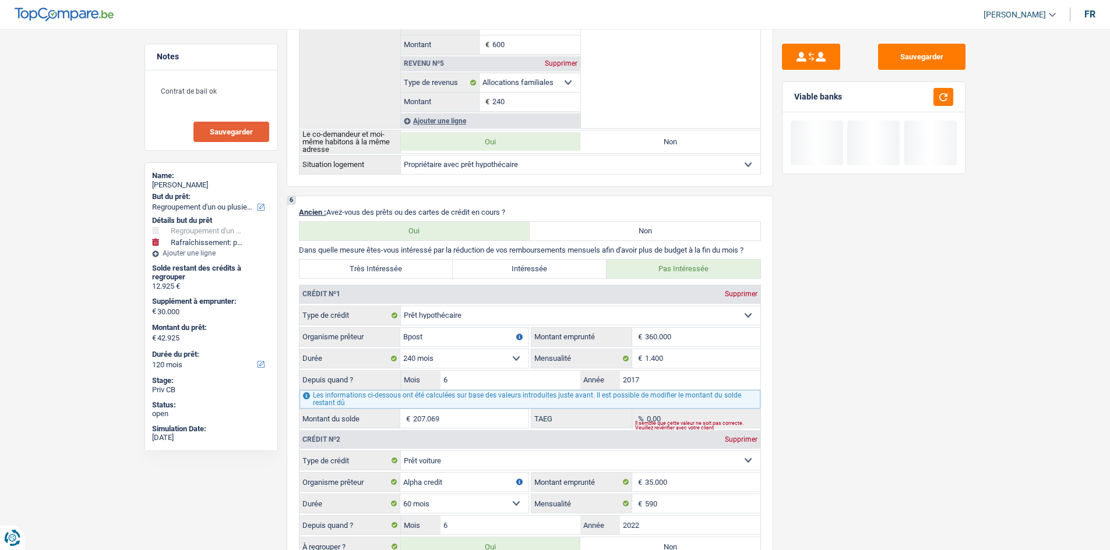
scroll to position [1340, 0]
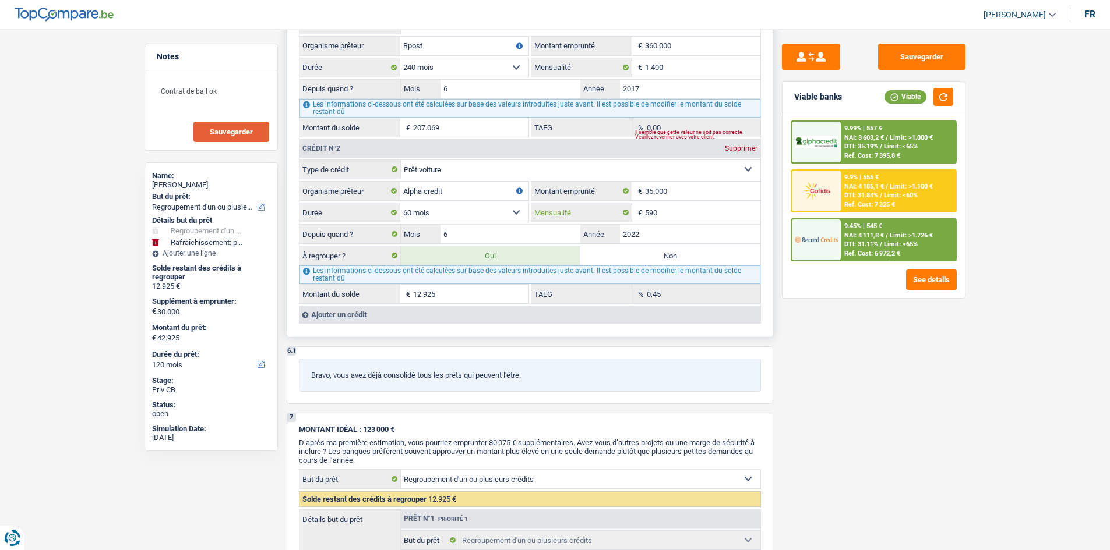
click at [681, 207] on input "590" at bounding box center [702, 212] width 115 height 19
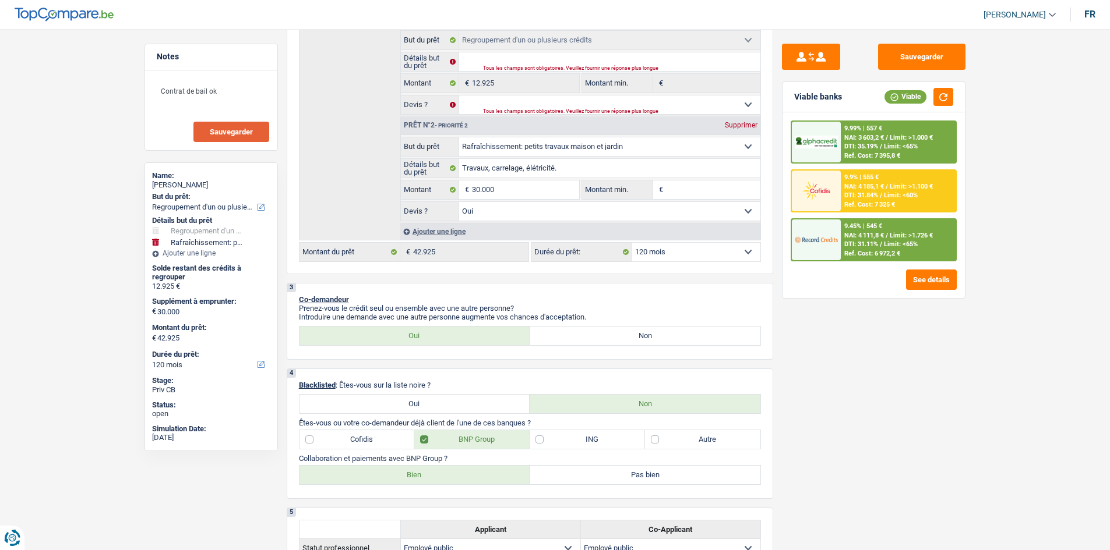
scroll to position [233, 0]
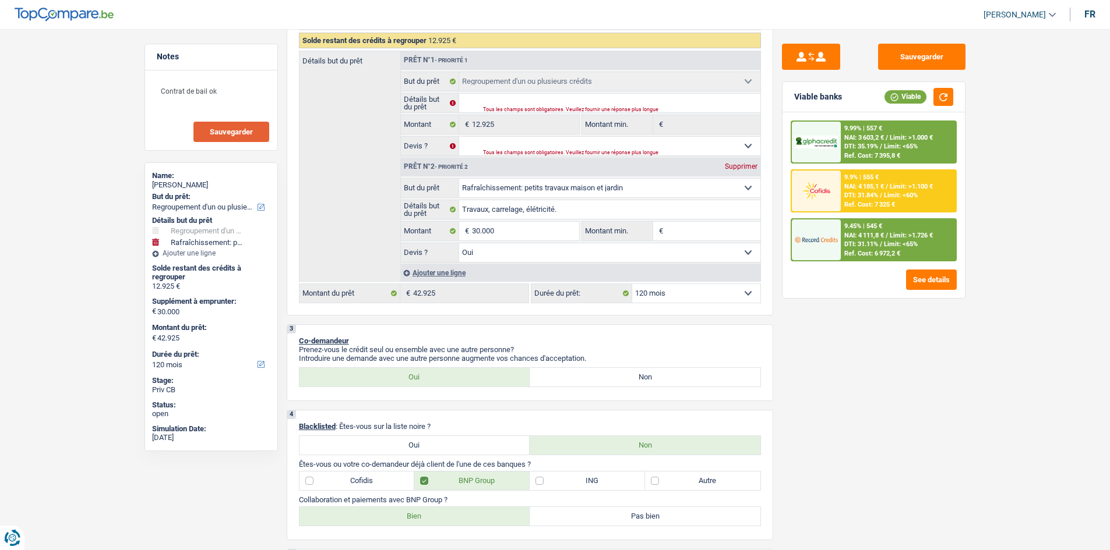
click at [899, 150] on span "Limit: <65%" at bounding box center [901, 147] width 34 height 8
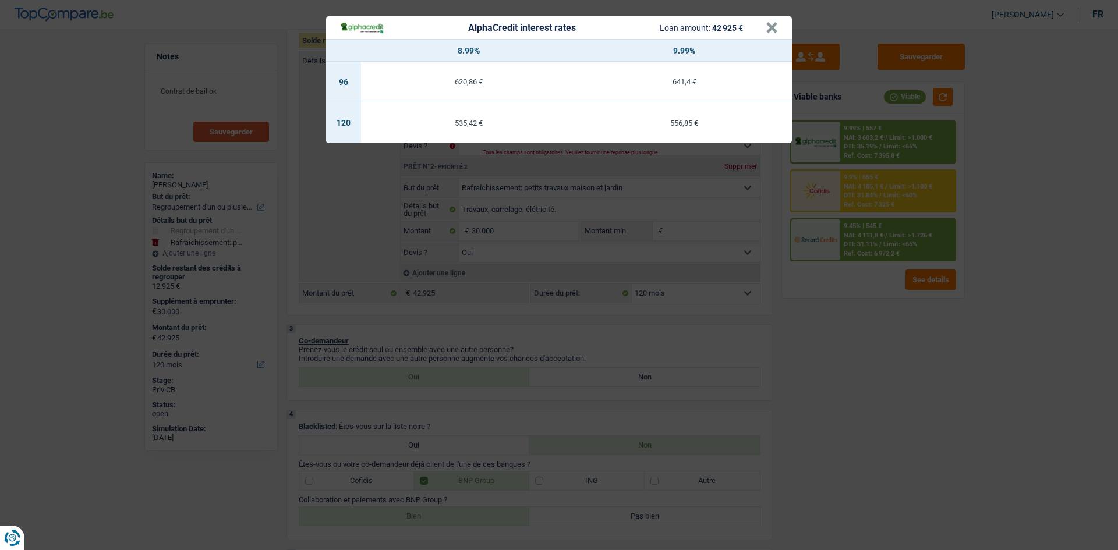
click at [846, 409] on div "AlphaCredit interest rates Loan amount: 42 925 € × 8.99% 9.99% 96 620,86 € 641,…" at bounding box center [559, 275] width 1118 height 550
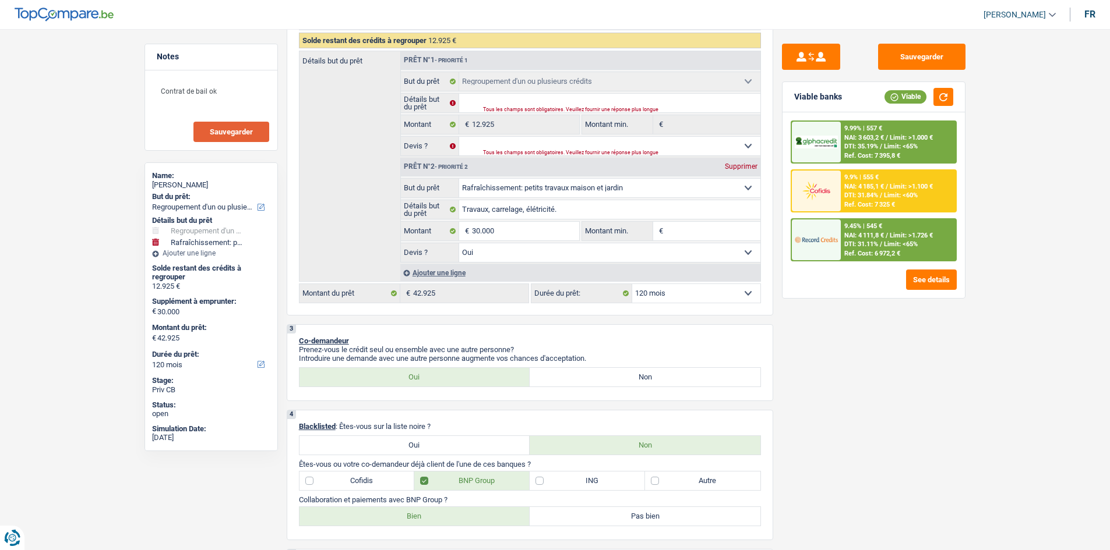
click at [870, 257] on div "9.45% | 545 € NAI: 4 111,8 € / Limit: >1.726 € DTI: 31.11% / Limit: <65% Ref. C…" at bounding box center [898, 240] width 115 height 41
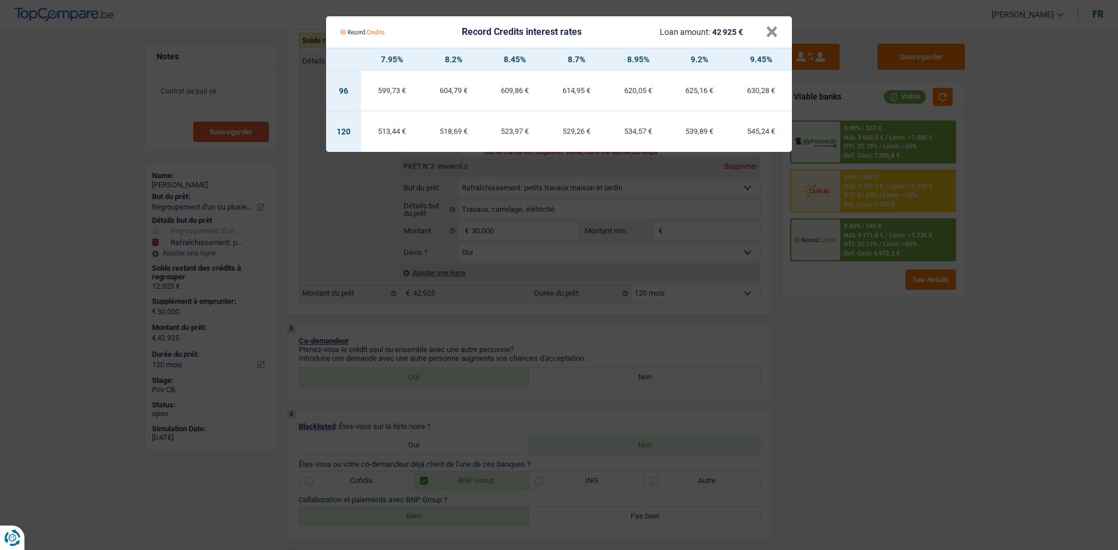
click at [886, 389] on Credits "Record Credits interest rates Loan amount: 42 925 € × 7.95% 8.2% 8.45% 8.7% 8.9…" at bounding box center [559, 275] width 1118 height 550
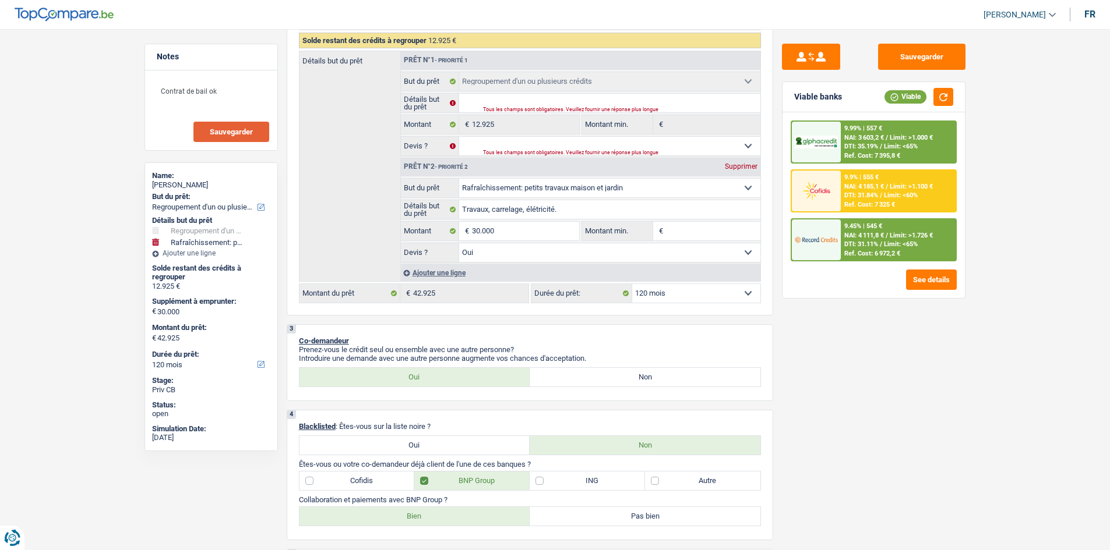
click at [863, 139] on span "NAI: 3 603,2 €" at bounding box center [864, 138] width 40 height 8
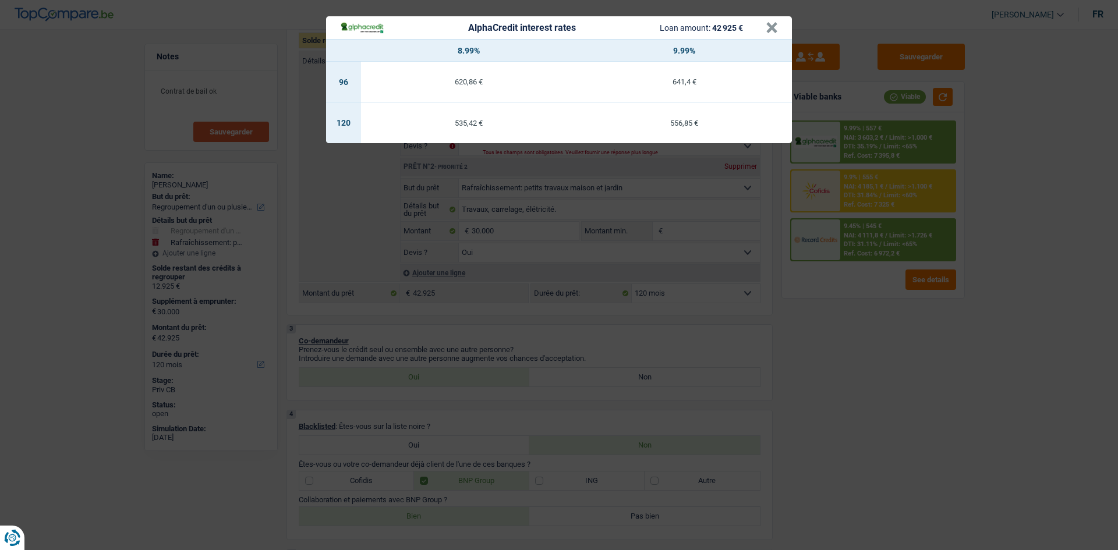
click at [905, 395] on div "AlphaCredit interest rates Loan amount: 42 925 € × 8.99% 9.99% 96 620,86 € 641,…" at bounding box center [559, 275] width 1118 height 550
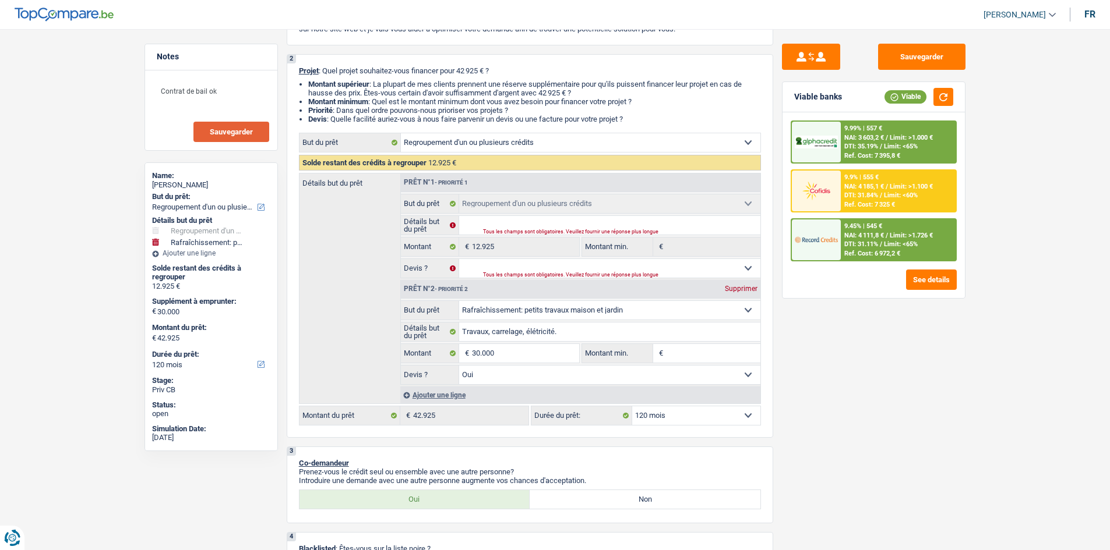
scroll to position [0, 0]
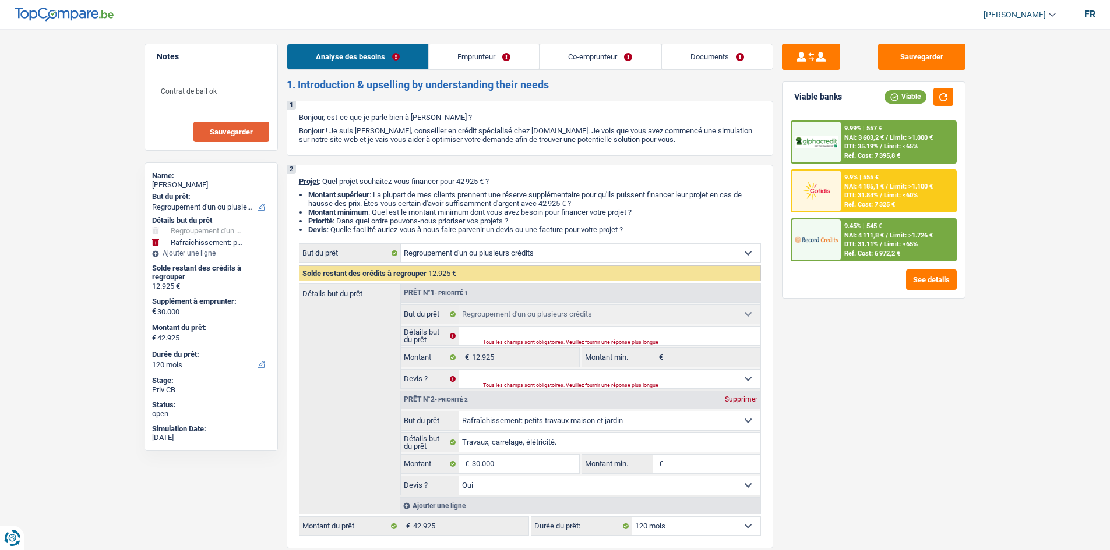
click at [715, 62] on link "Documents" at bounding box center [717, 56] width 111 height 25
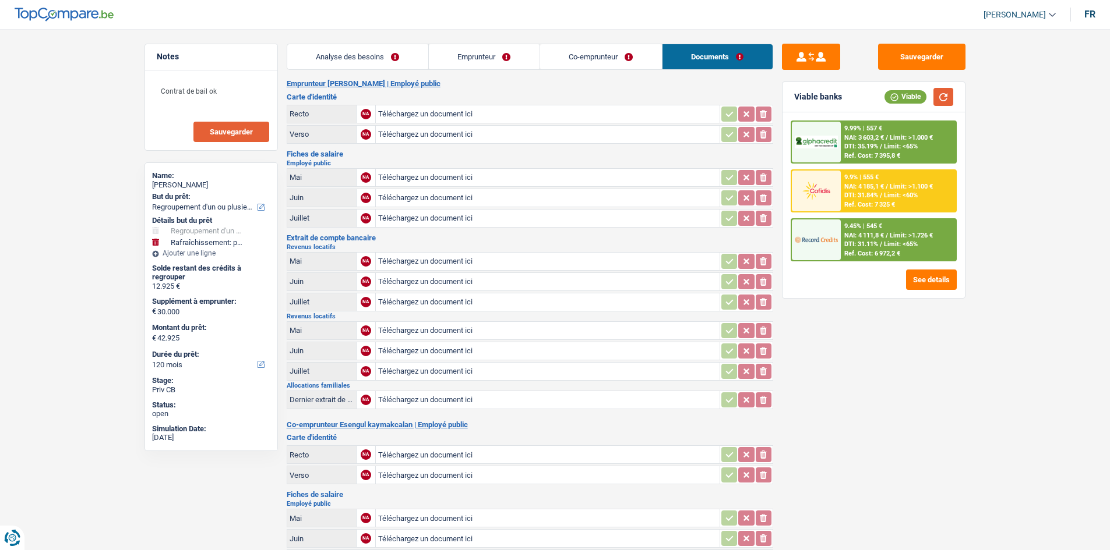
click at [938, 94] on button "button" at bounding box center [943, 97] width 20 height 18
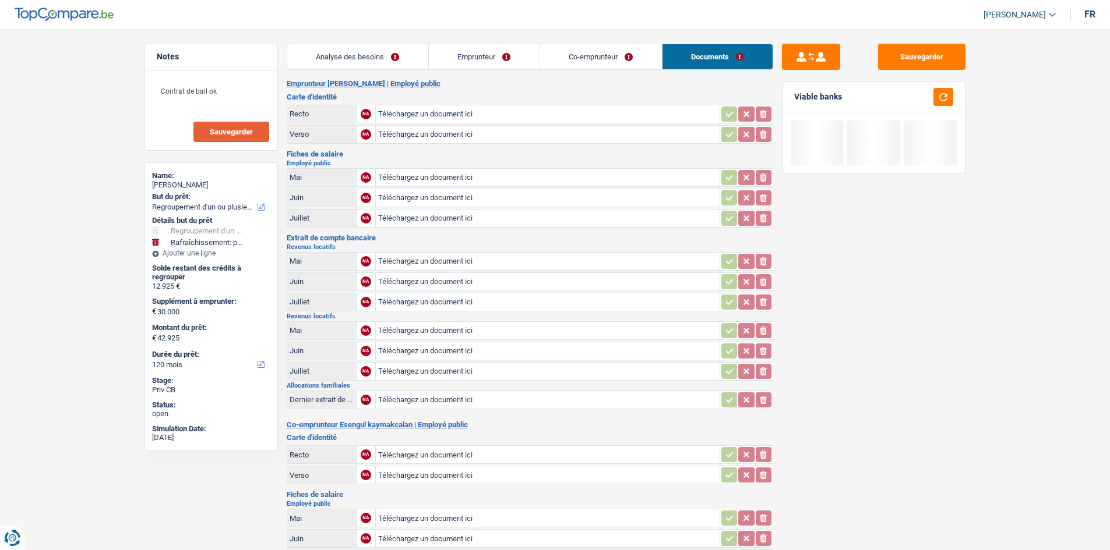
click at [361, 55] on link "Analyse des besoins" at bounding box center [357, 56] width 141 height 25
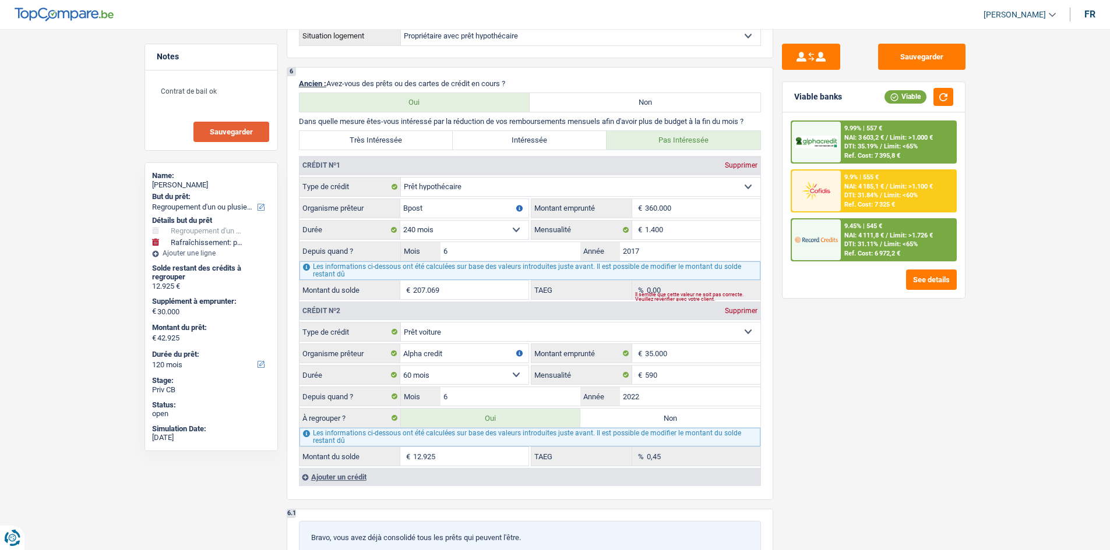
scroll to position [1281, 0]
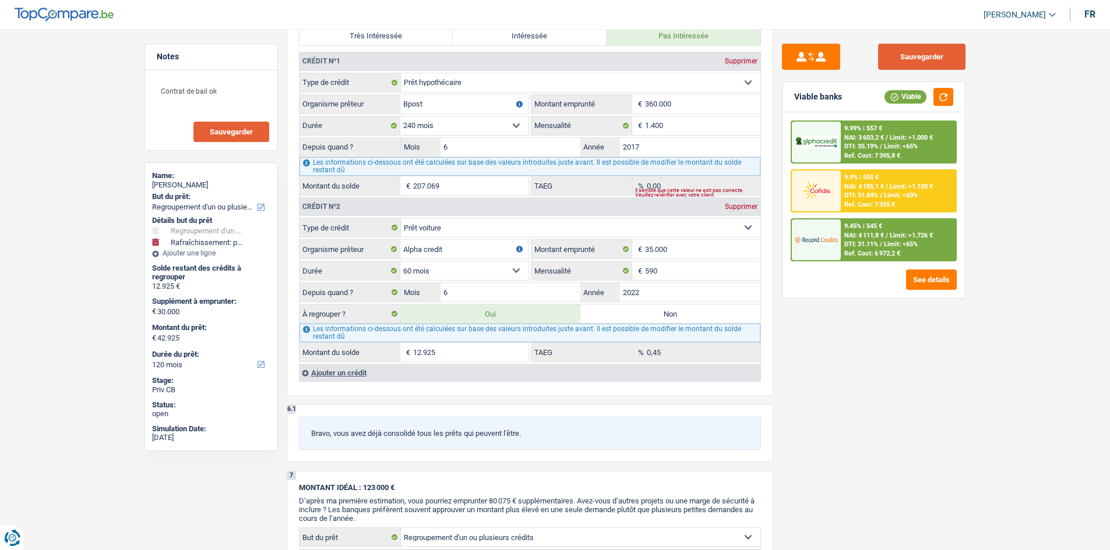
click at [945, 56] on button "Sauvegarder" at bounding box center [921, 57] width 87 height 26
click at [684, 266] on input "590" at bounding box center [702, 271] width 115 height 19
click at [808, 415] on div "Sauvegarder Viable banks Viable 9.99% | 557 € NAI: 3 603,2 € / Limit: >1.000 € …" at bounding box center [873, 286] width 201 height 485
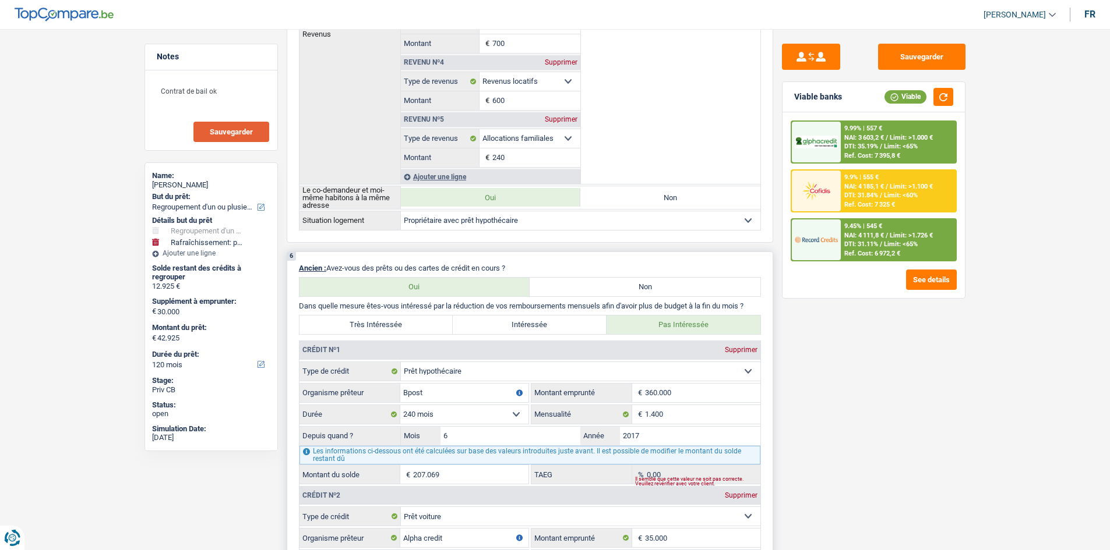
scroll to position [1074, 0]
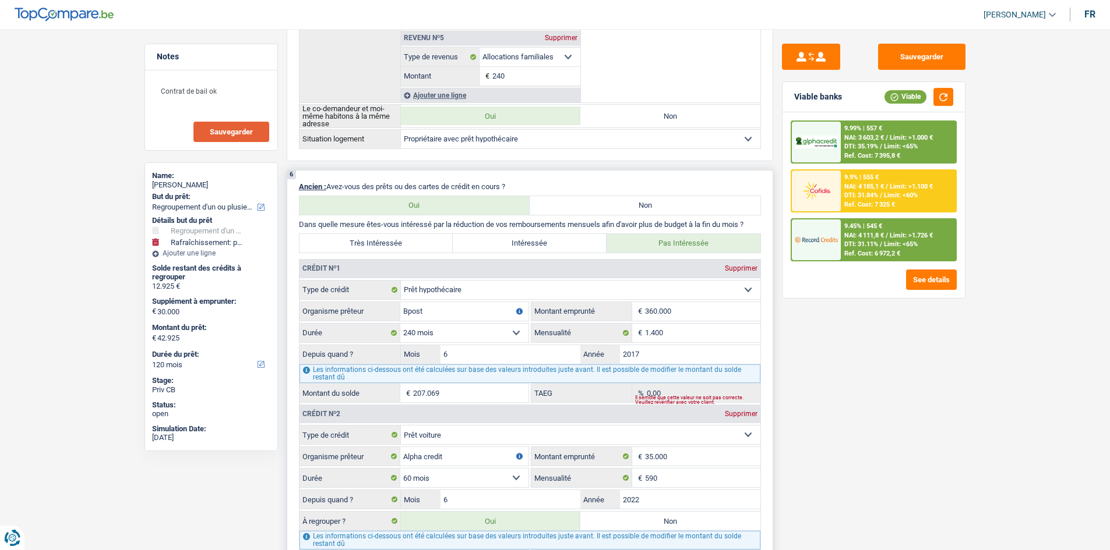
click at [545, 241] on label "Intéressée" at bounding box center [530, 243] width 154 height 19
click at [545, 241] on input "Intéressée" at bounding box center [530, 243] width 154 height 19
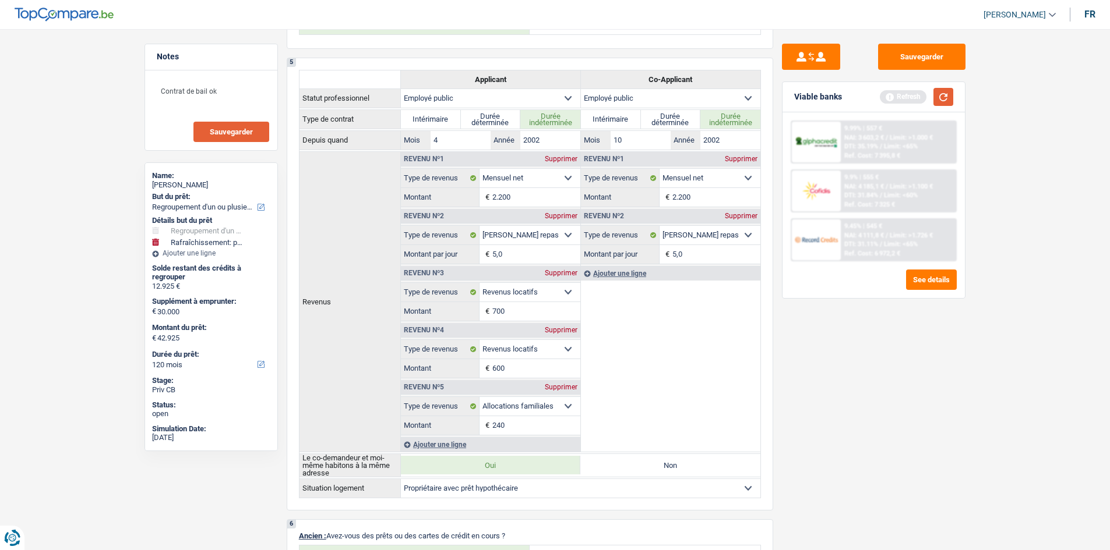
click at [938, 94] on button "button" at bounding box center [943, 97] width 20 height 18
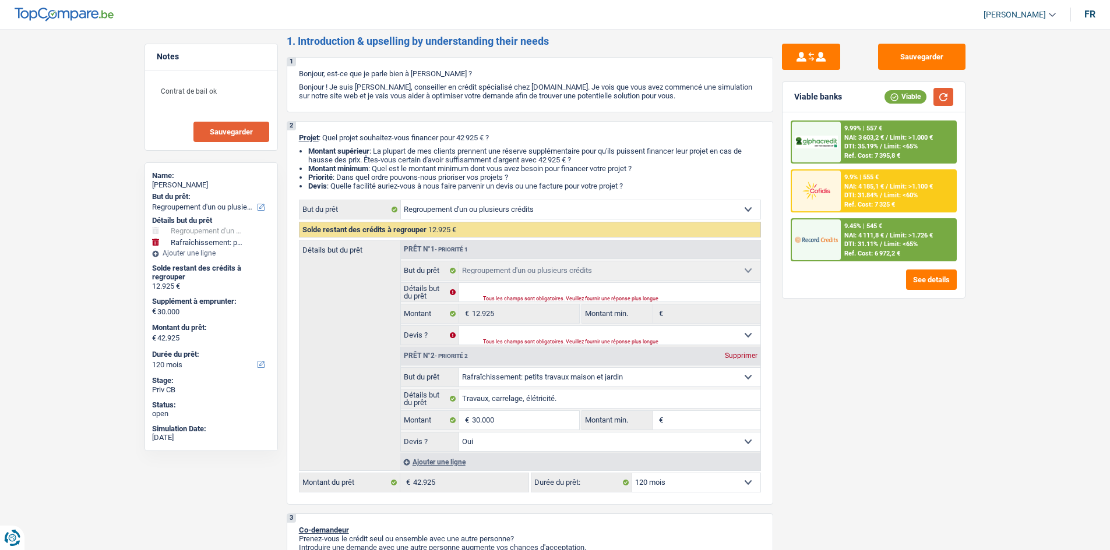
scroll to position [0, 0]
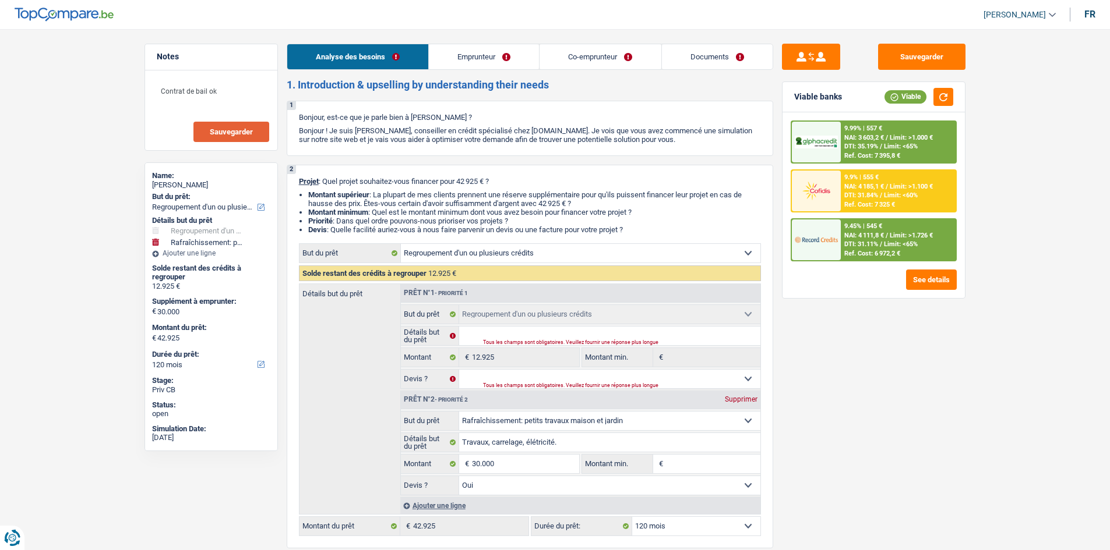
drag, startPoint x: 718, startPoint y: 50, endPoint x: 733, endPoint y: 60, distance: 18.1
click at [718, 50] on link "Documents" at bounding box center [717, 56] width 111 height 25
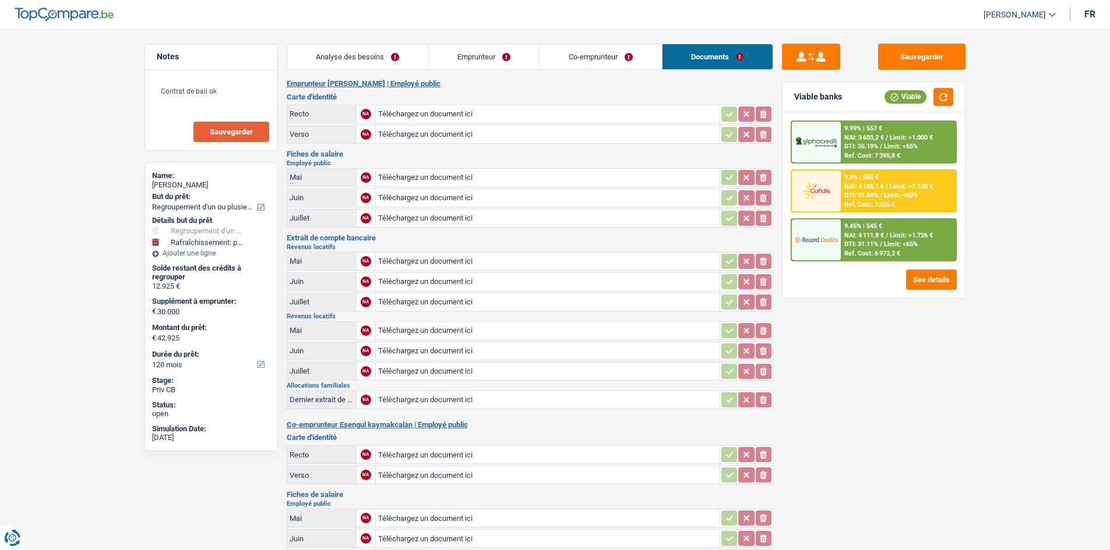
click at [354, 52] on link "Analyse des besoins" at bounding box center [357, 56] width 141 height 25
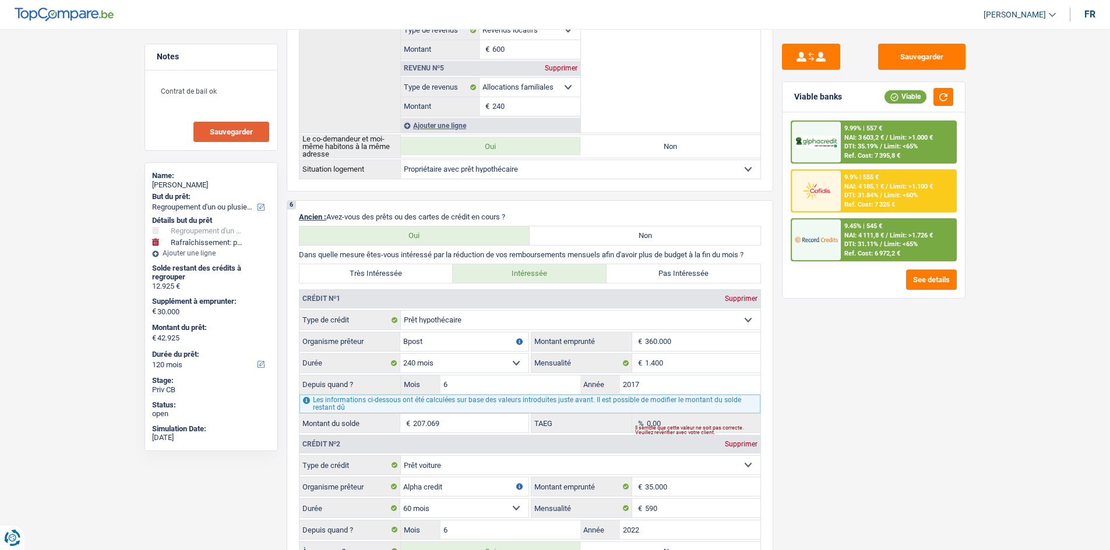
scroll to position [1165, 0]
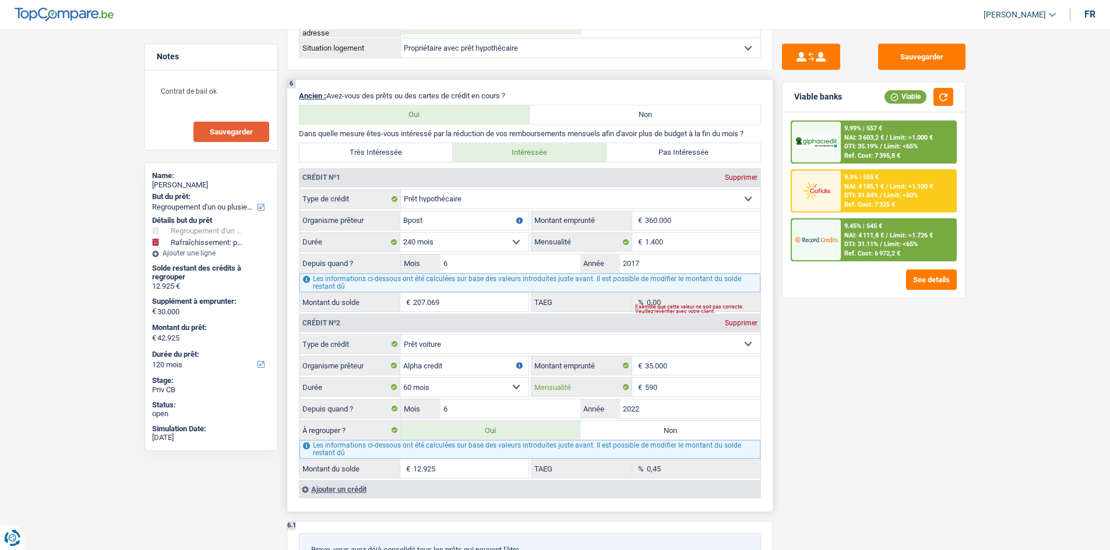
click at [666, 391] on input "590" at bounding box center [702, 387] width 115 height 19
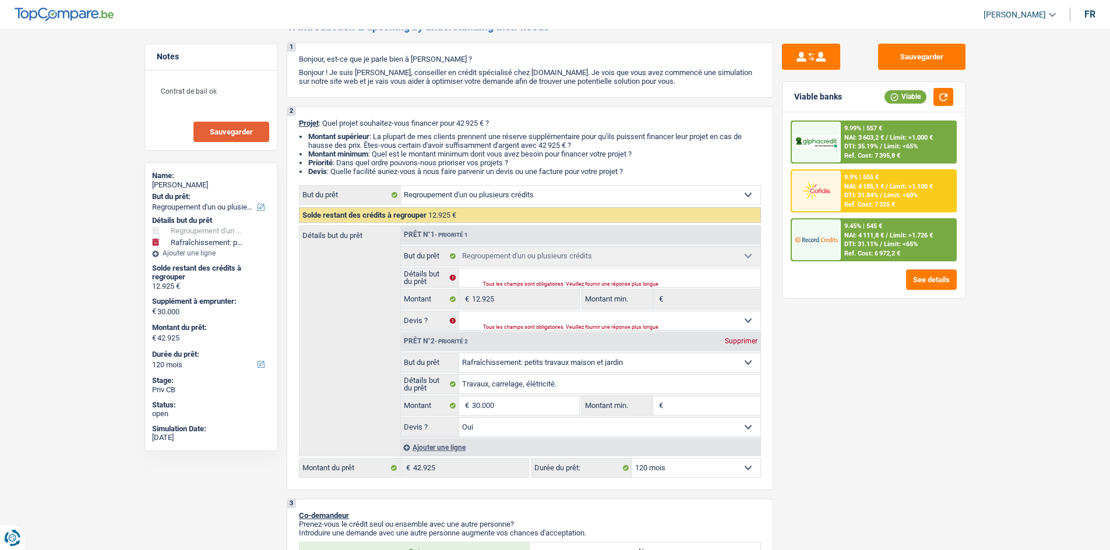
scroll to position [0, 0]
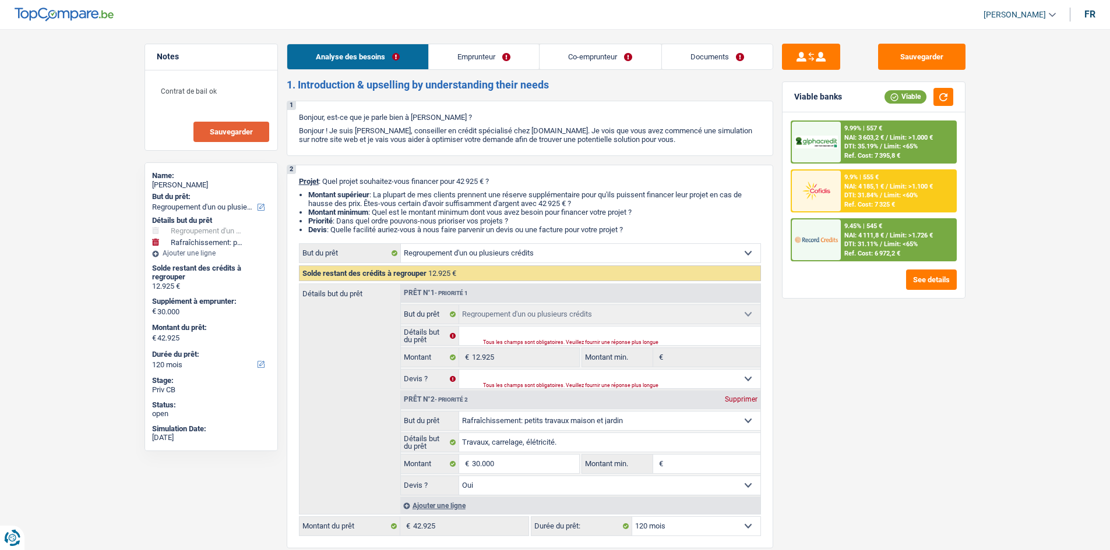
click at [708, 50] on link "Documents" at bounding box center [717, 56] width 111 height 25
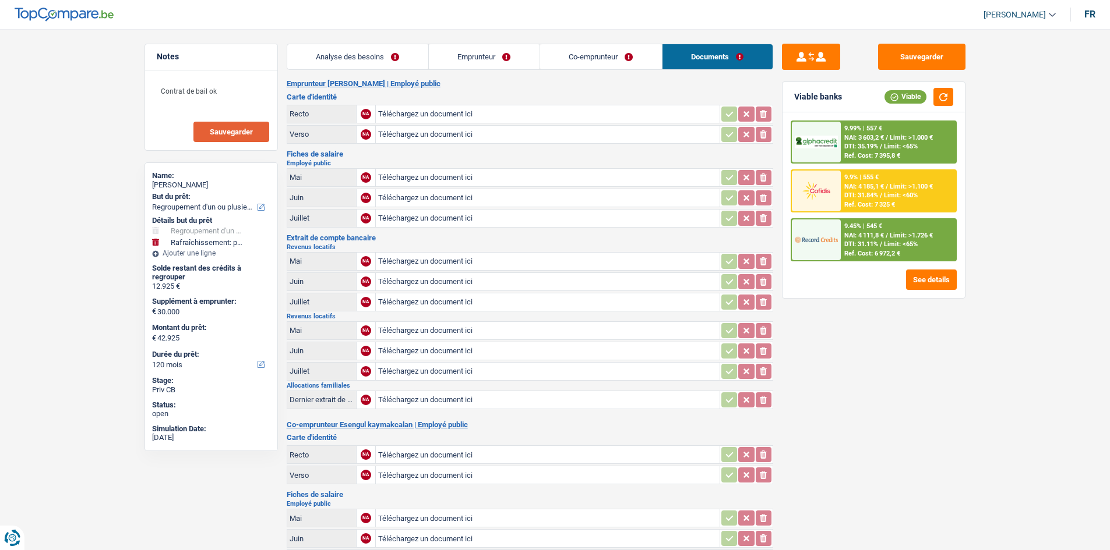
drag, startPoint x: 391, startPoint y: 54, endPoint x: 406, endPoint y: 62, distance: 16.7
click at [391, 54] on link "Analyse des besoins" at bounding box center [357, 56] width 141 height 25
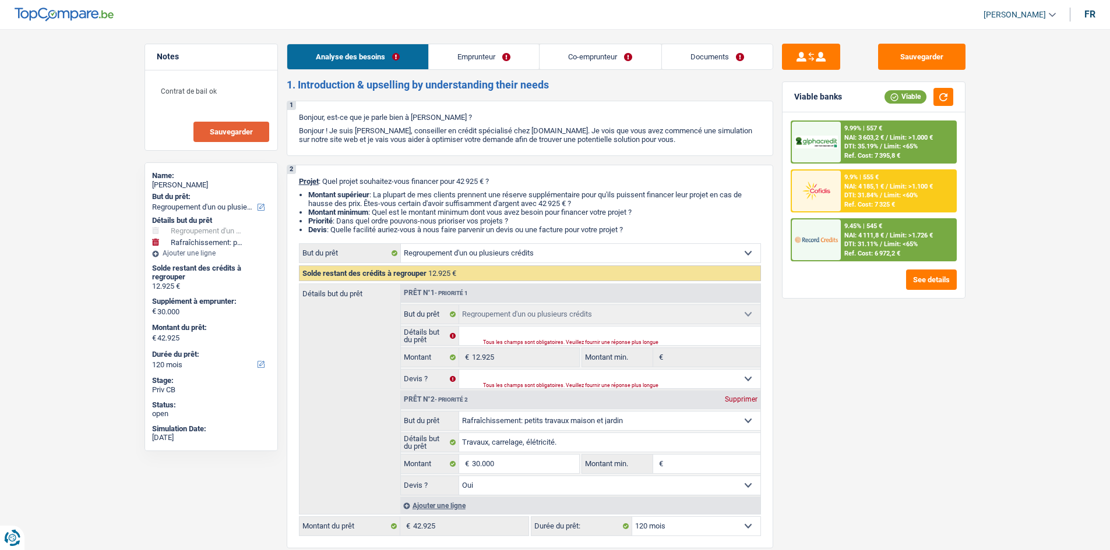
click at [721, 62] on link "Documents" at bounding box center [717, 56] width 111 height 25
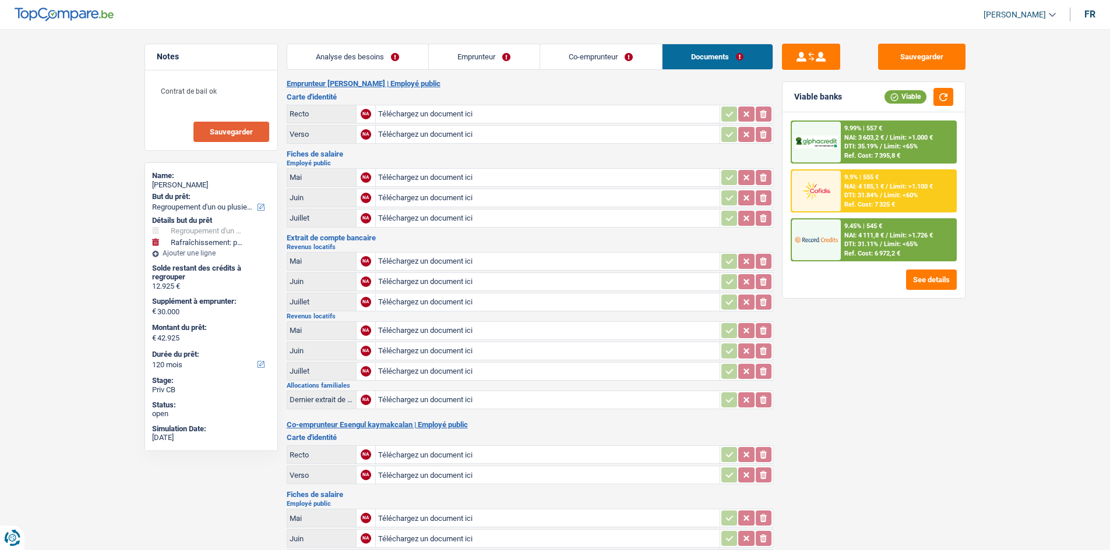
click at [389, 63] on link "Analyse des besoins" at bounding box center [357, 56] width 141 height 25
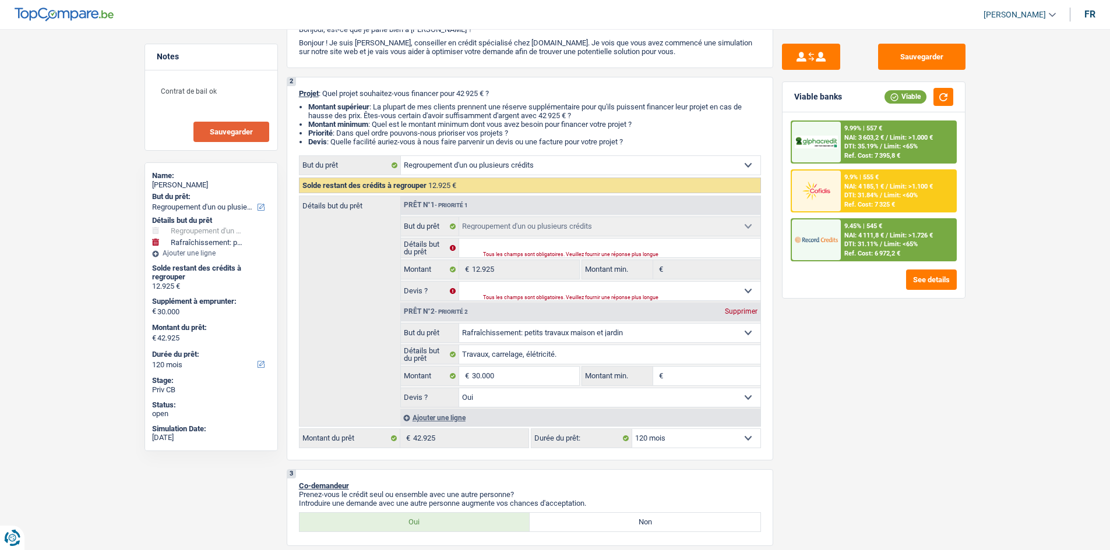
scroll to position [116, 0]
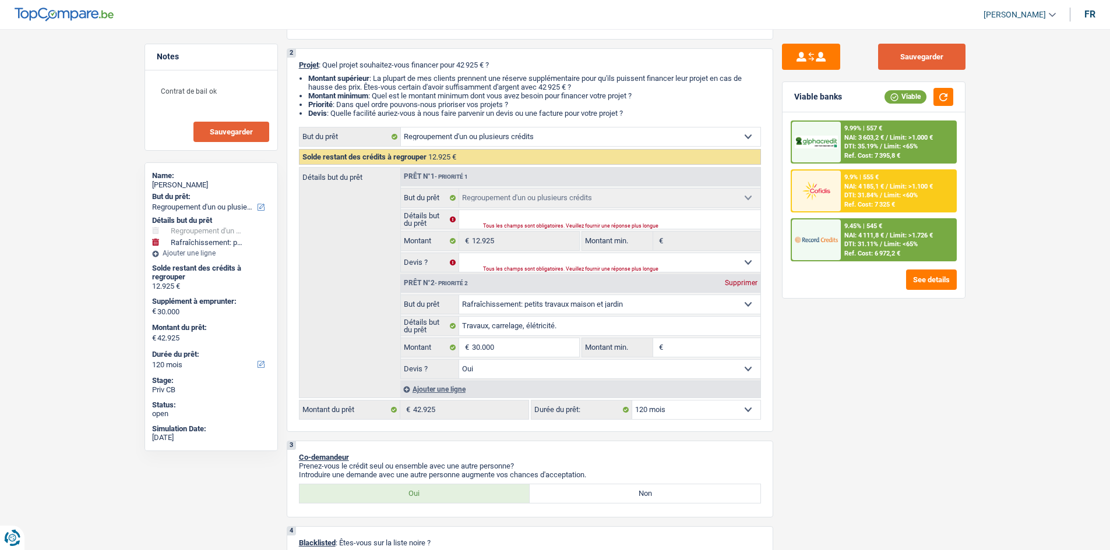
drag, startPoint x: 936, startPoint y: 58, endPoint x: 803, endPoint y: 156, distance: 165.0
click at [940, 52] on button "Sauvegarder" at bounding box center [921, 57] width 87 height 26
click at [238, 135] on span "Sauvegarder" at bounding box center [231, 132] width 43 height 8
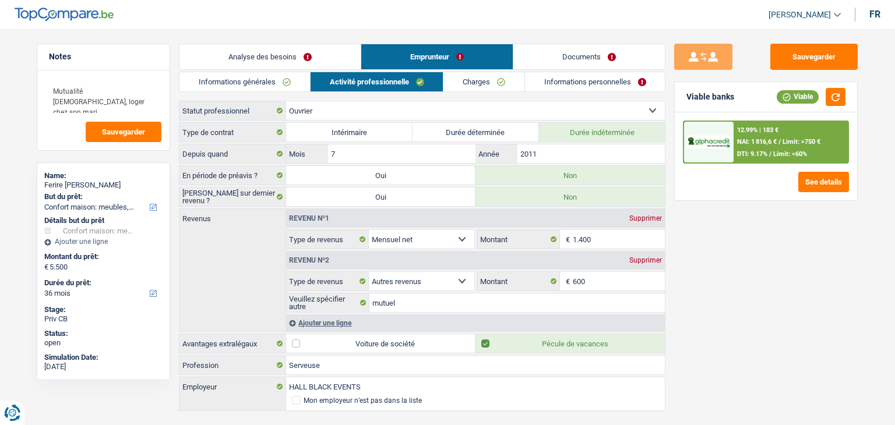
select select "household"
select select "36"
select select "household"
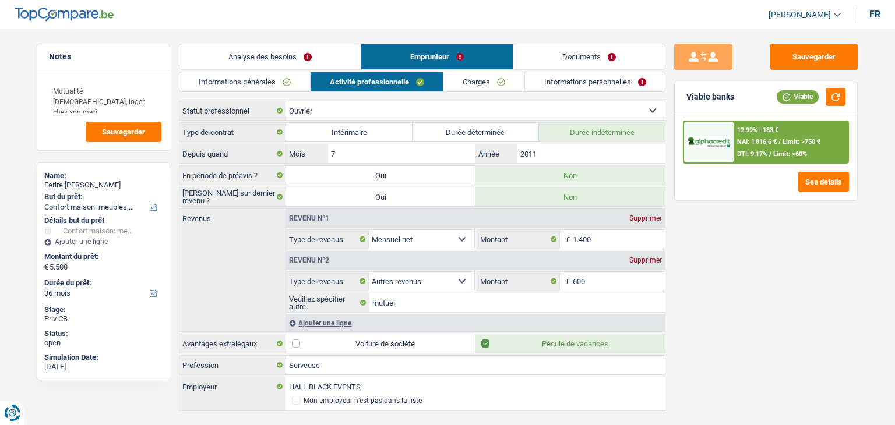
select select "yes"
select select "36"
select select "worker"
select select "netSalary"
select select "other"
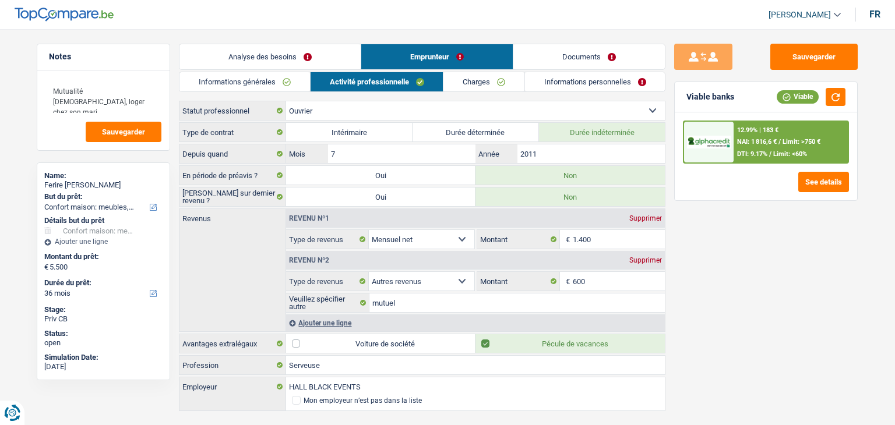
select select "liveWithParents"
select select "household"
select select "yes"
select select "36"
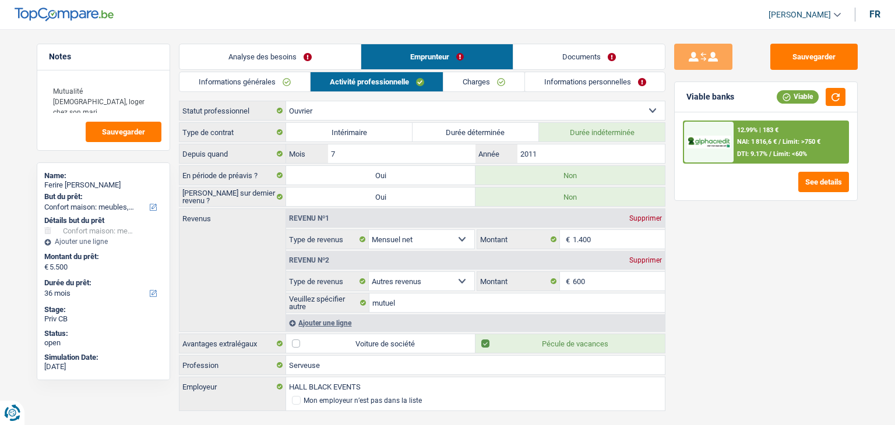
select select "worker"
select select "netSalary"
select select "other"
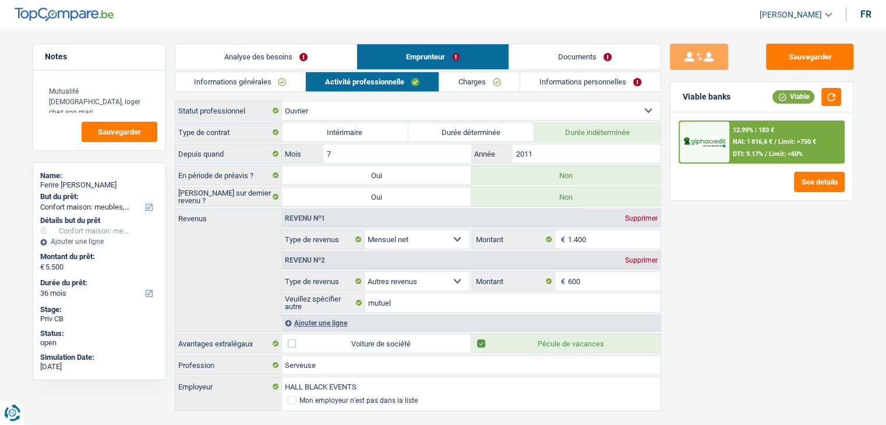
click at [260, 83] on link "Informations générales" at bounding box center [240, 81] width 130 height 19
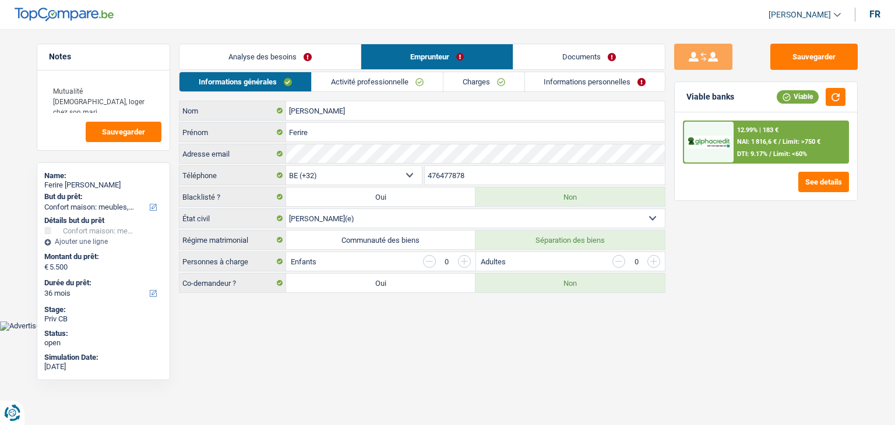
click at [291, 47] on link "Analyse des besoins" at bounding box center [269, 56] width 181 height 25
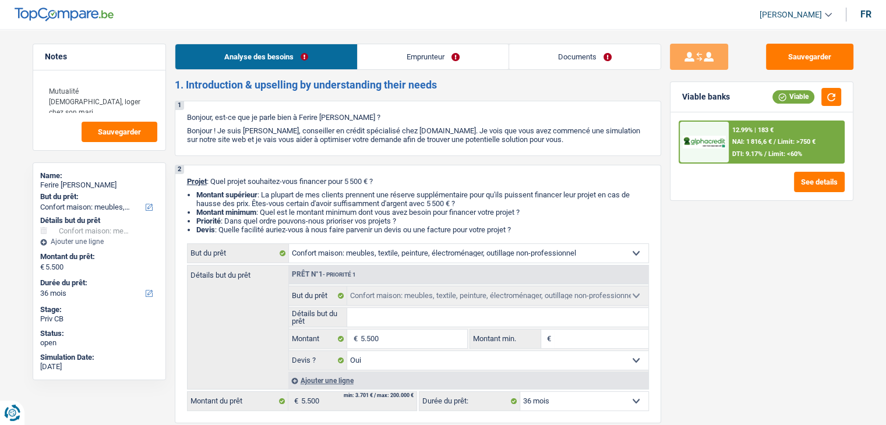
click at [560, 59] on link "Documents" at bounding box center [584, 56] width 151 height 25
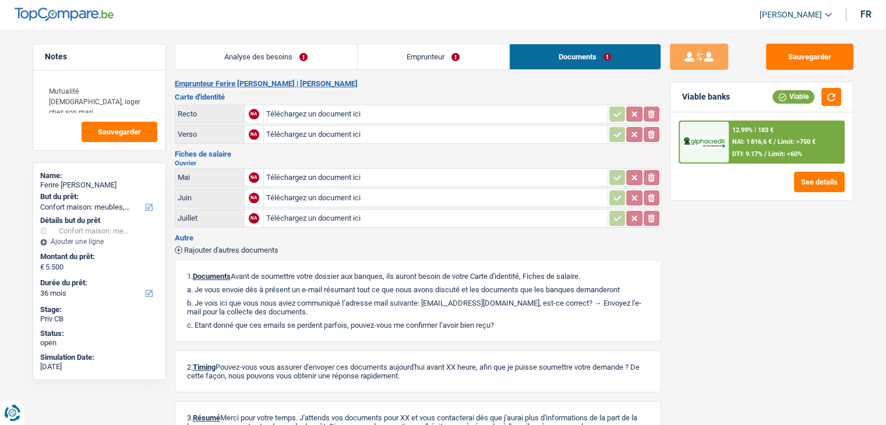
click at [462, 54] on link "Emprunteur" at bounding box center [433, 56] width 151 height 25
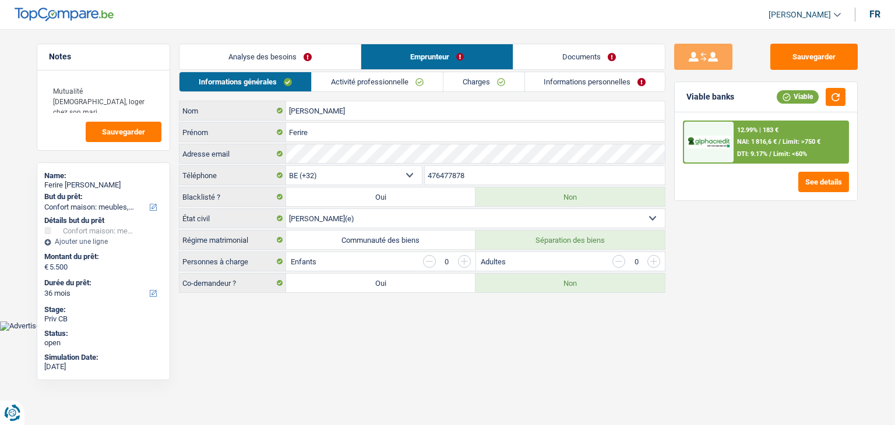
click at [419, 90] on link "Activité professionnelle" at bounding box center [377, 81] width 131 height 19
